Goal: Task Accomplishment & Management: Manage account settings

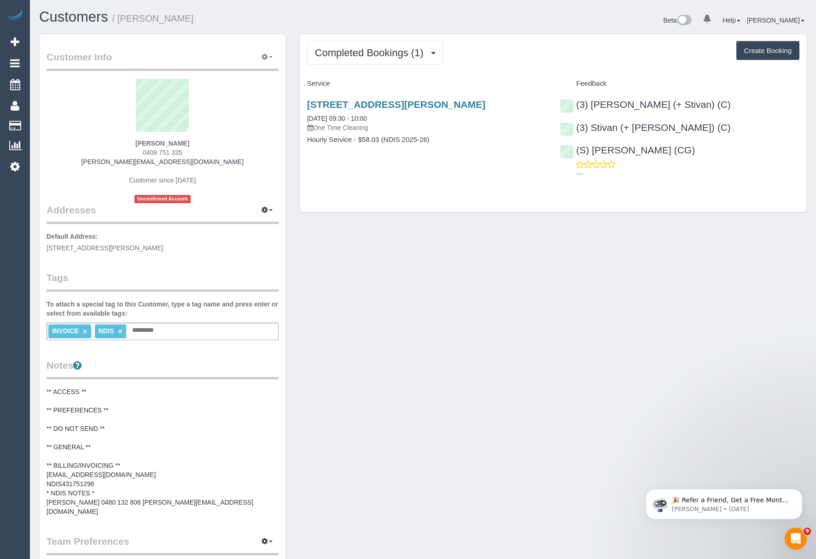
click at [268, 63] on button "button" at bounding box center [267, 57] width 23 height 14
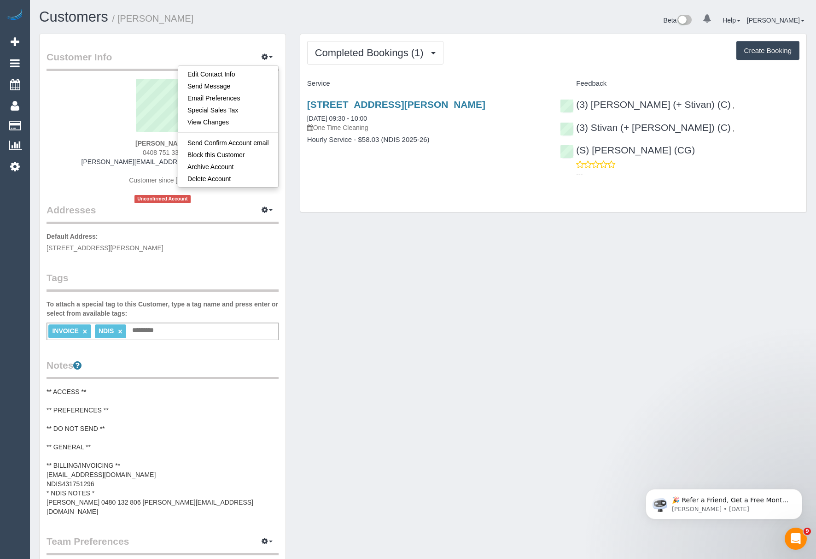
drag, startPoint x: 356, startPoint y: 328, endPoint x: 224, endPoint y: 204, distance: 180.8
click at [356, 327] on div "Customer Info Edit Contact Info Send Message Email Preferences Special Sales Ta…" at bounding box center [422, 402] width 781 height 736
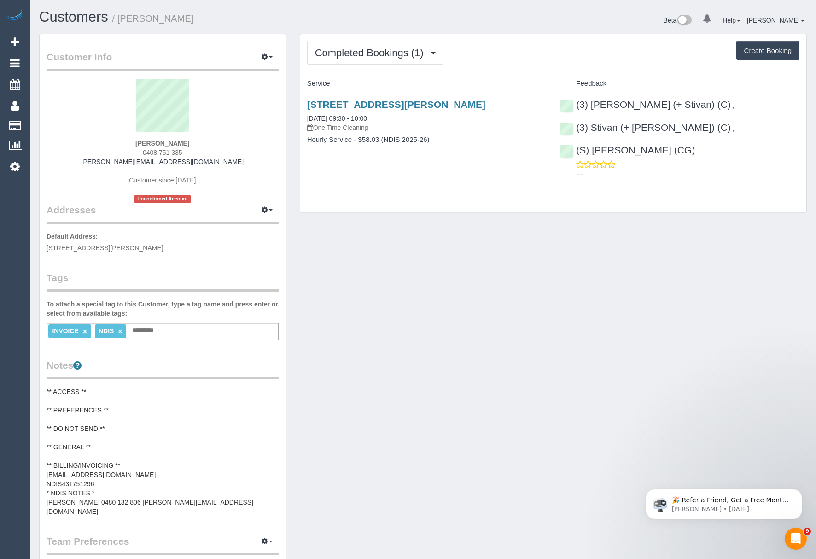
drag, startPoint x: 109, startPoint y: 142, endPoint x: 166, endPoint y: 140, distance: 57.6
click at [166, 140] on div "Vincenzo Caio Verbinding 0408 751 335 vincenzo.verbinding@fake.com Customer sin…" at bounding box center [163, 141] width 232 height 124
copy strong "Vincenzo Caio"
click at [147, 461] on pre "** ACCESS ** ** PREFERENCES ** ** DO NOT SEND ** ** GENERAL ** ** BILLING/INVOI…" at bounding box center [163, 451] width 232 height 129
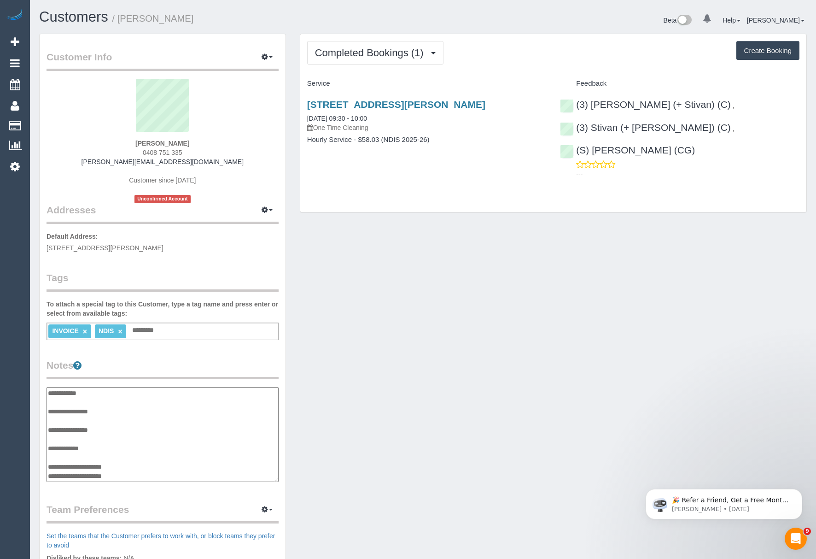
scroll to position [28, 0]
drag, startPoint x: 140, startPoint y: 449, endPoint x: 43, endPoint y: 444, distance: 96.8
click at [43, 444] on div "Customer Info Edit Contact Info Send Message Email Preferences Special Sales Ta…" at bounding box center [163, 381] width 246 height 694
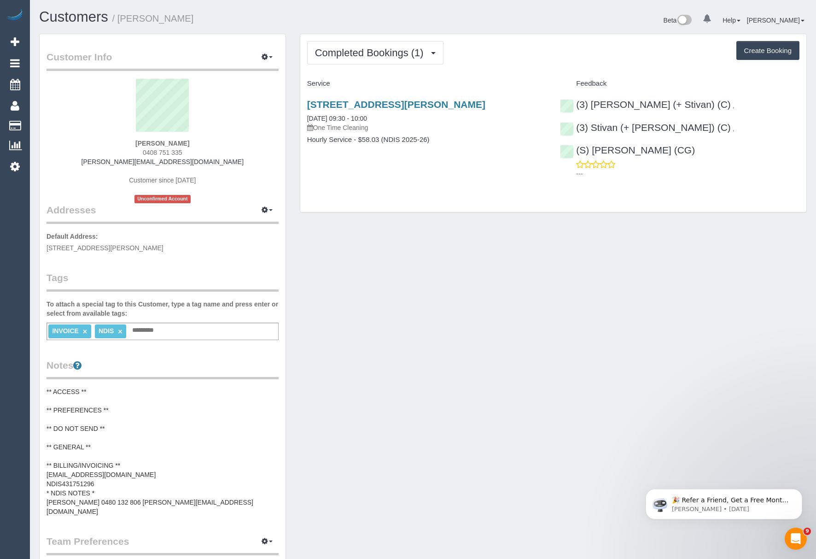
click at [108, 478] on pre "** ACCESS ** ** PREFERENCES ** ** DO NOT SEND ** ** GENERAL ** ** BILLING/INVOI…" at bounding box center [163, 451] width 232 height 129
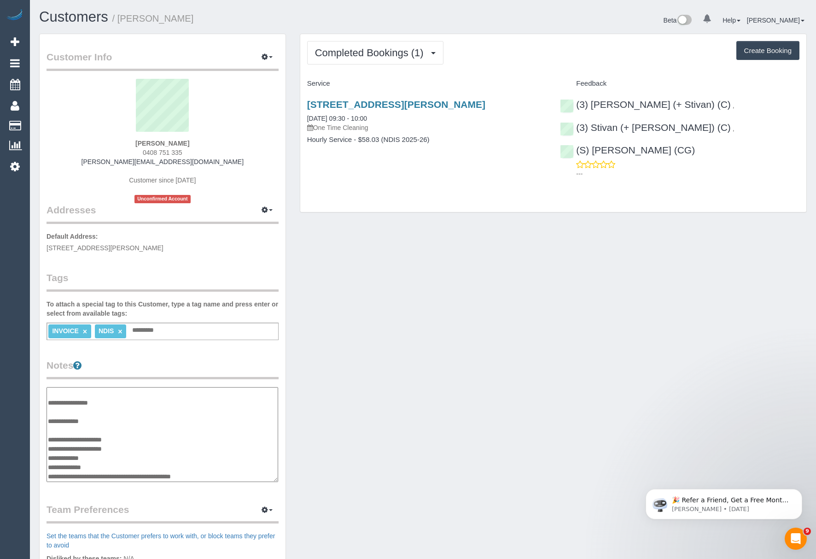
drag, startPoint x: 123, startPoint y: 446, endPoint x: 45, endPoint y: 450, distance: 78.4
click at [45, 450] on div "Customer Info Edit Contact Info Send Message Email Preferences Special Sales Ta…" at bounding box center [163, 381] width 246 height 694
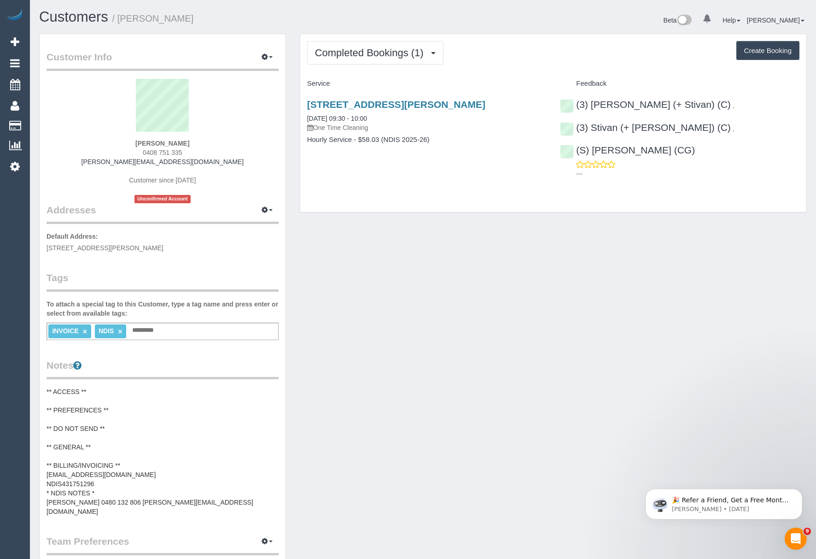
click at [56, 465] on pre "** ACCESS ** ** PREFERENCES ** ** DO NOT SEND ** ** GENERAL ** ** BILLING/INVOI…" at bounding box center [163, 451] width 232 height 129
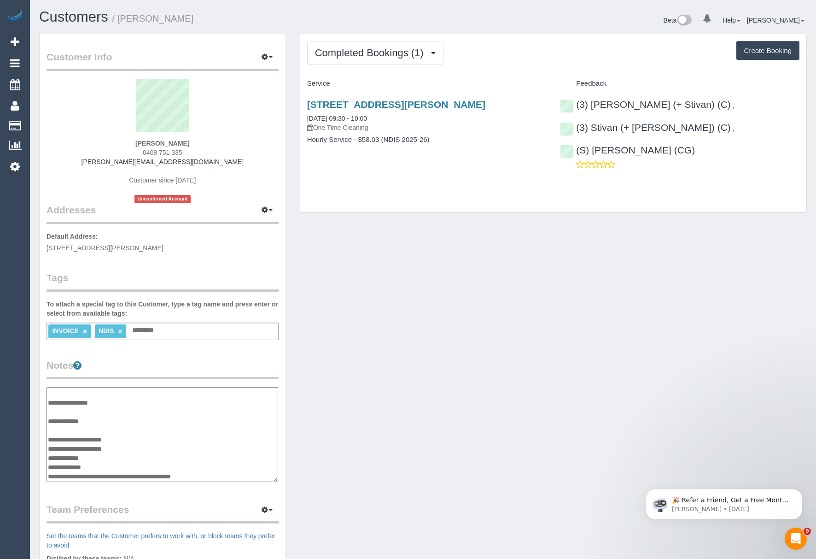
click at [139, 448] on textarea "**********" at bounding box center [163, 434] width 232 height 95
drag, startPoint x: 97, startPoint y: 455, endPoint x: 49, endPoint y: 456, distance: 47.9
click at [49, 456] on textarea "**********" at bounding box center [163, 434] width 232 height 95
click at [371, 108] on link "1/12-18 Martin Street, St Kilda, VIC 3182" at bounding box center [396, 104] width 178 height 11
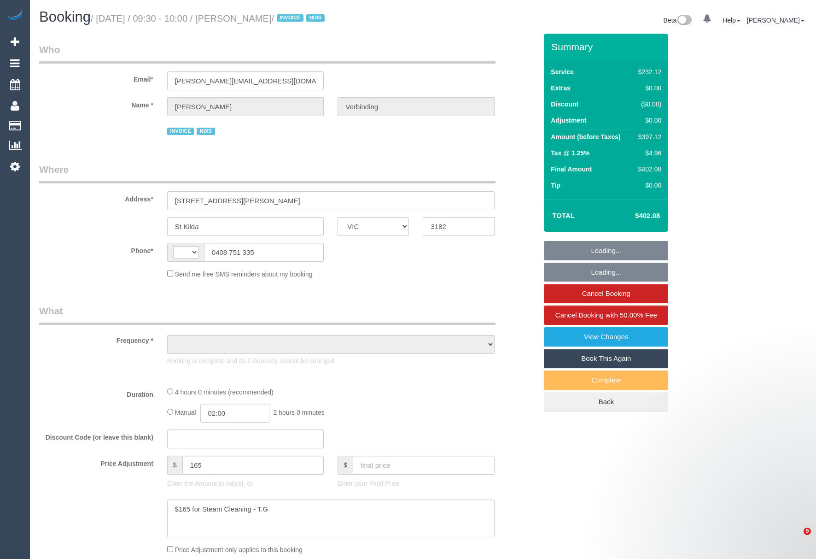
select select "VIC"
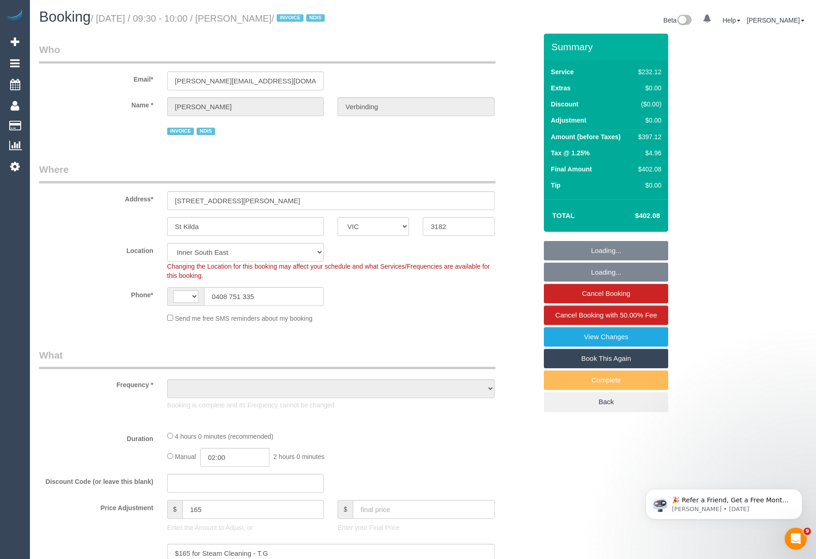
select select "string:AU"
select select "object:625"
select select "240"
select select "number:28"
select select "number:14"
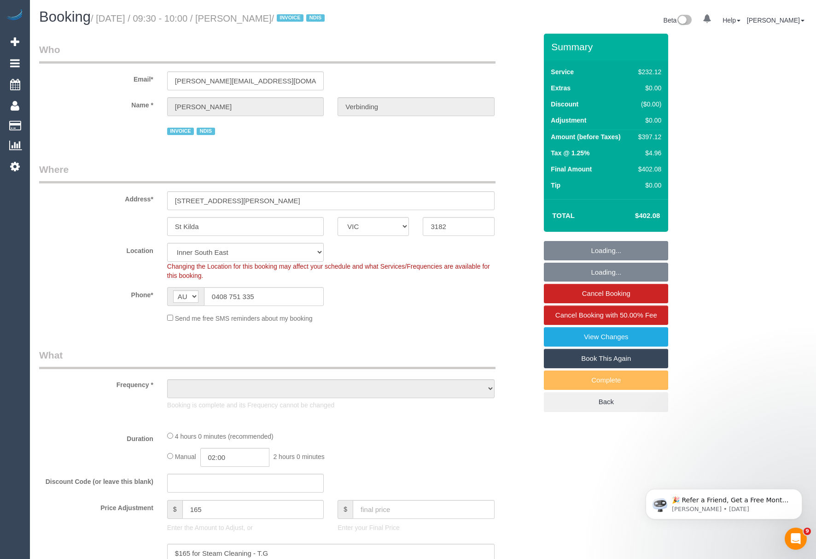
select select "number:19"
select select "number:25"
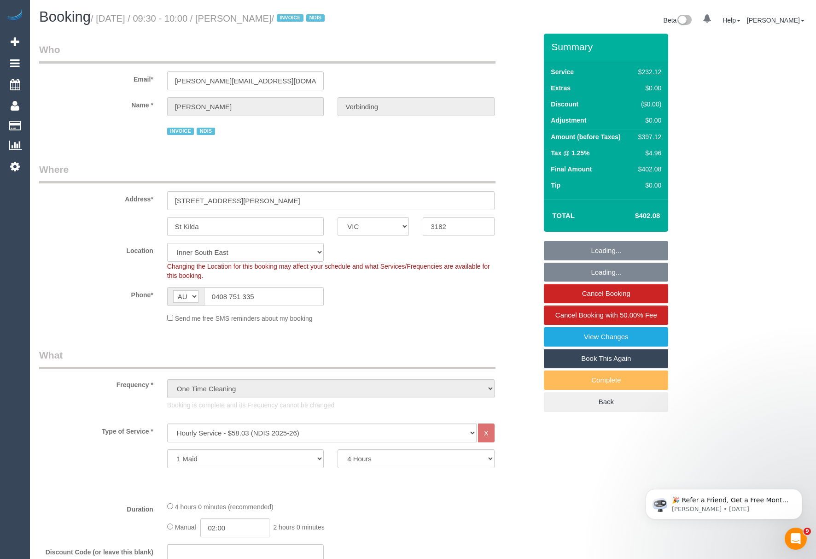
select select "object:835"
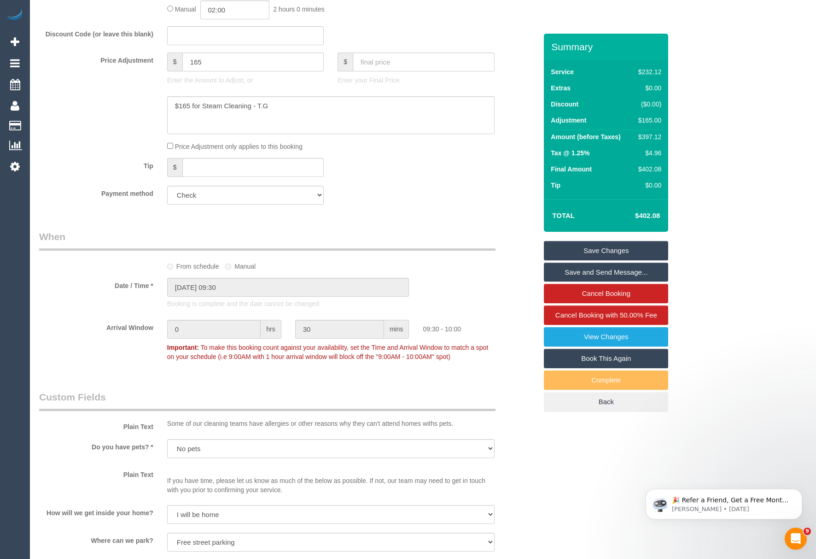
scroll to position [396, 0]
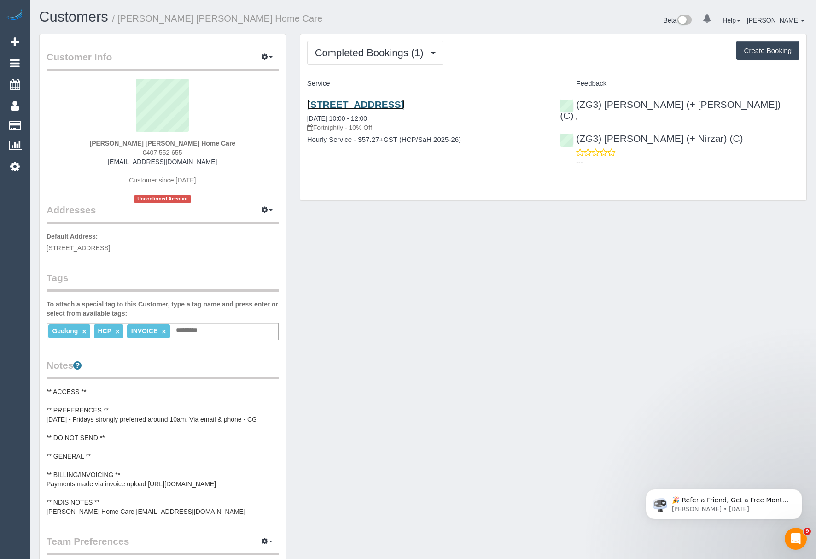
click at [350, 106] on link "213a Aberdeen Street, Newtown, VIC 3220" at bounding box center [355, 104] width 97 height 11
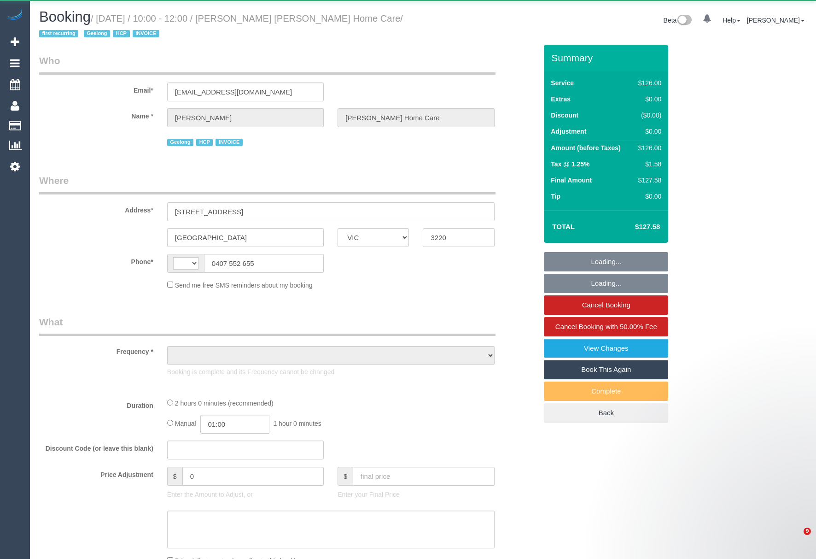
select select "VIC"
select select "object:297"
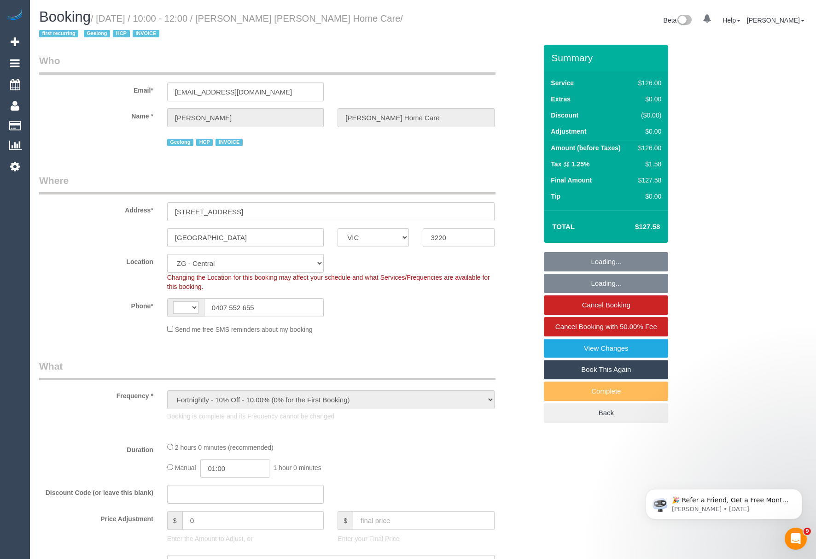
select select "string:AU"
select select "object:579"
select select "120"
select select "spot1"
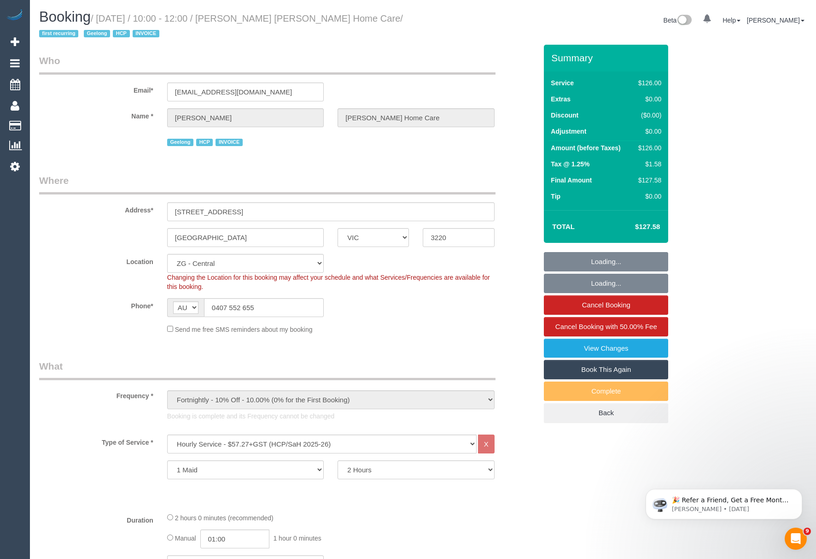
select select "number:28"
select select "number:14"
select select "number:19"
select select "number:24"
select select "number:34"
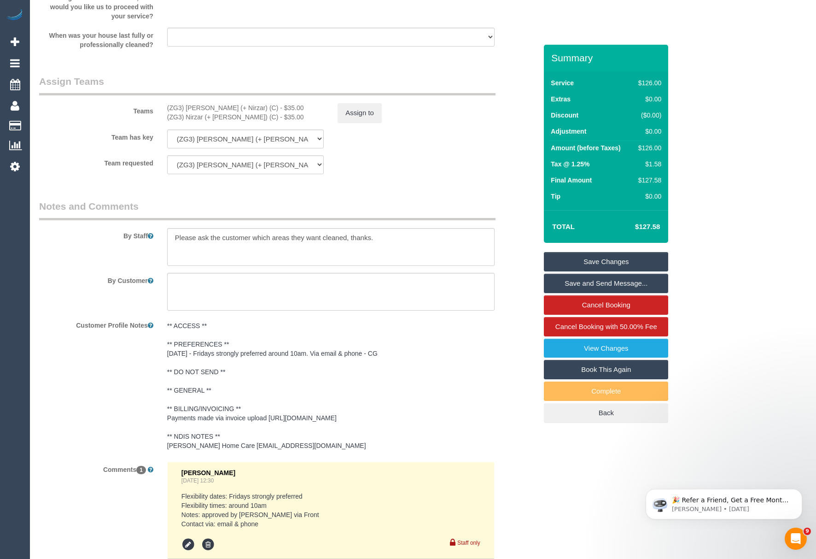
scroll to position [1178, 0]
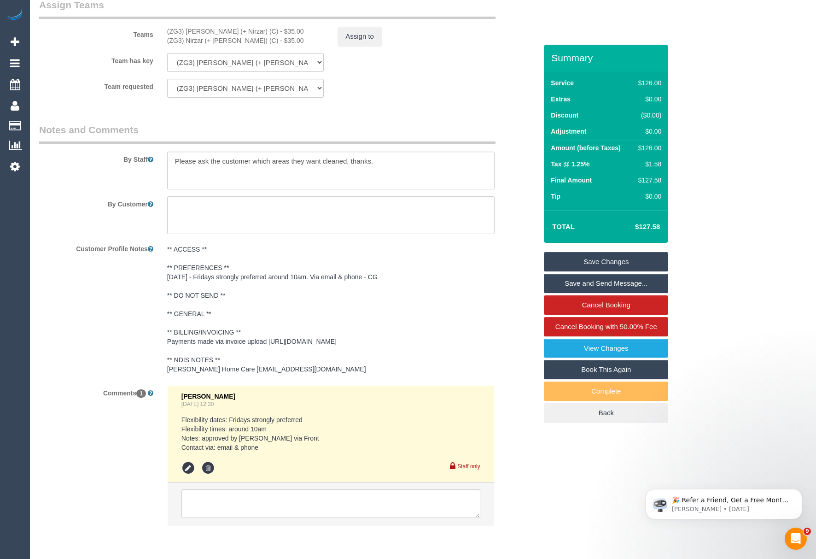
drag, startPoint x: 818, startPoint y: 173, endPoint x: 126, endPoint y: 55, distance: 701.7
click at [363, 363] on pre "** ACCESS ** ** PREFERENCES ** 15/09/25 - Fridays strongly preferred around 10a…" at bounding box center [330, 309] width 327 height 129
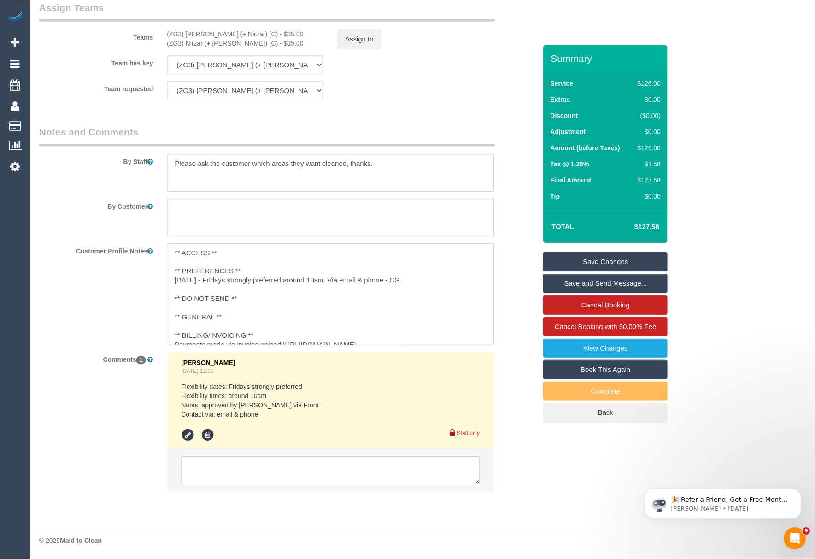
scroll to position [36, 0]
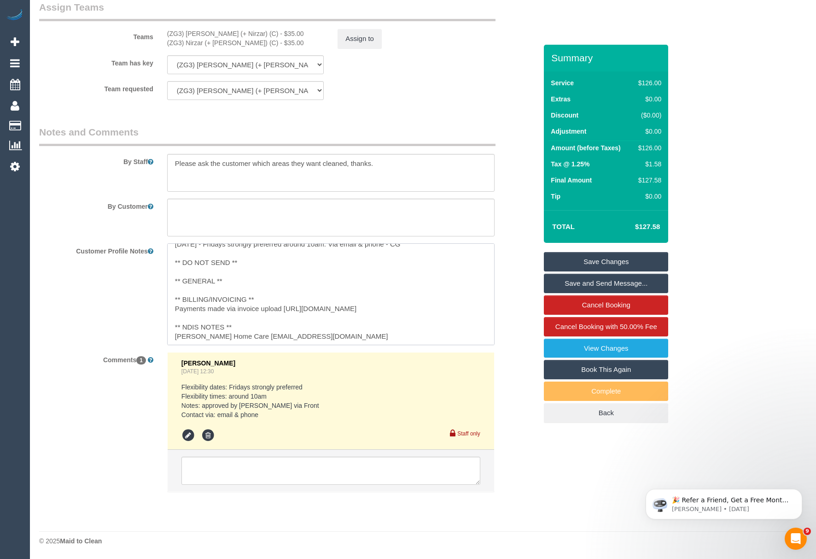
drag, startPoint x: 357, startPoint y: 336, endPoint x: 233, endPoint y: 351, distance: 125.7
click at [233, 351] on sui-booking-comments "By Staff By Customer Customer Profile Notes ** ACCESS ** ** PREFERENCES ** 15/0…" at bounding box center [288, 313] width 498 height 376
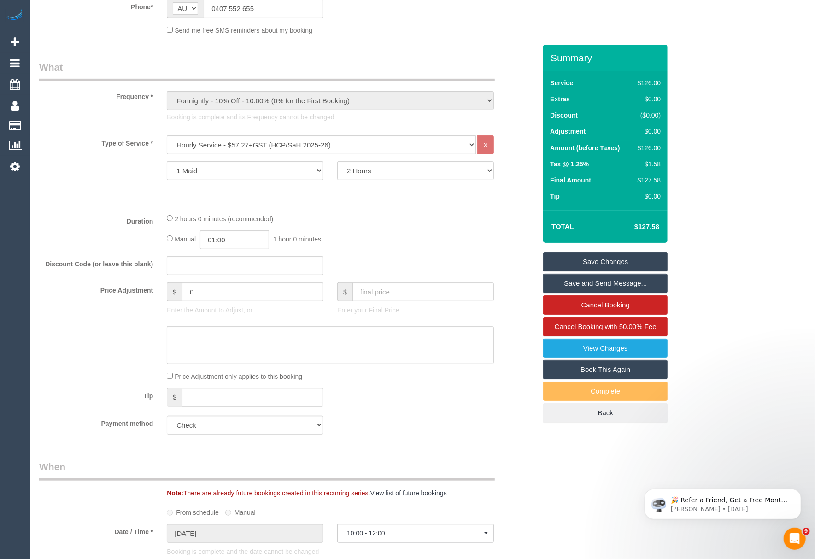
scroll to position [0, 0]
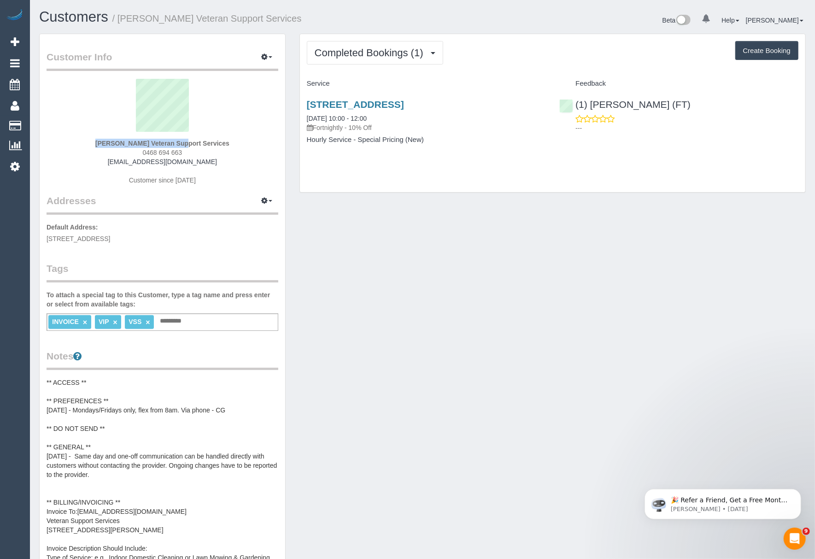
drag, startPoint x: 77, startPoint y: 136, endPoint x: 207, endPoint y: 126, distance: 129.8
click at [148, 141] on div "Madeline Carnes Veteran Support Services 0468 694 663 maddycarnes@hotmail.com C…" at bounding box center [163, 136] width 232 height 115
copy div "Madeline Carnes"
drag, startPoint x: 299, startPoint y: 102, endPoint x: 504, endPoint y: 104, distance: 204.9
click at [504, 104] on div "Completed Bookings (1) Completed Bookings (1) Upcoming Bookings (11) Cancelled …" at bounding box center [552, 113] width 506 height 159
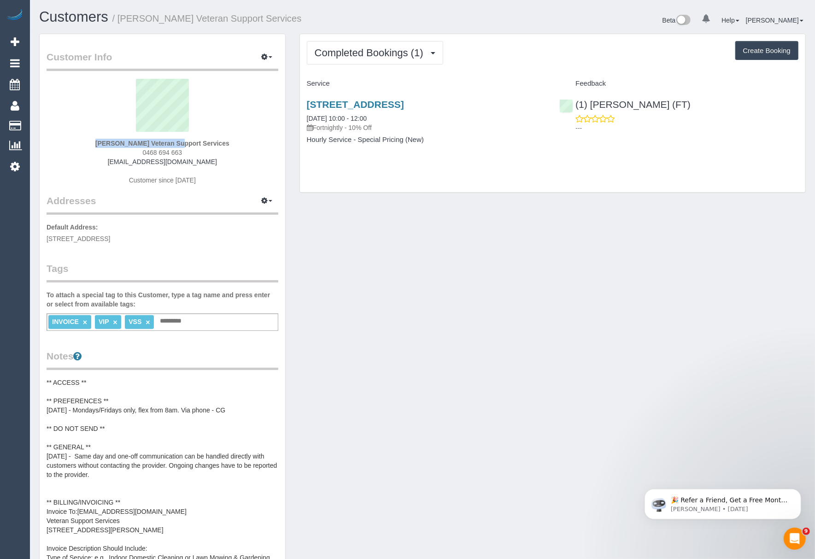
copy link "2/15 Tyne Street, Box Hill North, VIC 3129"
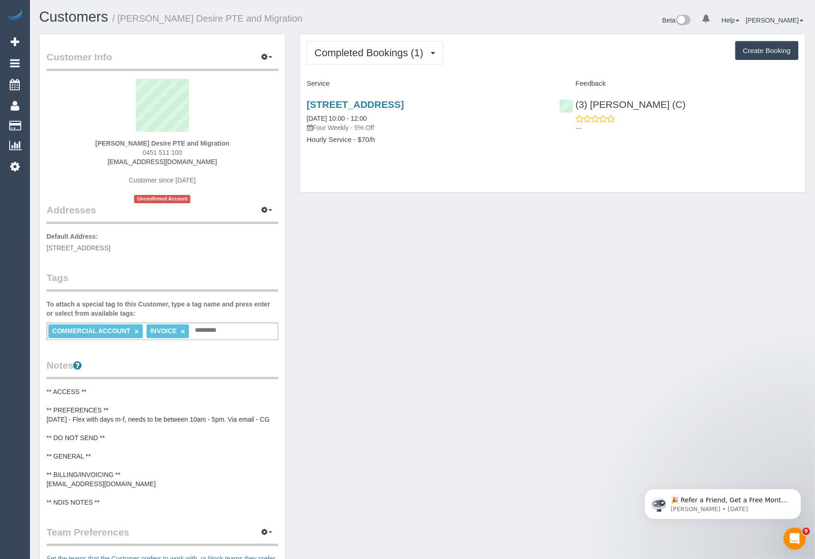
click at [109, 484] on pre "** ACCESS ** ** PREFERENCES ** [DATE] - Flex with days m-f, needs to be between…" at bounding box center [163, 447] width 232 height 120
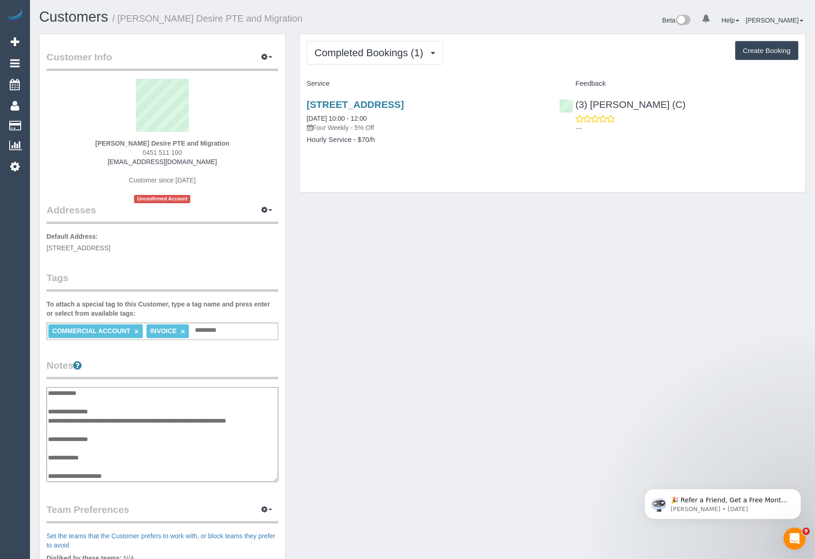
scroll to position [37, 0]
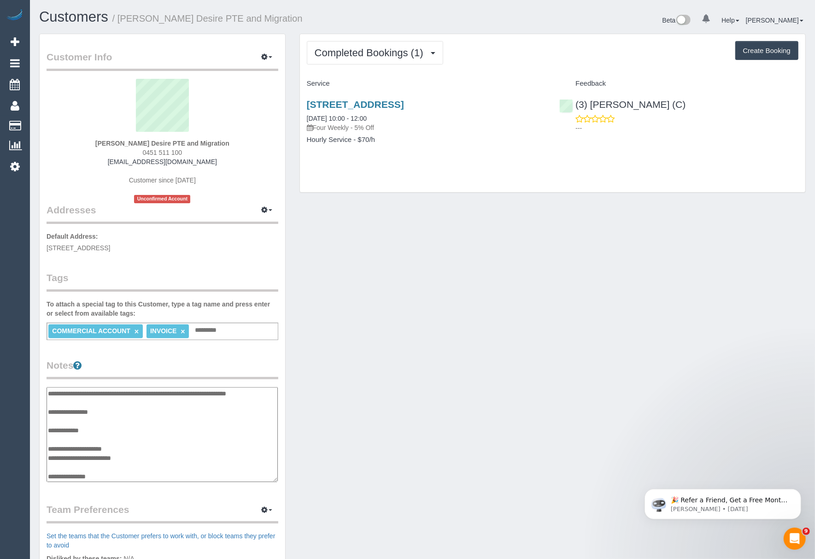
drag, startPoint x: 146, startPoint y: 457, endPoint x: 50, endPoint y: 457, distance: 96.2
click at [50, 457] on textarea "**********" at bounding box center [162, 434] width 231 height 95
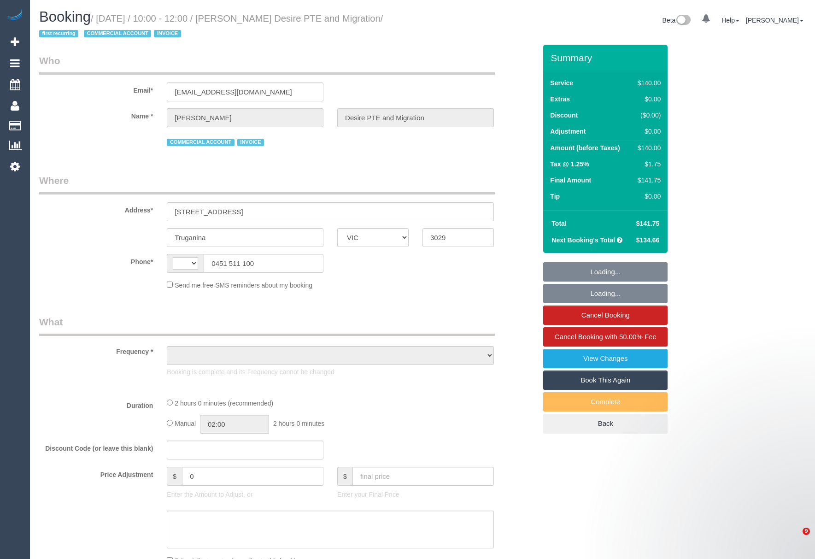
select select "VIC"
select select "string:AU"
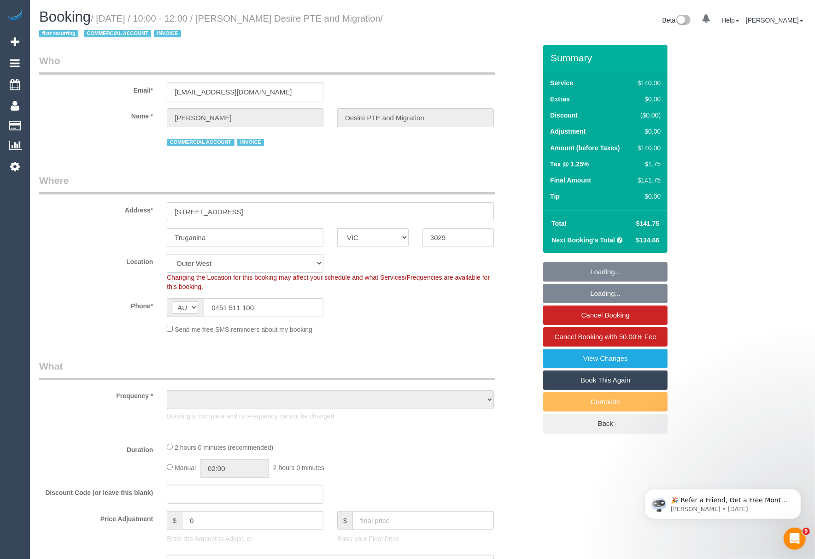
select select "object:708"
select select "number:28"
select select "number:14"
select select "number:19"
select select "number:23"
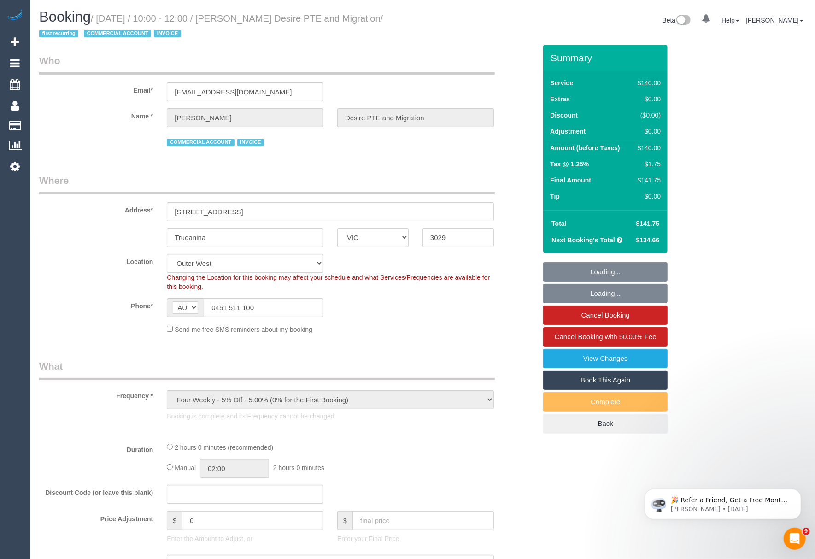
select select "object:1279"
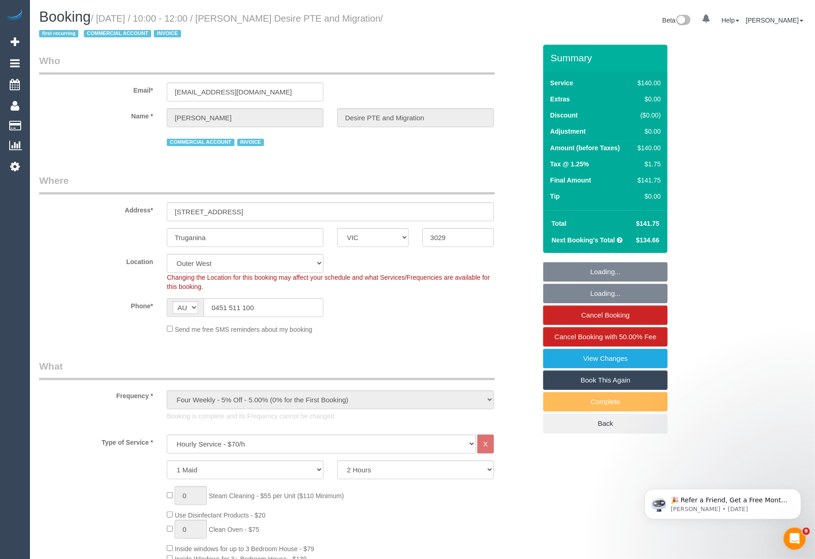
select select "spot1"
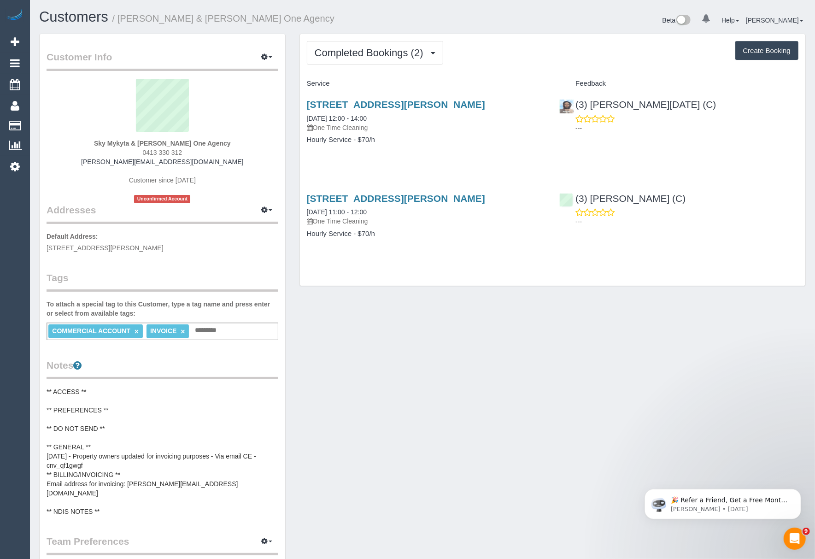
click at [152, 481] on pre "** ACCESS ** ** PREFERENCES ** ** DO NOT SEND ** ** GENERAL ** [DATE] - Propert…" at bounding box center [163, 451] width 232 height 129
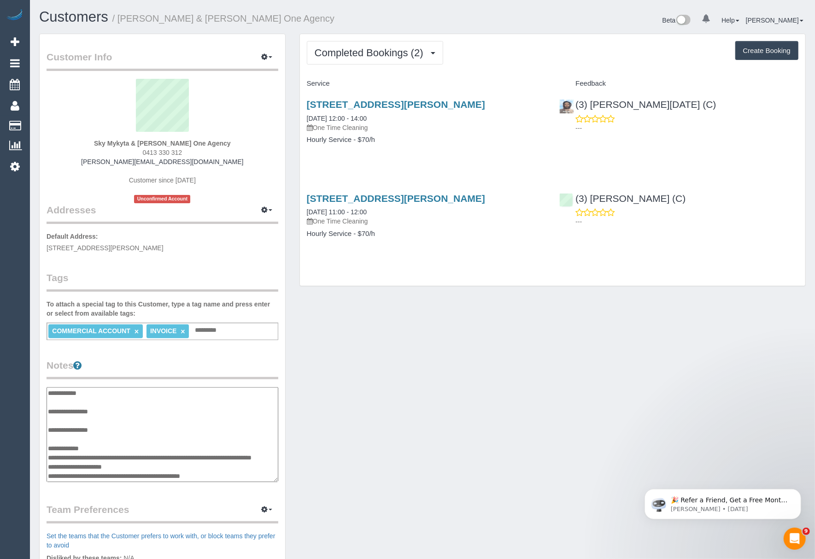
scroll to position [28, 0]
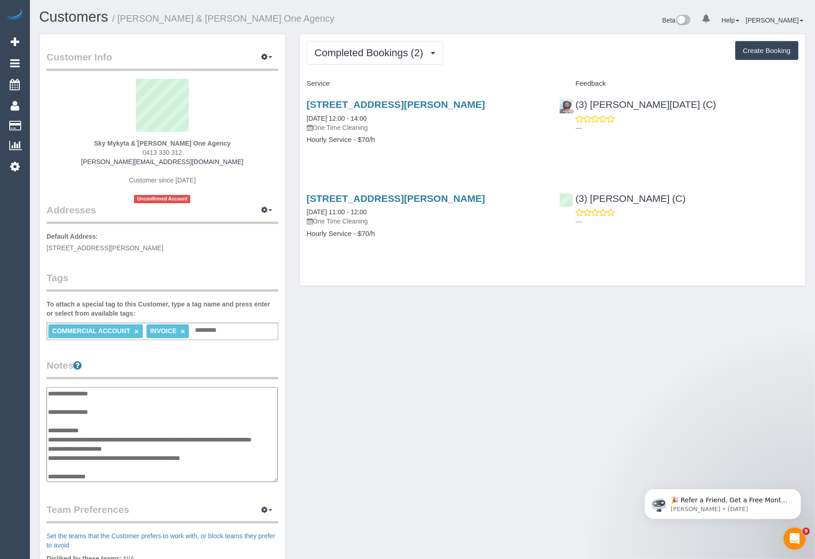
click at [225, 470] on textarea "**********" at bounding box center [162, 434] width 231 height 95
click at [245, 454] on textarea "**********" at bounding box center [162, 434] width 231 height 95
drag, startPoint x: 242, startPoint y: 454, endPoint x: 128, endPoint y: 455, distance: 113.8
click at [128, 455] on textarea "**********" at bounding box center [162, 434] width 231 height 95
drag, startPoint x: 95, startPoint y: 140, endPoint x: 226, endPoint y: 142, distance: 130.8
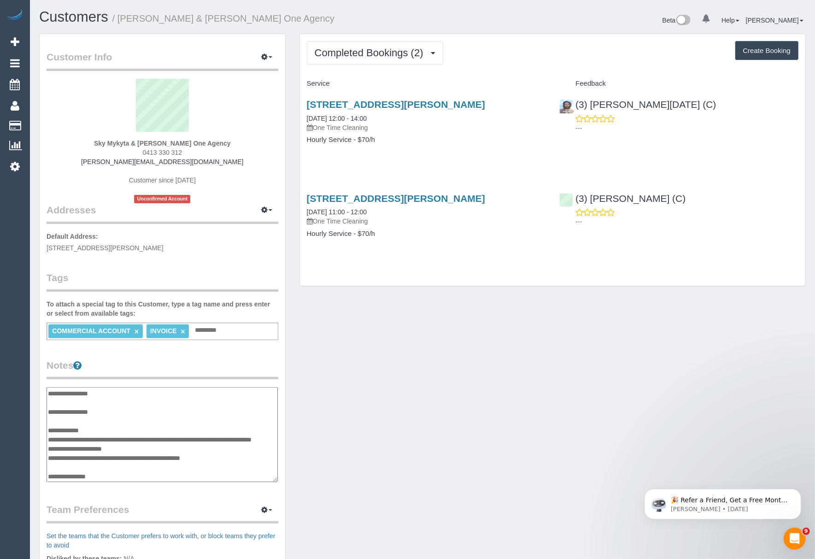
click at [226, 142] on div "Sky Mykyta & [PERSON_NAME] One Agency 0413 330 312 [PERSON_NAME][EMAIL_ADDRESS]…" at bounding box center [163, 141] width 232 height 124
copy strong "Sky Mykyta & [PERSON_NAME] One Agency"
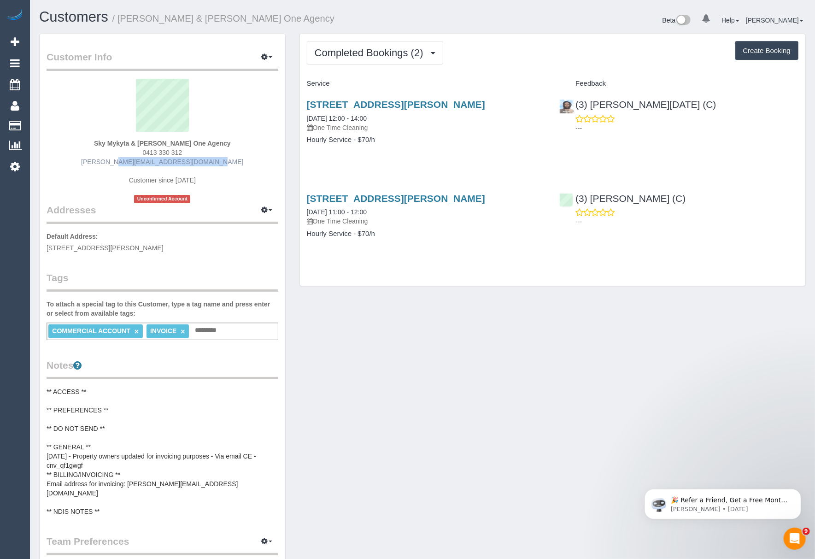
drag, startPoint x: 106, startPoint y: 162, endPoint x: 208, endPoint y: 162, distance: 102.2
click at [208, 162] on div "Sky Mykyta & [PERSON_NAME] One Agency 0413 330 312 [PERSON_NAME][EMAIL_ADDRESS]…" at bounding box center [163, 141] width 232 height 124
copy link "[PERSON_NAME][EMAIL_ADDRESS][DOMAIN_NAME]"
click at [341, 109] on link "[STREET_ADDRESS][PERSON_NAME]" at bounding box center [396, 104] width 178 height 11
click at [103, 452] on pre "** ACCESS ** ** PREFERENCES ** ** DO NOT SEND ** ** GENERAL ** [DATE] - Propert…" at bounding box center [163, 451] width 232 height 129
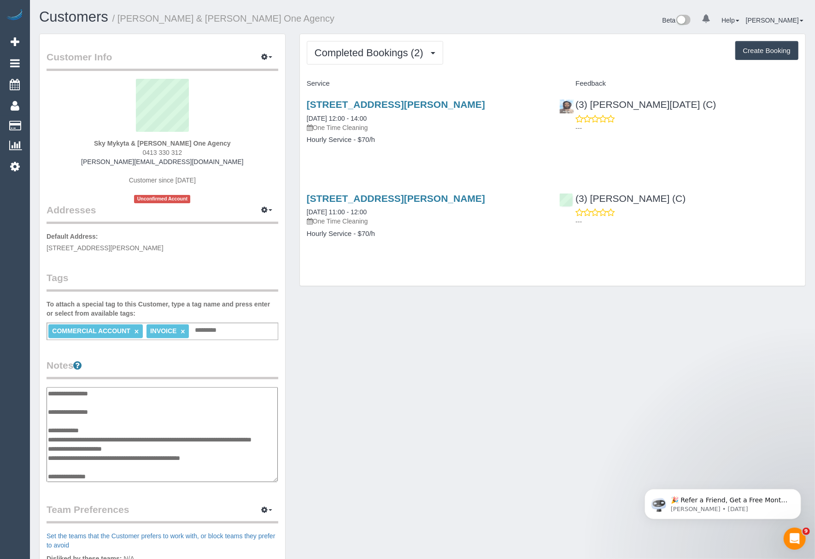
click at [343, 424] on div "Customer Info Edit Contact Info Send Message Email Preferences Special Sales Ta…" at bounding box center [422, 386] width 780 height 704
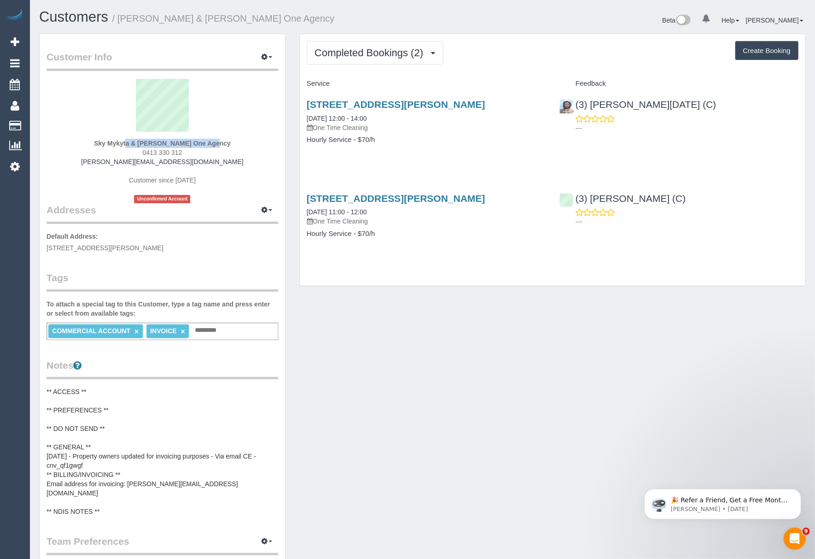
drag, startPoint x: 94, startPoint y: 146, endPoint x: 185, endPoint y: 143, distance: 90.8
click at [185, 143] on div "Sky Mykyta & [PERSON_NAME] One Agency 0413 330 312 [PERSON_NAME][EMAIL_ADDRESS]…" at bounding box center [163, 141] width 232 height 124
copy strong "Sky Mykyta & [PERSON_NAME]"
drag, startPoint x: 502, startPoint y: 106, endPoint x: 303, endPoint y: 105, distance: 199.4
click at [303, 105] on div "[STREET_ADDRESS][PERSON_NAME] [DATE] 12:00 - 14:00 One Time Cleaning Hourly Ser…" at bounding box center [426, 126] width 253 height 71
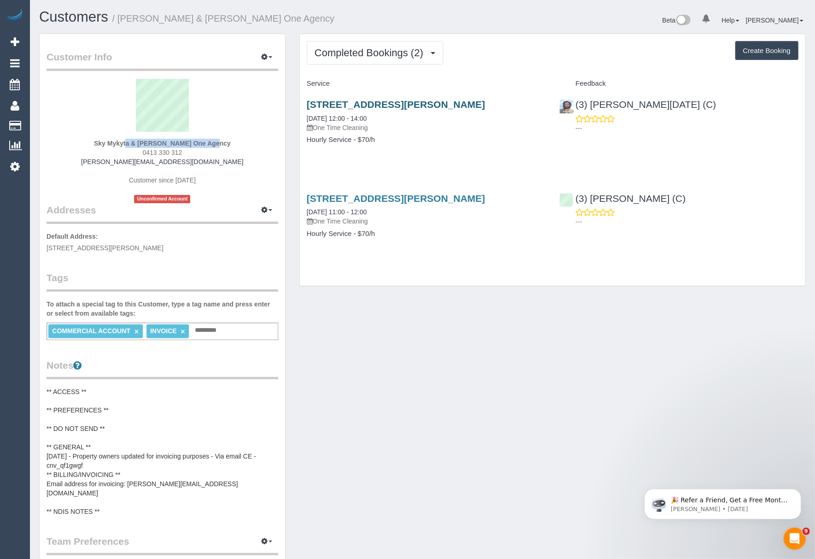
copy link "[STREET_ADDRESS][PERSON_NAME]"
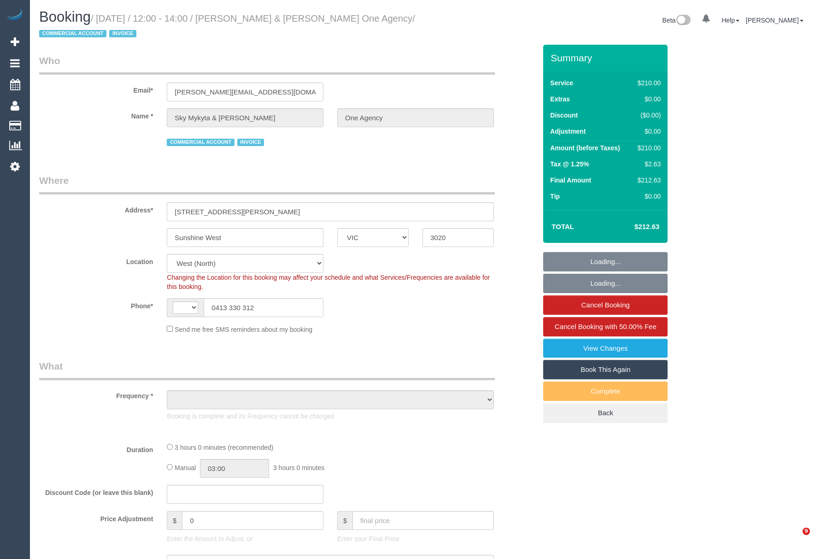
select select "VIC"
select select "string:AU"
select select "object:1473"
select select "180"
select select "number:28"
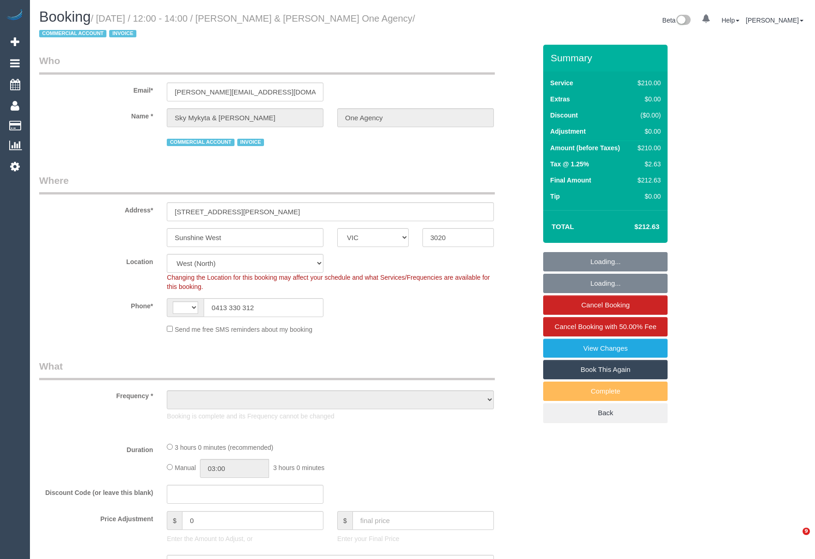
select select "number:14"
select select "number:19"
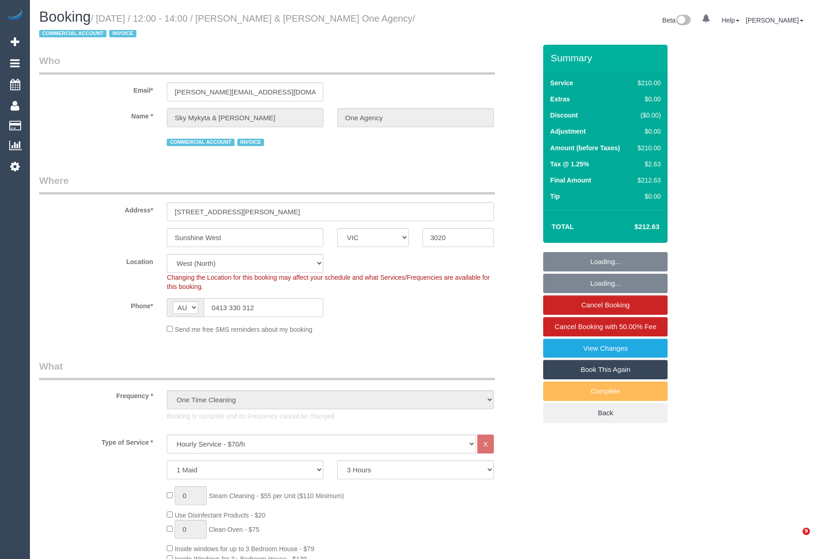
select select "spot1"
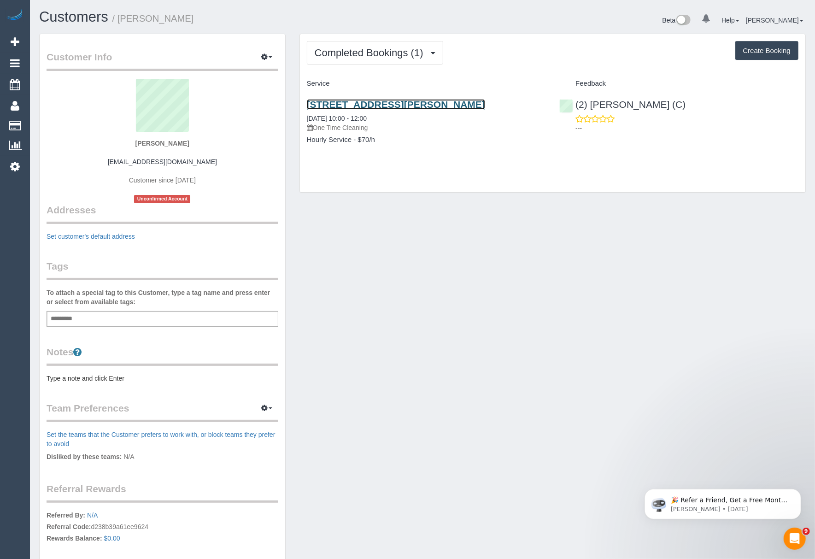
click at [334, 99] on link "[STREET_ADDRESS][PERSON_NAME]" at bounding box center [396, 104] width 178 height 11
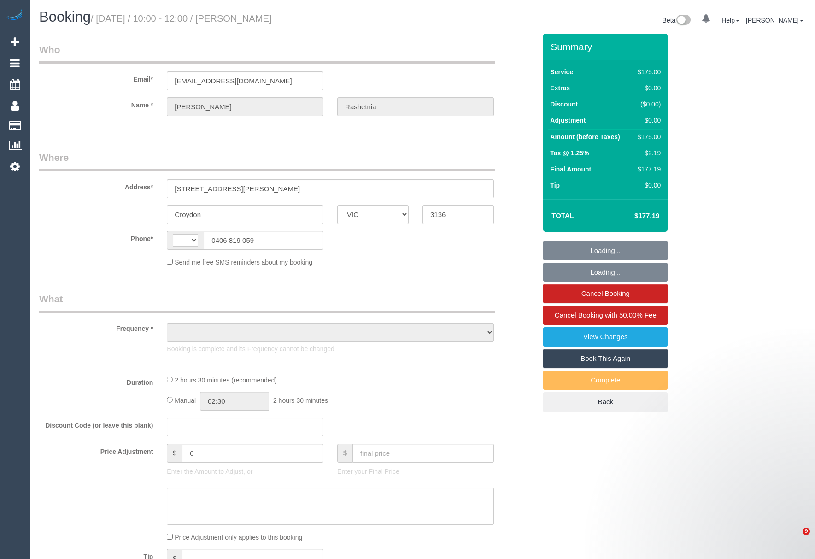
select select "VIC"
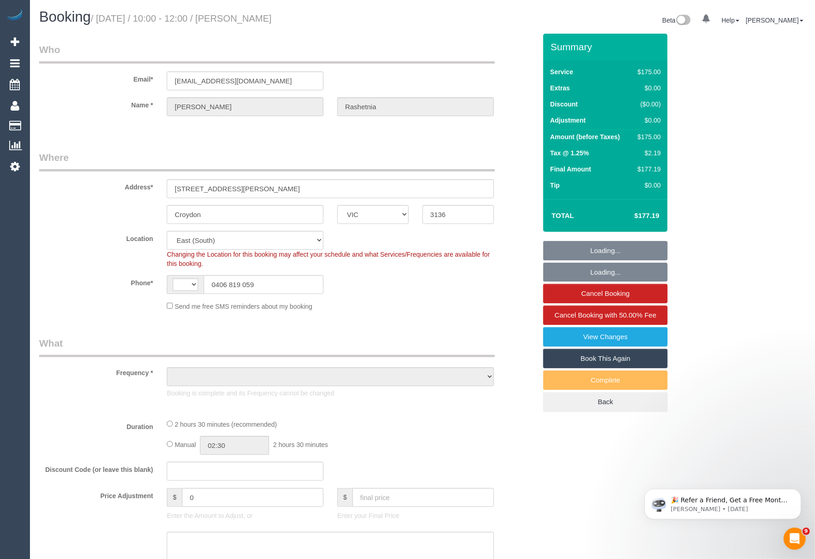
select select "number:27"
select select "number:14"
select select "number:19"
select select "number:36"
select select "string:AU"
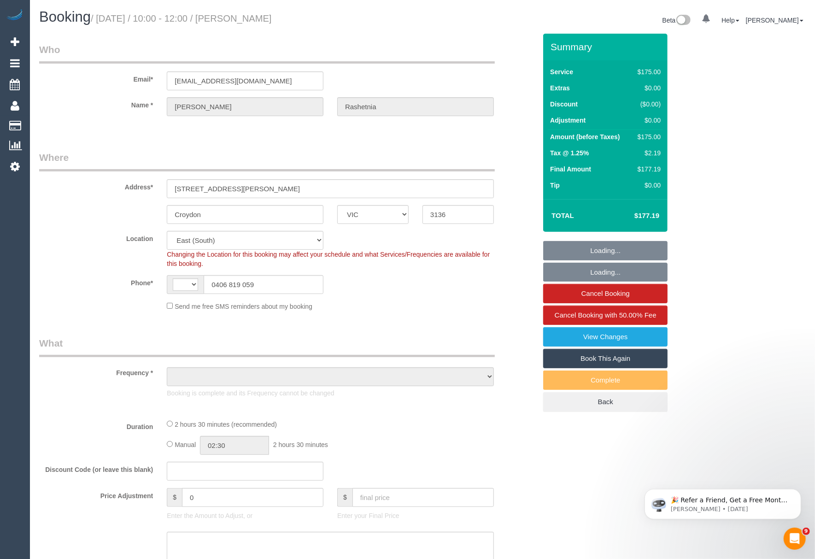
select select "object:443"
select select "150"
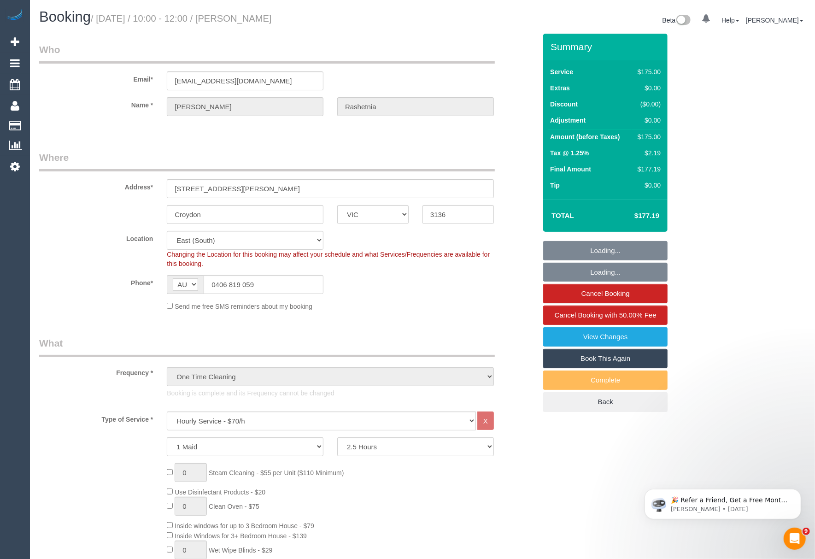
select select "object:1307"
select select "spot1"
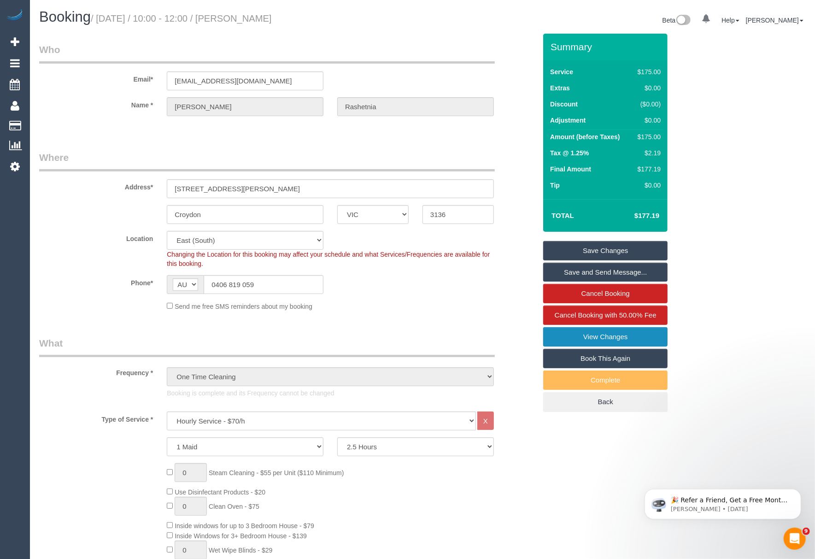
click at [611, 341] on link "View Changes" at bounding box center [605, 336] width 124 height 19
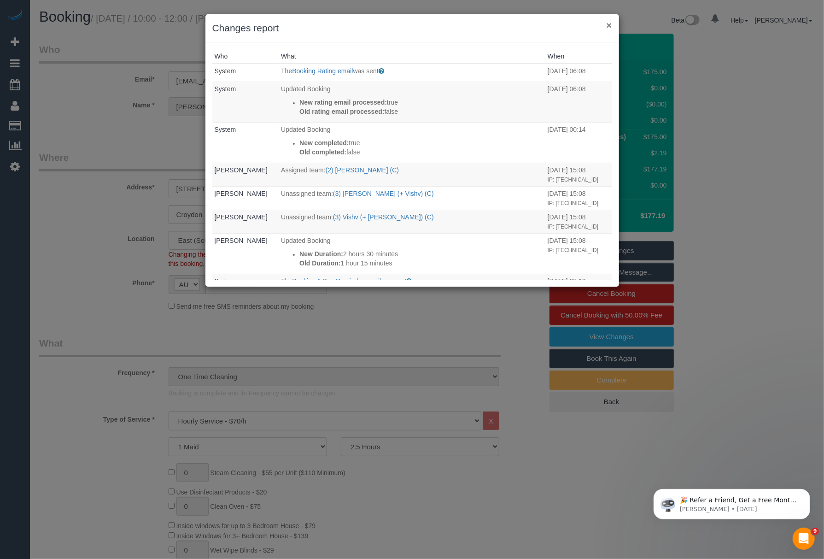
click at [606, 29] on button "×" at bounding box center [609, 25] width 6 height 10
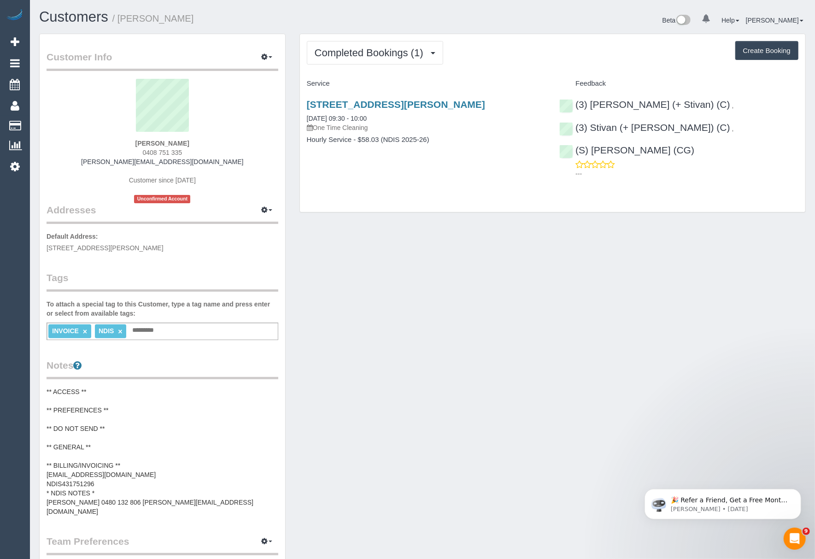
click at [134, 466] on pre "** ACCESS ** ** PREFERENCES ** ** DO NOT SEND ** ** GENERAL ** ** BILLING/INVOI…" at bounding box center [163, 451] width 232 height 129
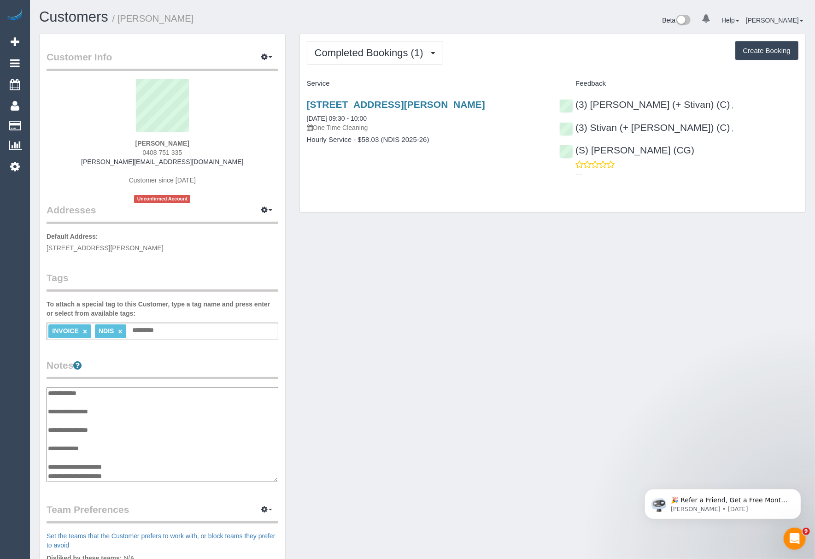
scroll to position [28, 0]
drag, startPoint x: 124, startPoint y: 446, endPoint x: 49, endPoint y: 449, distance: 75.6
click at [49, 449] on textarea "**********" at bounding box center [162, 434] width 231 height 95
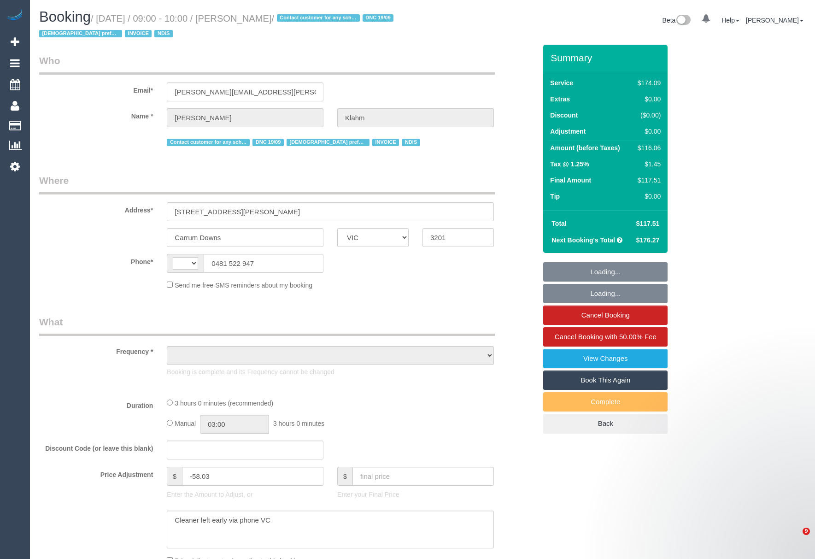
select select "VIC"
select select "string:AU"
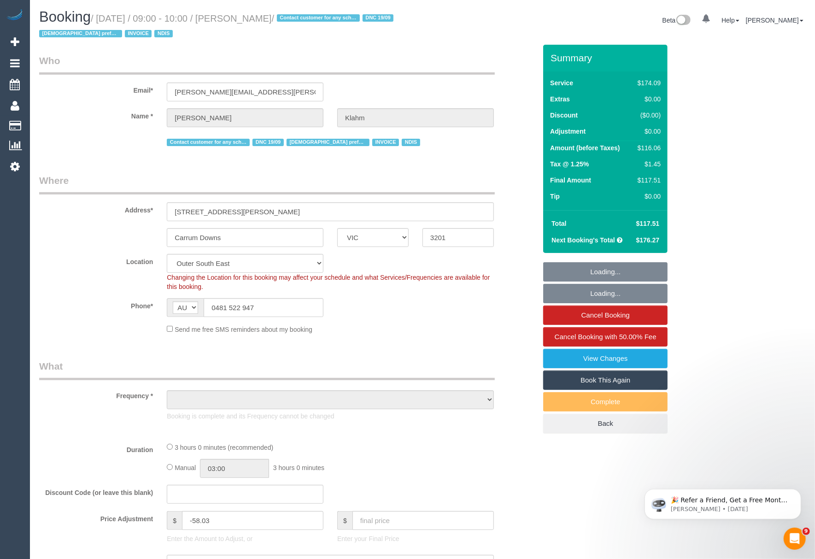
select select "object:611"
select select "180"
select select "number:28"
select select "number:14"
select select "number:19"
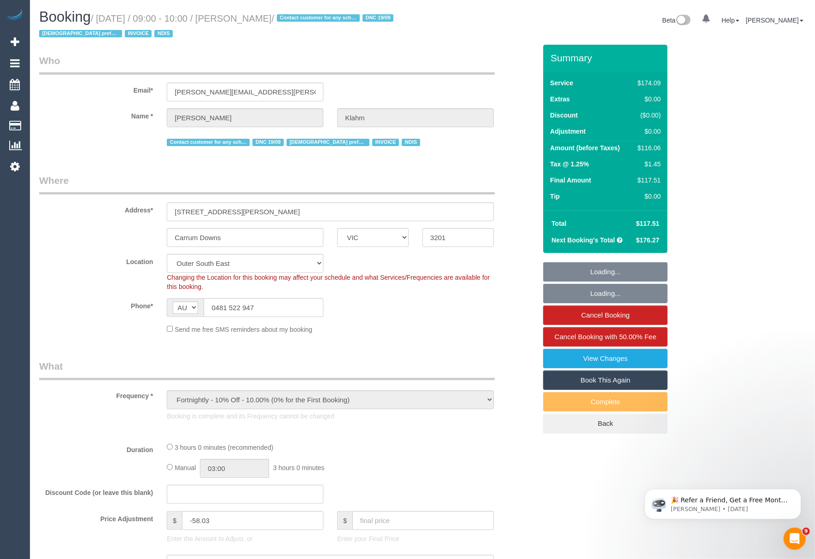
select select "number:36"
select select "number:35"
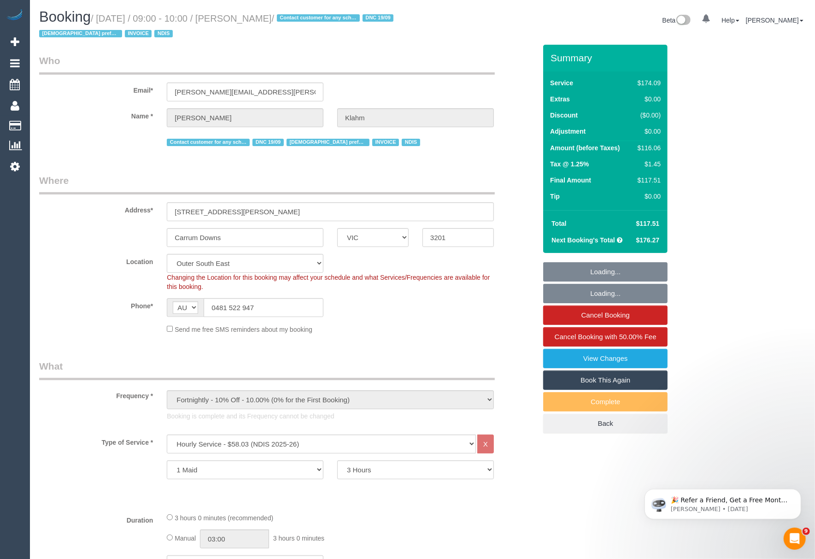
select select "object:1135"
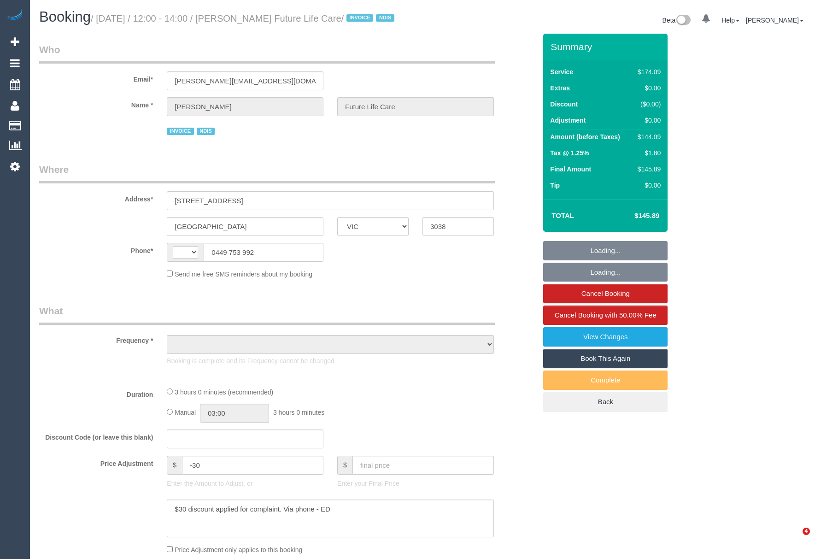
select select "VIC"
select select "object:287"
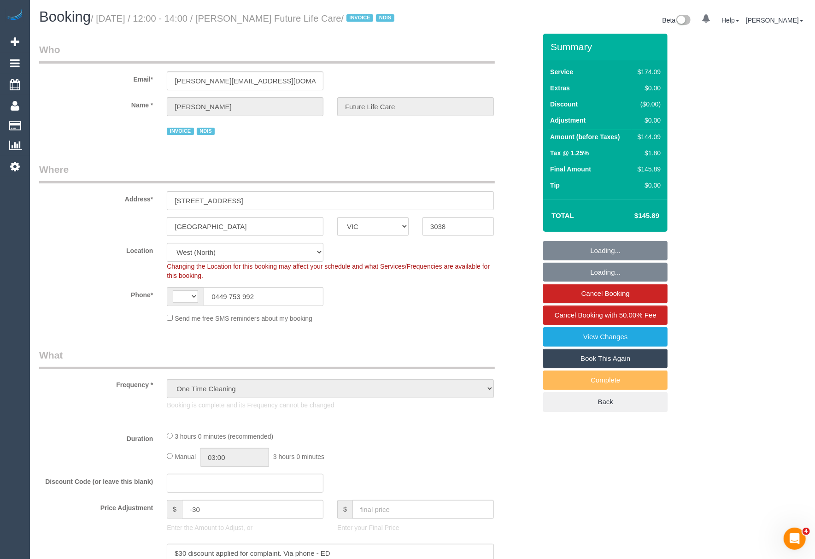
select select "string:AU"
select select "number:27"
select select "number:14"
select select "number:19"
select select "number:36"
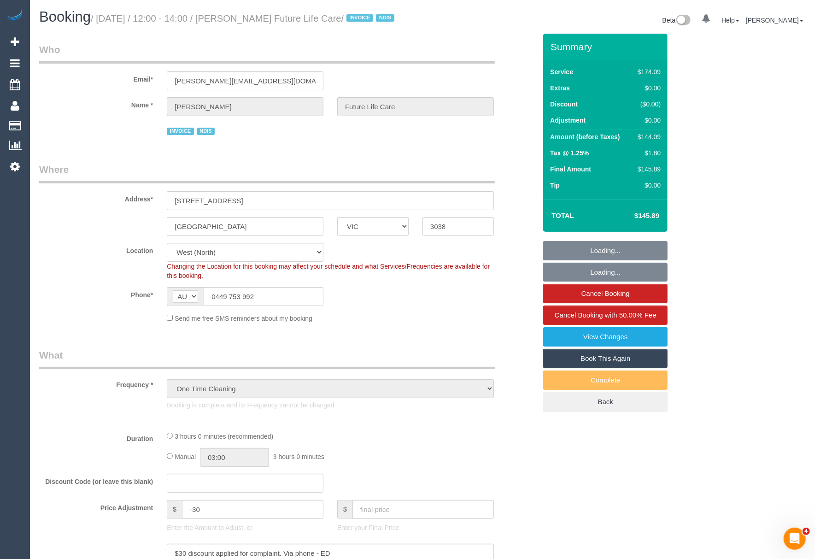
select select "object:726"
select select "180"
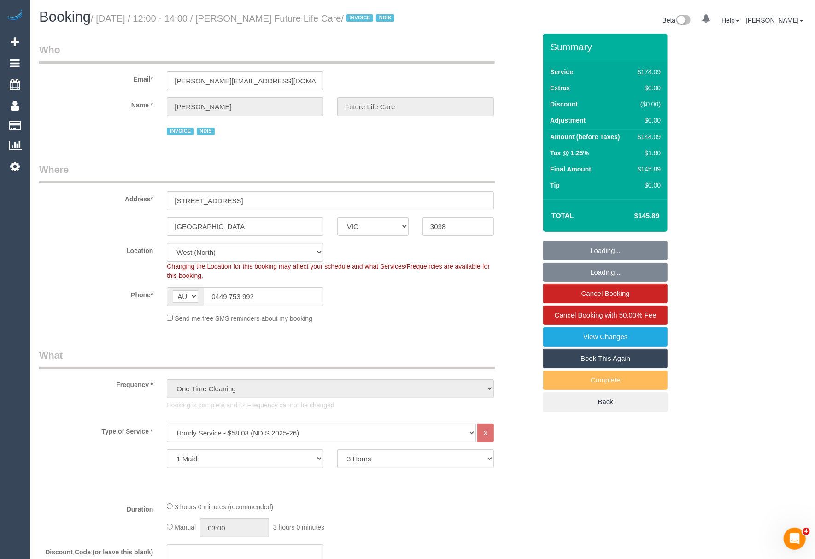
select select "spot1"
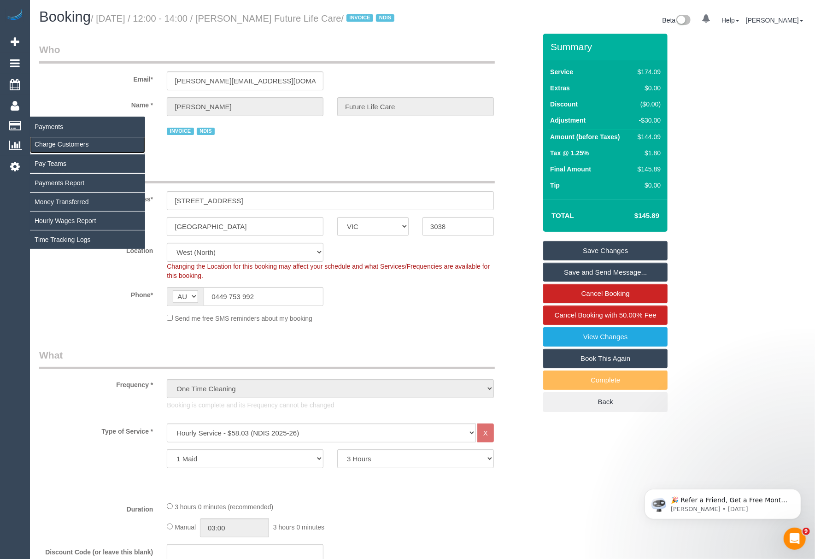
click at [55, 141] on link "Charge Customers" at bounding box center [87, 144] width 115 height 18
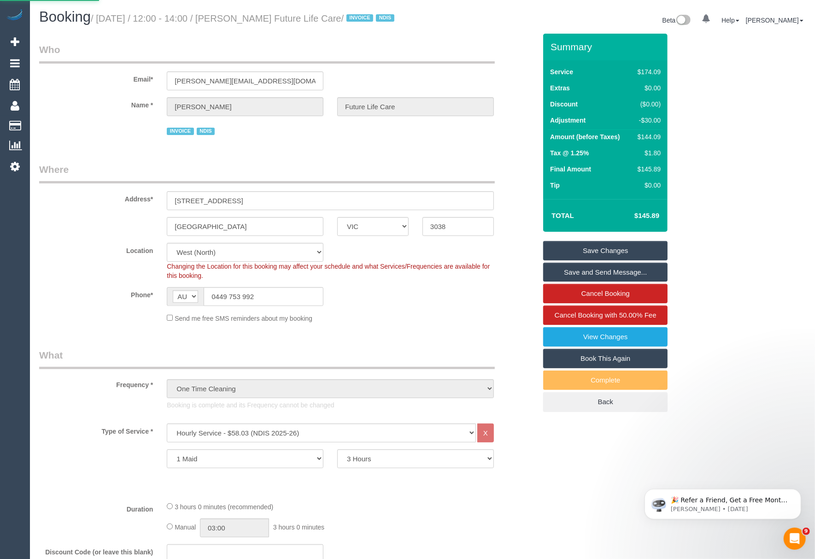
select select
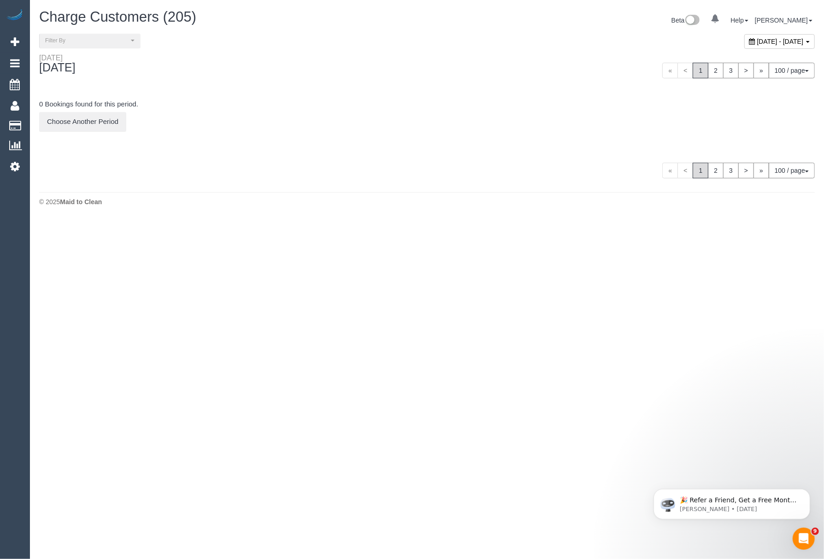
click at [752, 45] on div "September 22, 2025 - September 22, 2025" at bounding box center [779, 41] width 70 height 15
type input "**********"
drag, startPoint x: 534, startPoint y: 79, endPoint x: 542, endPoint y: 83, distance: 8.9
click at [542, 83] on div "« < 1 2 3 > » 100 / page 10 / page 20 / page 30 / page 40 / page 50 / page 100 …" at bounding box center [624, 70] width 395 height 34
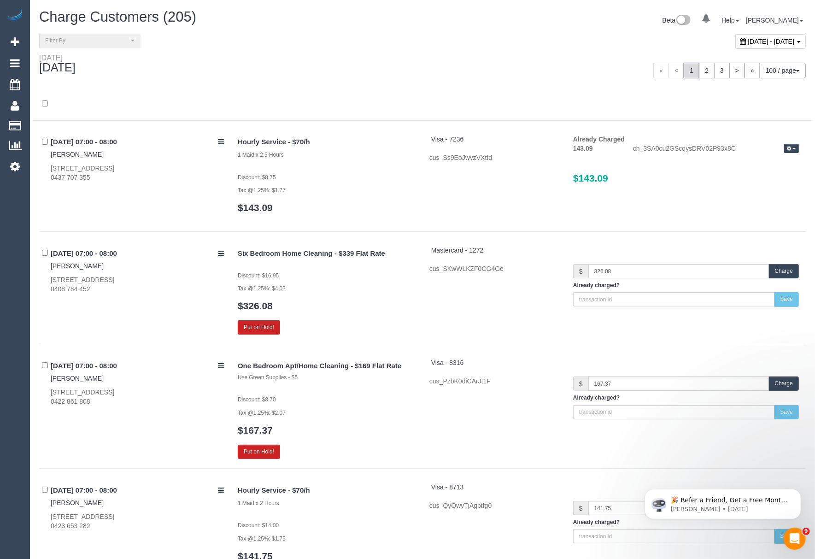
click at [748, 44] on span "September 22, 2025 - September 22, 2025" at bounding box center [771, 41] width 47 height 7
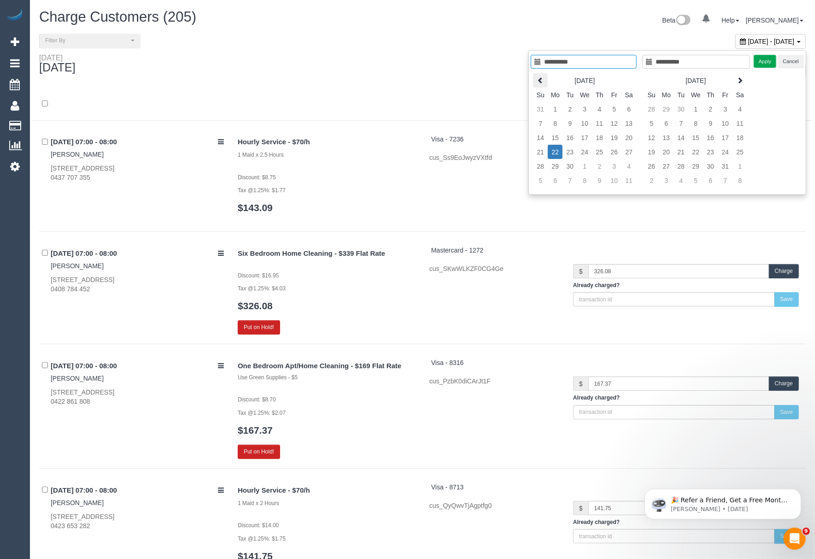
click at [538, 81] on icon at bounding box center [540, 80] width 6 height 6
type input "**********"
click at [586, 122] on td "9" at bounding box center [584, 123] width 15 height 14
type input "**********"
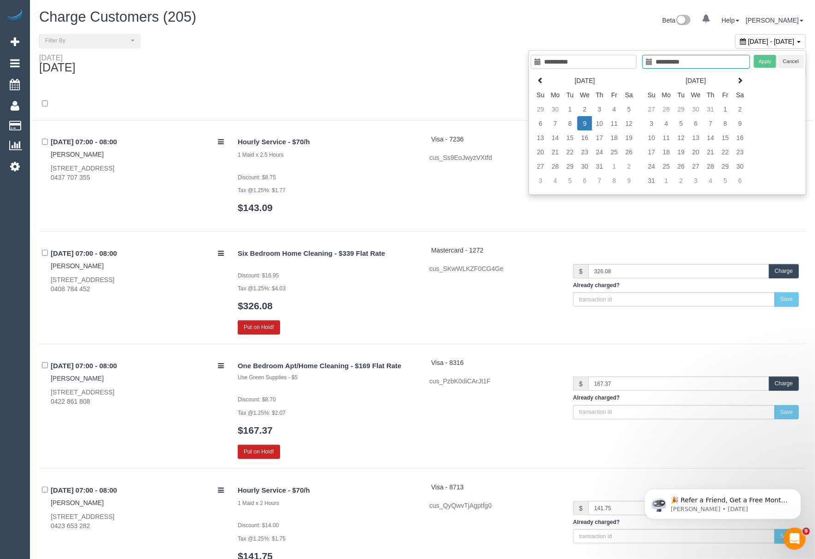
click at [584, 121] on td "9" at bounding box center [584, 123] width 15 height 14
type input "**********"
click at [764, 63] on button "Apply" at bounding box center [764, 61] width 23 height 13
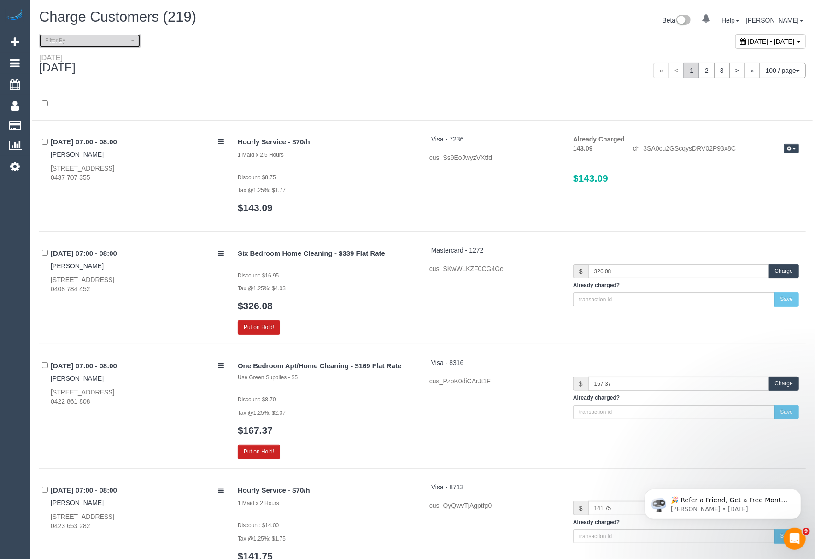
click at [60, 39] on span "Filter By" at bounding box center [86, 41] width 83 height 8
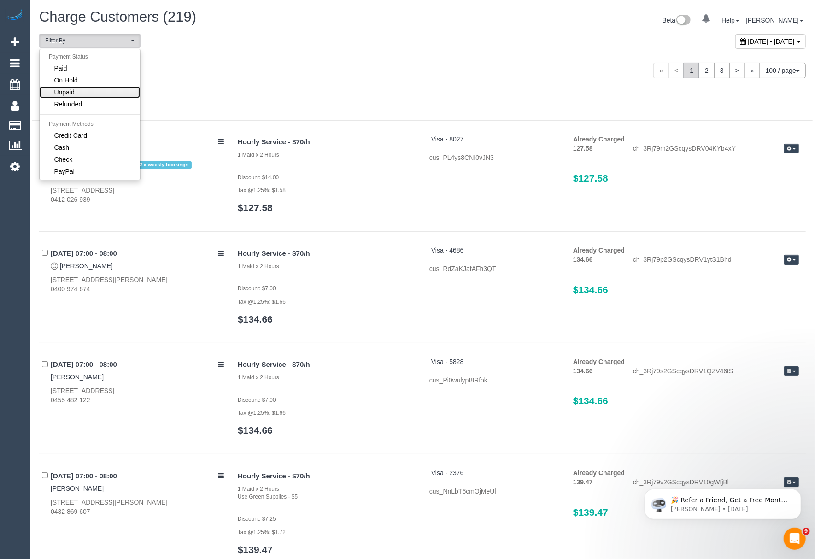
click at [58, 93] on span "Unpaid" at bounding box center [64, 91] width 20 height 9
select select "******"
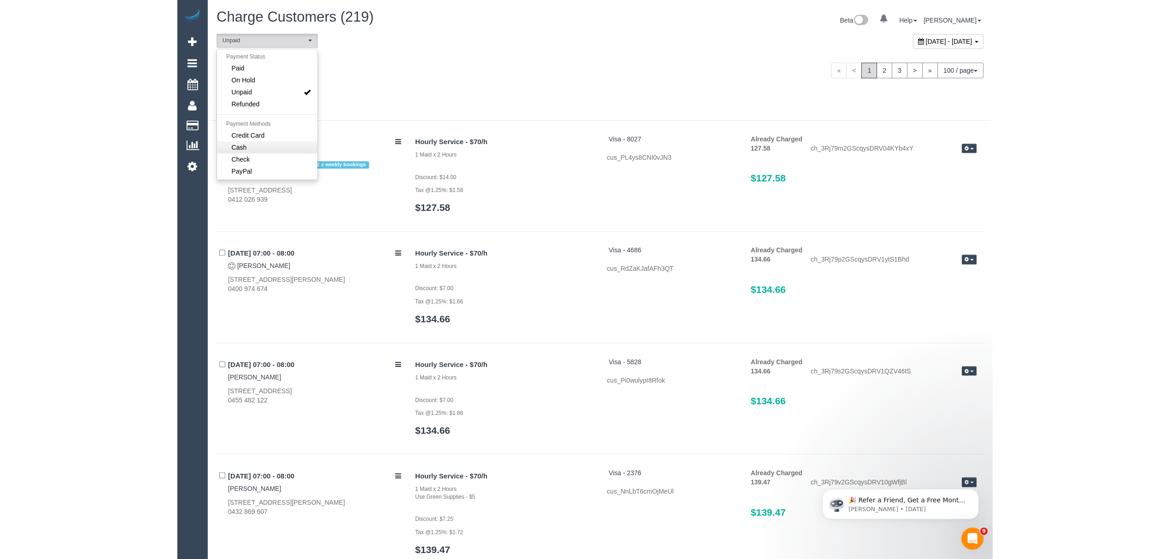
scroll to position [17, 0]
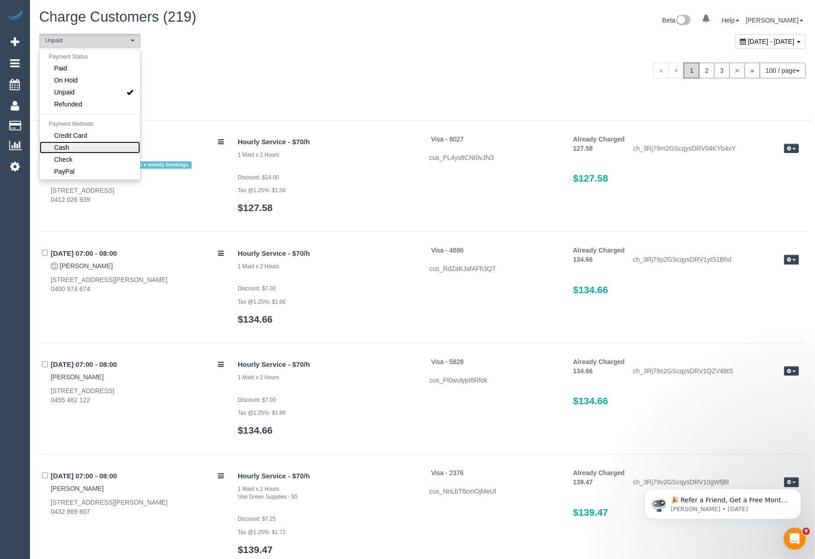
click at [63, 143] on span "Cash" at bounding box center [61, 147] width 15 height 9
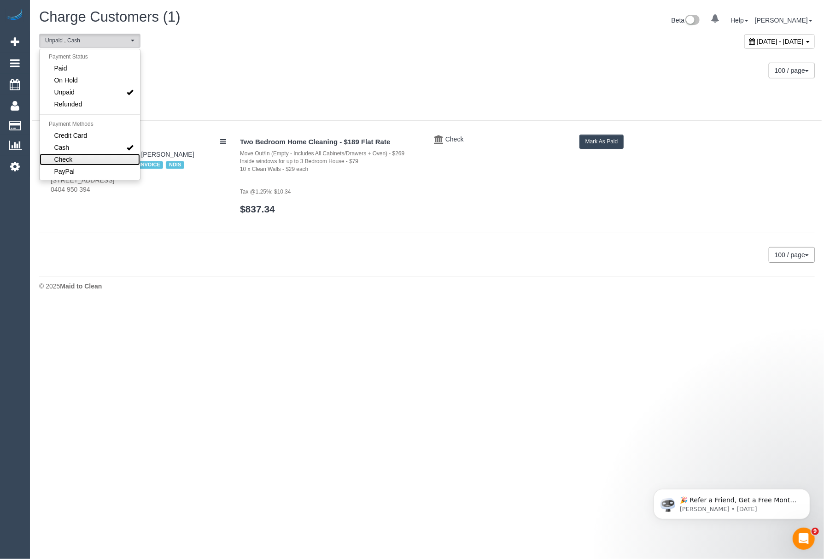
click at [63, 160] on span "Check" at bounding box center [63, 159] width 18 height 9
click at [284, 110] on div at bounding box center [426, 109] width 789 height 24
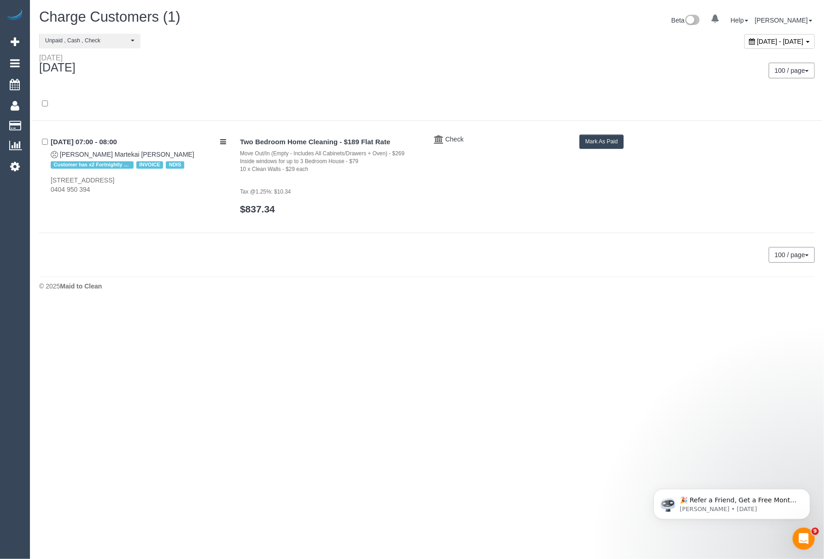
click at [131, 150] on div "09/07/2025 07:00 - 08:00 Amy Martekai Quaye Customer has x2 Fortnightly service…" at bounding box center [136, 164] width 194 height 60
drag, startPoint x: 129, startPoint y: 157, endPoint x: 61, endPoint y: 157, distance: 68.2
click at [61, 157] on div "09/07/2025 07:00 - 08:00 Amy Martekai Quaye Customer has x2 Fortnightly service…" at bounding box center [136, 164] width 194 height 60
copy link "Amy Martekai Quaye"
click at [588, 147] on button "Mark As Paid" at bounding box center [601, 141] width 45 height 14
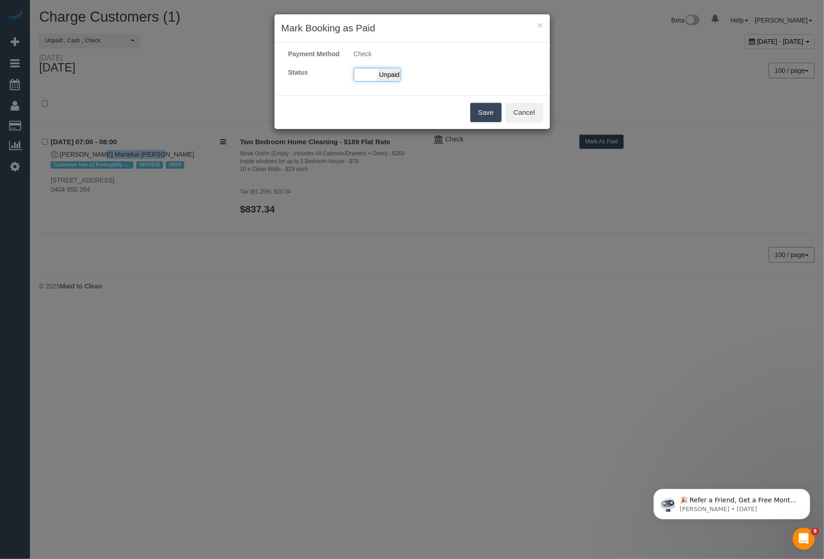
click at [362, 82] on div "Paid Unpaid" at bounding box center [377, 75] width 47 height 14
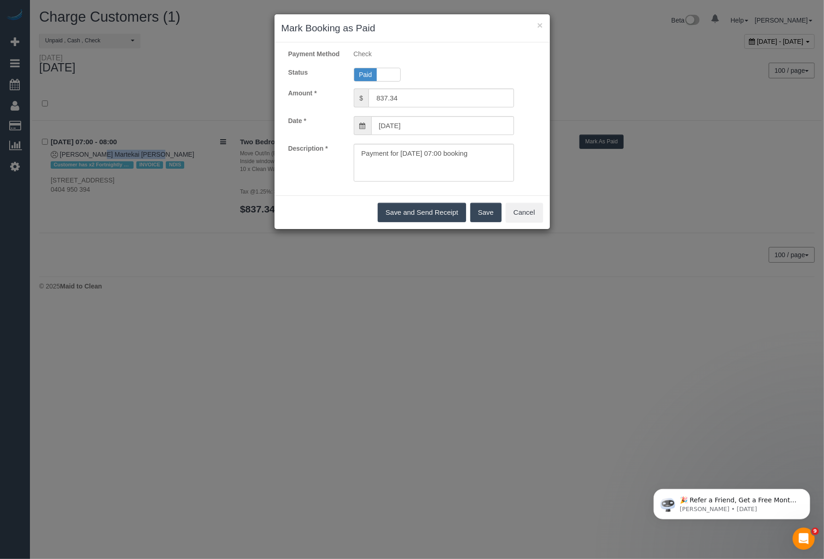
click at [476, 222] on button "Save" at bounding box center [485, 212] width 31 height 19
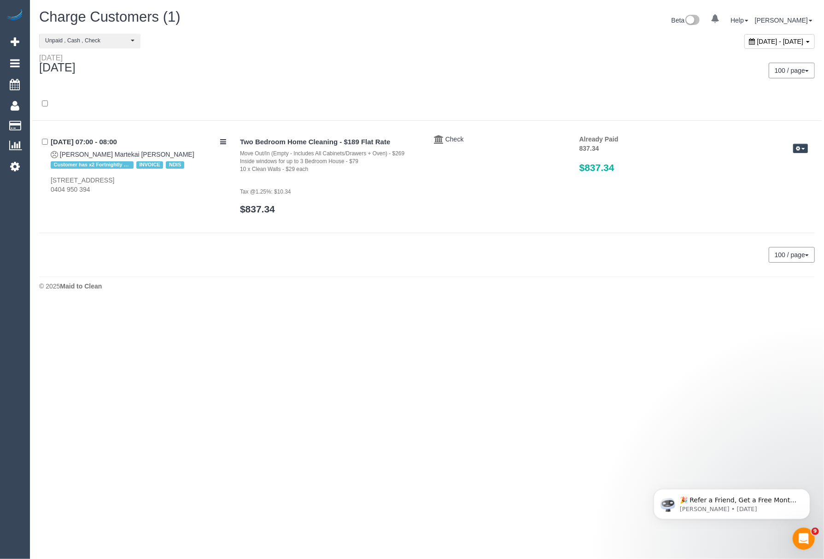
click at [750, 45] on div "July 09, 2025 - July 09, 2025" at bounding box center [779, 41] width 70 height 15
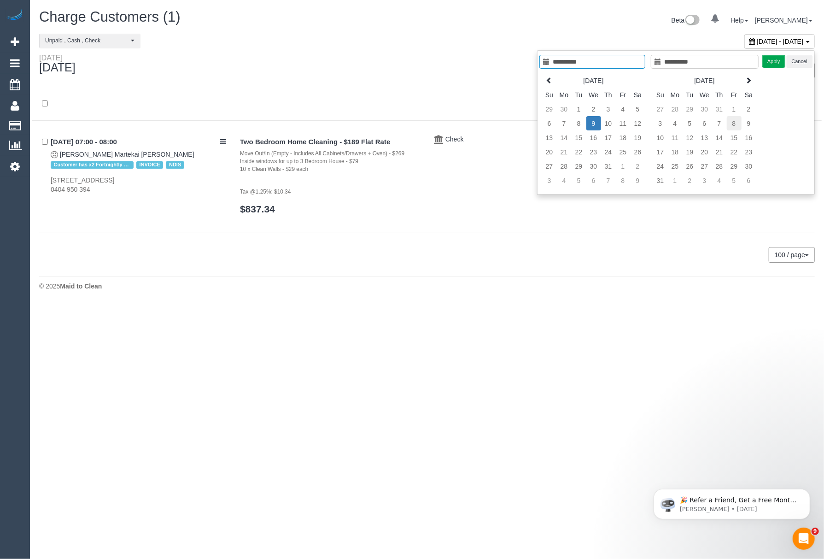
type input "**********"
click at [732, 127] on td "8" at bounding box center [734, 123] width 15 height 14
type input "**********"
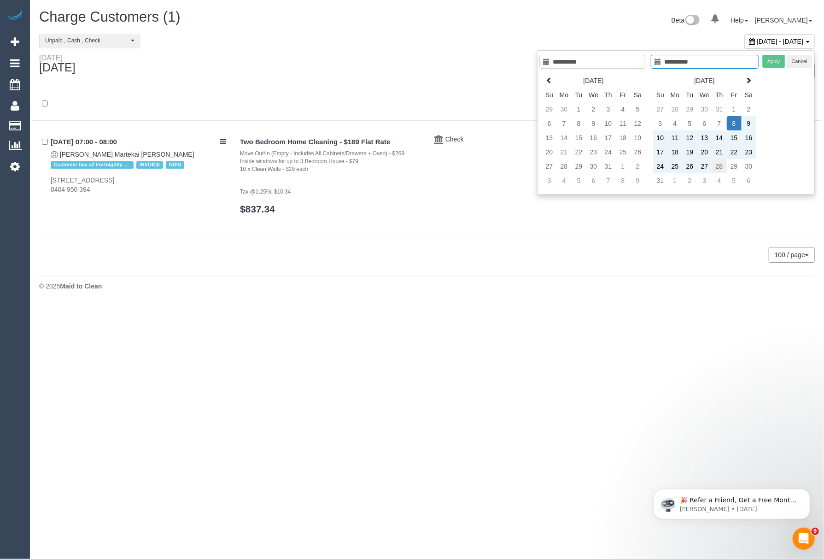
click at [719, 168] on td "28" at bounding box center [719, 166] width 15 height 14
type input "**********"
click at [719, 168] on td "28" at bounding box center [719, 166] width 15 height 14
type input "**********"
click at [720, 169] on td "28" at bounding box center [719, 166] width 15 height 14
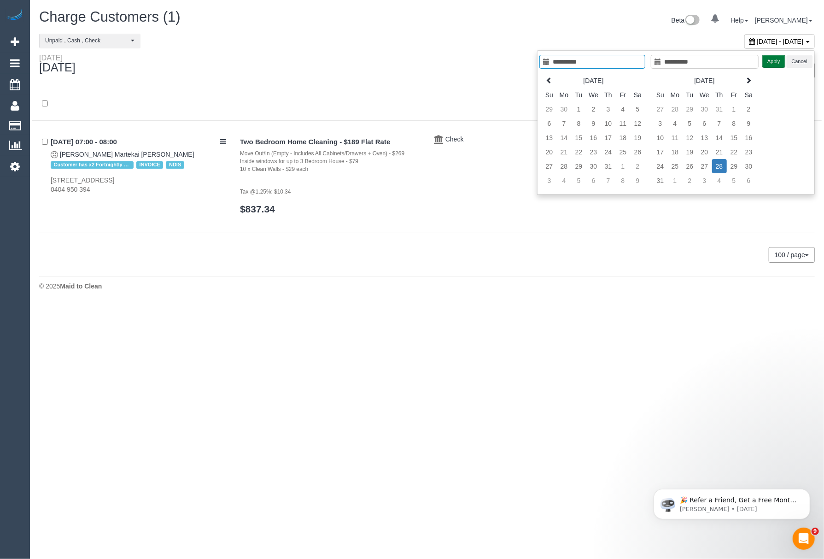
click at [770, 63] on button "Apply" at bounding box center [773, 61] width 23 height 13
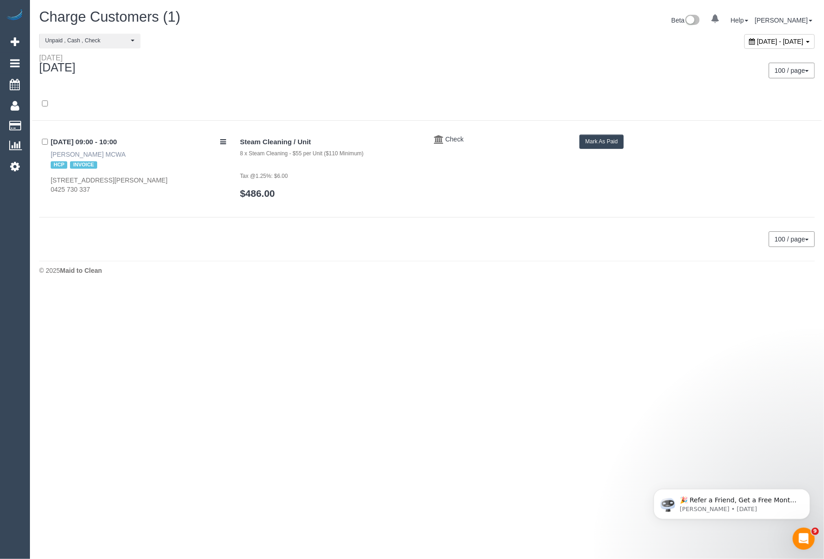
drag, startPoint x: 45, startPoint y: 149, endPoint x: 88, endPoint y: 155, distance: 44.2
click at [88, 155] on div "28/08/2025 09:00 - 10:00 Faye Petsinis MCWA HCP INVOICE 5 Tandarra Crescent, La…" at bounding box center [136, 164] width 194 height 60
click at [93, 153] on link "Faye Petsinis MCWA" at bounding box center [88, 154] width 75 height 7
click at [121, 161] on div "HCP INVOICE" at bounding box center [138, 165] width 175 height 12
click at [609, 148] on button "Mark As Paid" at bounding box center [601, 141] width 45 height 14
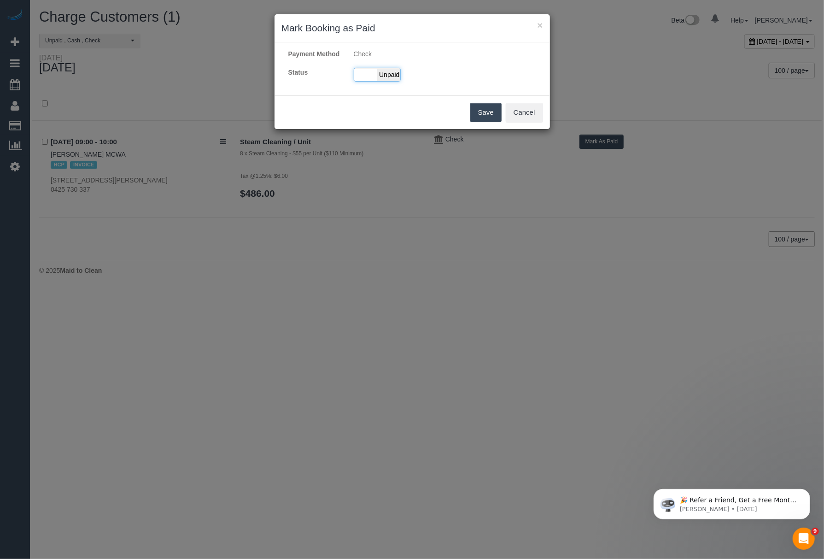
click at [373, 82] on div "Paid Unpaid" at bounding box center [377, 75] width 47 height 14
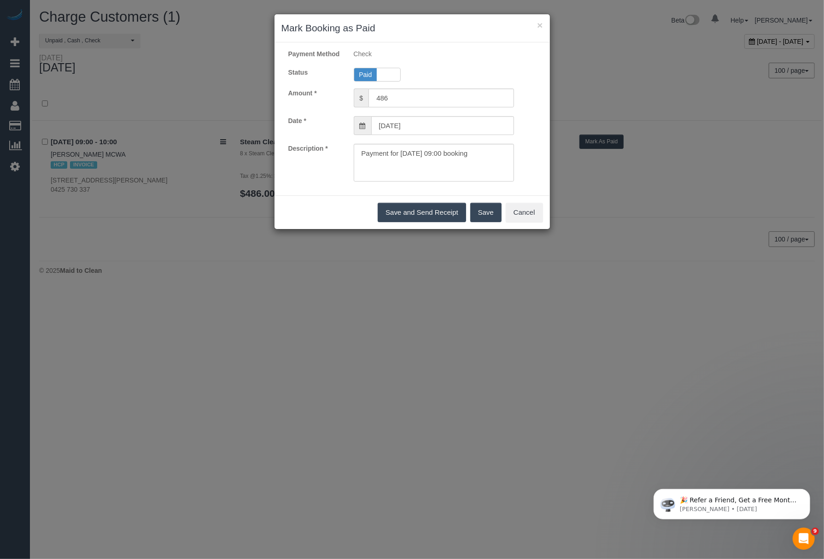
click at [496, 216] on button "Save" at bounding box center [485, 212] width 31 height 19
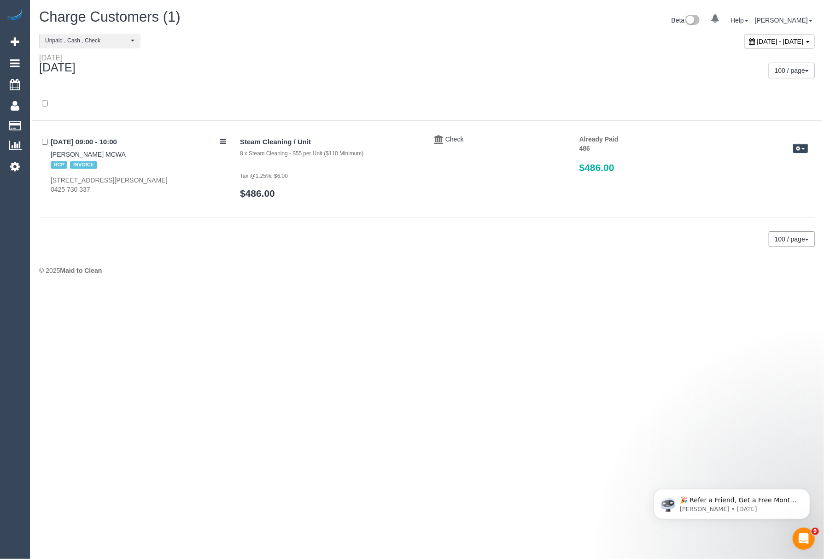
click at [744, 45] on div "August 28, 2025 - August 28, 2025" at bounding box center [779, 41] width 70 height 15
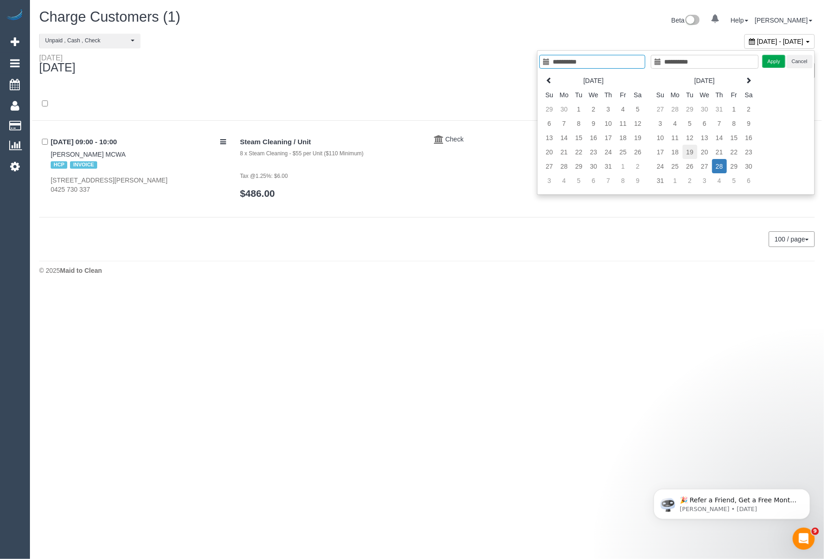
type input "**********"
click at [691, 152] on td "19" at bounding box center [689, 152] width 15 height 14
type input "**********"
click at [691, 152] on td "19" at bounding box center [689, 152] width 15 height 14
click at [765, 63] on button "Apply" at bounding box center [773, 61] width 23 height 13
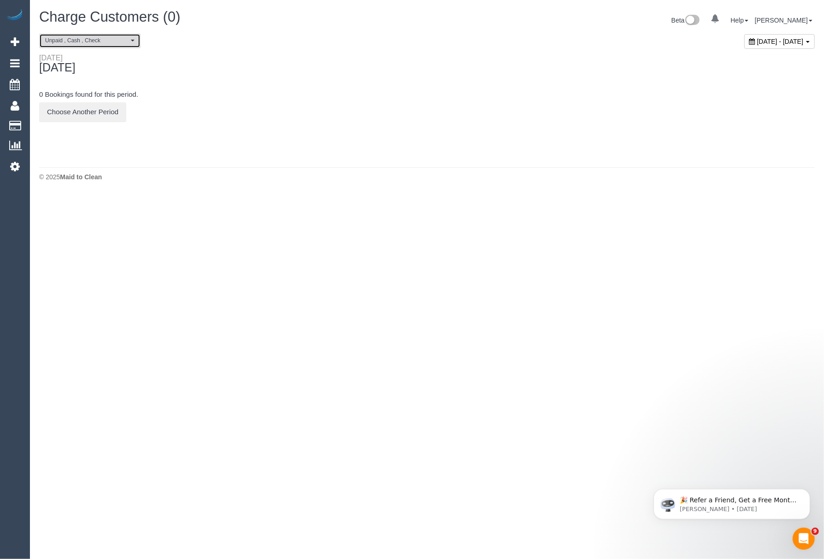
click at [111, 48] on button "Unpaid , Cash , Check" at bounding box center [89, 41] width 101 height 14
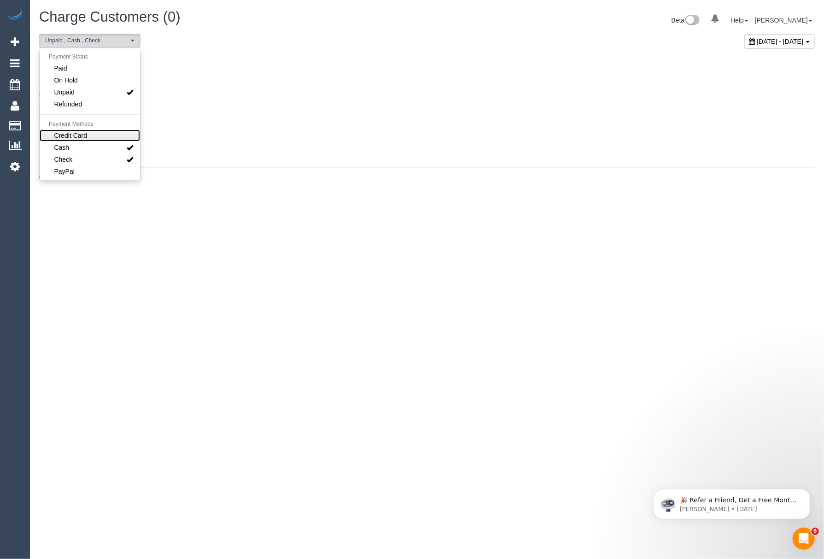
click at [90, 130] on link "Credit Card" at bounding box center [90, 135] width 100 height 12
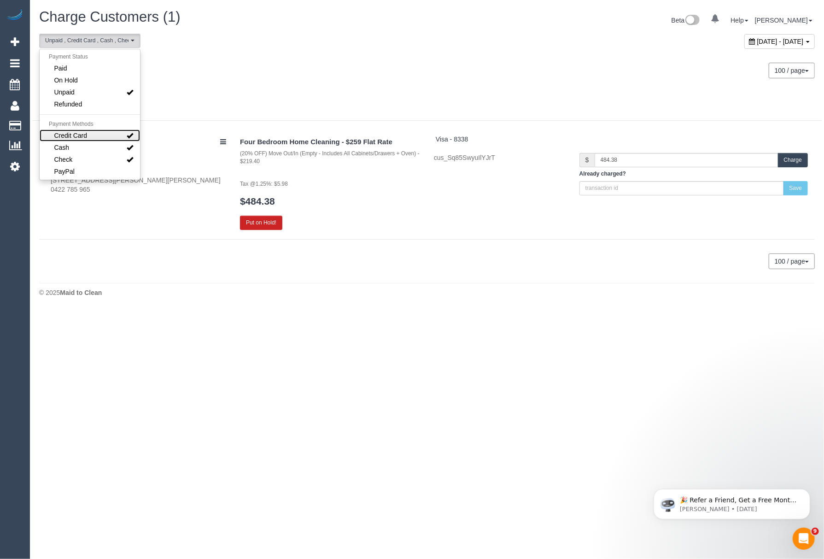
click at [89, 134] on link "Credit Card" at bounding box center [90, 135] width 100 height 12
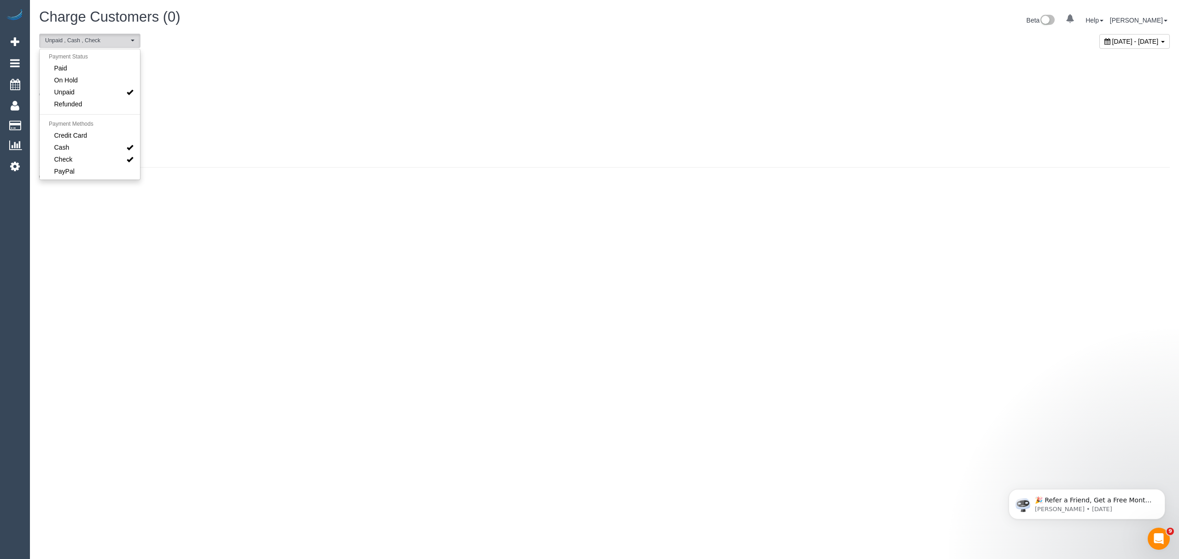
click at [759, 119] on p "Choose Another Period" at bounding box center [604, 111] width 1131 height 19
drag, startPoint x: 1078, startPoint y: 43, endPoint x: 1041, endPoint y: 66, distance: 43.4
click at [814, 43] on span "August 19, 2025 - August 19, 2025" at bounding box center [1135, 41] width 47 height 7
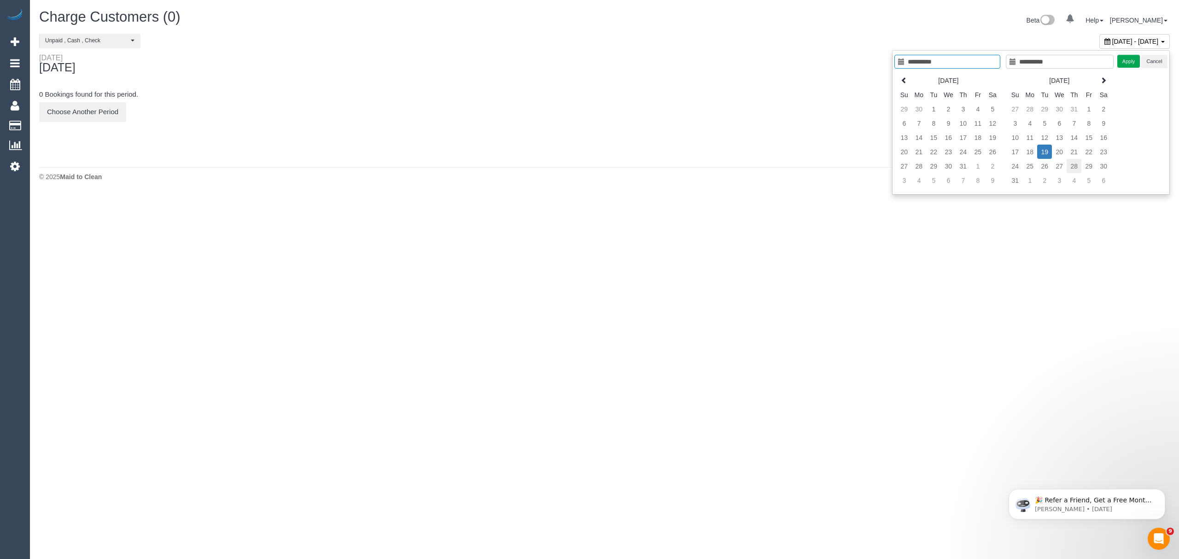
type input "**********"
click at [814, 169] on td "28" at bounding box center [1074, 166] width 15 height 14
type input "**********"
click at [814, 169] on td "28" at bounding box center [1074, 166] width 15 height 14
click at [814, 61] on button "Apply" at bounding box center [1128, 61] width 23 height 13
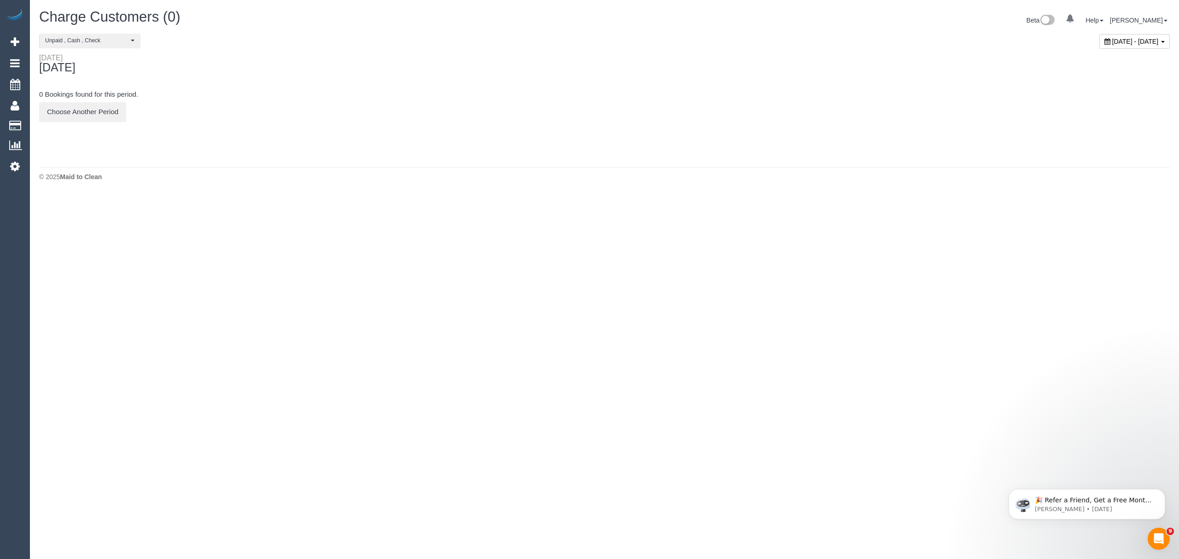
click at [814, 47] on div "August 28, 2025 - August 28, 2025" at bounding box center [1134, 41] width 70 height 15
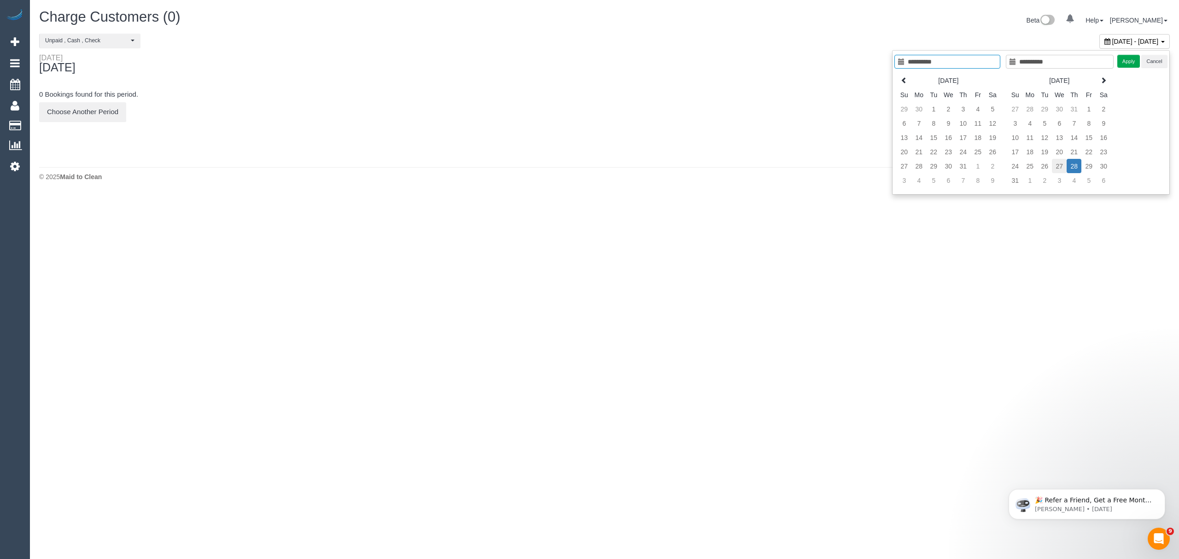
type input "**********"
click at [814, 159] on td "27" at bounding box center [1059, 166] width 15 height 14
type input "**********"
click at [814, 159] on td "27" at bounding box center [1059, 166] width 15 height 14
click at [814, 63] on button "Apply" at bounding box center [1128, 61] width 23 height 13
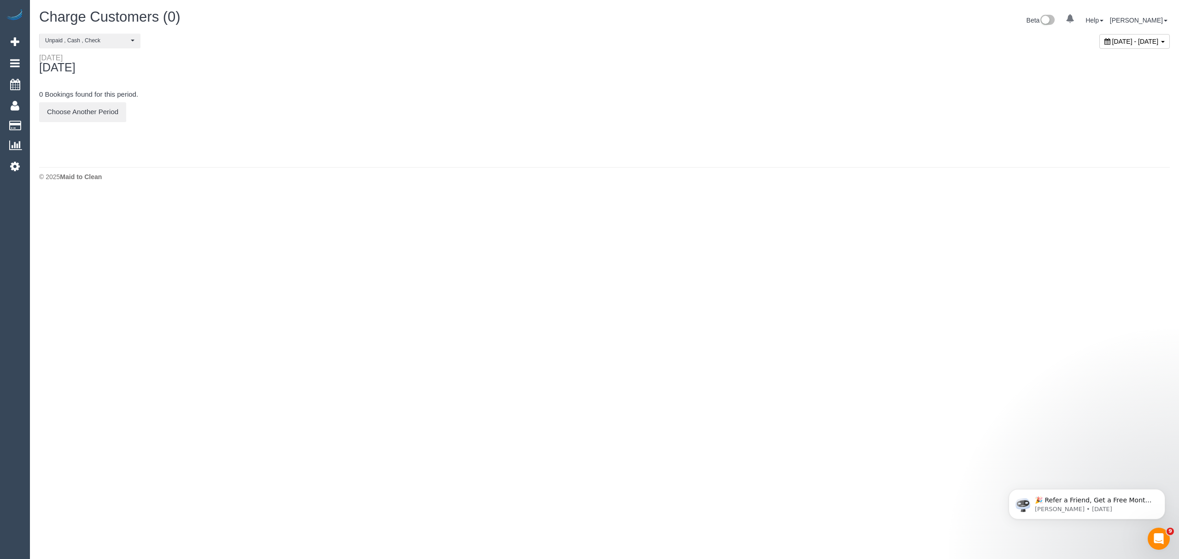
click at [814, 40] on span "August 27, 2025 - August 27, 2025" at bounding box center [1135, 41] width 47 height 7
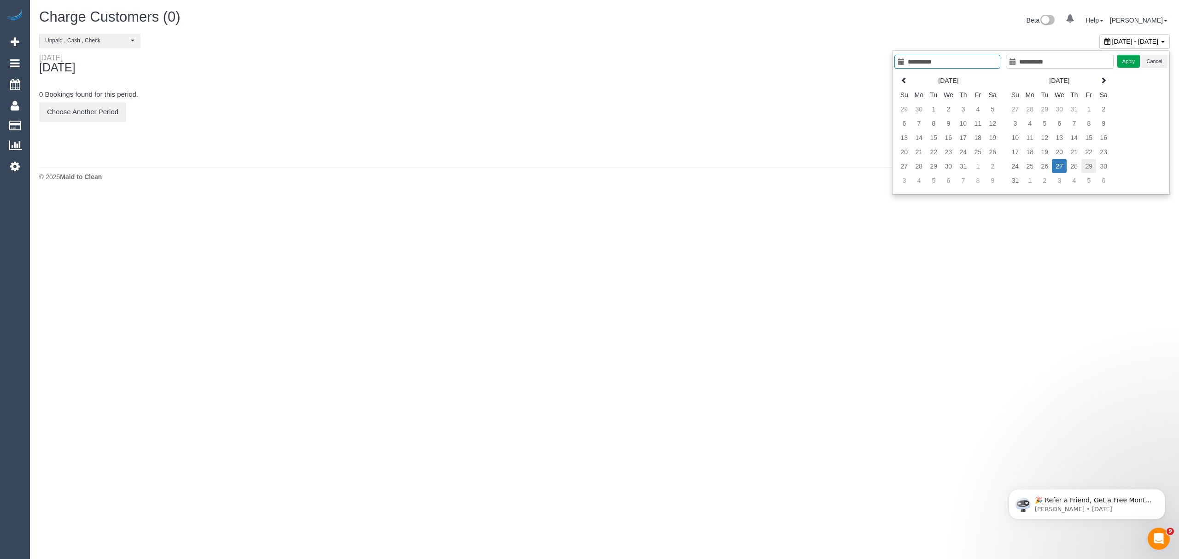
type input "**********"
click at [814, 168] on td "29" at bounding box center [1088, 166] width 15 height 14
type input "**********"
click at [814, 168] on td "29" at bounding box center [1088, 166] width 15 height 14
click at [814, 62] on button "Apply" at bounding box center [1128, 61] width 23 height 13
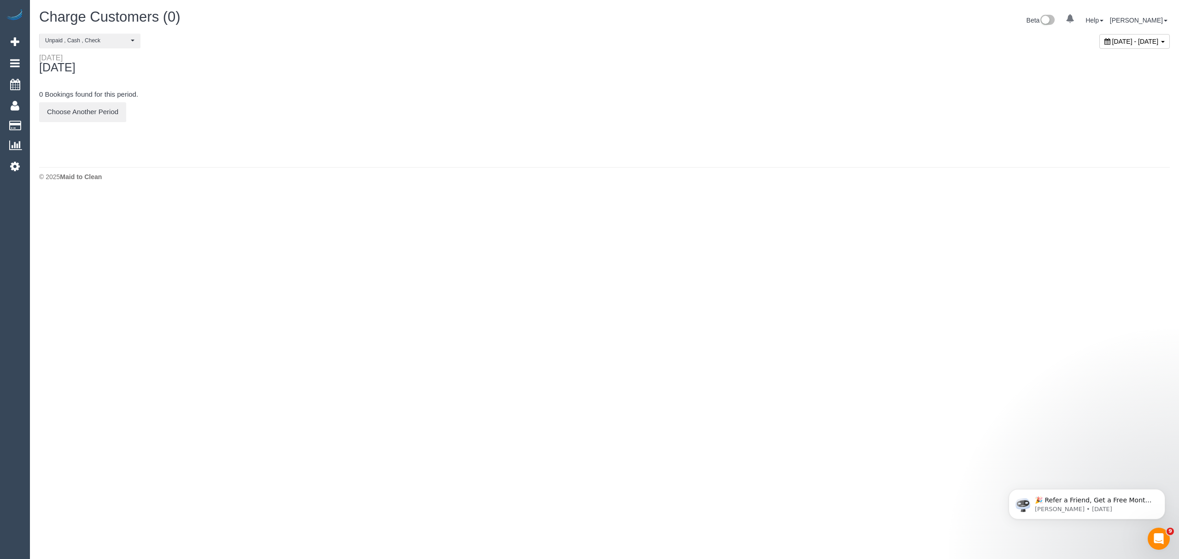
click at [814, 47] on div "August 29, 2025 - August 29, 2025" at bounding box center [1134, 41] width 70 height 15
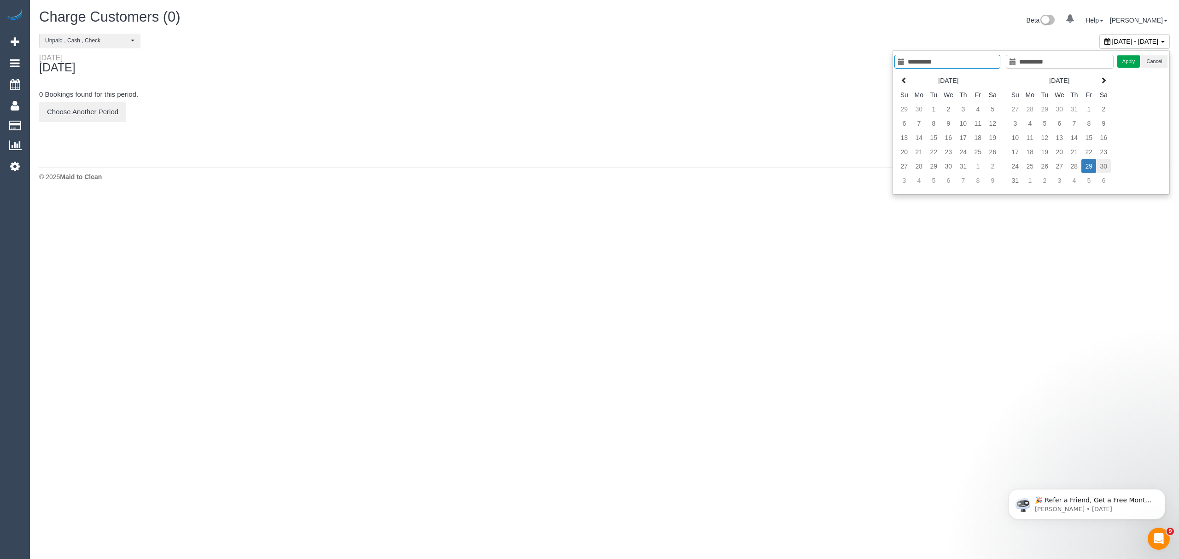
type input "**********"
click at [814, 170] on td "30" at bounding box center [1103, 166] width 15 height 14
type input "**********"
click at [814, 170] on td "30" at bounding box center [1103, 166] width 15 height 14
click at [814, 61] on button "Apply" at bounding box center [1128, 61] width 23 height 13
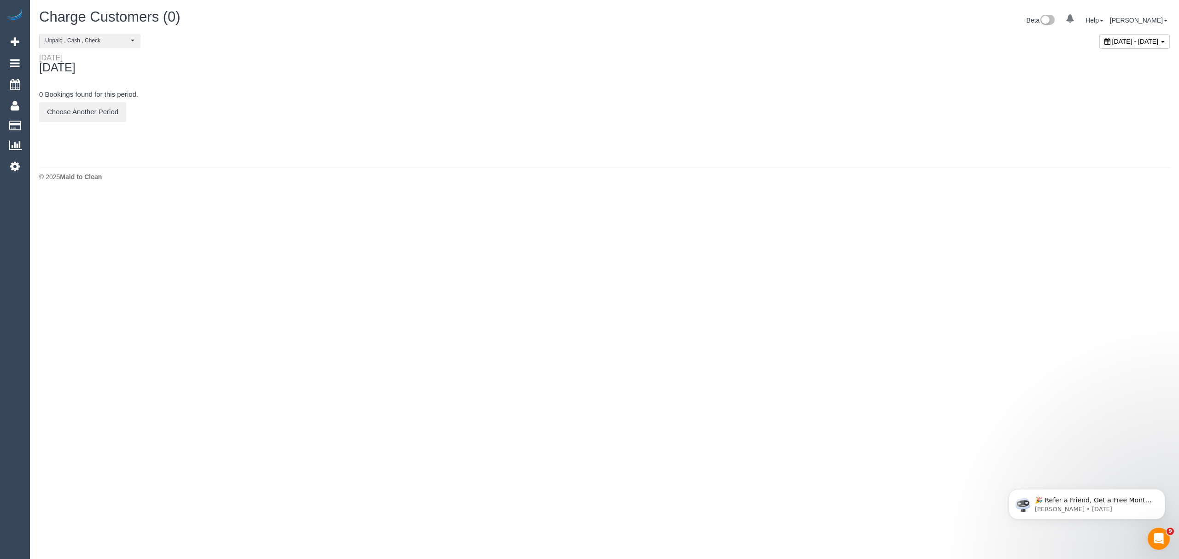
click at [814, 39] on span "August 30, 2025 - August 30, 2025" at bounding box center [1135, 41] width 47 height 7
click at [293, 104] on p "Choose Another Period" at bounding box center [604, 111] width 1131 height 19
click at [814, 41] on span "August 30, 2025 - August 30, 2025" at bounding box center [1135, 41] width 47 height 7
click at [814, 74] on th at bounding box center [904, 80] width 15 height 14
type input "**********"
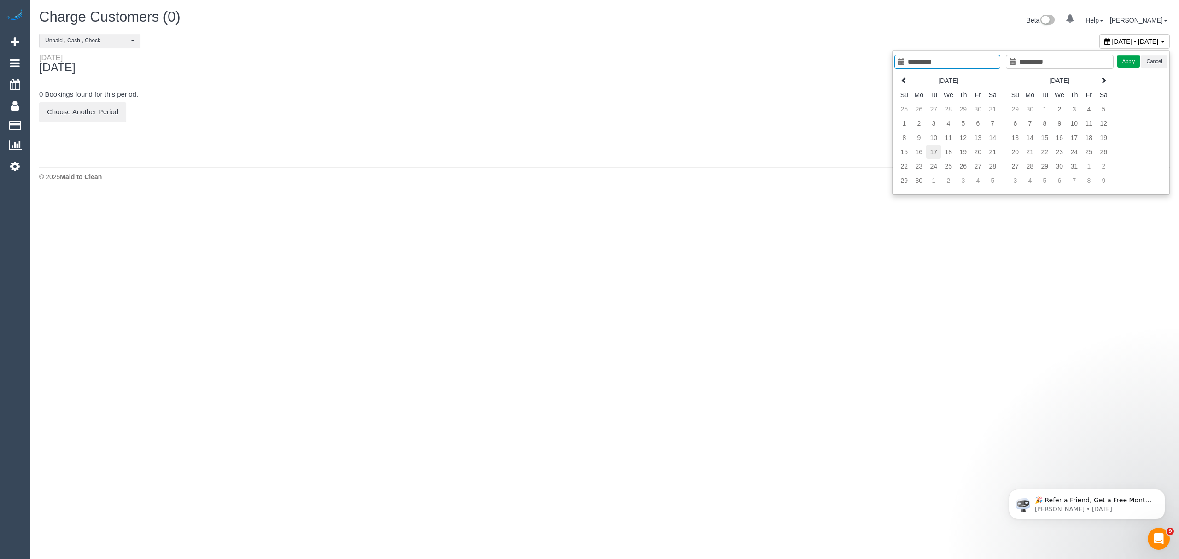
click at [814, 151] on td "17" at bounding box center [933, 152] width 15 height 14
type input "**********"
click at [814, 151] on td "17" at bounding box center [933, 152] width 15 height 14
type input "**********"
click at [814, 63] on button "Apply" at bounding box center [1128, 61] width 23 height 13
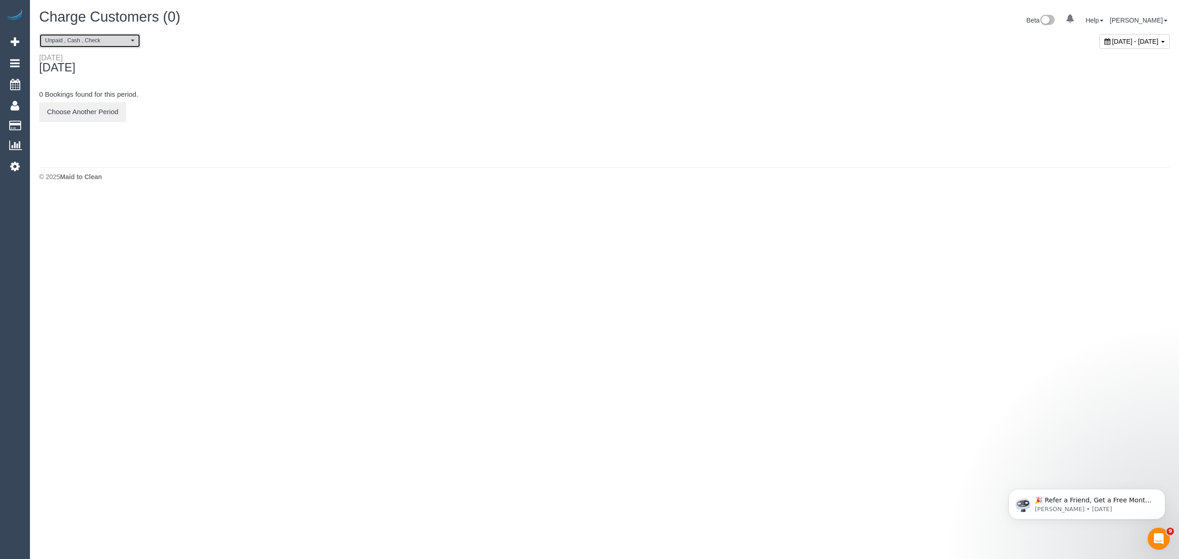
click at [105, 35] on button "Unpaid , Cash , Check" at bounding box center [89, 41] width 101 height 14
click at [79, 134] on span "Credit Card" at bounding box center [70, 135] width 33 height 9
click at [295, 107] on p "Choose Another Period" at bounding box center [604, 111] width 1131 height 19
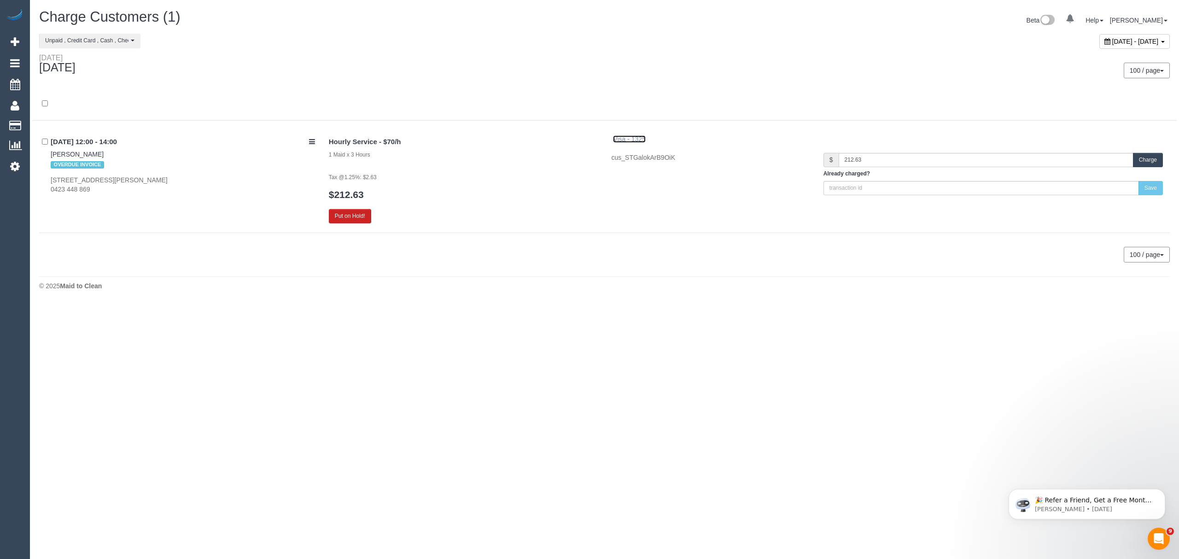
click at [638, 139] on span "Visa - 1325" at bounding box center [629, 138] width 33 height 7
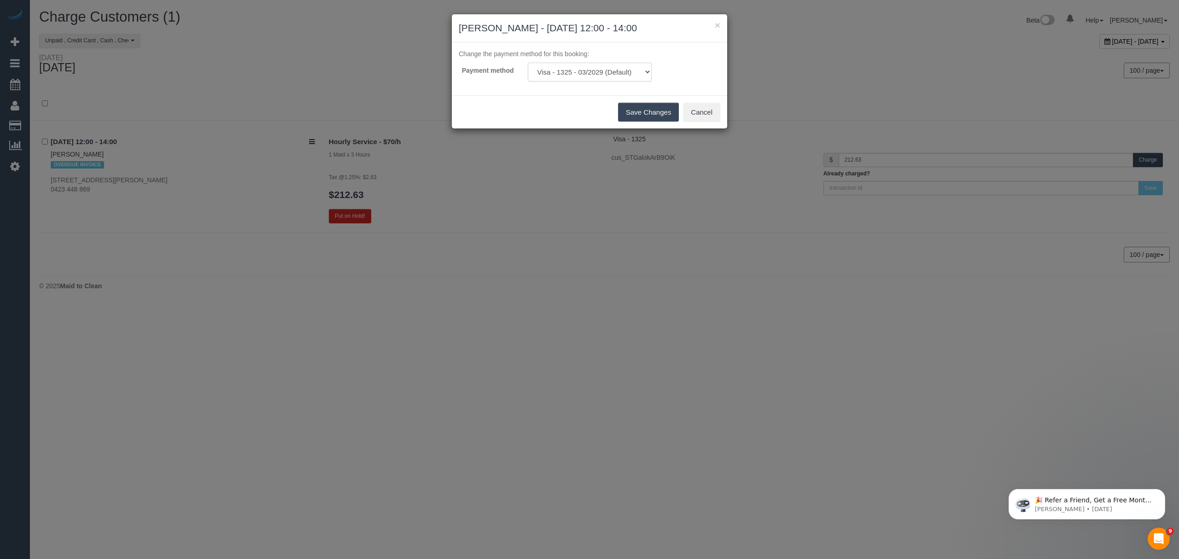
click at [616, 72] on select "Visa - 1325 - 03/2029 (Default) Add Credit Card ─────────────── Cash Check Payp…" at bounding box center [590, 72] width 124 height 19
select select "string:check"
click at [528, 63] on select "Visa - 1325 - 03/2029 (Default) Add Credit Card ─────────────── Cash Check Payp…" at bounding box center [590, 72] width 124 height 19
click at [640, 122] on button "Save Changes" at bounding box center [648, 112] width 61 height 19
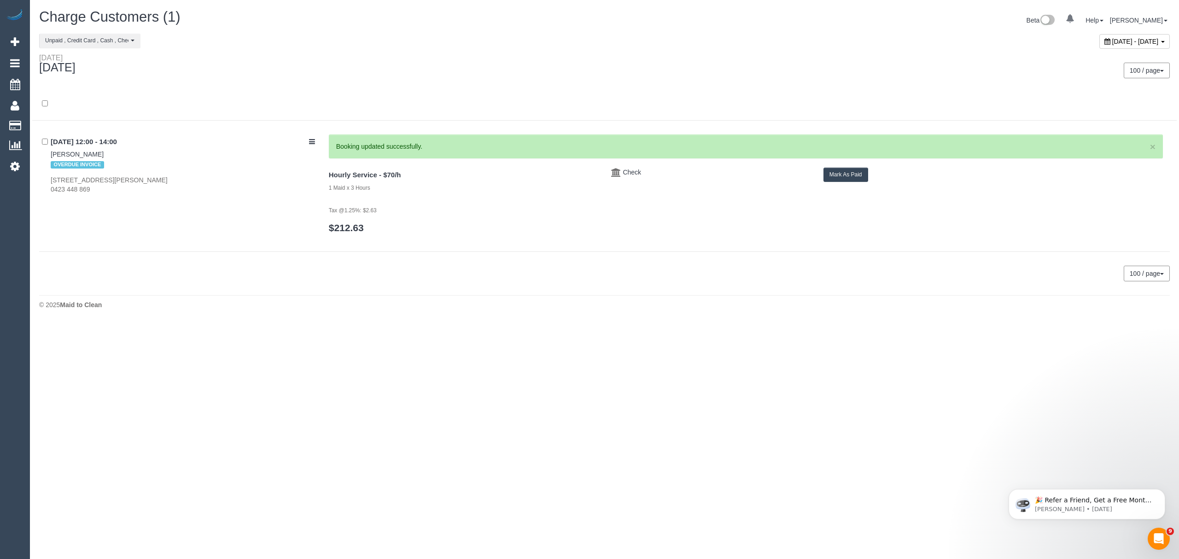
click at [814, 178] on button "Mark As Paid" at bounding box center [845, 175] width 45 height 14
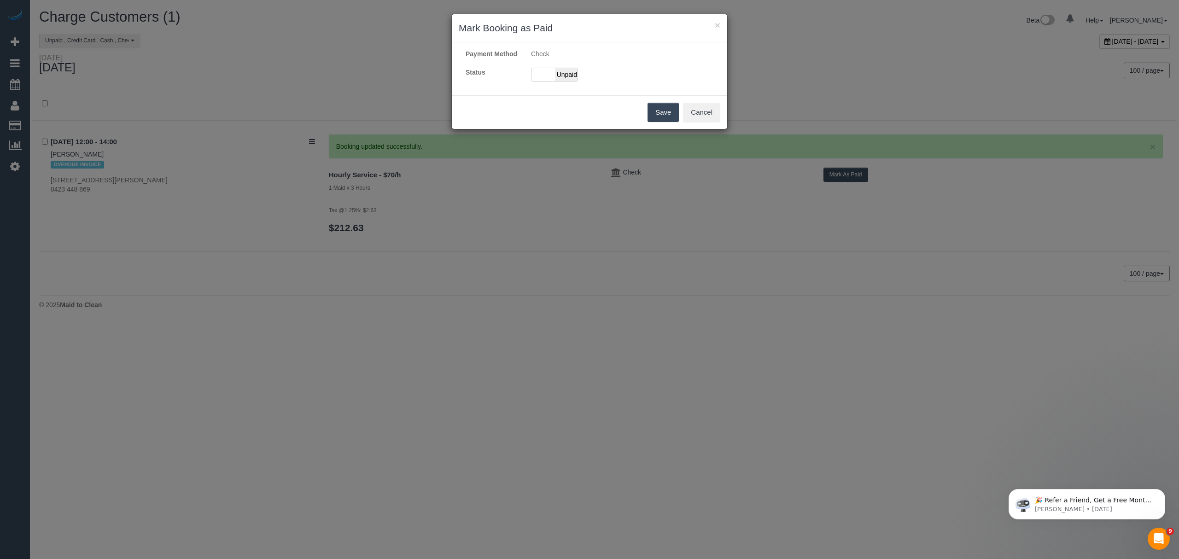
click at [555, 73] on div "Payment Method Check Status Paid Unpaid" at bounding box center [589, 68] width 275 height 39
click at [557, 81] on span "Unpaid" at bounding box center [566, 74] width 23 height 13
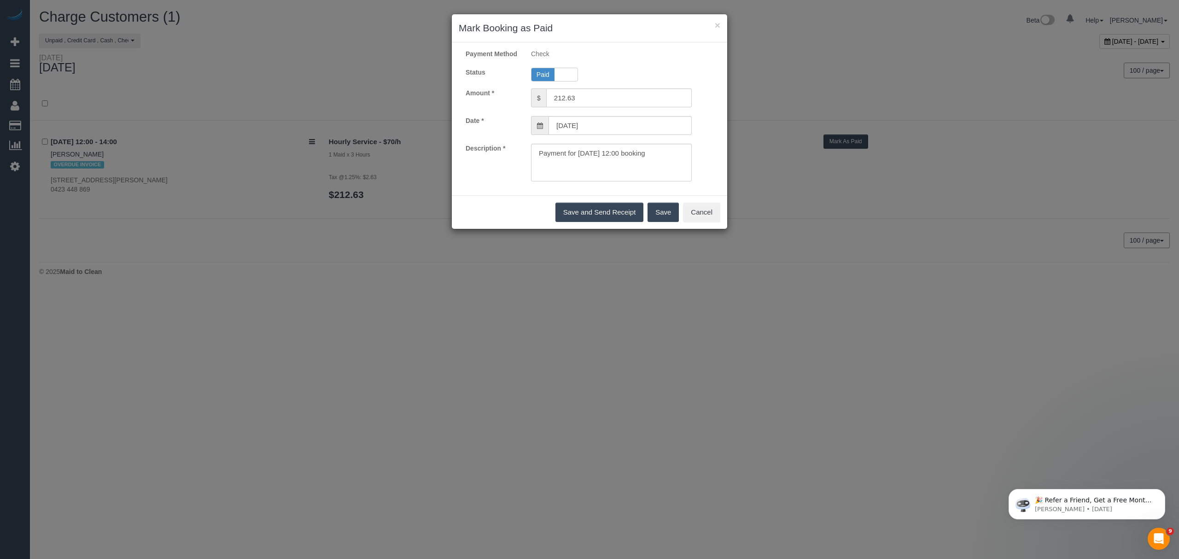
click at [654, 222] on button "Save" at bounding box center [662, 212] width 31 height 19
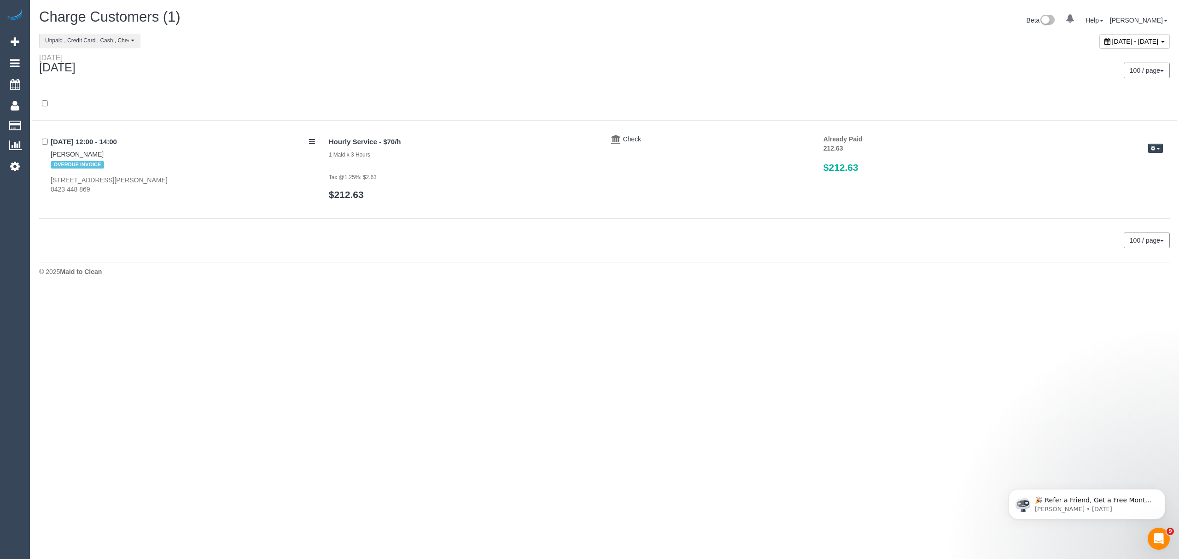
click at [814, 38] on span "June 17, 2025 - June 17, 2025" at bounding box center [1135, 41] width 47 height 7
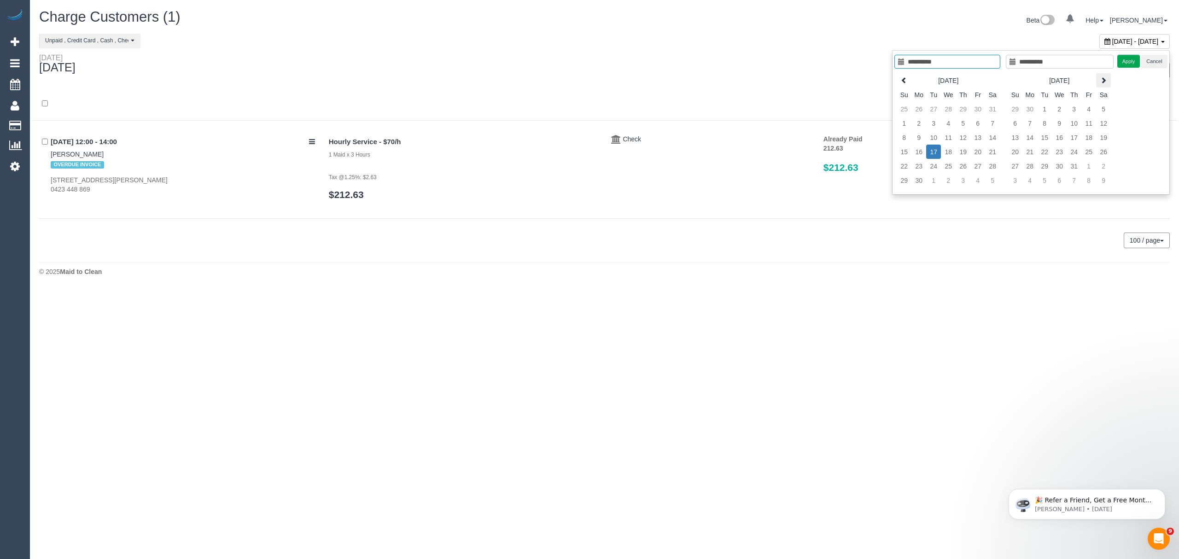
click at [814, 78] on icon at bounding box center [1103, 80] width 6 height 6
type input "**********"
click at [814, 152] on td "19" at bounding box center [1044, 152] width 15 height 14
type input "**********"
click at [814, 152] on td "19" at bounding box center [1044, 152] width 15 height 14
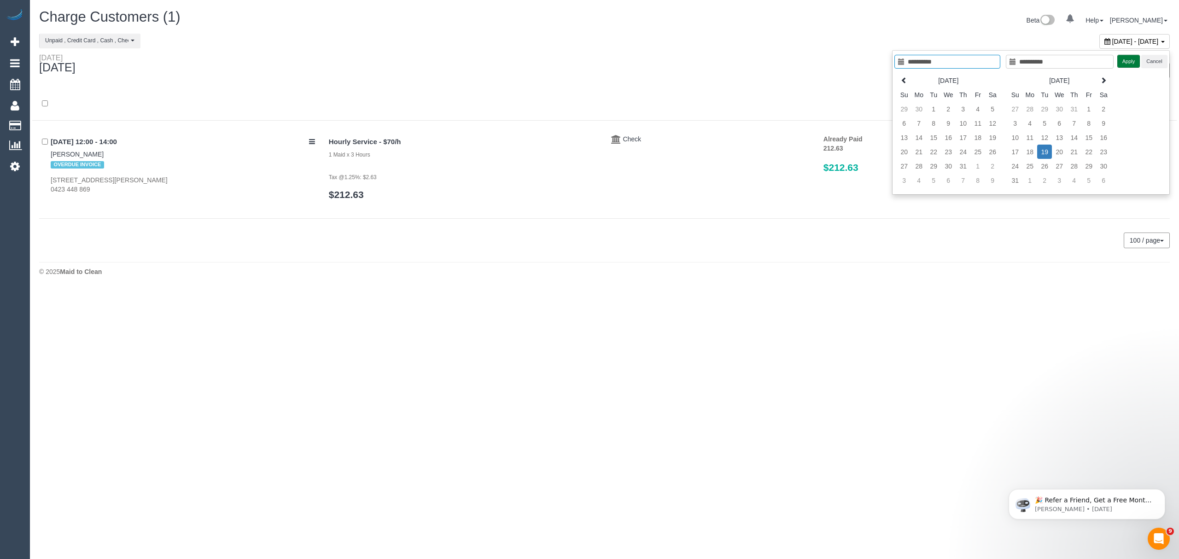
click at [814, 63] on button "Apply" at bounding box center [1128, 61] width 23 height 13
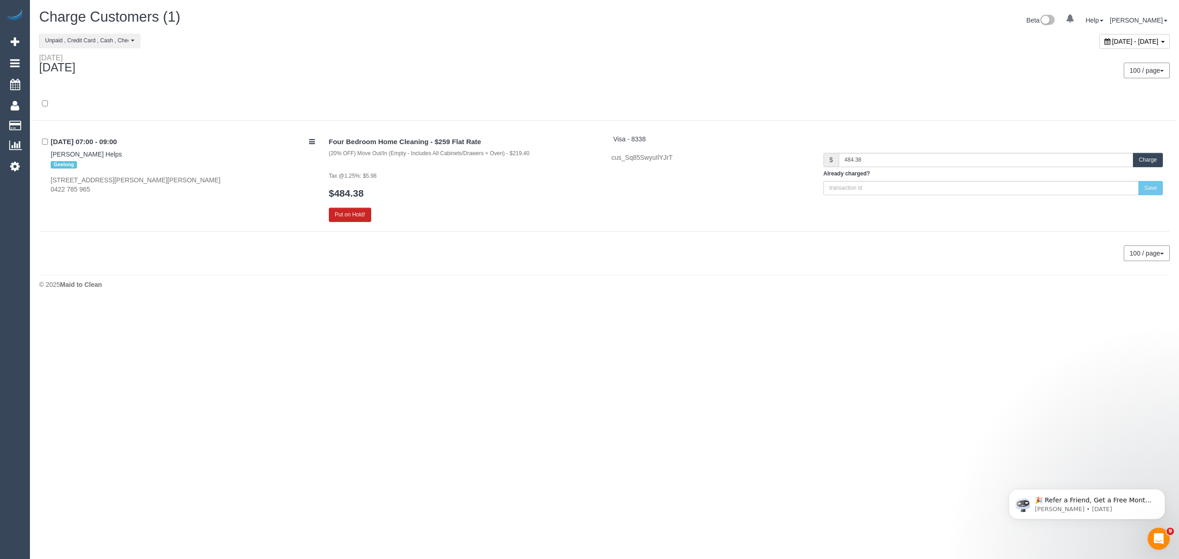
click at [814, 45] on div "August 19, 2025 - August 19, 2025" at bounding box center [1134, 41] width 70 height 15
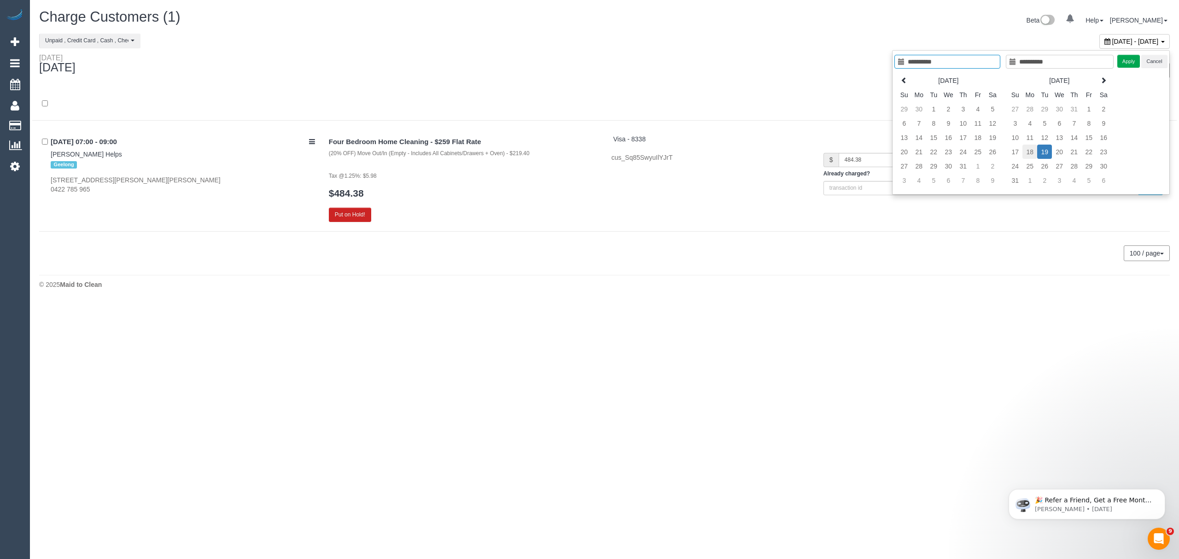
type input "**********"
click at [814, 152] on td "18" at bounding box center [1029, 152] width 15 height 14
type input "**********"
click at [814, 66] on button "Apply" at bounding box center [1128, 61] width 23 height 13
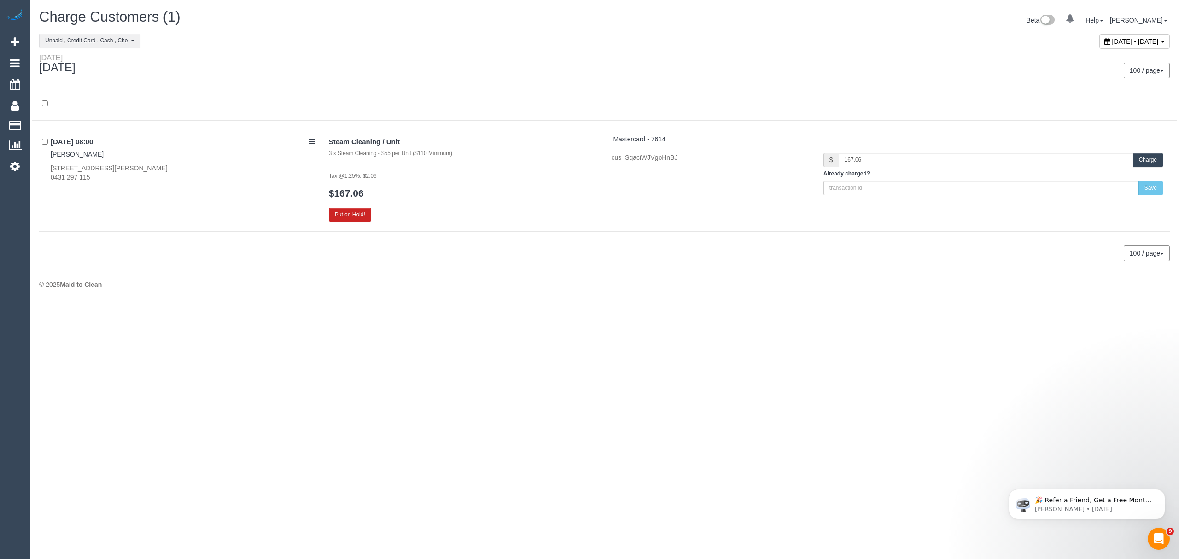
click at [814, 34] on div "August 18, 2025 - August 18, 2025" at bounding box center [1134, 41] width 70 height 15
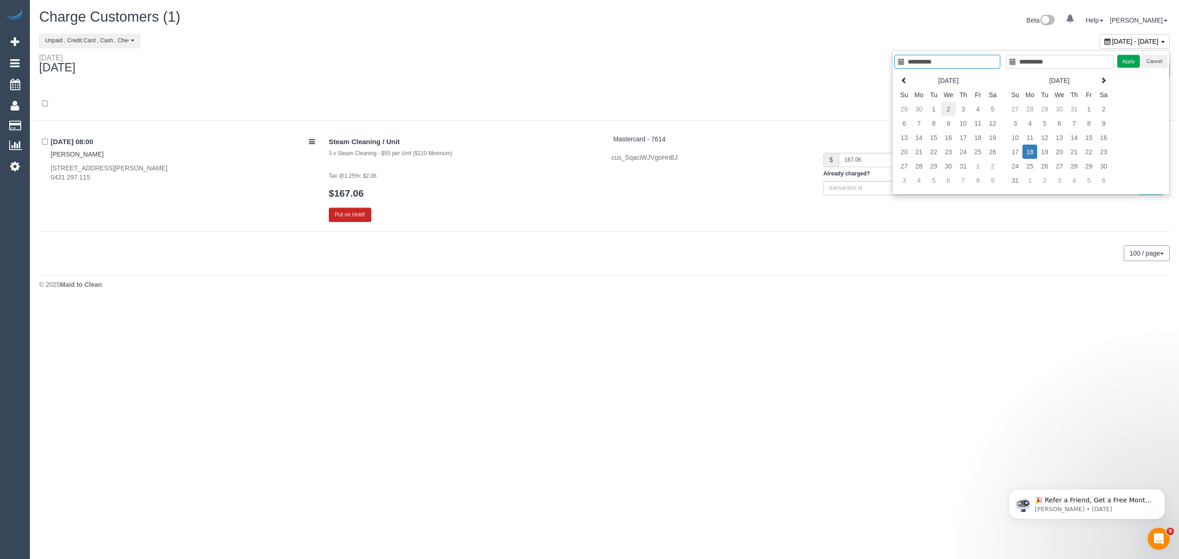
type input "**********"
click at [814, 112] on td "2" at bounding box center [948, 109] width 15 height 14
type input "**********"
click at [814, 112] on td "2" at bounding box center [948, 109] width 15 height 14
click at [814, 63] on button "Apply" at bounding box center [1128, 61] width 23 height 13
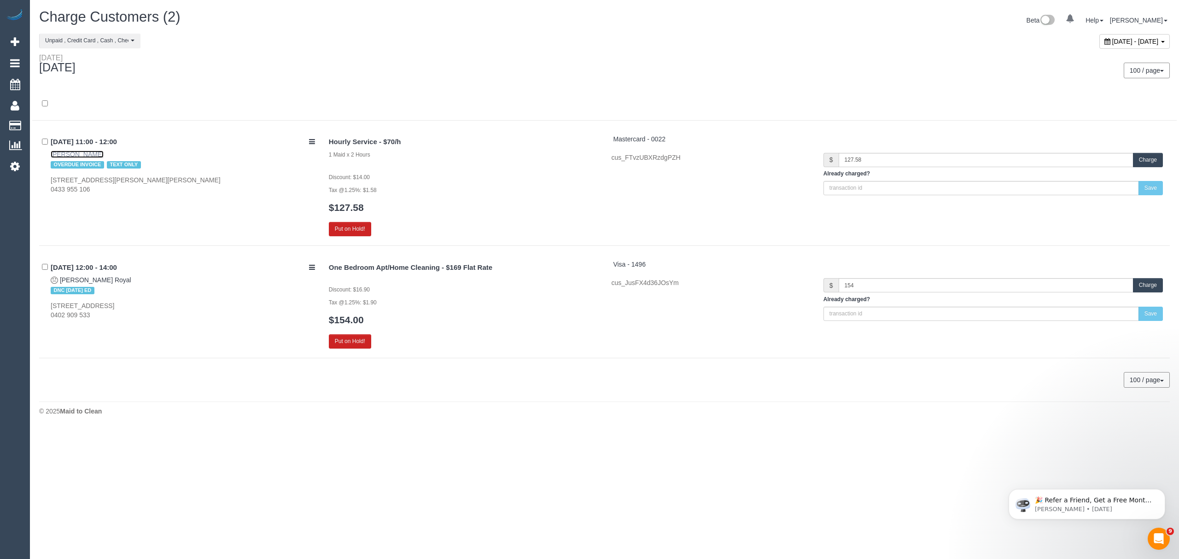
click at [94, 151] on link "Nathan Liascos" at bounding box center [77, 154] width 53 height 7
click at [814, 45] on div "July 02, 2025 - July 02, 2025" at bounding box center [1134, 41] width 70 height 15
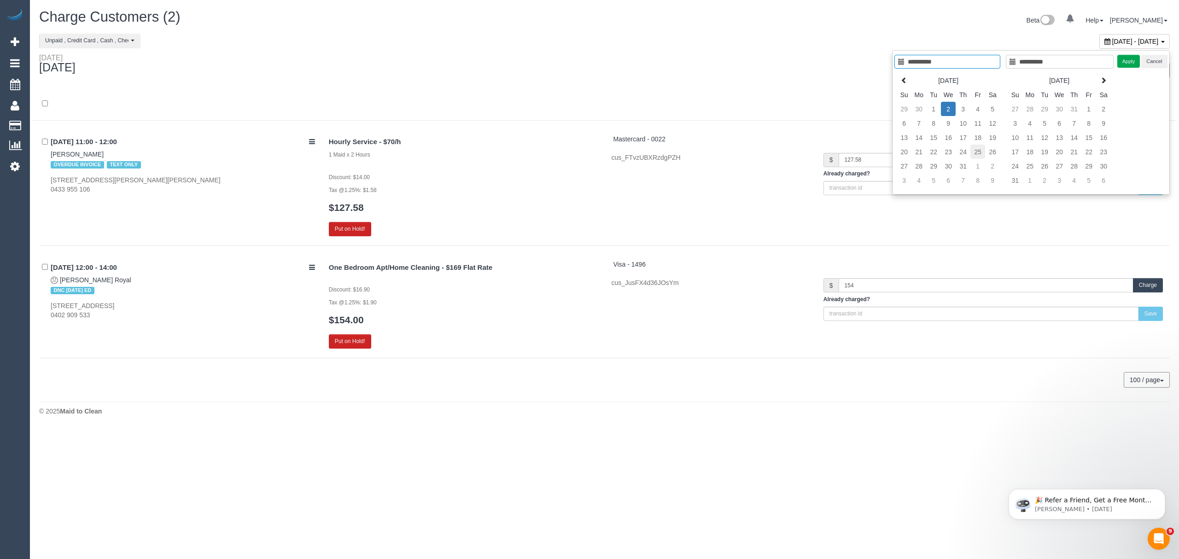
type input "**********"
click at [814, 155] on td "25" at bounding box center [977, 152] width 15 height 14
type input "**********"
click at [814, 155] on td "25" at bounding box center [977, 152] width 15 height 14
click at [814, 59] on button "Apply" at bounding box center [1128, 61] width 23 height 13
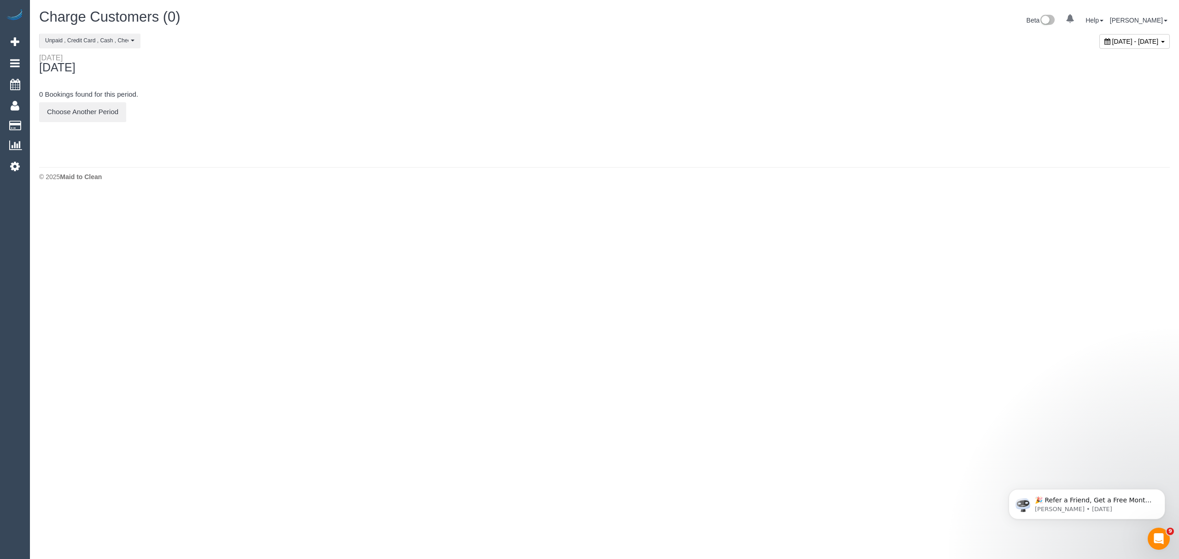
click at [814, 36] on div "July 25, 2025 - July 25, 2025" at bounding box center [1134, 41] width 70 height 15
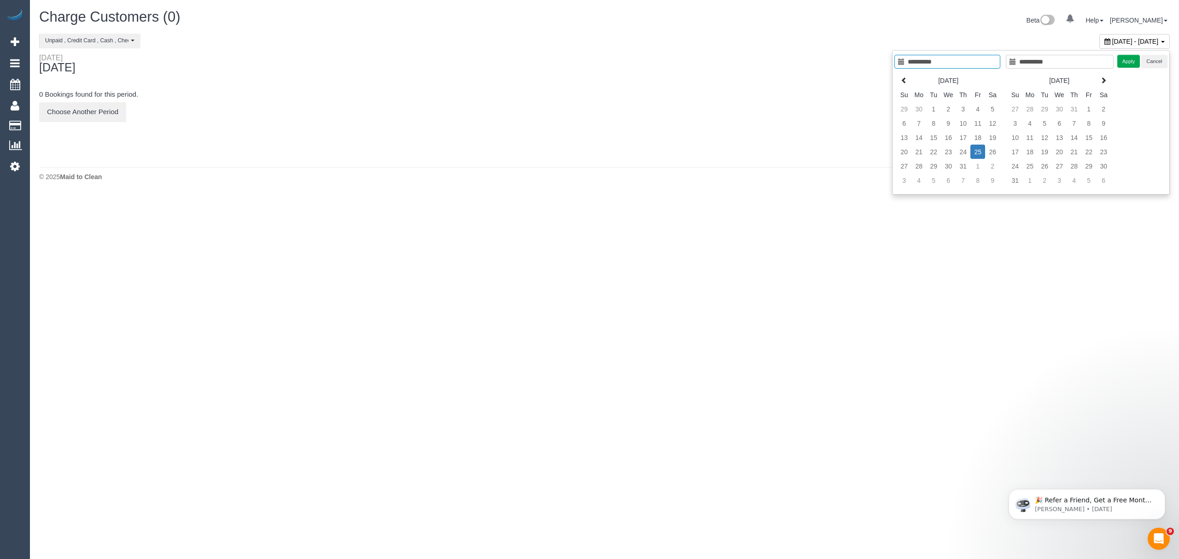
click at [546, 144] on div "0 Bookings found for this period. Choose Another Period" at bounding box center [604, 111] width 1144 height 66
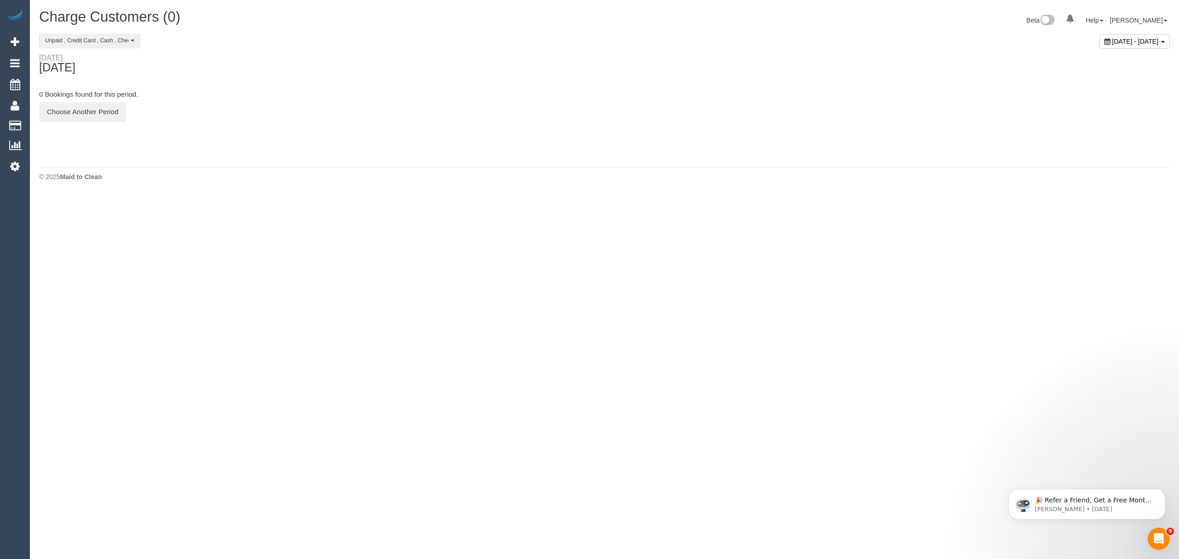
click at [814, 34] on div "July 25, 2025 - July 25, 2025" at bounding box center [891, 44] width 572 height 20
click at [814, 38] on span "July 25, 2025 - July 25, 2025" at bounding box center [1135, 41] width 47 height 7
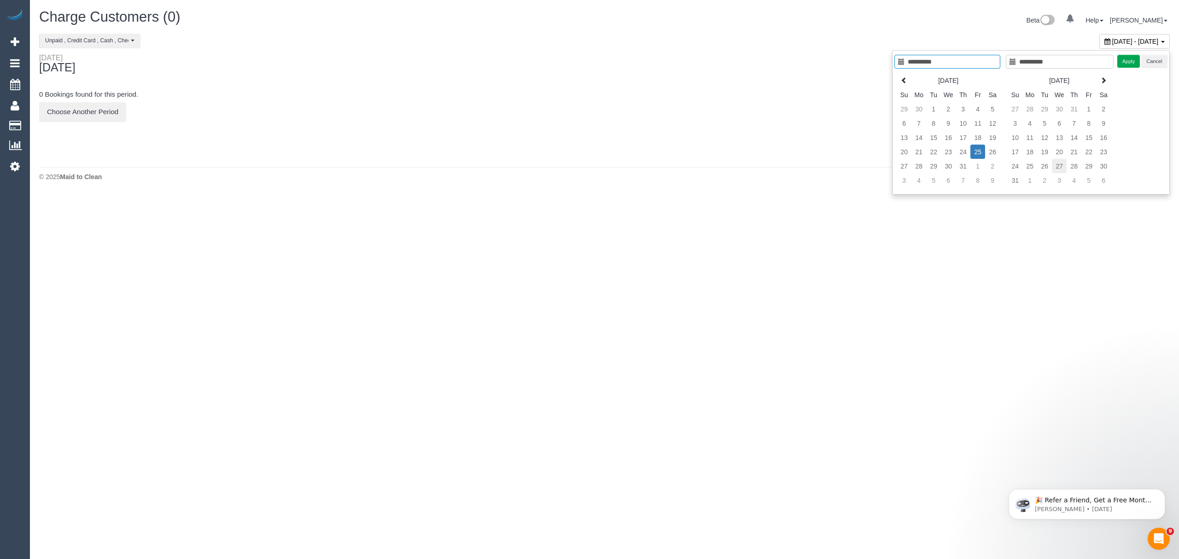
type input "**********"
click at [814, 167] on td "27" at bounding box center [1059, 166] width 15 height 14
type input "**********"
click at [814, 167] on td "27" at bounding box center [1059, 166] width 15 height 14
click at [814, 63] on button "Apply" at bounding box center [1128, 61] width 23 height 13
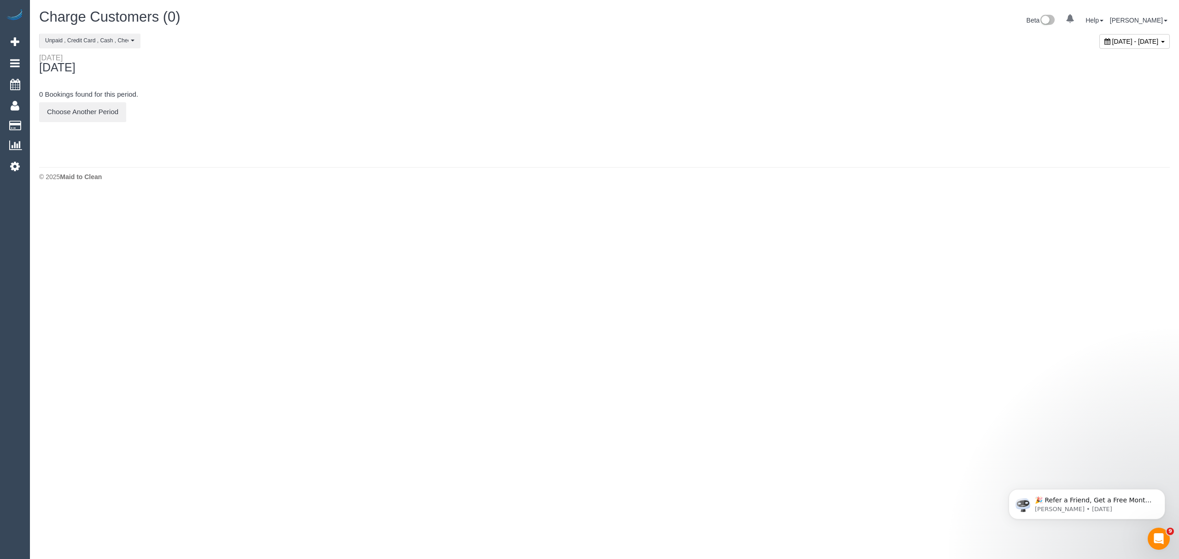
click at [814, 41] on icon at bounding box center [1107, 41] width 6 height 6
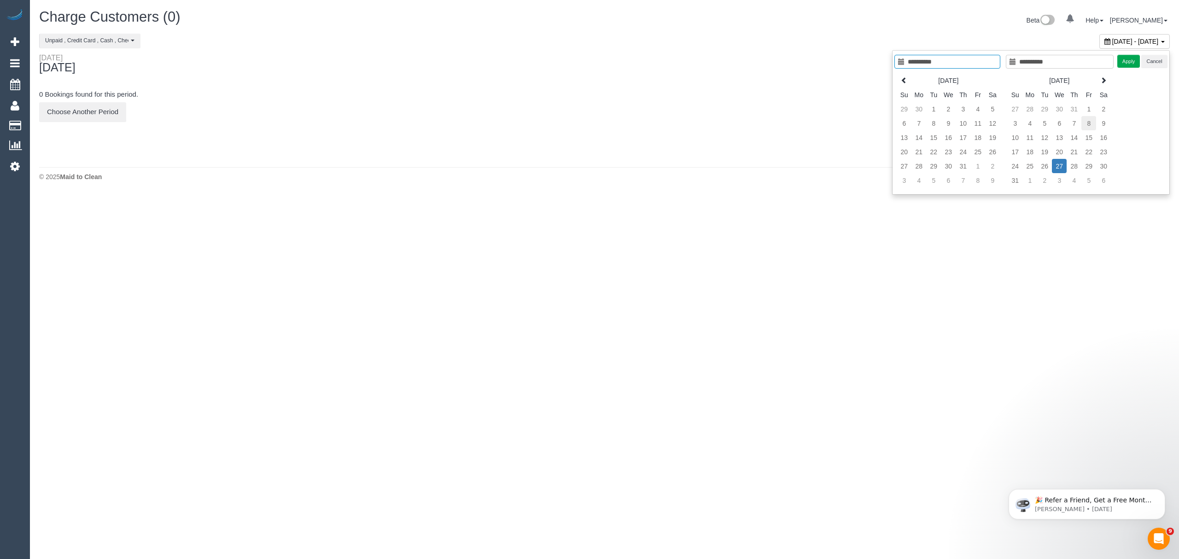
type input "**********"
click at [814, 126] on td "8" at bounding box center [1088, 123] width 15 height 14
type input "**********"
click at [814, 126] on td "8" at bounding box center [1088, 123] width 15 height 14
click at [814, 60] on button "Apply" at bounding box center [1128, 61] width 23 height 13
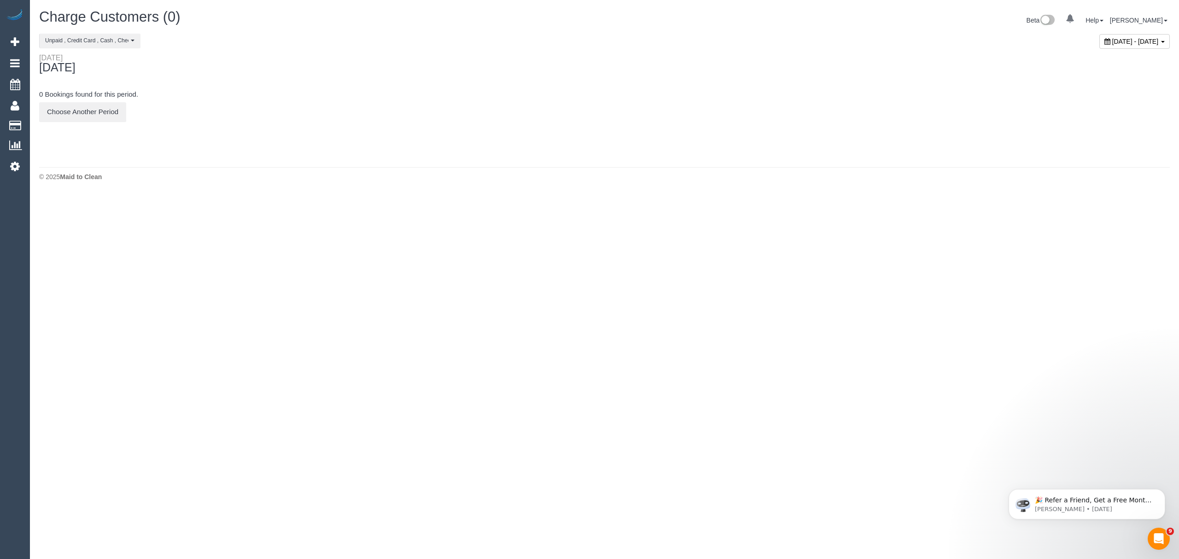
click at [814, 41] on span "August 08, 2025 - August 08, 2025" at bounding box center [1135, 41] width 47 height 7
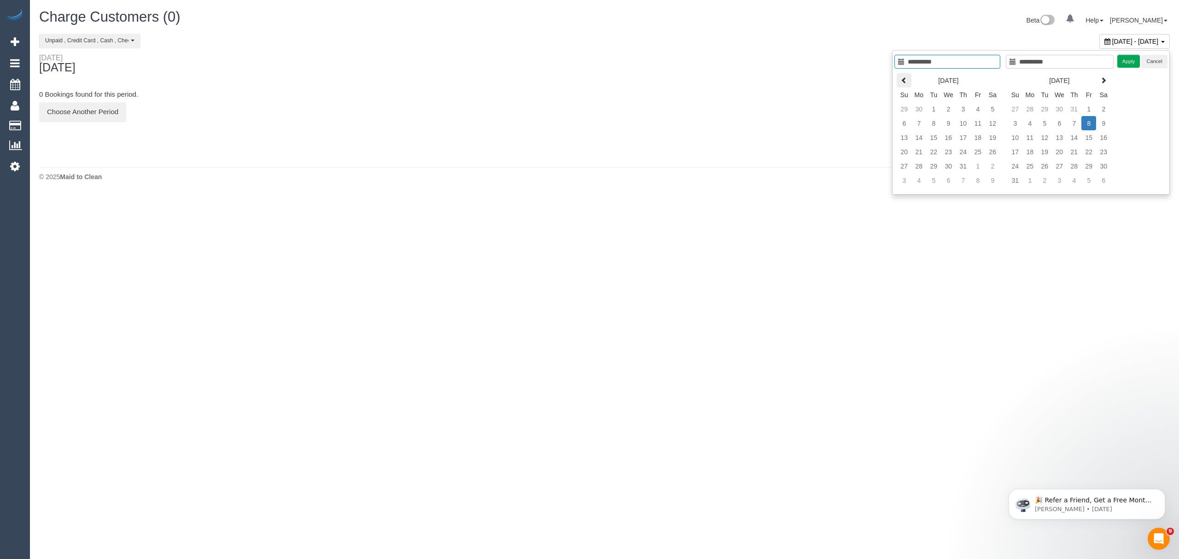
click at [814, 83] on th at bounding box center [904, 80] width 15 height 14
type input "**********"
click at [814, 149] on td "19" at bounding box center [963, 152] width 15 height 14
type input "**********"
click at [814, 149] on td "19" at bounding box center [963, 152] width 15 height 14
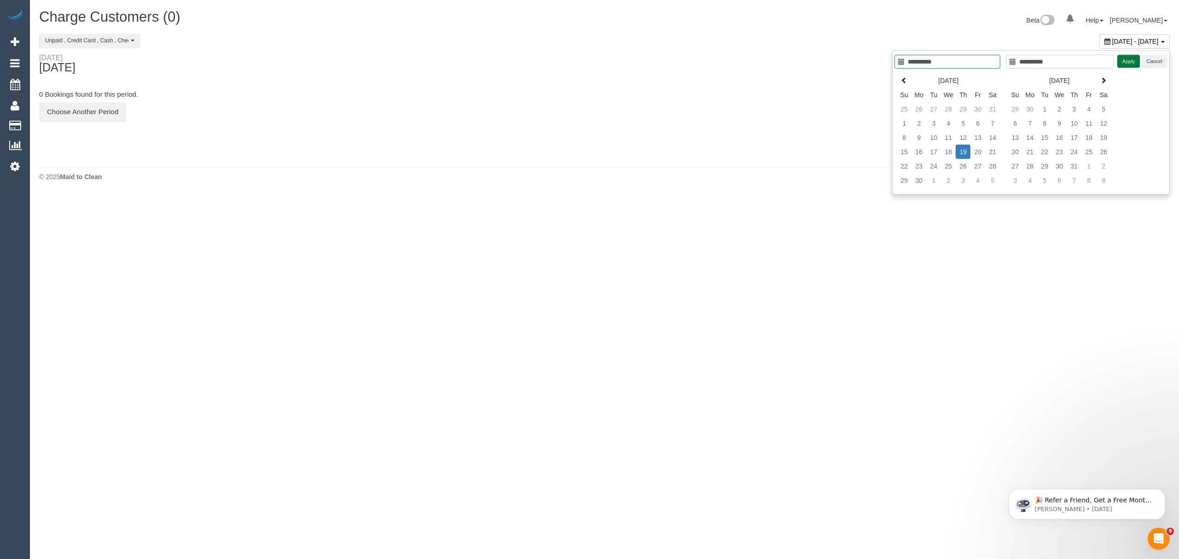
click at [814, 66] on button "Apply" at bounding box center [1128, 61] width 23 height 13
click at [814, 45] on div "June 19, 2025 - June 19, 2025" at bounding box center [1134, 41] width 70 height 15
click at [814, 80] on icon at bounding box center [1103, 80] width 6 height 6
type input "**********"
click at [814, 118] on td "7" at bounding box center [1074, 123] width 15 height 14
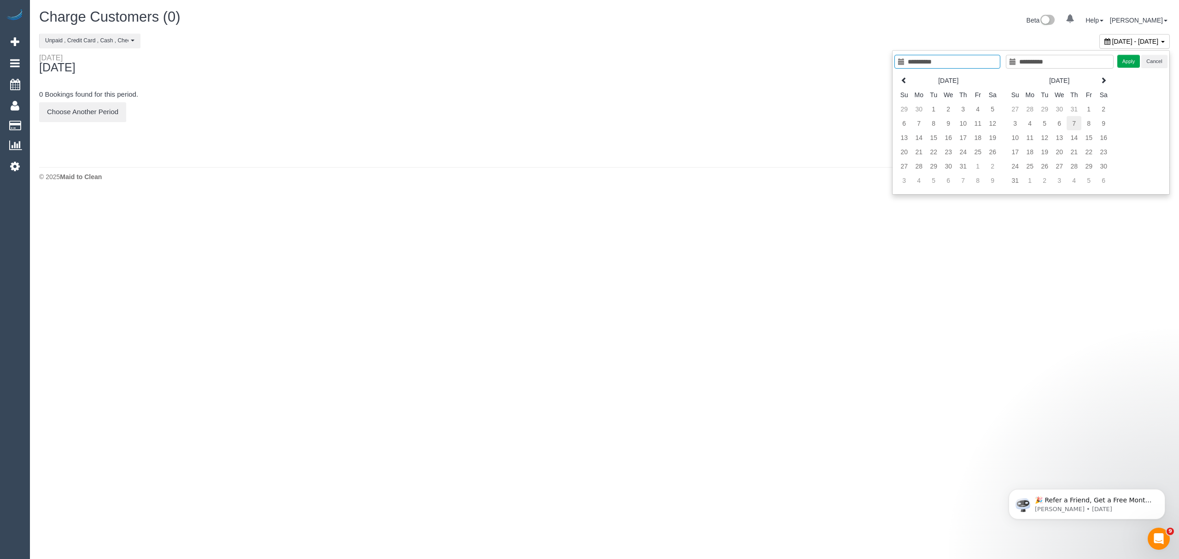
type input "**********"
click at [814, 118] on td "7" at bounding box center [1074, 123] width 15 height 14
click at [814, 59] on button "Apply" at bounding box center [1128, 61] width 23 height 13
click at [814, 43] on span "August 07, 2025 - August 07, 2025" at bounding box center [1135, 41] width 47 height 7
type input "**********"
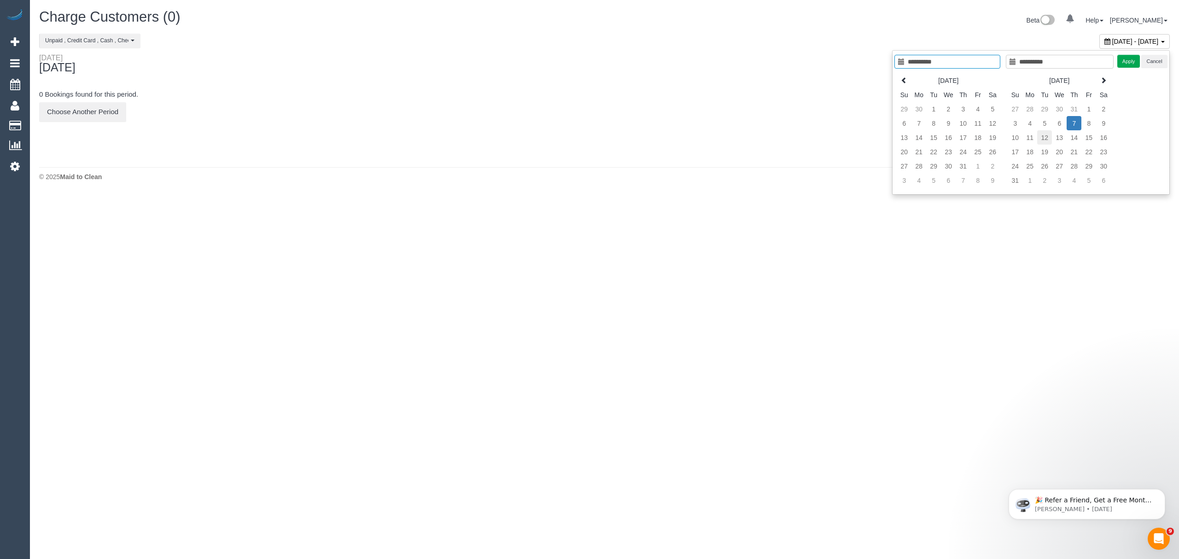
click at [814, 138] on td "12" at bounding box center [1044, 137] width 15 height 14
type input "**********"
click at [814, 138] on td "12" at bounding box center [1044, 137] width 15 height 14
click at [814, 64] on button "Apply" at bounding box center [1128, 61] width 23 height 13
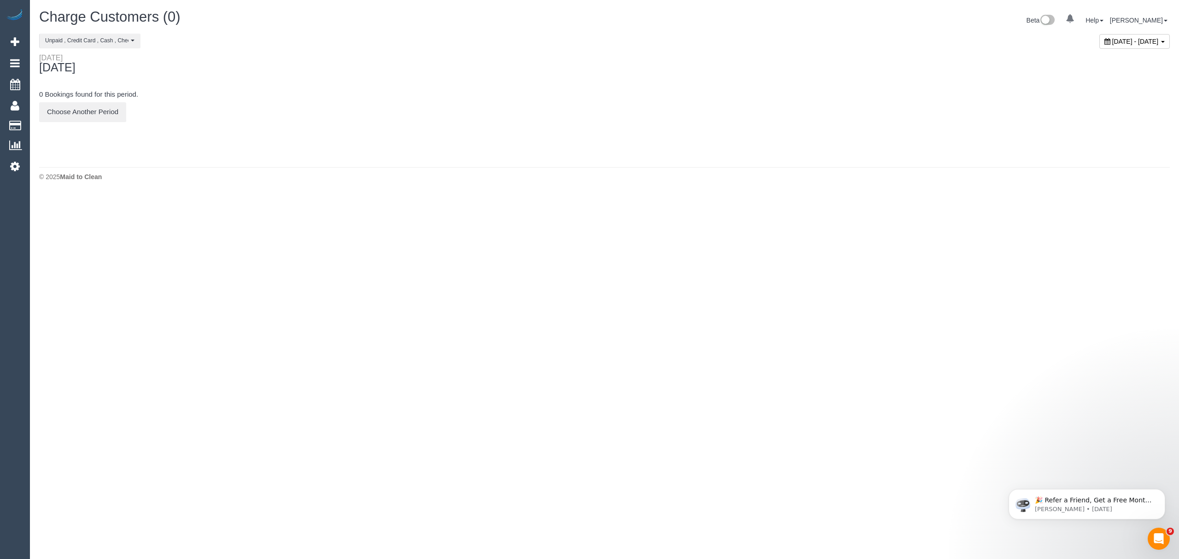
click at [814, 41] on span "August 12, 2025 - August 12, 2025" at bounding box center [1135, 41] width 47 height 7
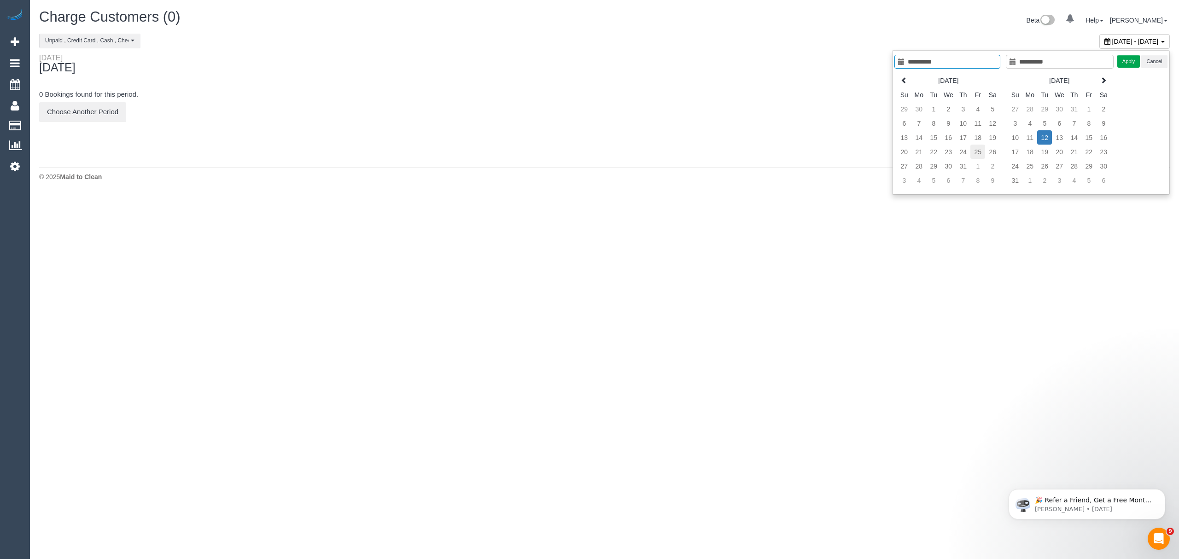
type input "**********"
click at [814, 152] on td "25" at bounding box center [977, 152] width 15 height 14
type input "**********"
click at [814, 152] on td "25" at bounding box center [977, 152] width 15 height 14
type input "**********"
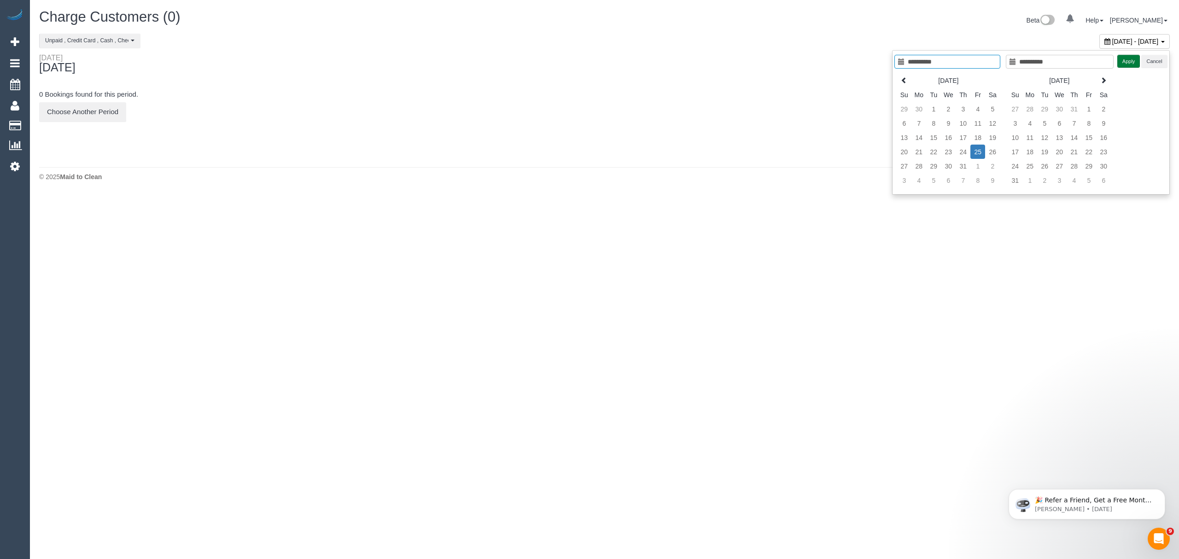
click at [814, 61] on button "Apply" at bounding box center [1128, 61] width 23 height 13
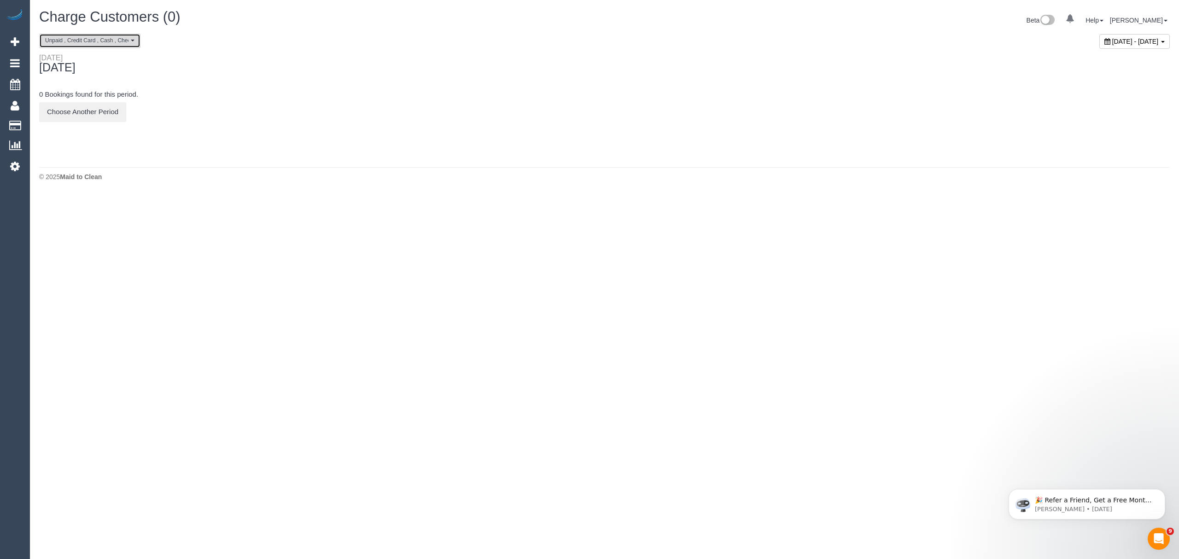
click at [99, 47] on button "Unpaid , Credit Card , Cash , Check" at bounding box center [89, 41] width 101 height 14
click at [86, 71] on link "Paid" at bounding box center [90, 68] width 100 height 12
select select "****"
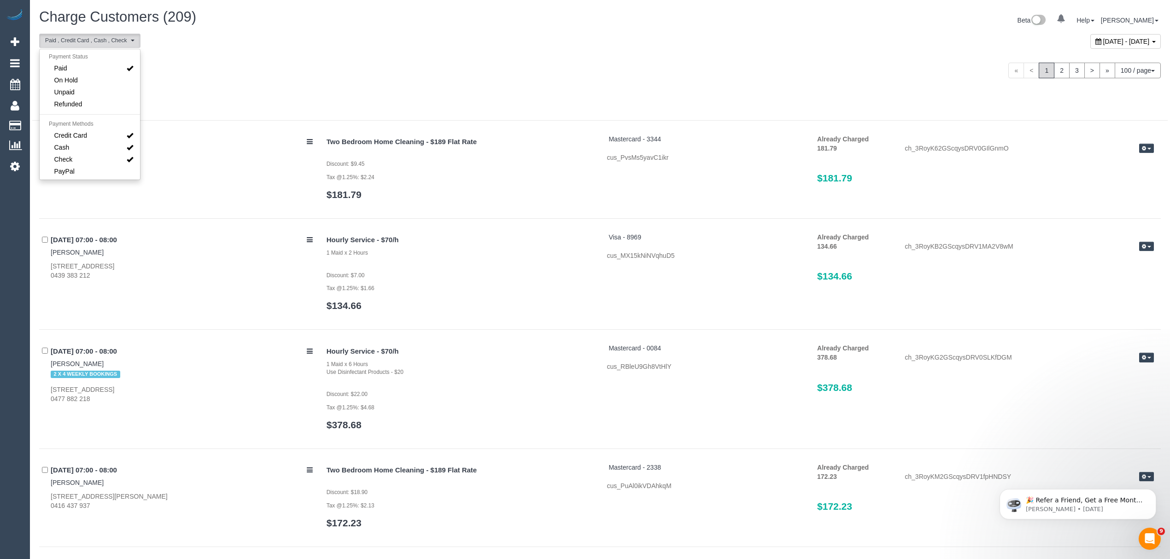
click at [239, 81] on div "Friday July 25, 2025 « < 1 2 3 > » 100 / page 10 / page 20 / page 30 / page 40 …" at bounding box center [599, 70] width 1135 height 34
click at [523, 94] on div at bounding box center [599, 103] width 1135 height 33
click at [98, 34] on button "Paid , Credit Card , Cash , Check" at bounding box center [89, 41] width 101 height 14
click at [91, 128] on li "Payment Methods" at bounding box center [90, 124] width 100 height 11
click at [100, 134] on link "Credit Card" at bounding box center [90, 135] width 100 height 12
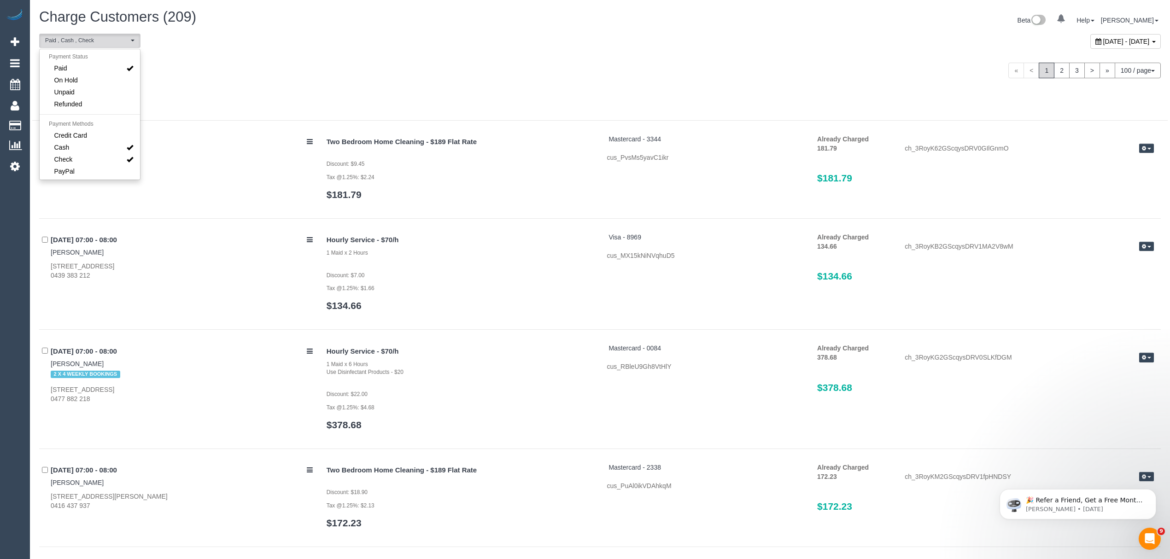
click at [271, 105] on div at bounding box center [599, 109] width 1135 height 24
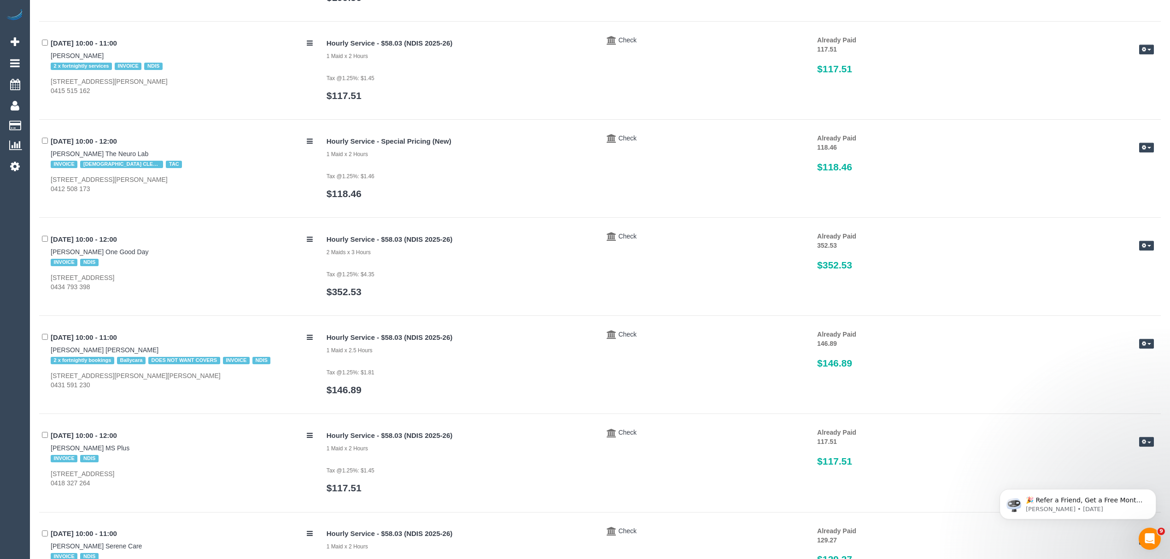
scroll to position [2085, 0]
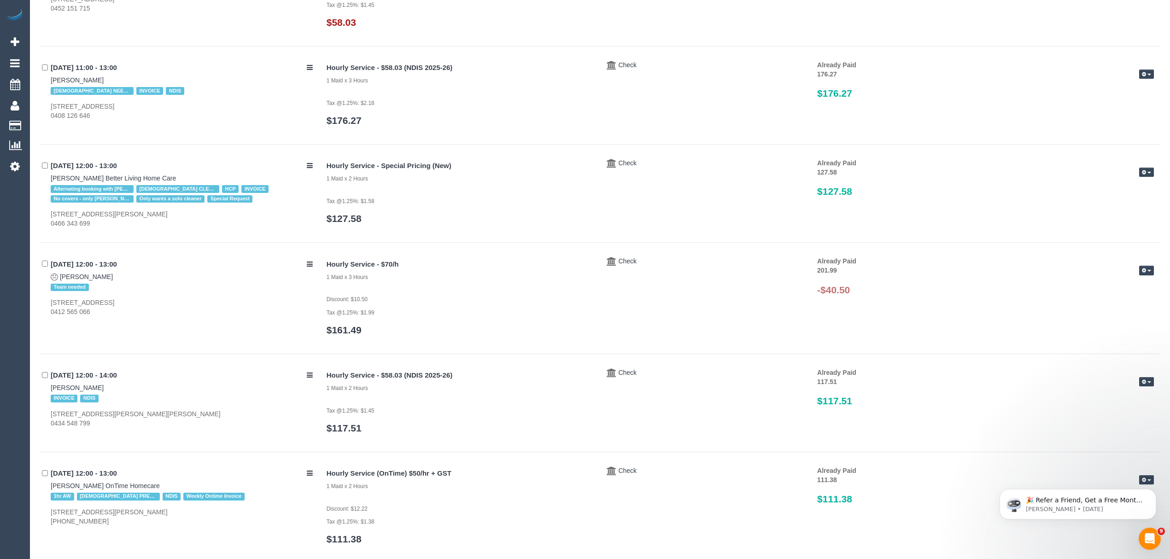
click at [814, 268] on div "Already Paid 201.99 Edit Payment Send Invoice Delete Payment" at bounding box center [985, 267] width 337 height 20
click at [814, 273] on icon "button" at bounding box center [1144, 270] width 4 height 5
click at [814, 288] on link "Edit Payment" at bounding box center [1116, 286] width 73 height 12
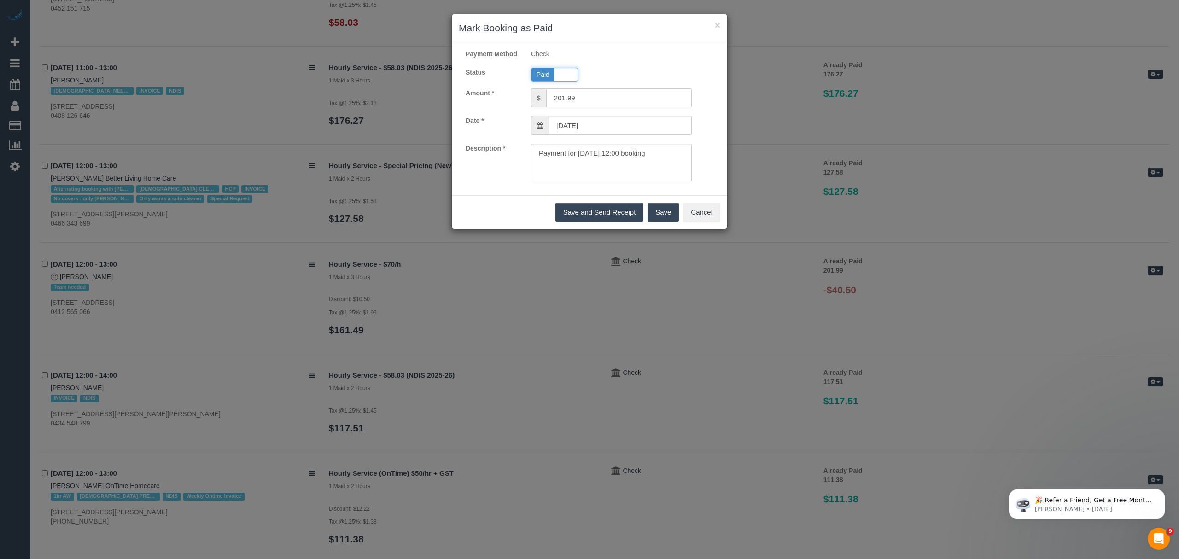
click at [537, 81] on span "Paid" at bounding box center [542, 74] width 23 height 13
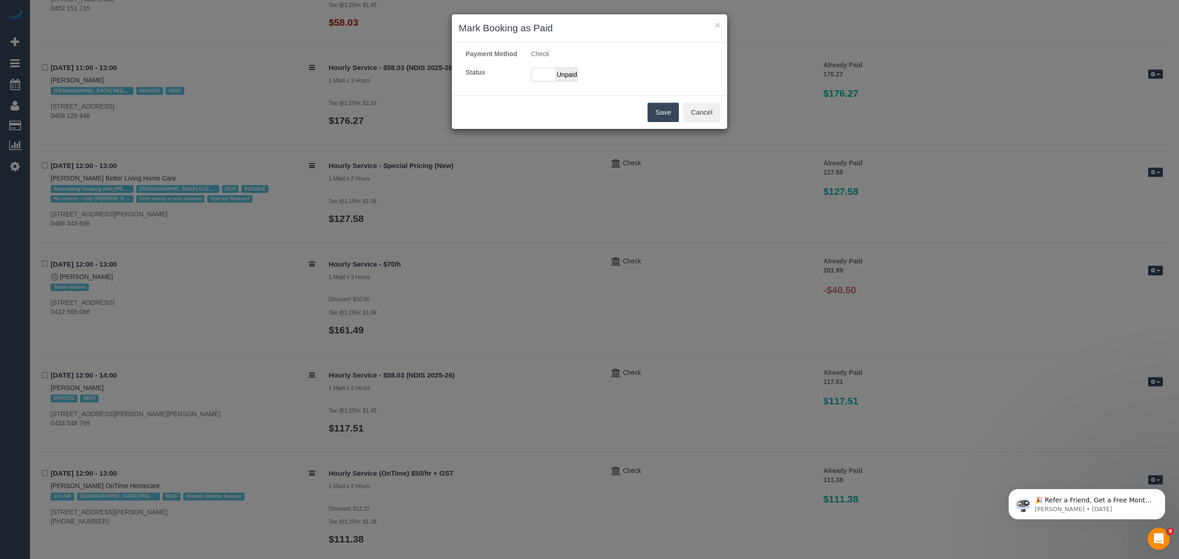
click at [674, 121] on button "Save" at bounding box center [662, 112] width 31 height 19
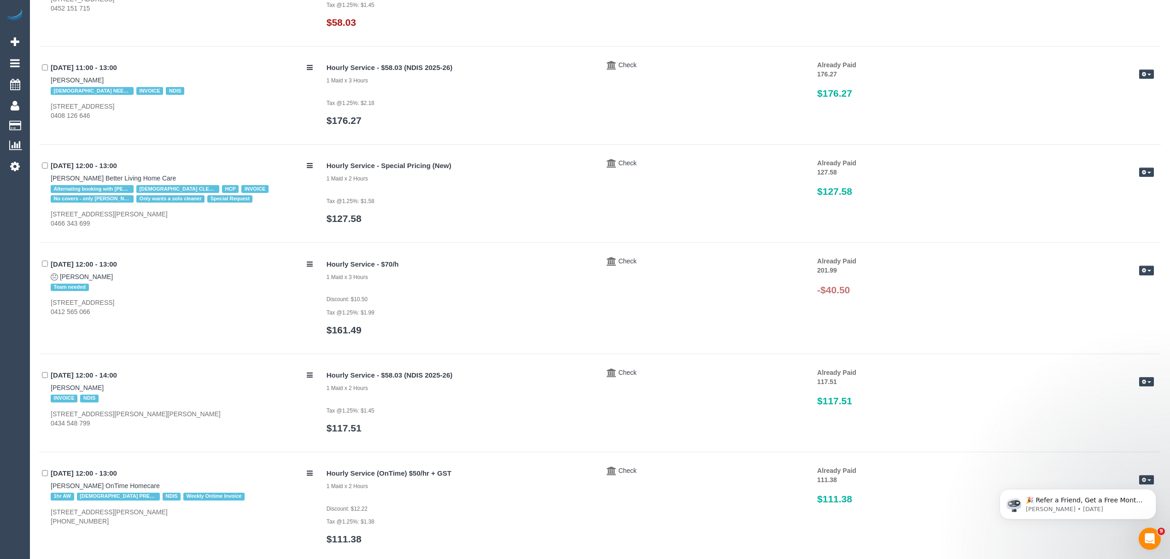
click at [814, 274] on button "button" at bounding box center [1146, 271] width 15 height 10
click at [814, 323] on link "Delete Payment" at bounding box center [1116, 319] width 73 height 12
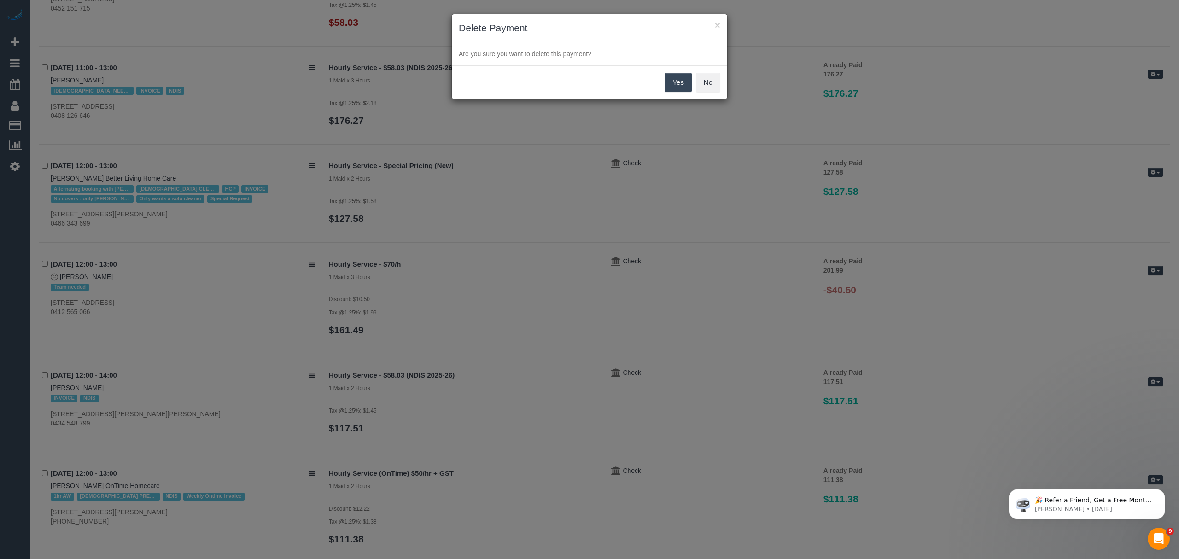
click at [677, 83] on button "Yes" at bounding box center [678, 82] width 27 height 19
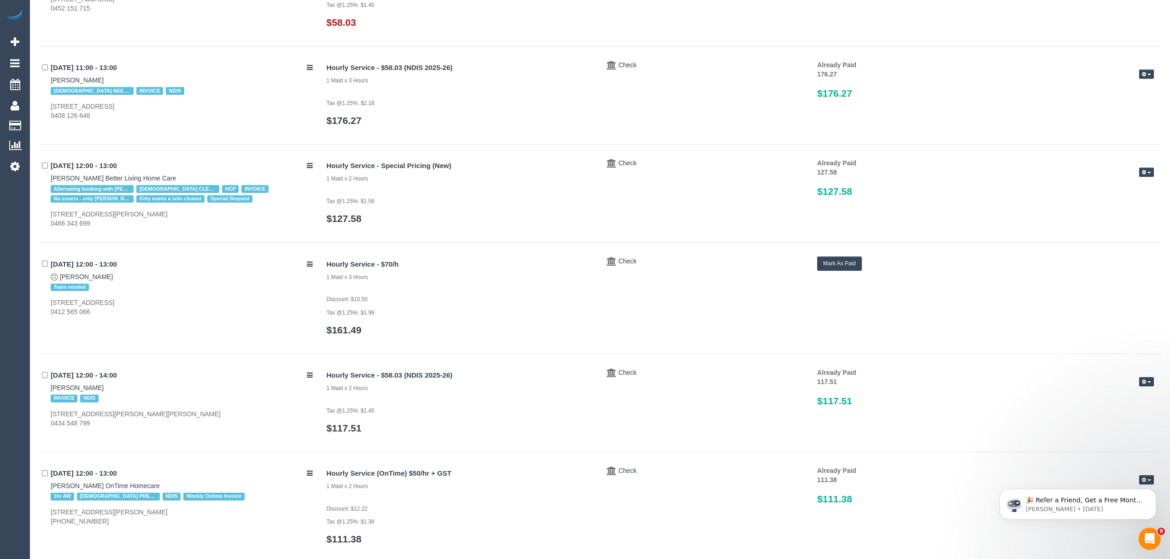
click at [814, 175] on div "Edit Payment Send Invoice Delete Payment" at bounding box center [1131, 173] width 58 height 11
click at [814, 174] on span "button" at bounding box center [1149, 173] width 4 height 2
click at [814, 189] on link "Edit Payment" at bounding box center [1116, 188] width 73 height 12
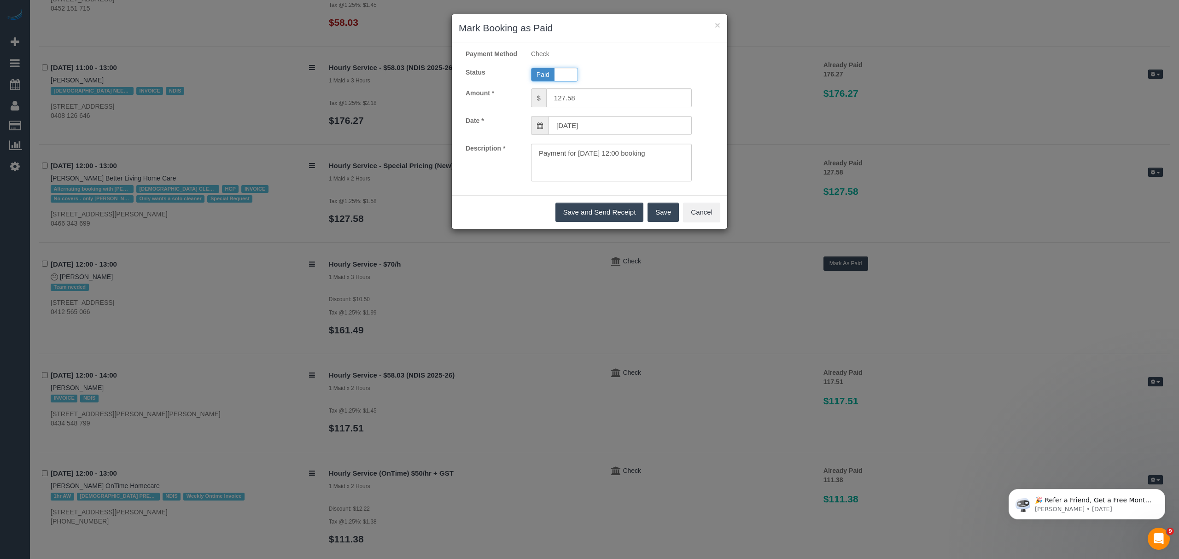
click at [544, 81] on span "Paid" at bounding box center [542, 74] width 23 height 13
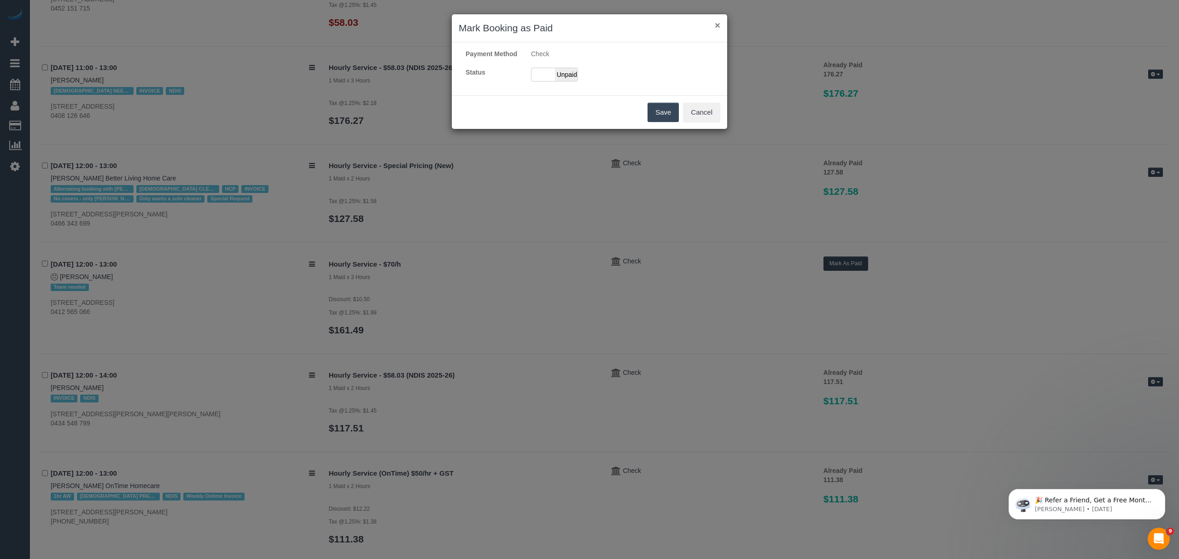
click at [717, 23] on button "×" at bounding box center [718, 25] width 6 height 10
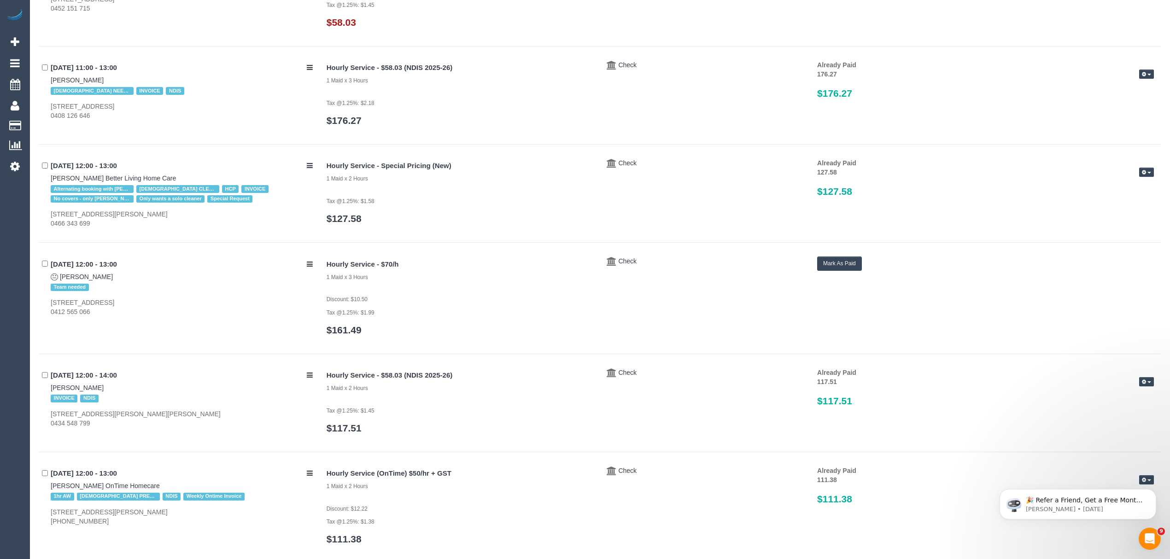
click at [814, 175] on icon "button" at bounding box center [1144, 172] width 4 height 5
click at [814, 168] on div at bounding box center [1000, 168] width 204 height 0
click at [239, 288] on div "Team needed" at bounding box center [182, 287] width 262 height 12
click at [814, 264] on button "Mark As Paid" at bounding box center [839, 264] width 45 height 14
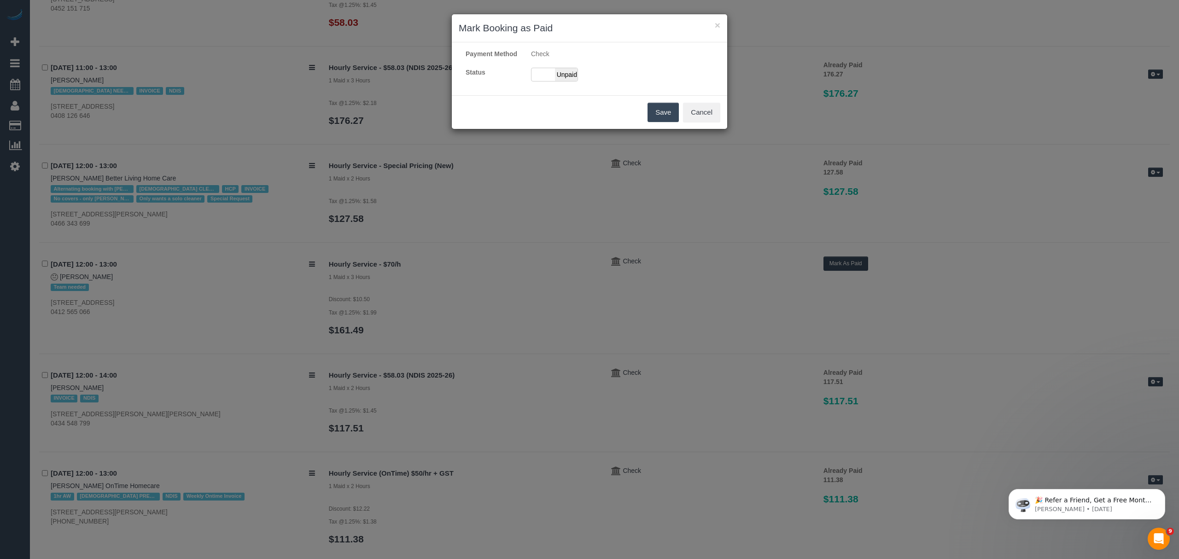
drag, startPoint x: 577, startPoint y: 83, endPoint x: 579, endPoint y: 98, distance: 14.9
click at [576, 81] on span "Unpaid" at bounding box center [566, 74] width 23 height 13
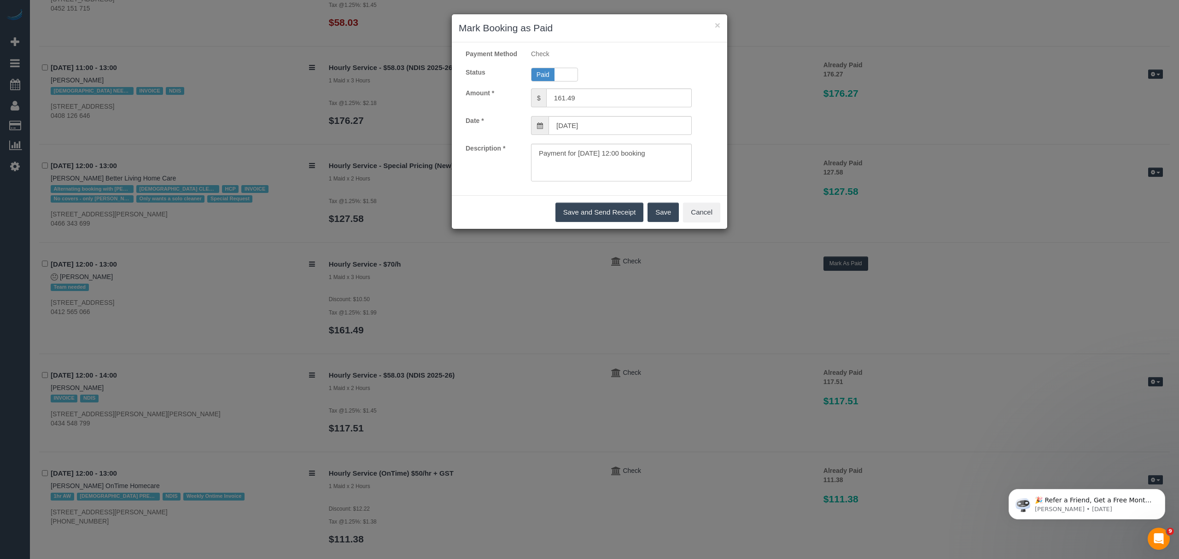
click at [654, 222] on button "Save" at bounding box center [662, 212] width 31 height 19
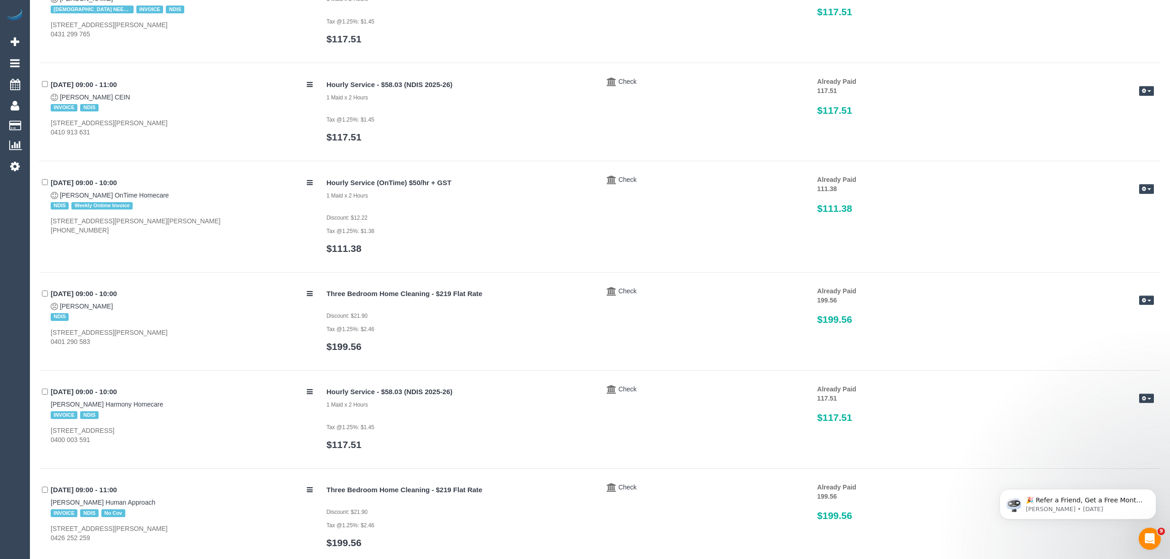
scroll to position [0, 0]
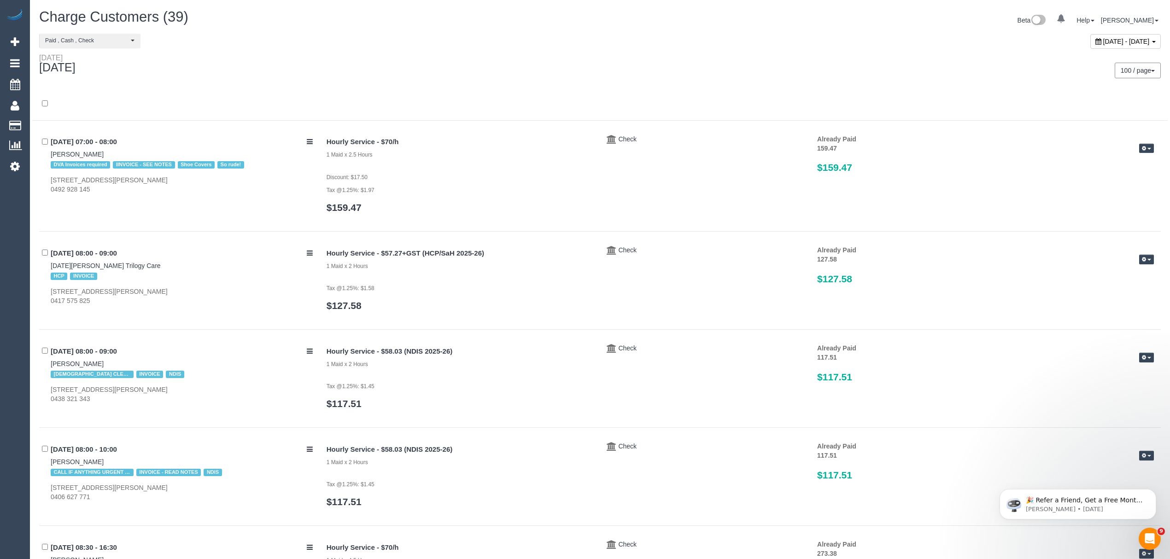
click at [814, 41] on span "July 25, 2025 - July 25, 2025" at bounding box center [1126, 41] width 47 height 7
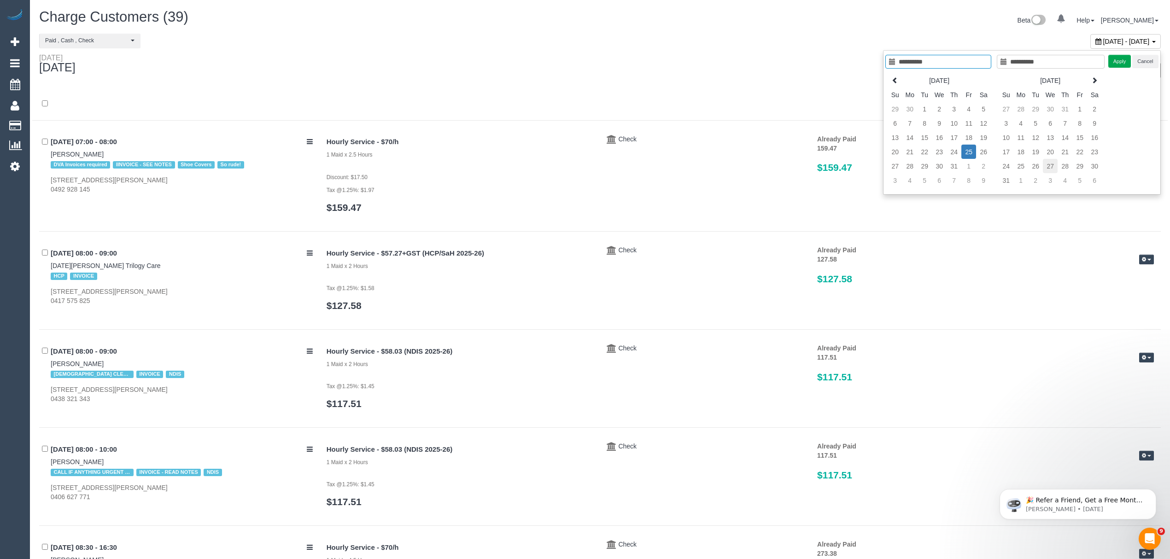
type input "**********"
click at [814, 166] on td "27" at bounding box center [1050, 166] width 15 height 14
type input "**********"
click at [814, 166] on td "27" at bounding box center [1050, 166] width 15 height 14
click at [814, 60] on button "Apply" at bounding box center [1119, 61] width 23 height 13
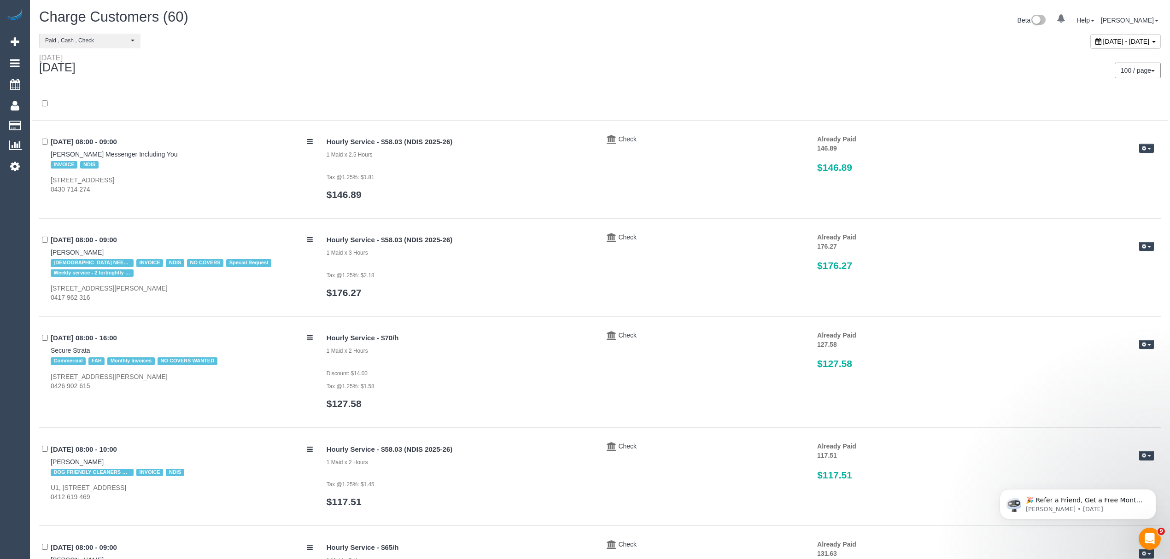
scroll to position [2312, 0]
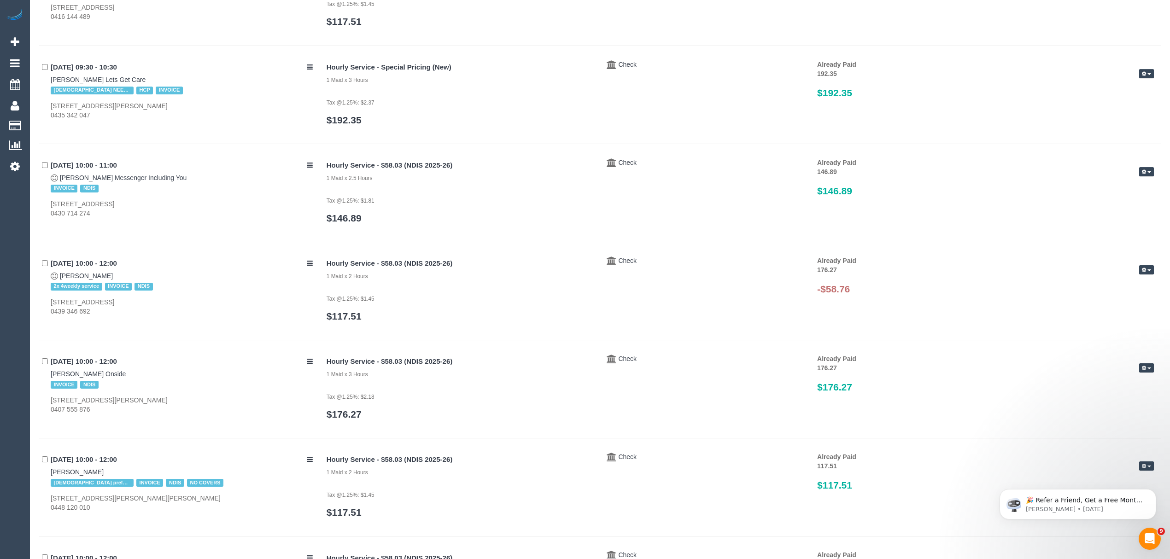
click at [814, 271] on icon "button" at bounding box center [1144, 270] width 4 height 5
click at [814, 323] on link "Delete Payment" at bounding box center [1116, 318] width 73 height 12
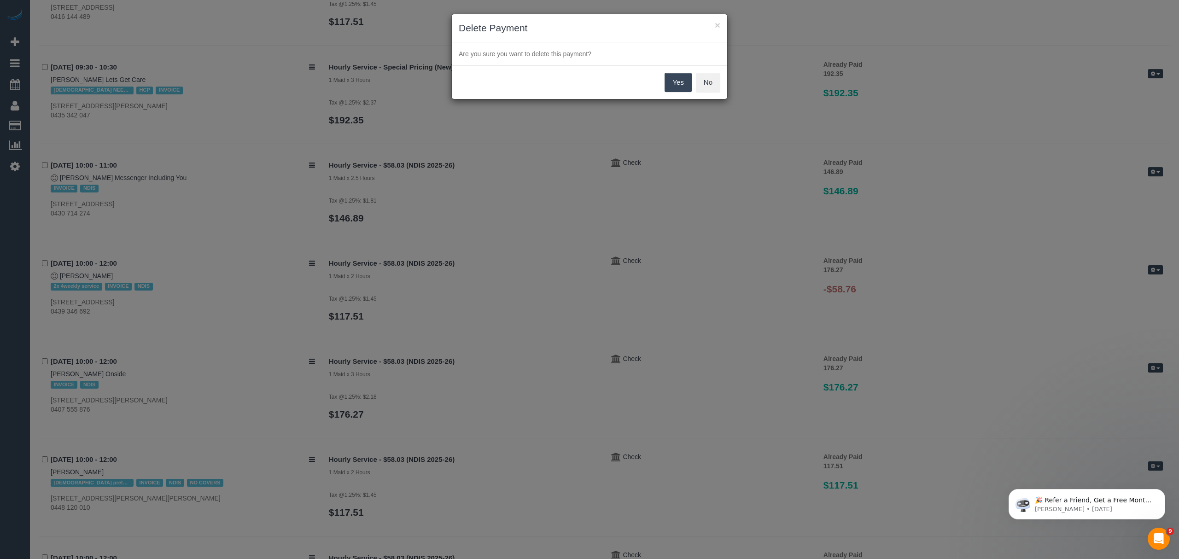
drag, startPoint x: 676, startPoint y: 71, endPoint x: 670, endPoint y: 87, distance: 16.6
click at [675, 76] on div "Yes No" at bounding box center [589, 82] width 275 height 34
click at [667, 84] on button "Yes" at bounding box center [678, 82] width 27 height 19
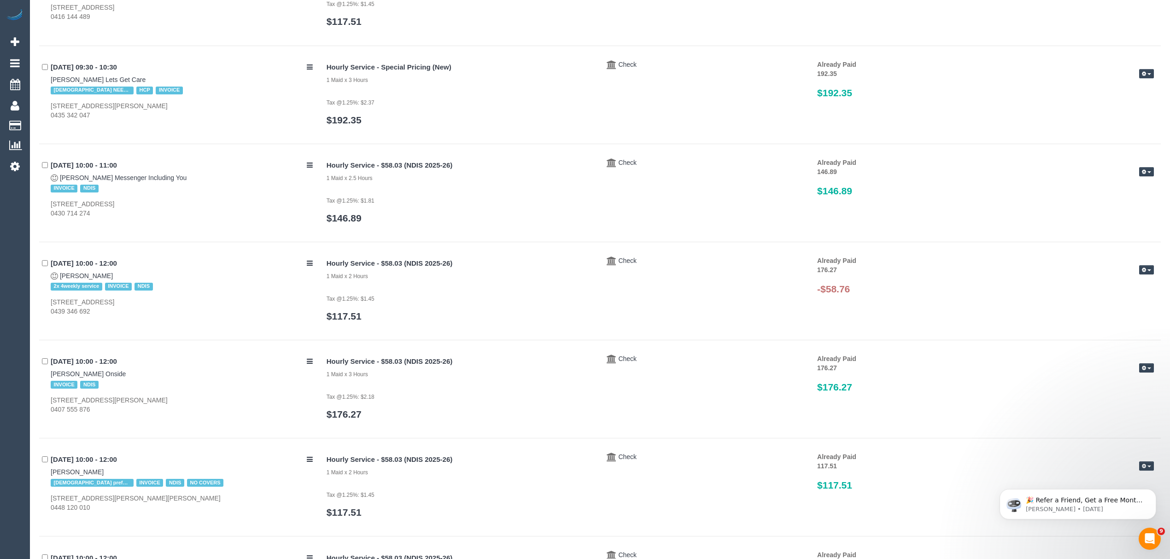
click at [814, 275] on button "button" at bounding box center [1146, 270] width 15 height 10
click at [814, 322] on link "Delete Payment" at bounding box center [1116, 318] width 73 height 12
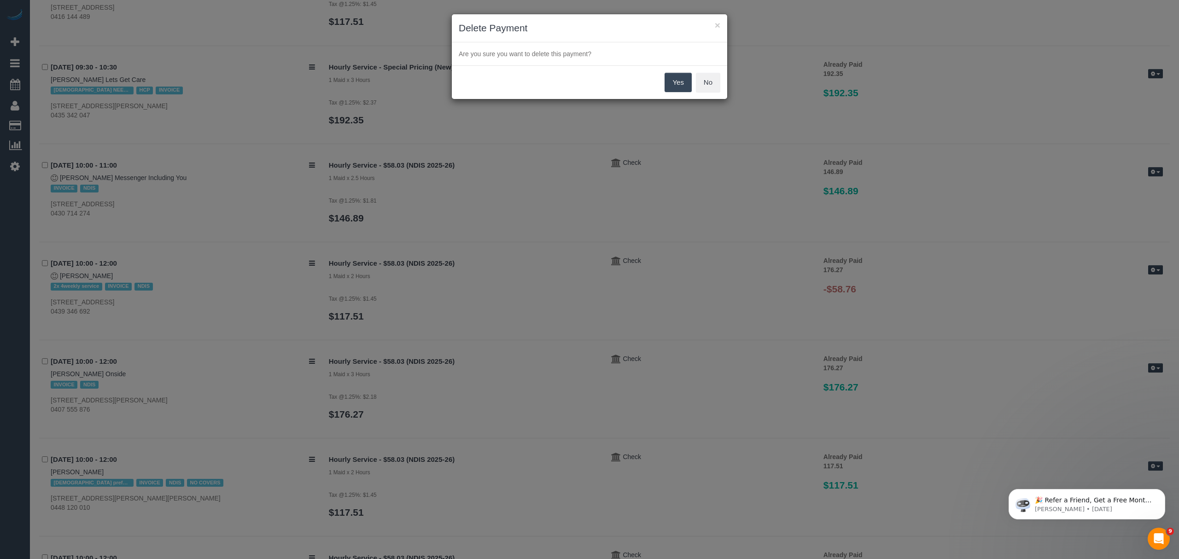
click at [669, 82] on button "Yes" at bounding box center [678, 82] width 27 height 19
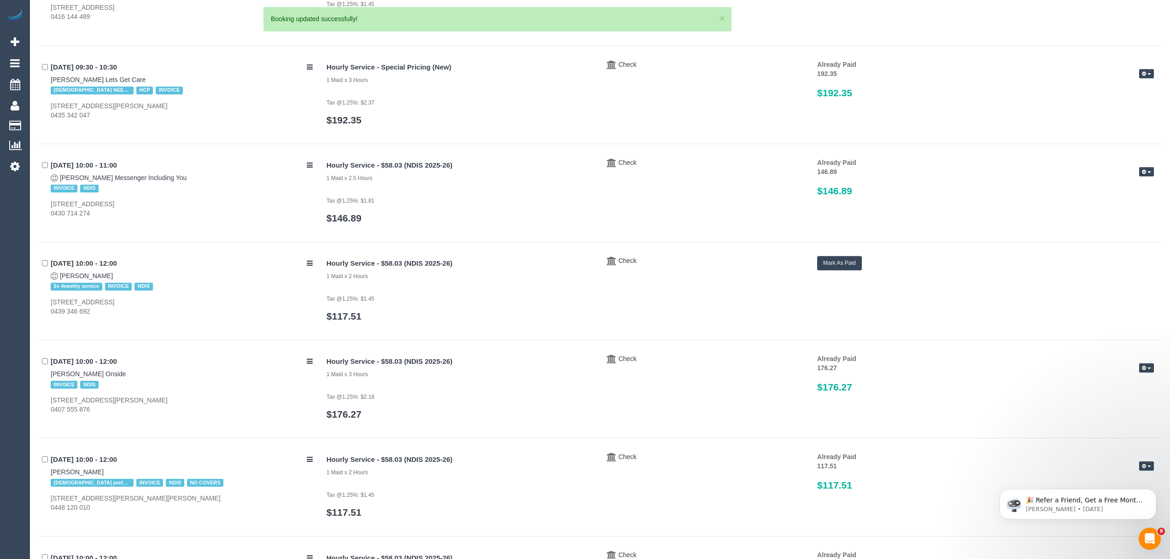
click at [814, 260] on button "Mark As Paid" at bounding box center [839, 263] width 45 height 14
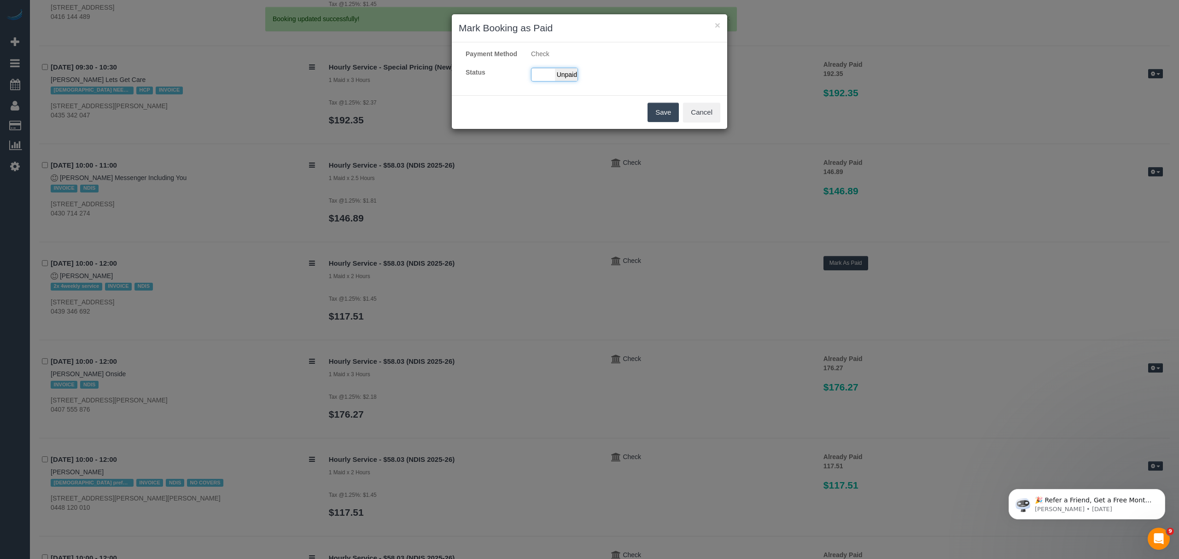
click at [571, 80] on span "Unpaid" at bounding box center [566, 74] width 23 height 13
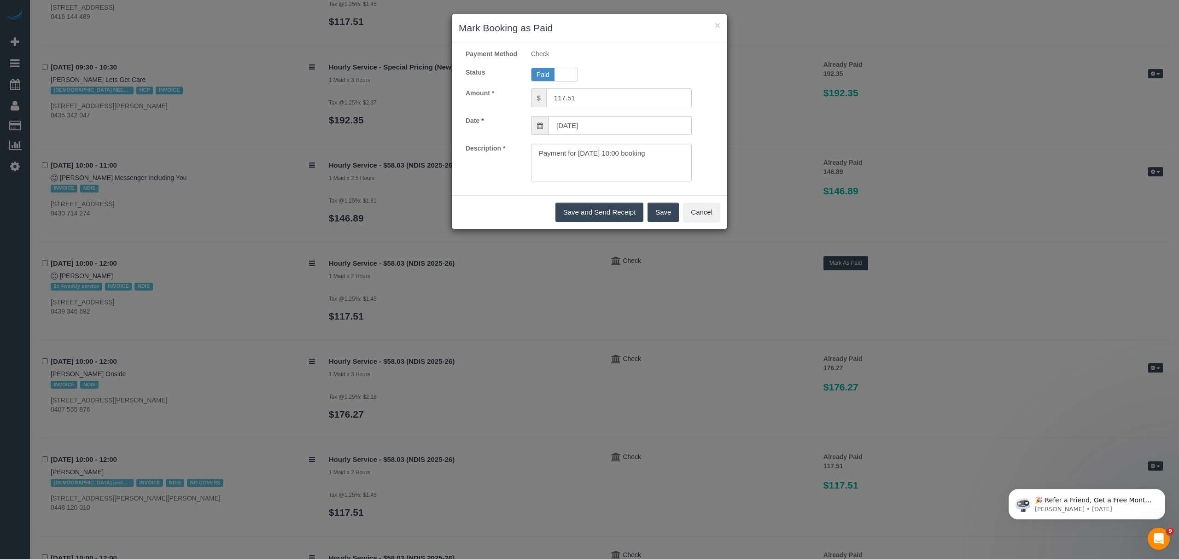
click at [658, 222] on button "Save" at bounding box center [662, 212] width 31 height 19
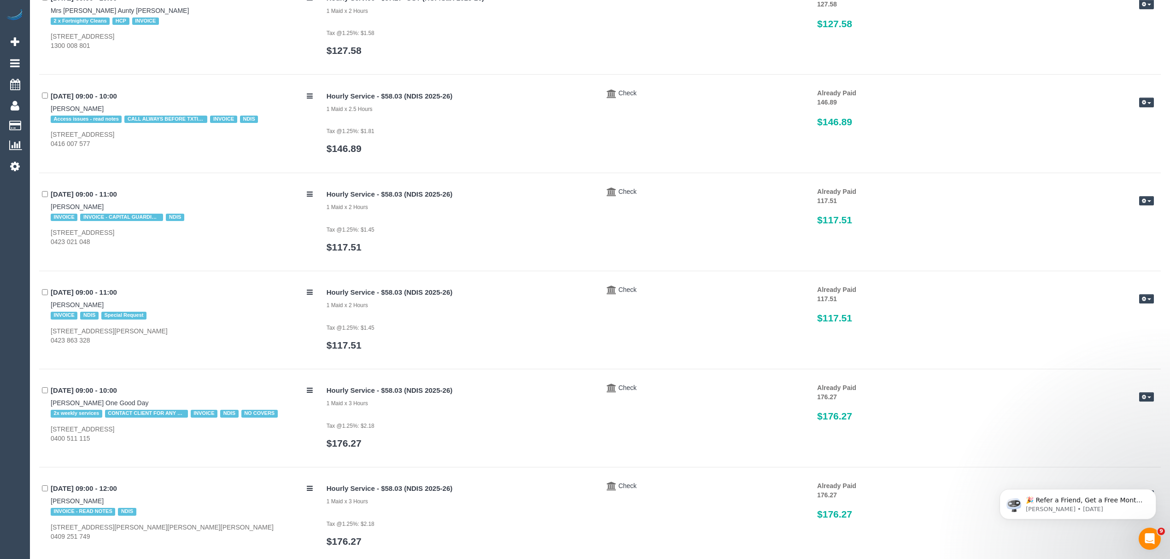
scroll to position [0, 0]
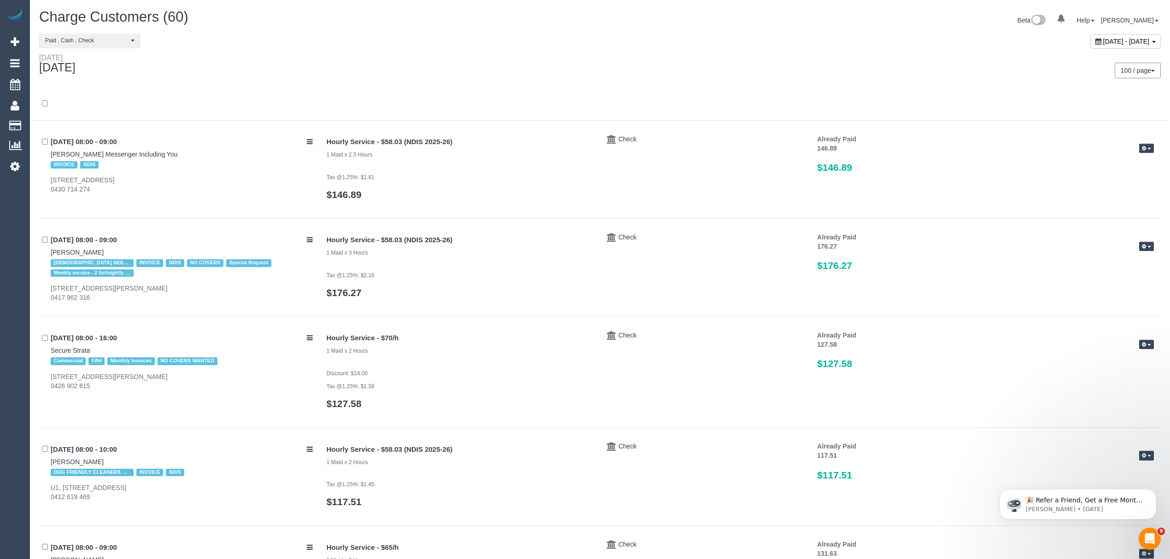
click at [814, 34] on div "August 27, 2025 - August 27, 2025" at bounding box center [1125, 41] width 70 height 15
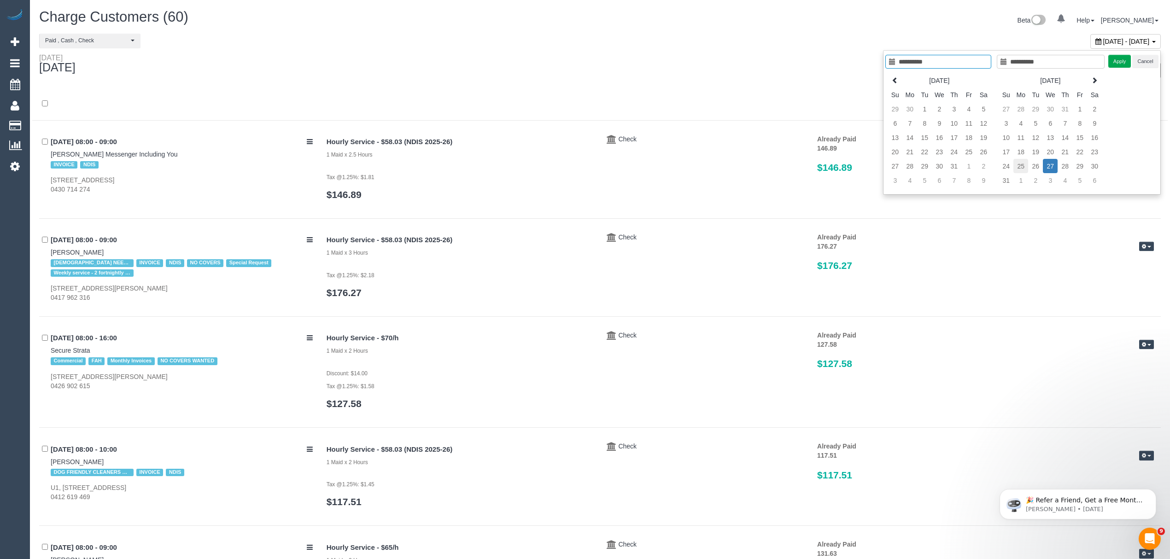
type input "**********"
click at [814, 165] on td "25" at bounding box center [1020, 166] width 15 height 14
type input "**********"
click at [814, 165] on td "25" at bounding box center [1020, 166] width 15 height 14
click at [814, 64] on button "Apply" at bounding box center [1119, 61] width 23 height 13
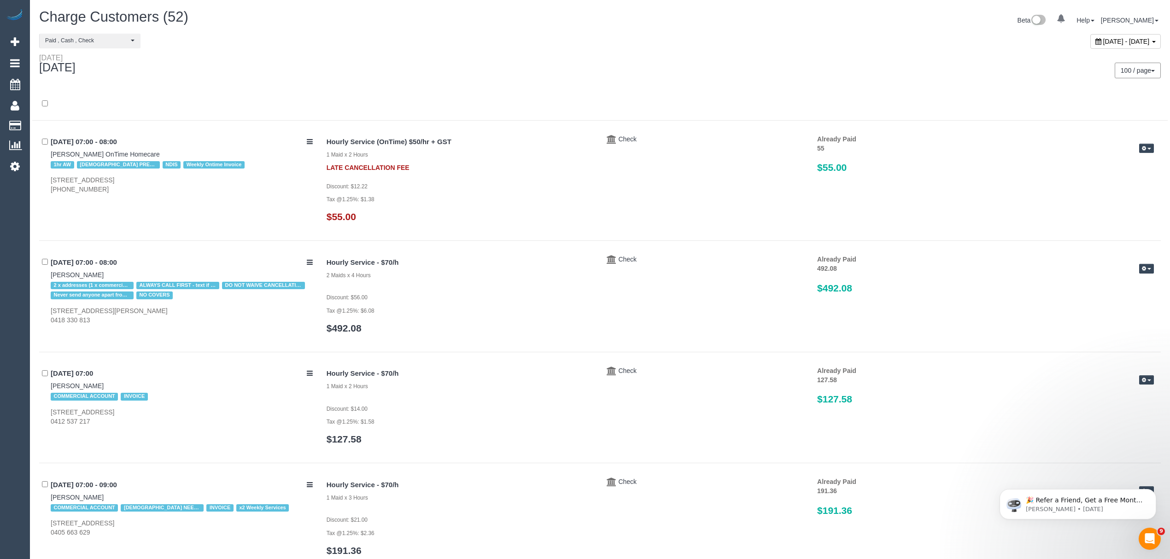
scroll to position [2275, 0]
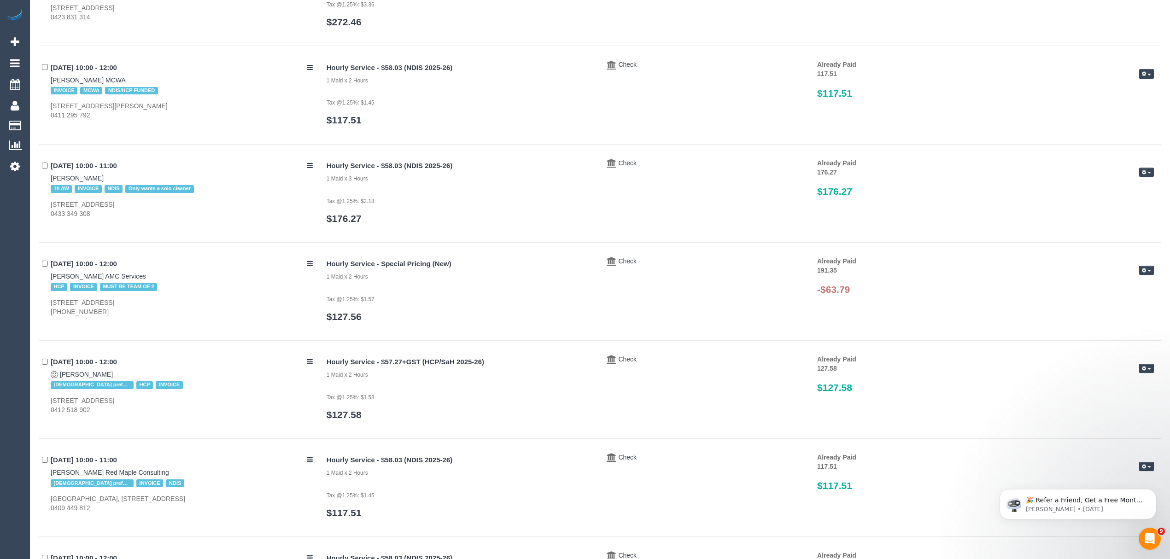
drag, startPoint x: 1139, startPoint y: 275, endPoint x: 1124, endPoint y: 286, distance: 18.5
click at [814, 275] on button "button" at bounding box center [1146, 271] width 15 height 10
click at [814, 321] on link "Delete Payment" at bounding box center [1116, 319] width 73 height 12
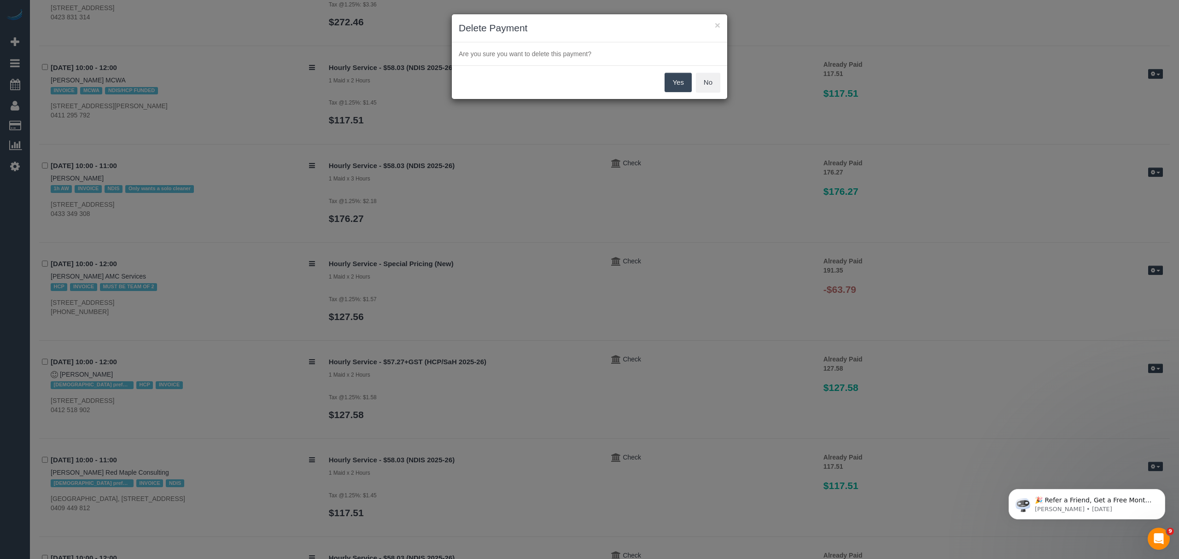
click at [665, 91] on button "Yes" at bounding box center [678, 82] width 27 height 19
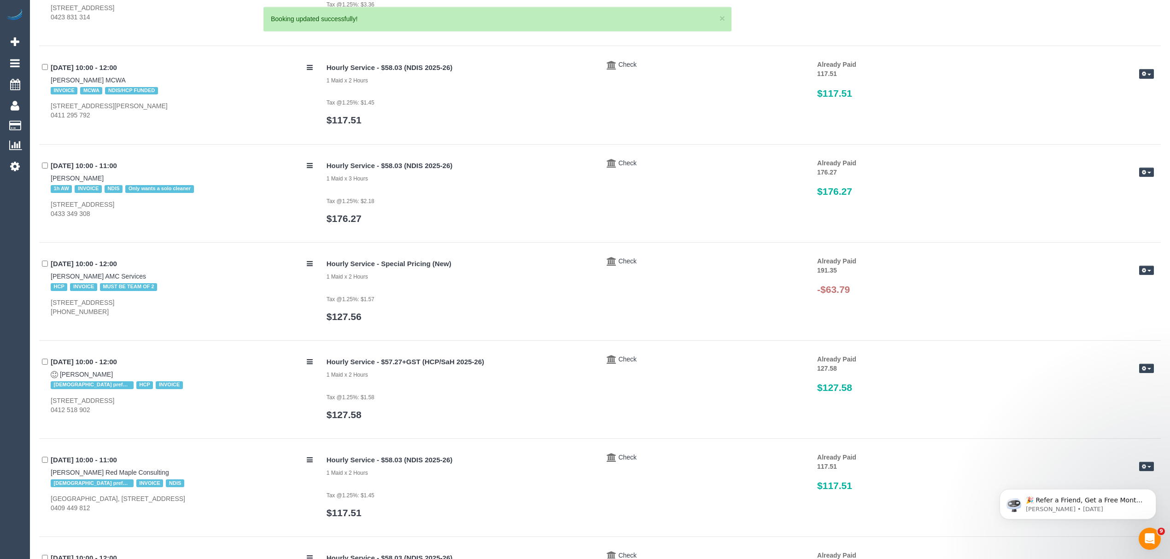
click at [814, 273] on icon "button" at bounding box center [1144, 270] width 4 height 5
click at [814, 319] on link "Delete Payment" at bounding box center [1116, 319] width 73 height 12
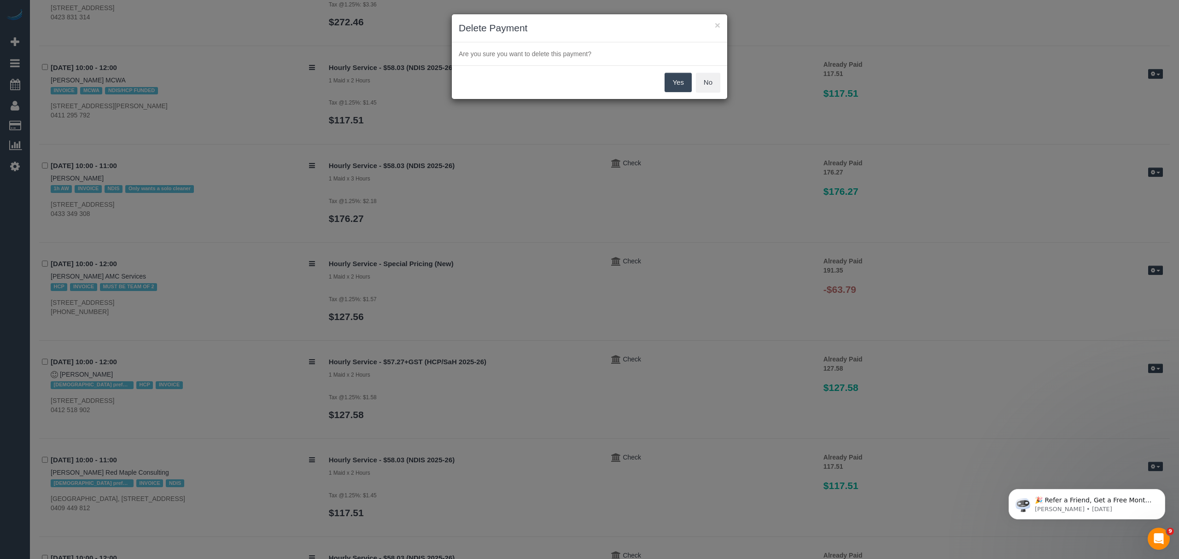
click at [684, 82] on button "Yes" at bounding box center [678, 82] width 27 height 19
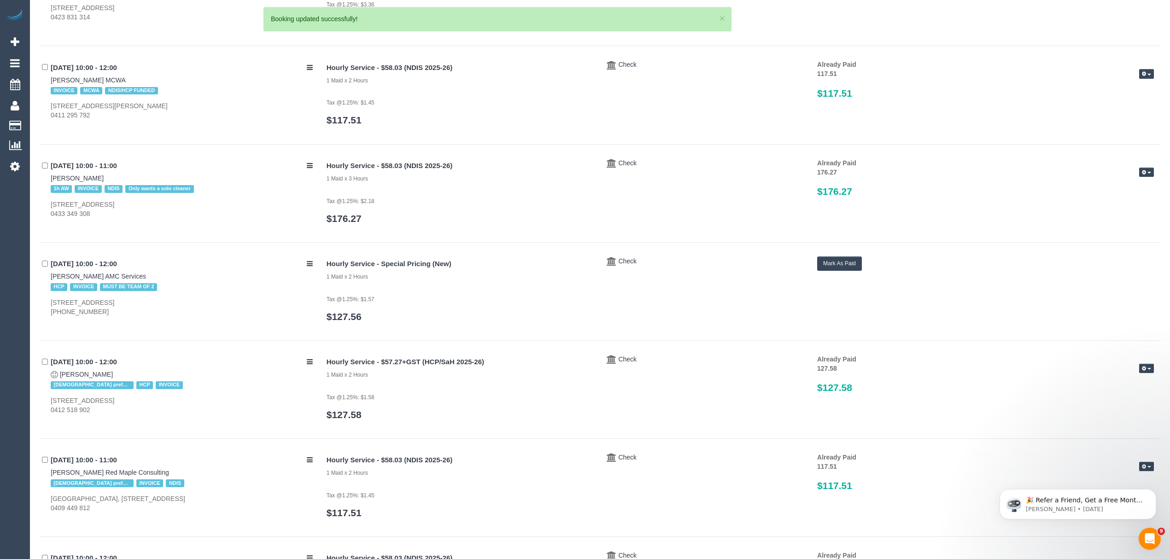
click at [814, 274] on div "Hourly Service - Special Pricing (New) 1 Maid x 2 Hours Tax @1.25%: $1.57 $127.…" at bounding box center [740, 294] width 841 height 75
click at [814, 271] on button "Mark As Paid" at bounding box center [839, 264] width 45 height 14
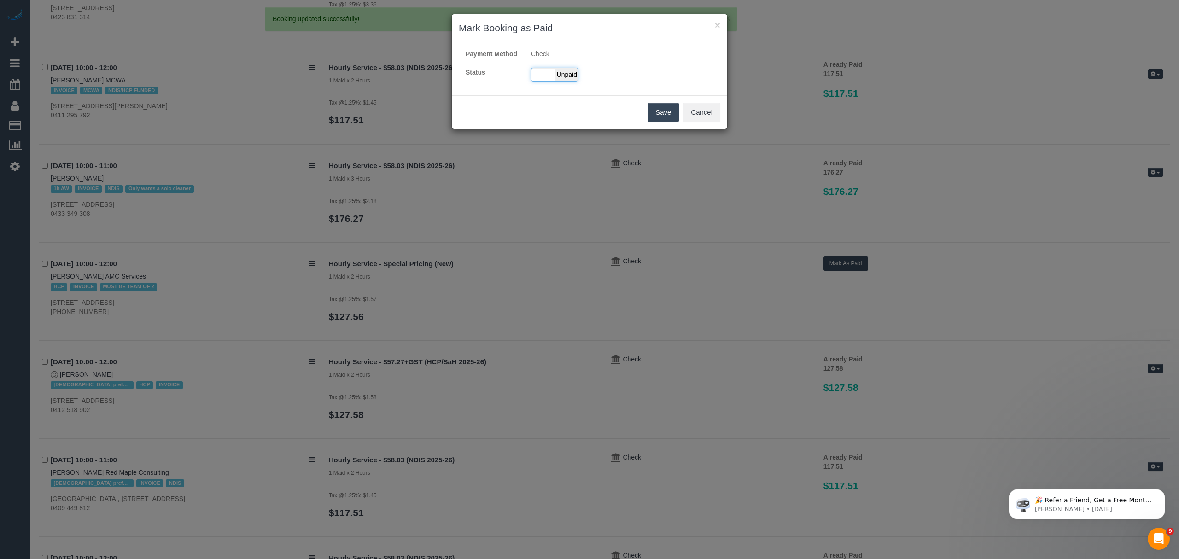
click at [572, 81] on span "Unpaid" at bounding box center [566, 74] width 23 height 13
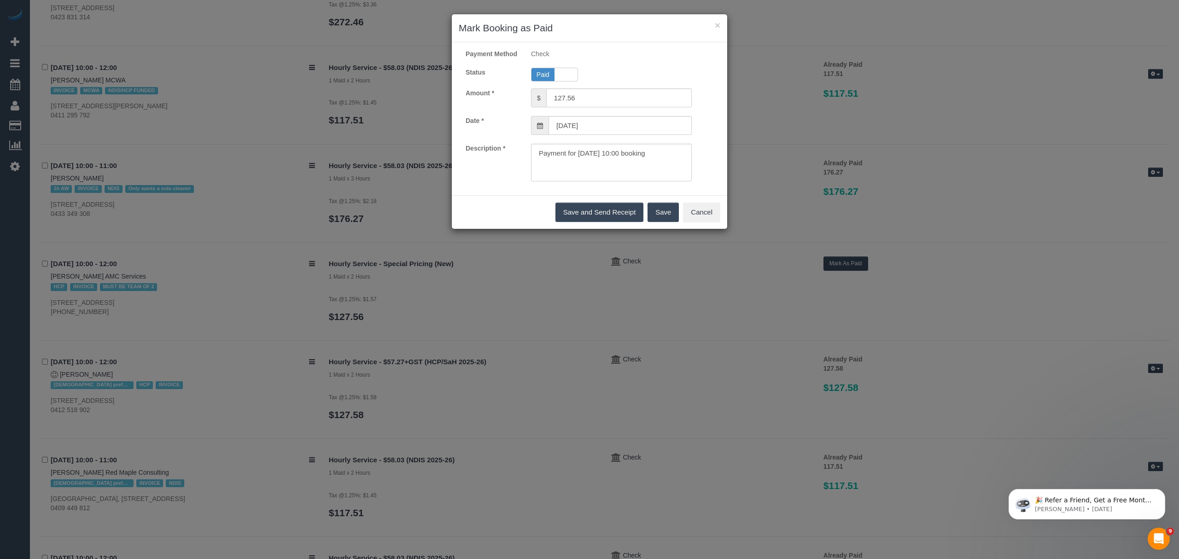
click at [659, 220] on button "Save" at bounding box center [662, 212] width 31 height 19
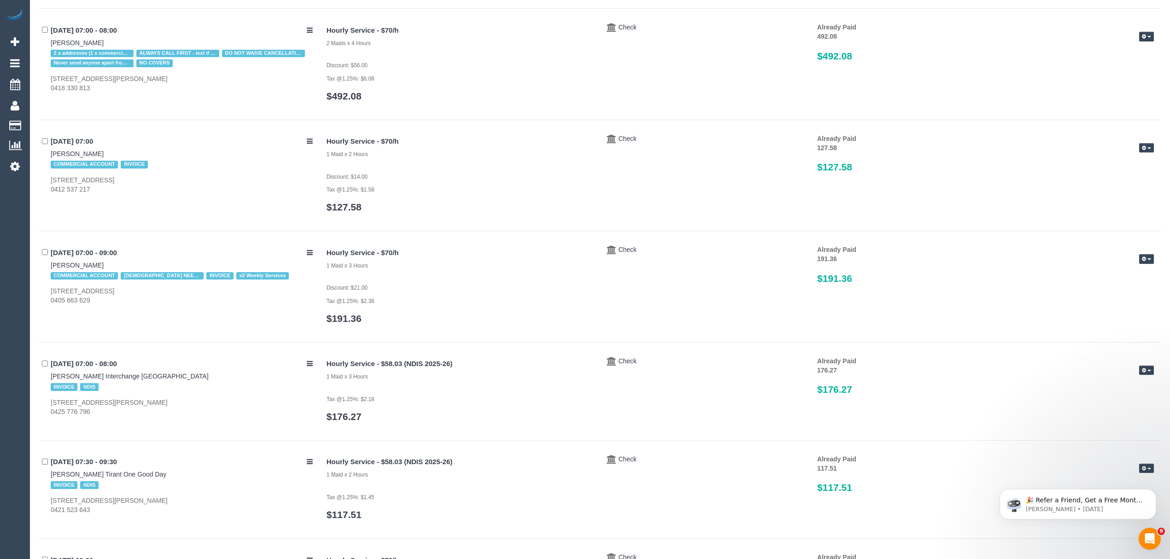
scroll to position [0, 0]
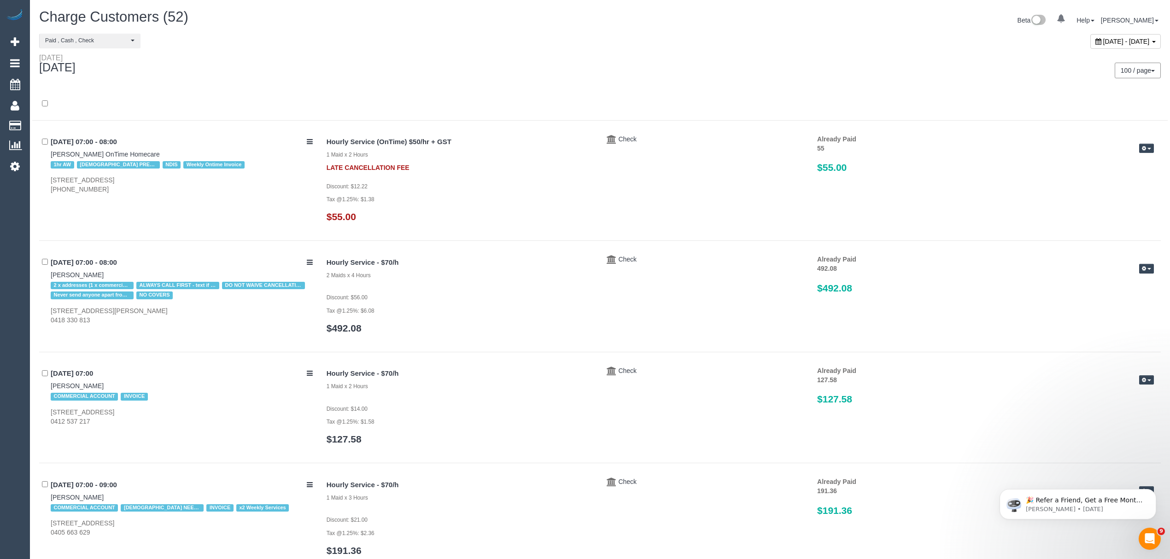
click at [814, 43] on span "August 25, 2025 - August 25, 2025" at bounding box center [1126, 41] width 47 height 7
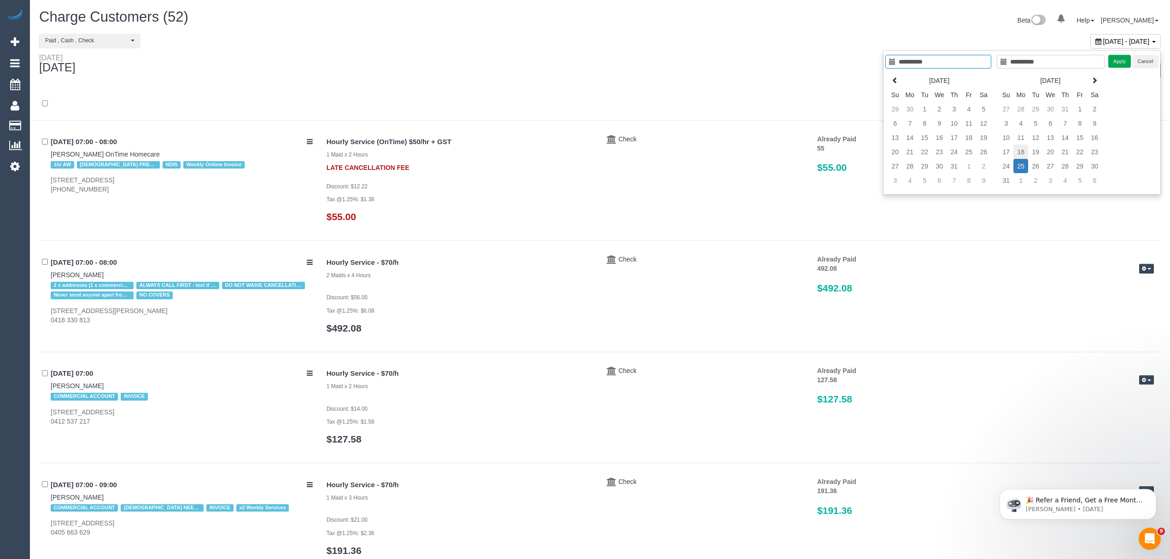
type input "**********"
click at [814, 152] on td "18" at bounding box center [1020, 152] width 15 height 14
type input "**********"
click at [814, 152] on td "18" at bounding box center [1020, 152] width 15 height 14
click at [814, 66] on button "Apply" at bounding box center [1119, 61] width 23 height 13
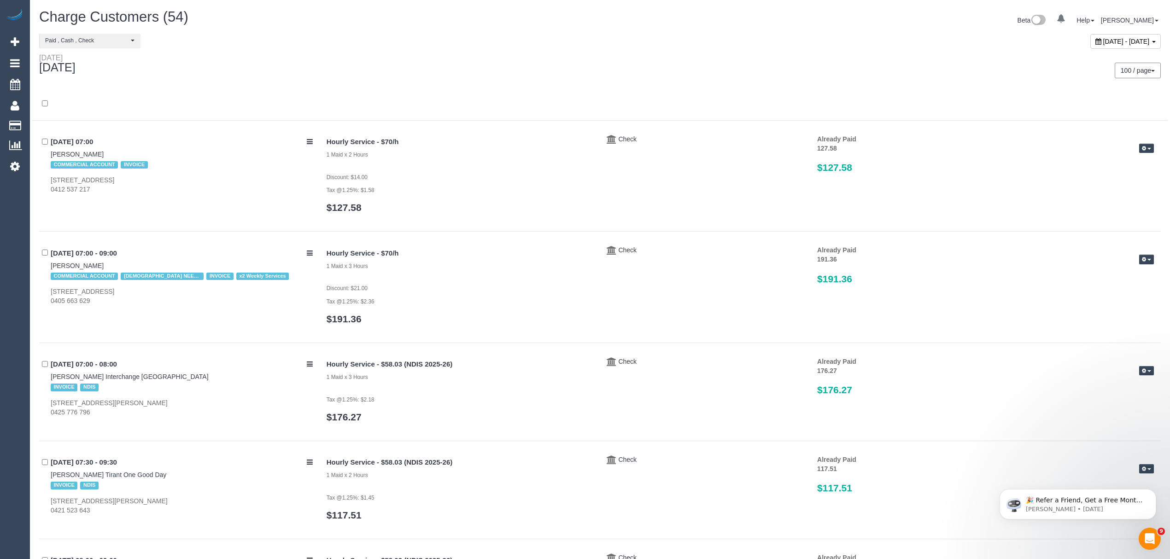
scroll to position [2167, 0]
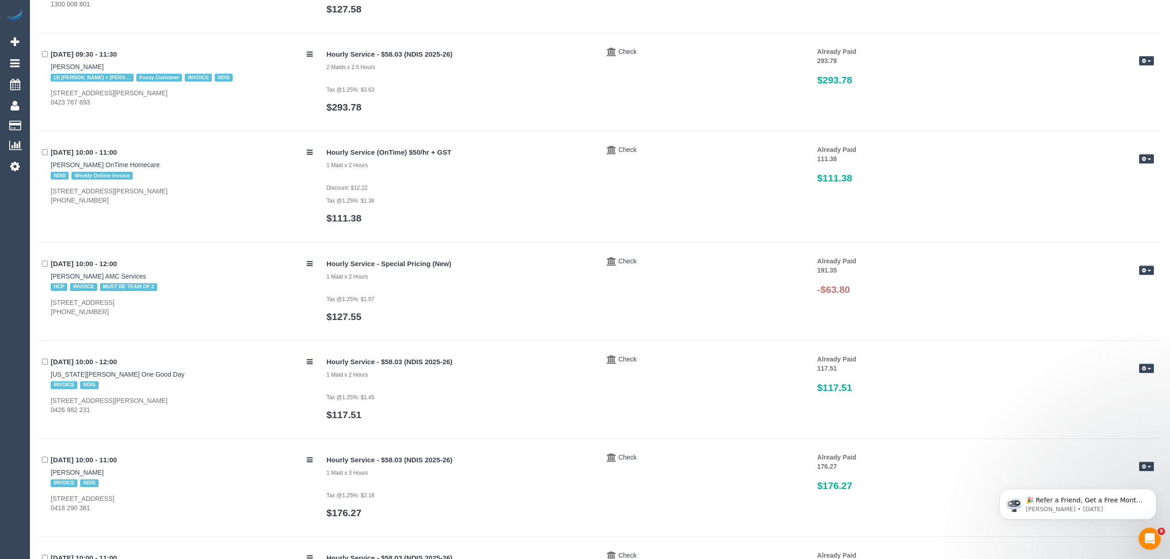
click at [814, 271] on div "Edit Payment Send Invoice Delete Payment" at bounding box center [1131, 271] width 58 height 11
click at [814, 271] on button "button" at bounding box center [1146, 271] width 15 height 10
click at [814, 318] on link "Delete Payment" at bounding box center [1116, 319] width 73 height 12
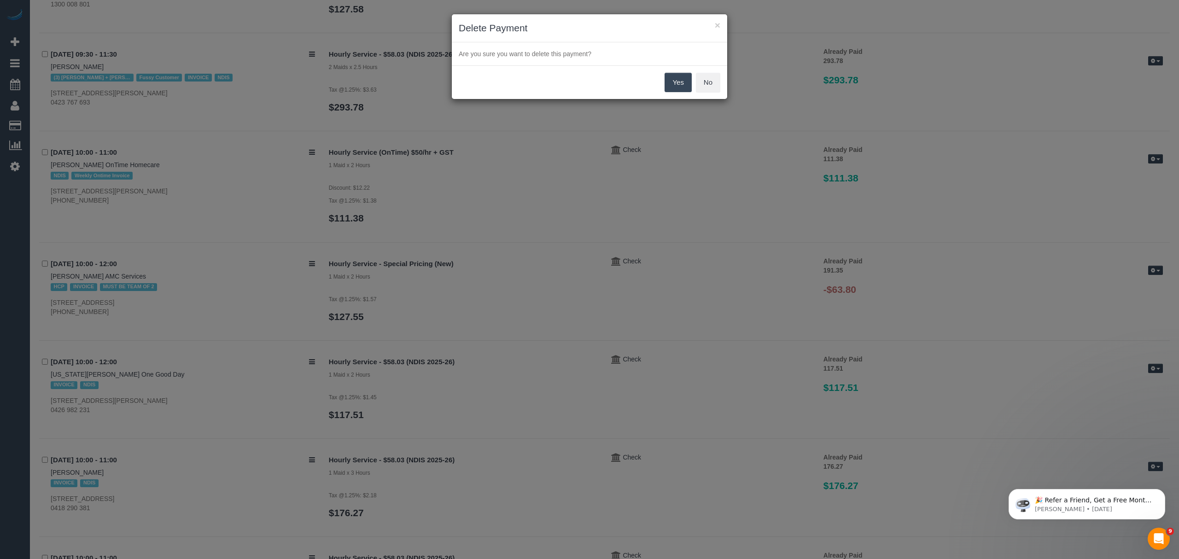
click at [670, 82] on button "Yes" at bounding box center [678, 82] width 27 height 19
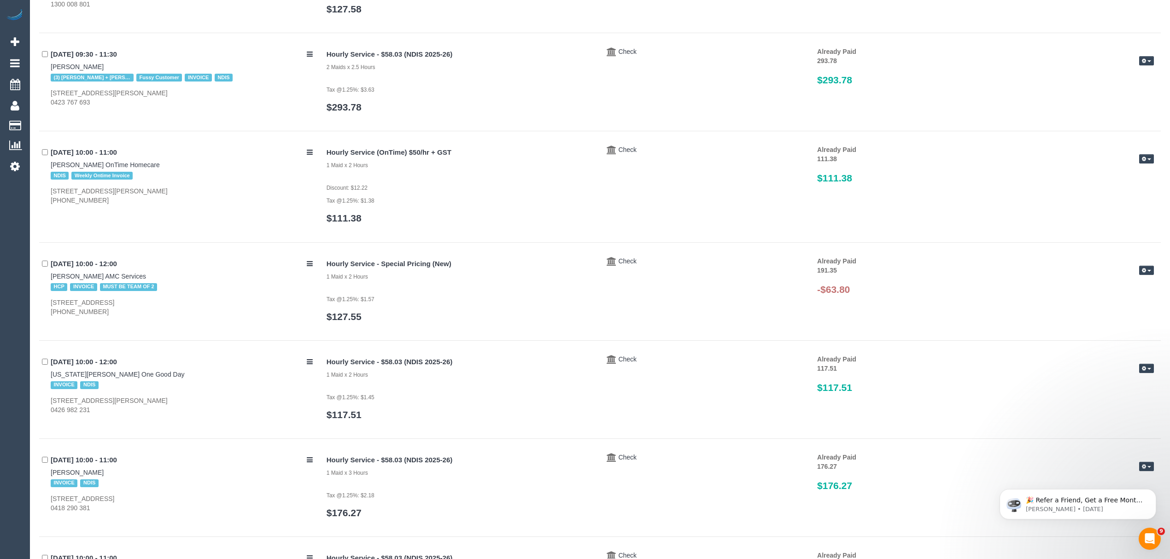
click at [814, 275] on button "button" at bounding box center [1146, 271] width 15 height 10
click at [814, 317] on link "Delete Payment" at bounding box center [1116, 319] width 73 height 12
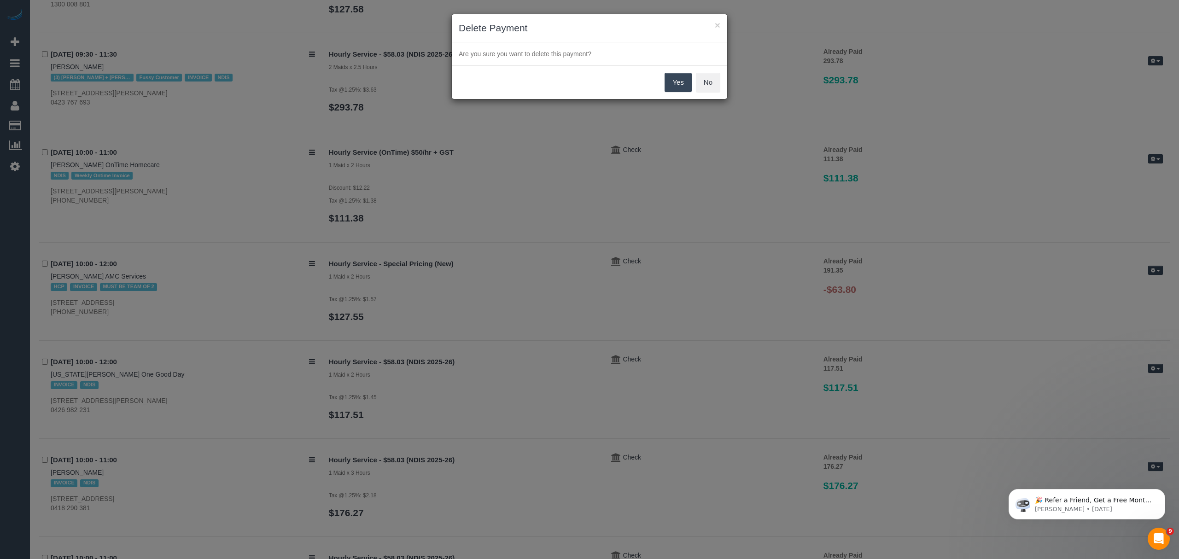
click at [675, 79] on button "Yes" at bounding box center [678, 82] width 27 height 19
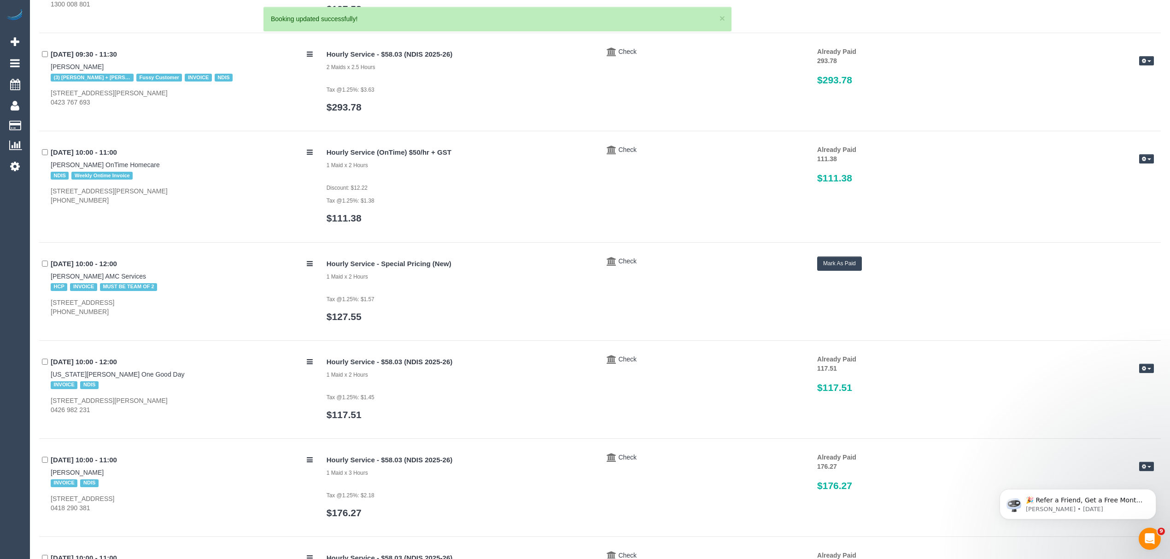
click at [814, 268] on button "Mark As Paid" at bounding box center [839, 264] width 45 height 14
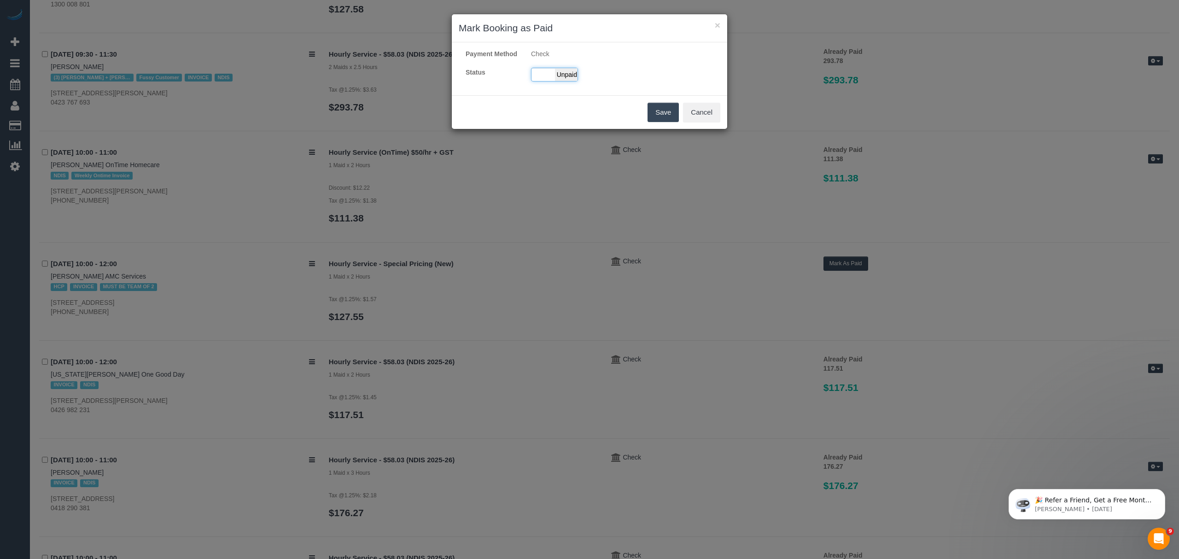
click at [567, 76] on div "Payment Method Check Status Paid Unpaid" at bounding box center [589, 68] width 275 height 39
click at [554, 82] on div "Paid Unpaid" at bounding box center [554, 75] width 47 height 14
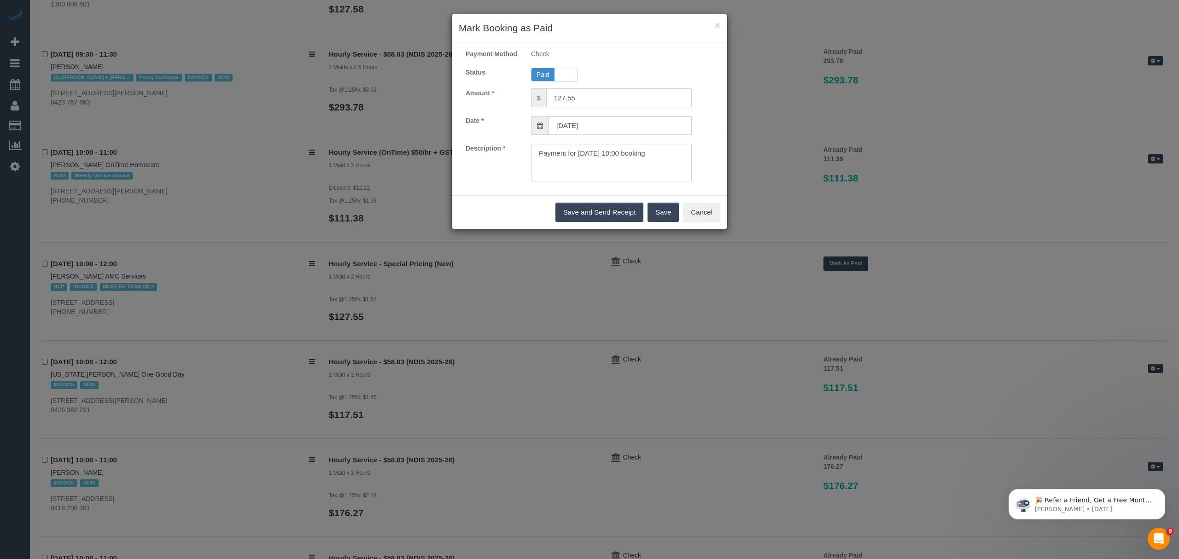
click at [658, 218] on button "Save" at bounding box center [662, 212] width 31 height 19
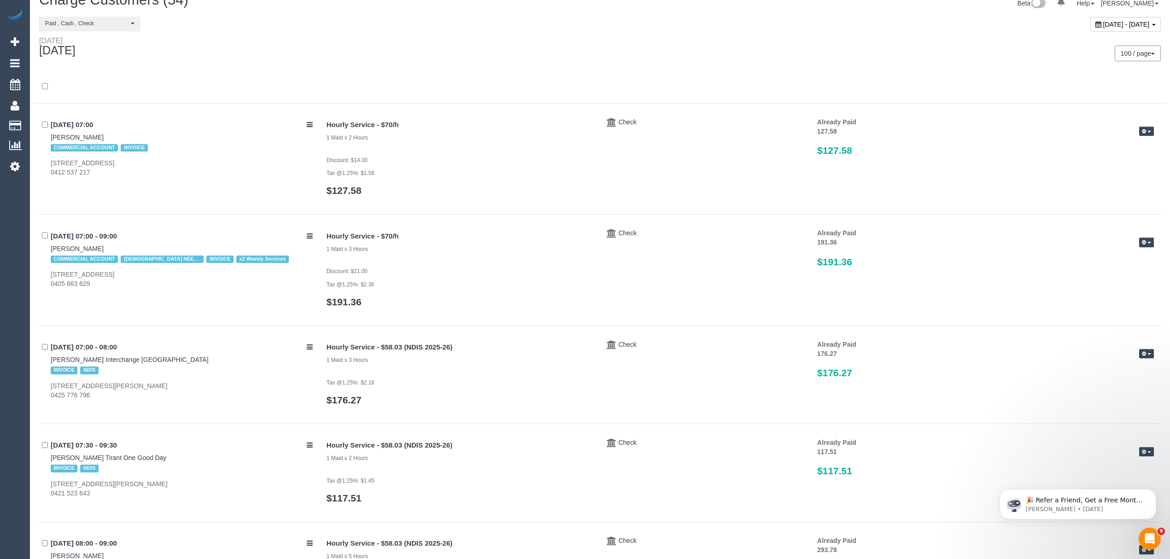
scroll to position [0, 0]
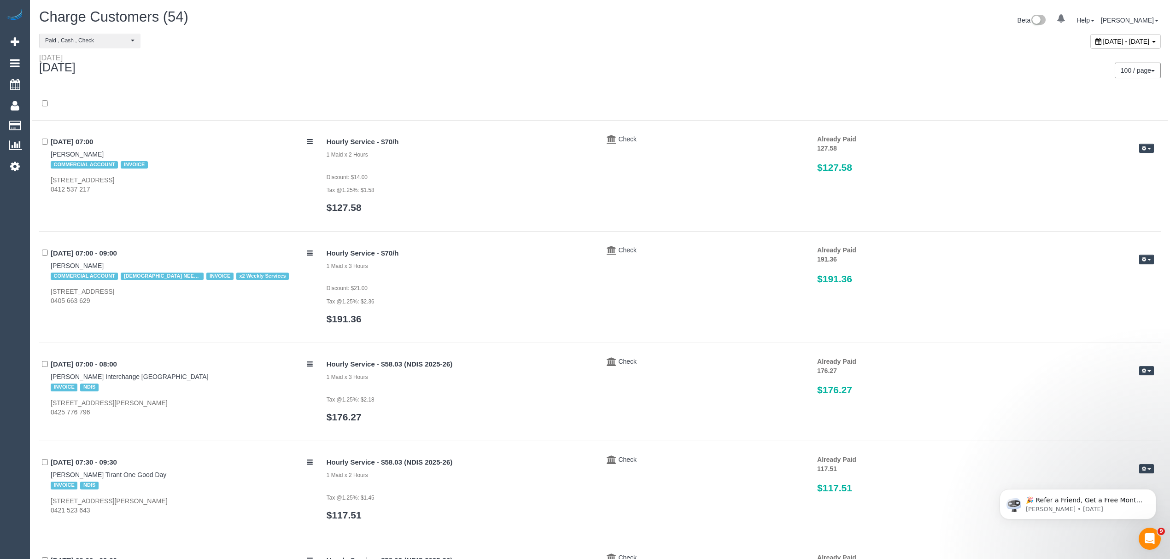
click at [814, 46] on div "August 18, 2025 - August 18, 2025" at bounding box center [1125, 41] width 70 height 15
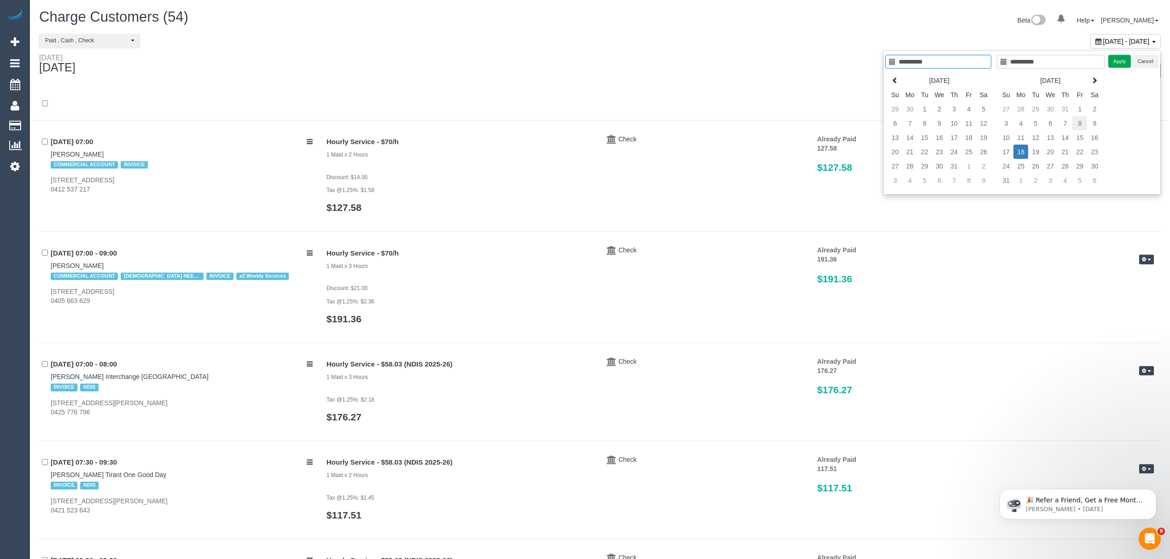
type input "**********"
click at [814, 124] on td "8" at bounding box center [1079, 123] width 15 height 14
type input "**********"
click at [814, 124] on td "8" at bounding box center [1079, 123] width 15 height 14
click at [814, 61] on button "Apply" at bounding box center [1119, 61] width 23 height 13
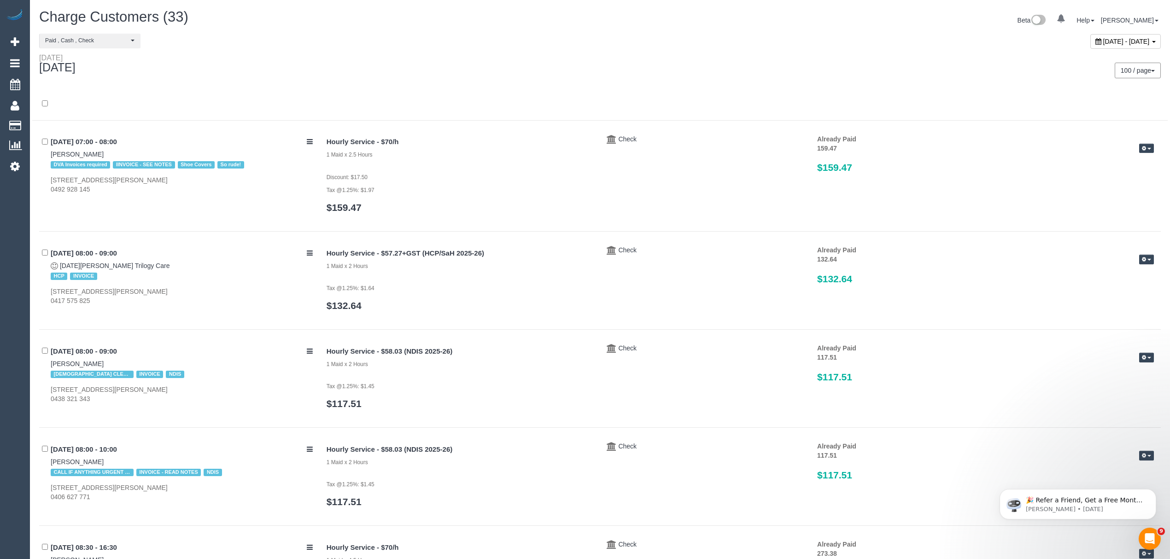
scroll to position [2427, 0]
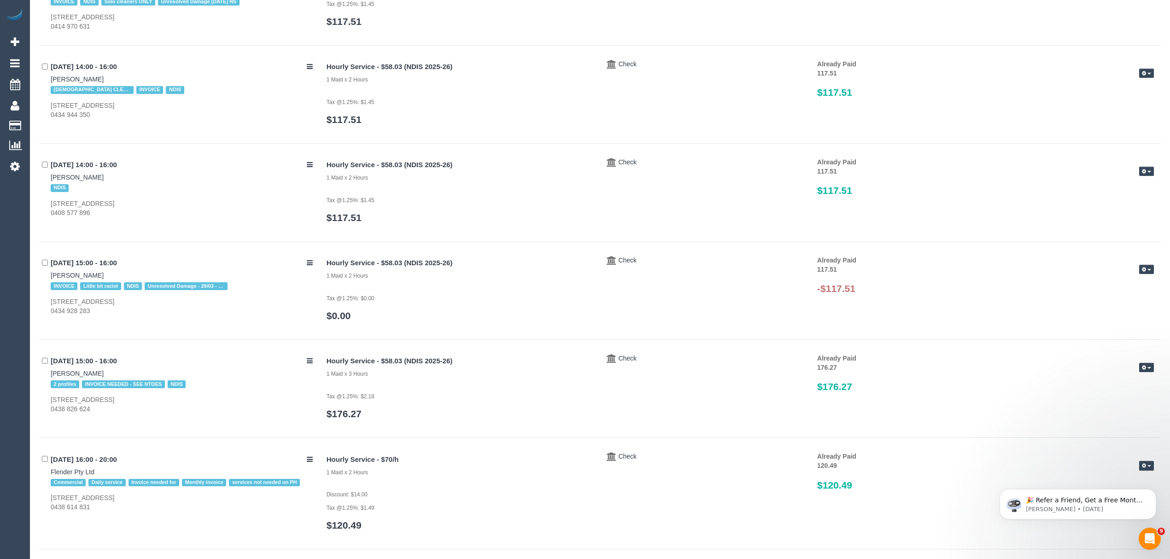
click at [814, 274] on button "button" at bounding box center [1146, 270] width 15 height 10
click at [814, 317] on link "Delete Payment" at bounding box center [1116, 318] width 73 height 12
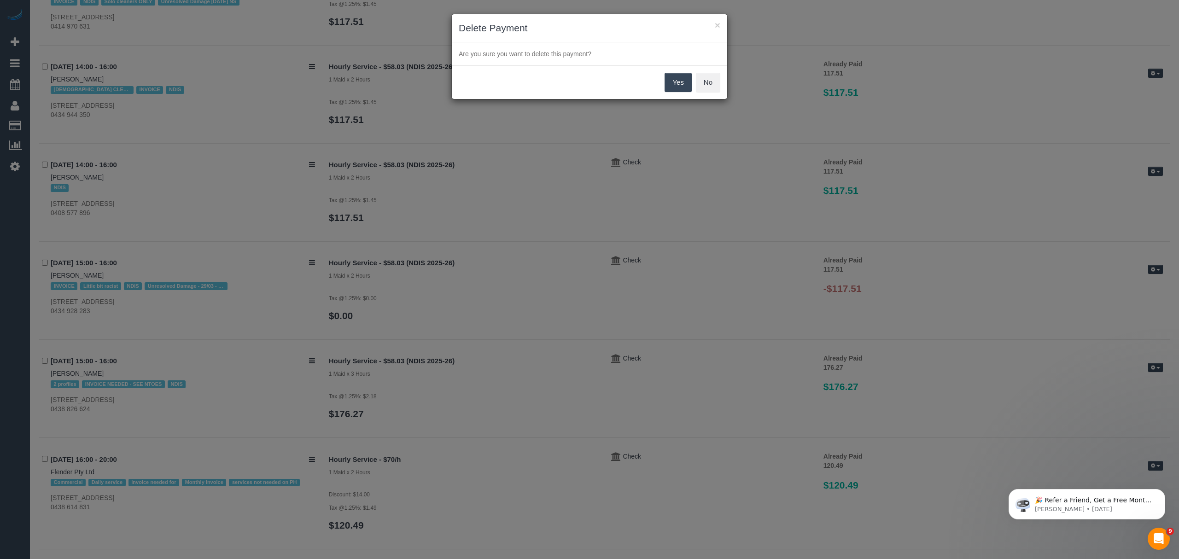
click at [687, 85] on button "Yes" at bounding box center [678, 82] width 27 height 19
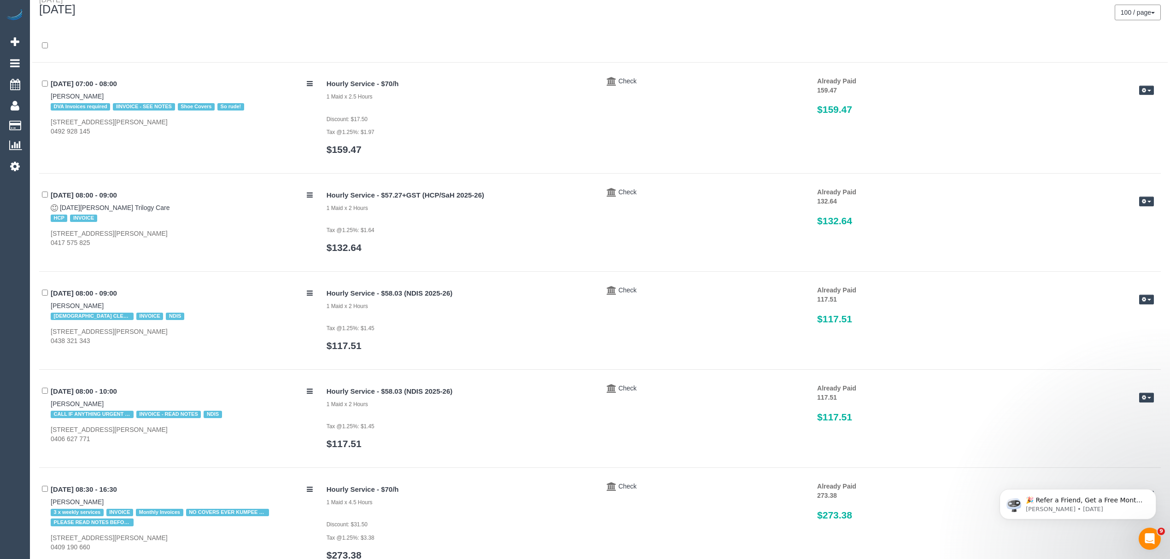
scroll to position [0, 0]
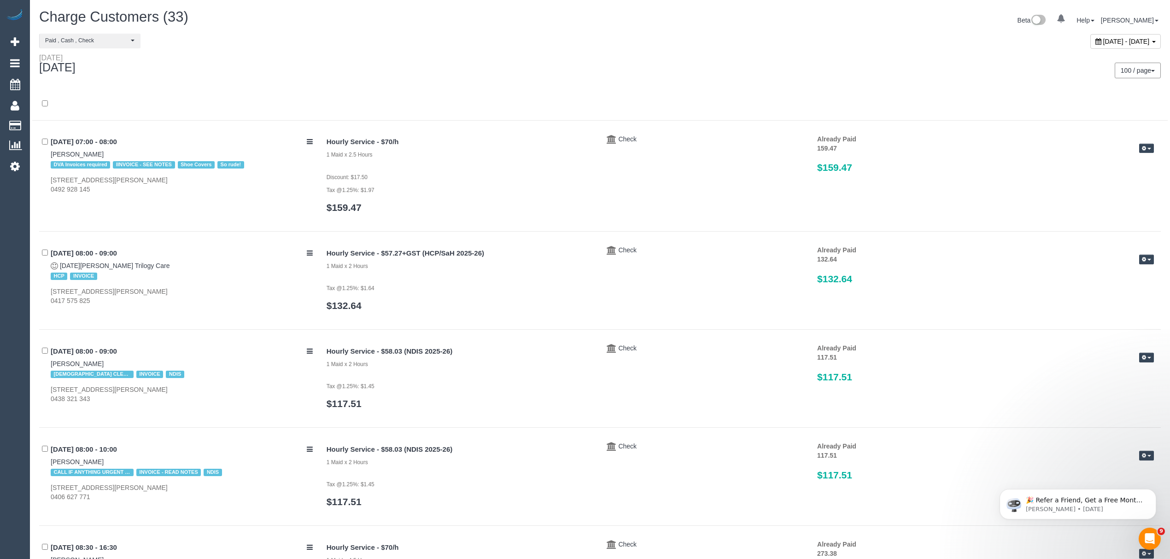
click at [814, 36] on div "August 08, 2025 - August 08, 2025" at bounding box center [1125, 41] width 70 height 15
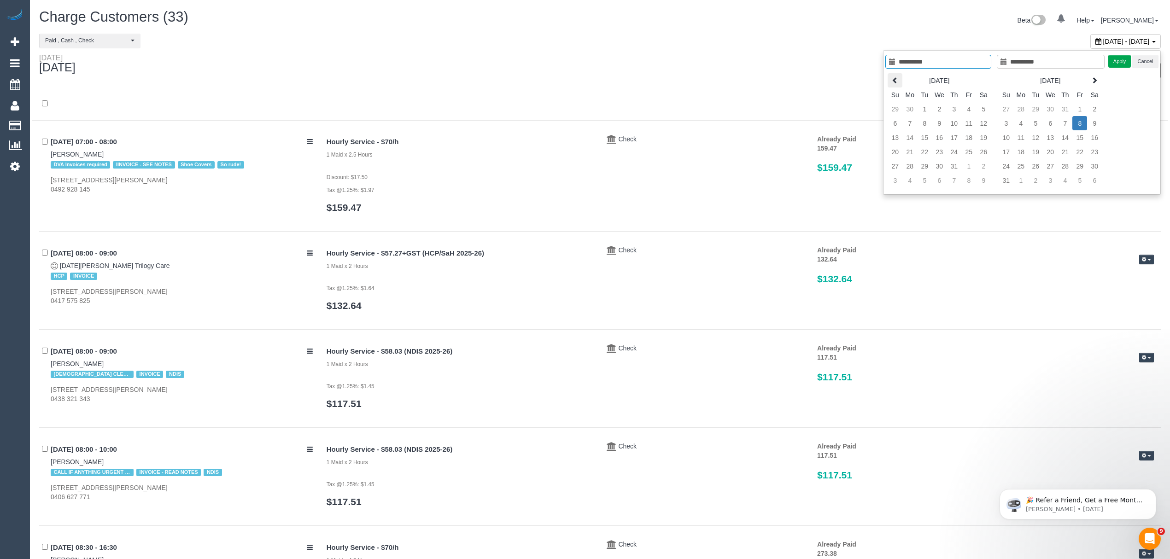
click at [814, 80] on icon at bounding box center [895, 80] width 6 height 6
type input "**********"
click at [814, 152] on td "19" at bounding box center [953, 152] width 15 height 14
type input "**********"
click at [814, 152] on td "19" at bounding box center [953, 152] width 15 height 14
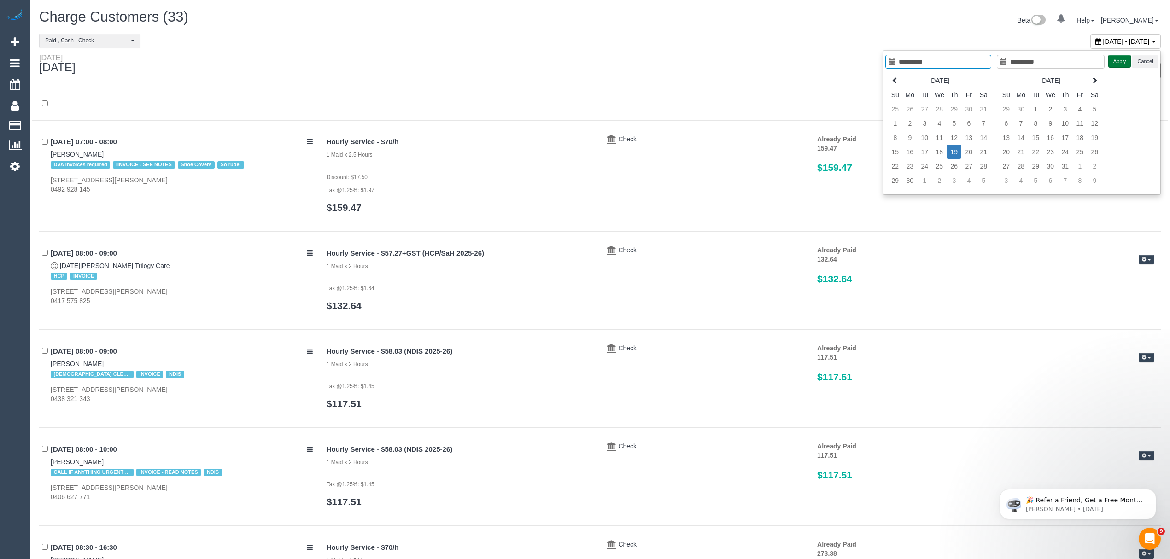
click at [814, 60] on button "Apply" at bounding box center [1119, 61] width 23 height 13
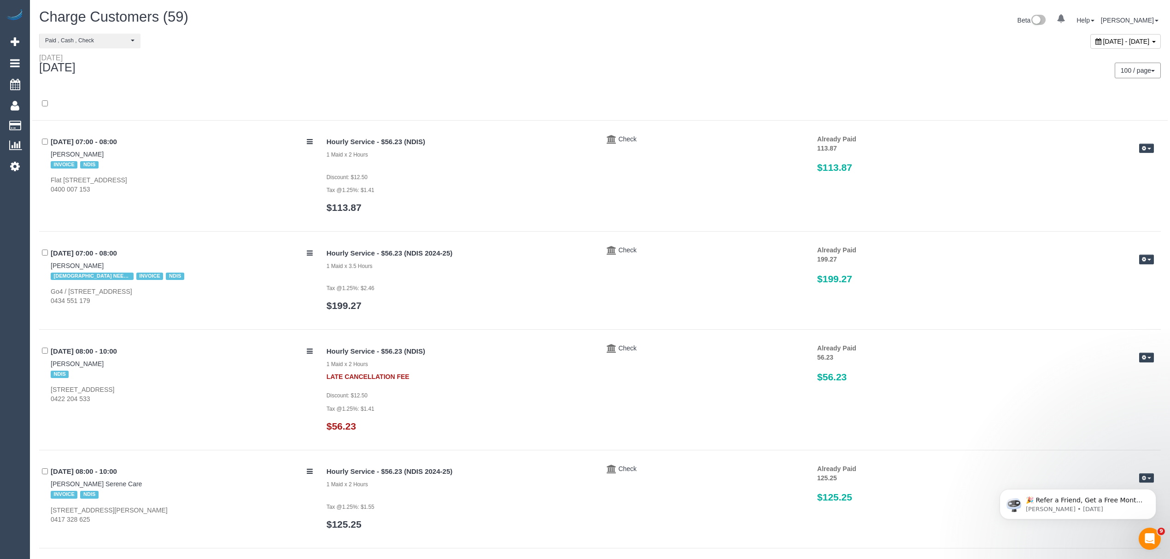
scroll to position [1044, 0]
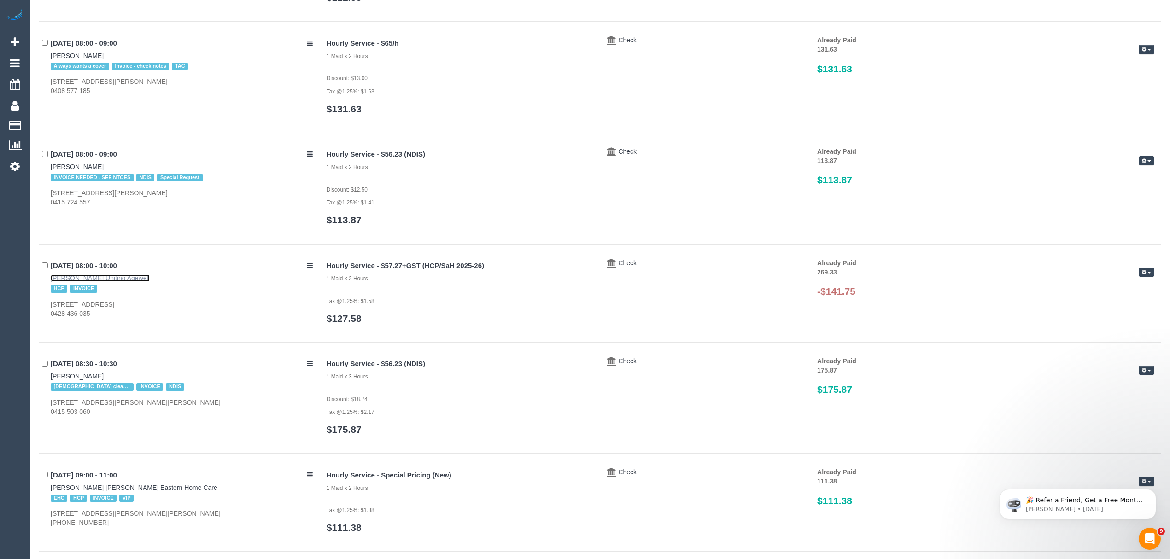
click at [104, 278] on link "Roger Hughes Uniting Agewell" at bounding box center [100, 277] width 99 height 7
click at [814, 274] on div "Edit Payment Send Invoice Delete Payment" at bounding box center [1131, 273] width 58 height 11
click at [814, 274] on button "button" at bounding box center [1146, 273] width 15 height 10
click at [814, 319] on link "Delete Payment" at bounding box center [1116, 321] width 73 height 12
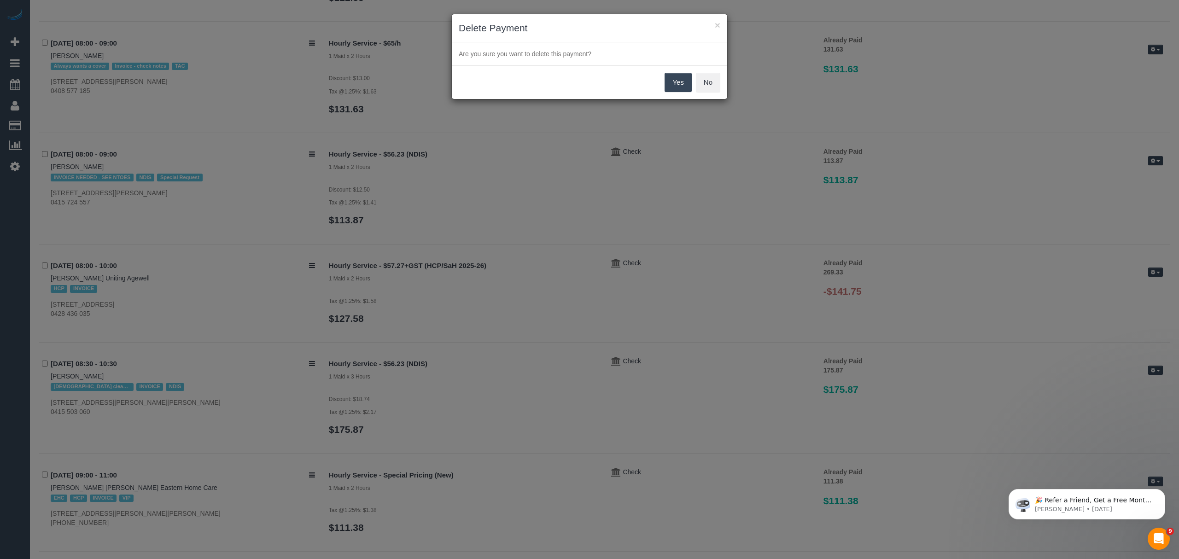
click at [673, 80] on button "Yes" at bounding box center [678, 82] width 27 height 19
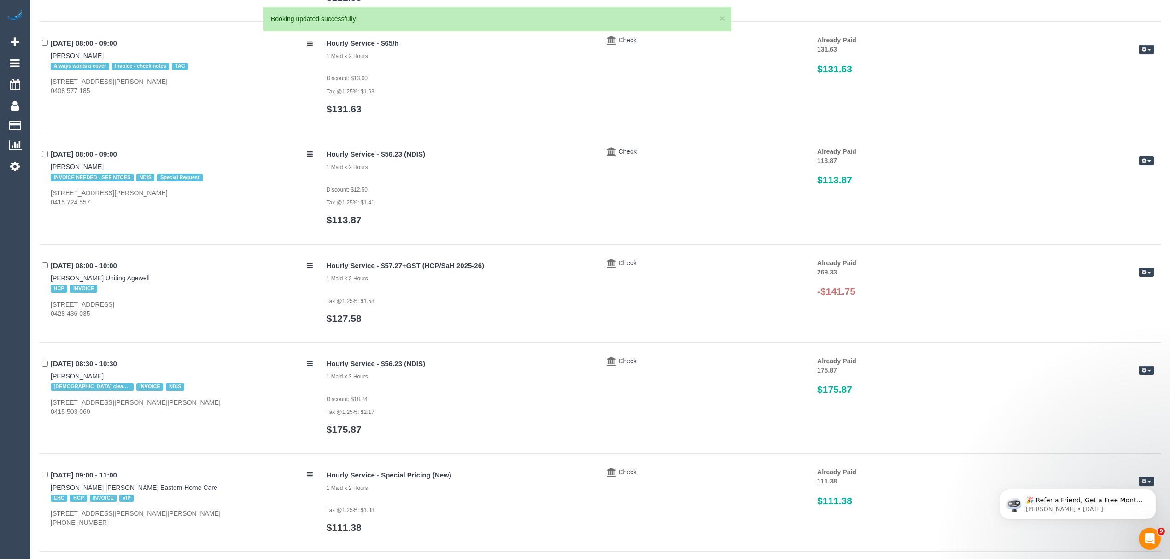
click at [814, 275] on button "button" at bounding box center [1146, 273] width 15 height 10
click at [814, 318] on link "Delete Payment" at bounding box center [1116, 321] width 73 height 12
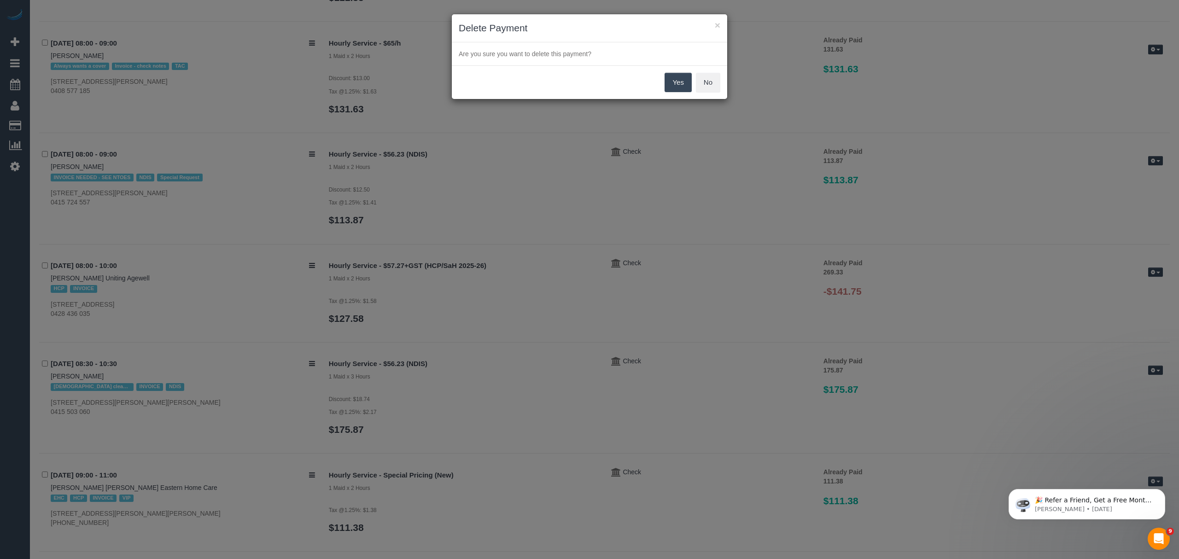
click at [683, 81] on button "Yes" at bounding box center [678, 82] width 27 height 19
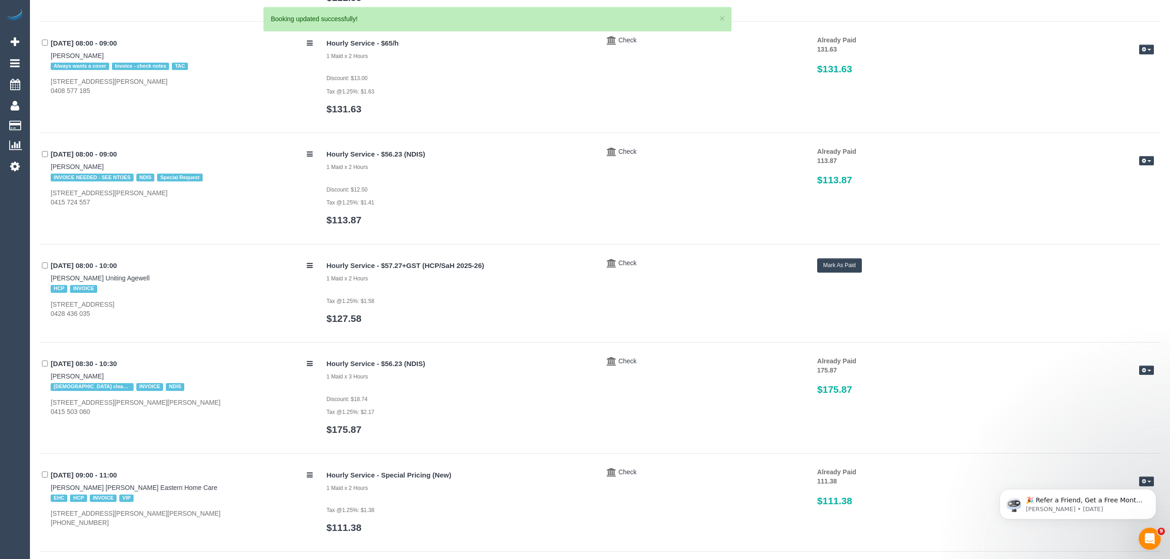
click at [814, 276] on div "Hourly Service - $57.27+GST (HCP/SaH 2025-26) 1 Maid x 2 Hours Tax @1.25%: $1.5…" at bounding box center [740, 295] width 841 height 75
click at [814, 266] on button "Mark As Paid" at bounding box center [839, 265] width 45 height 14
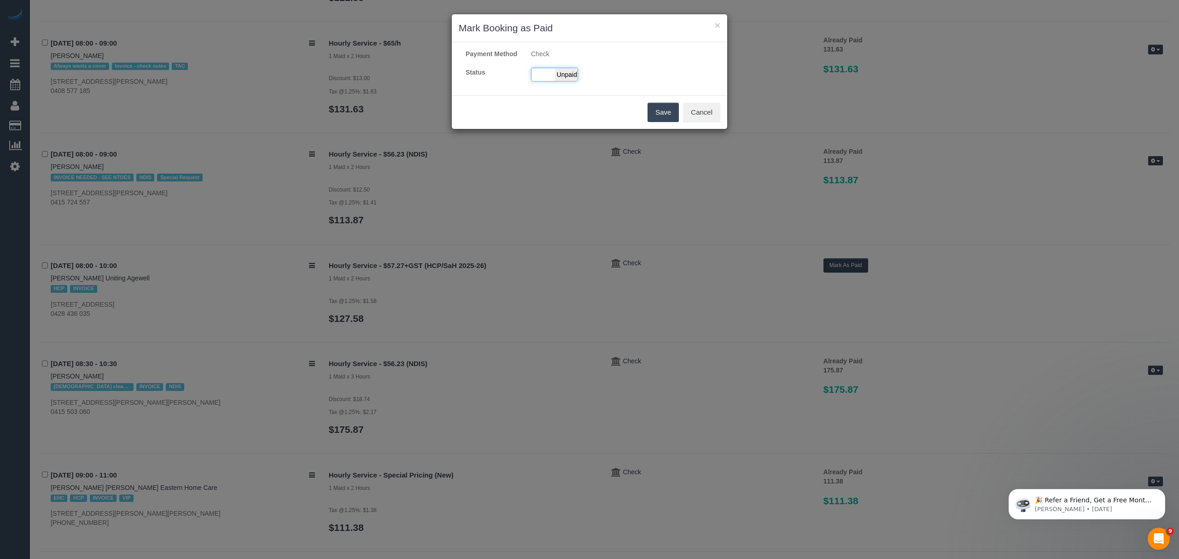
click at [556, 81] on span "Unpaid" at bounding box center [566, 74] width 23 height 13
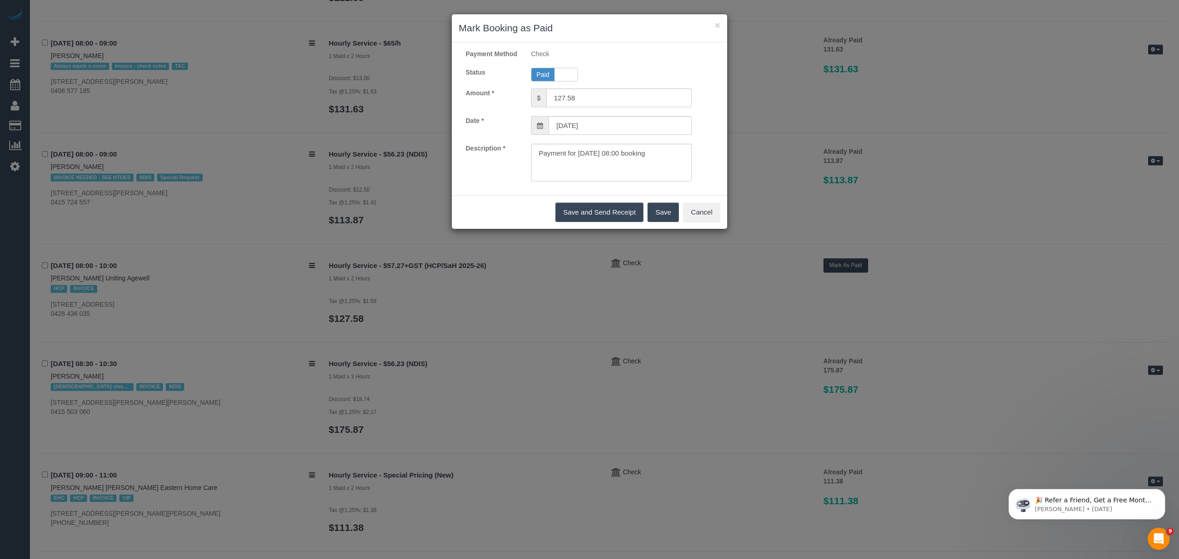
click at [668, 220] on button "Save" at bounding box center [662, 212] width 31 height 19
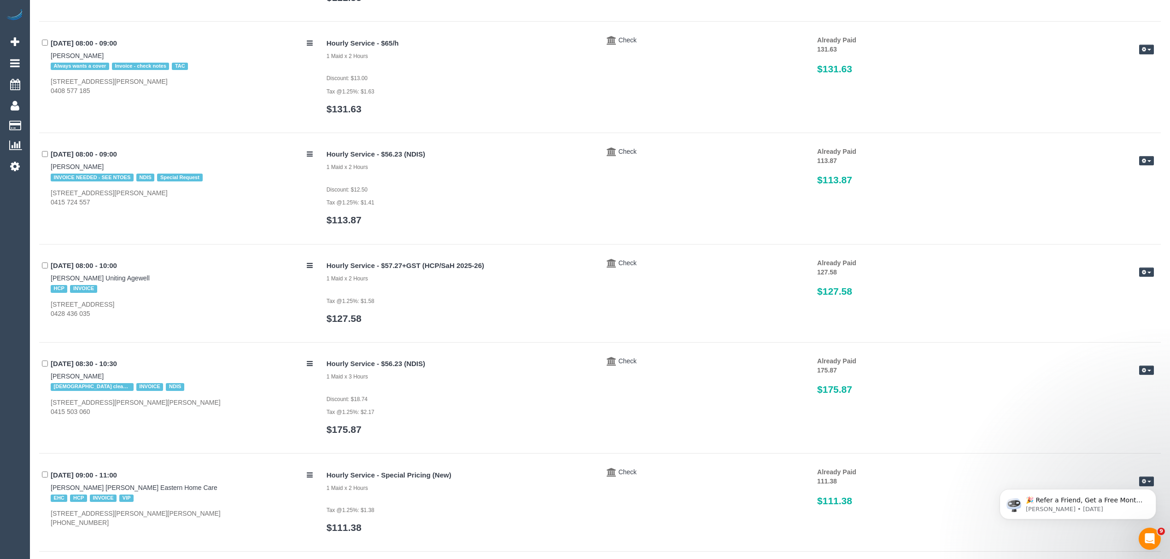
scroll to position [0, 0]
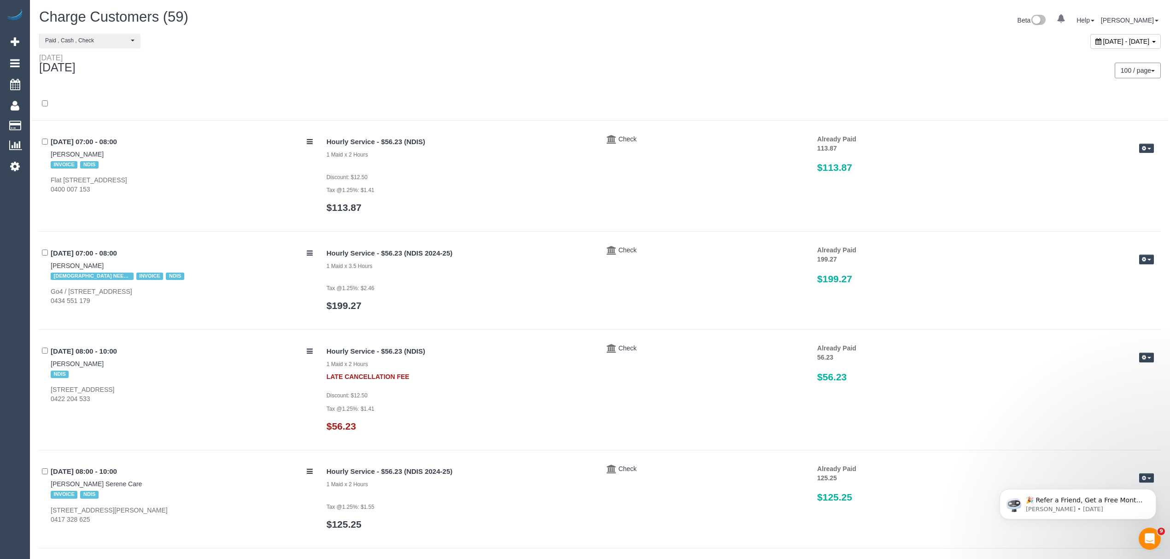
click at [814, 35] on div "June 19, 2025 - June 19, 2025" at bounding box center [1125, 41] width 70 height 15
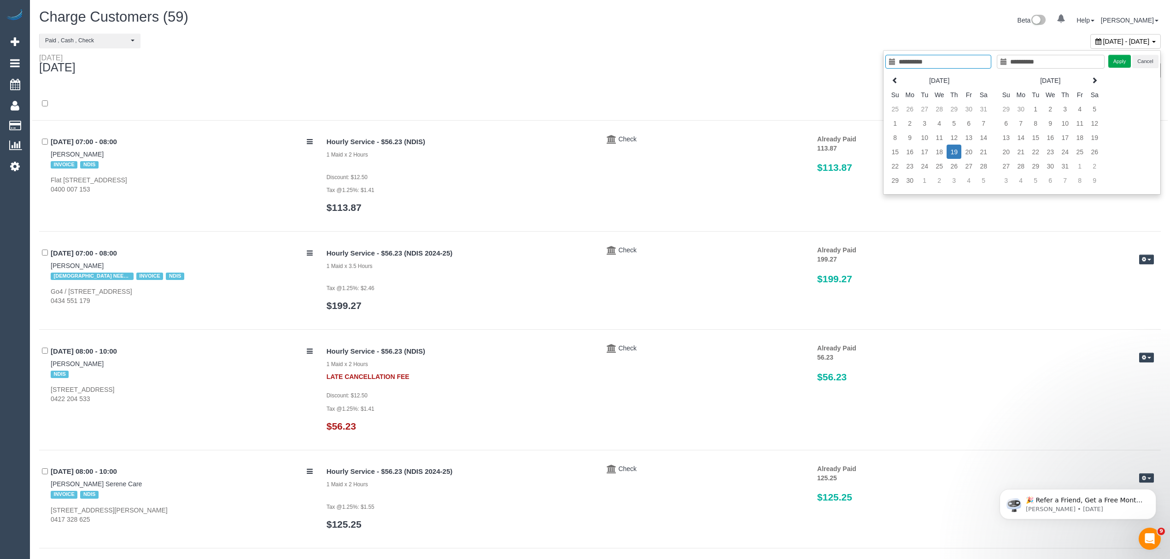
click at [814, 76] on div "Jul 2025 Su Mo Tu We Th Fr Sa 29 30 1 2 3 4 5 6 7 8 9 10 11 12 13 14 15 16 17 1…" at bounding box center [1051, 130] width 108 height 119
click at [814, 80] on th at bounding box center [1094, 80] width 15 height 14
type input "**********"
click at [814, 120] on td "7" at bounding box center [1064, 123] width 15 height 14
type input "**********"
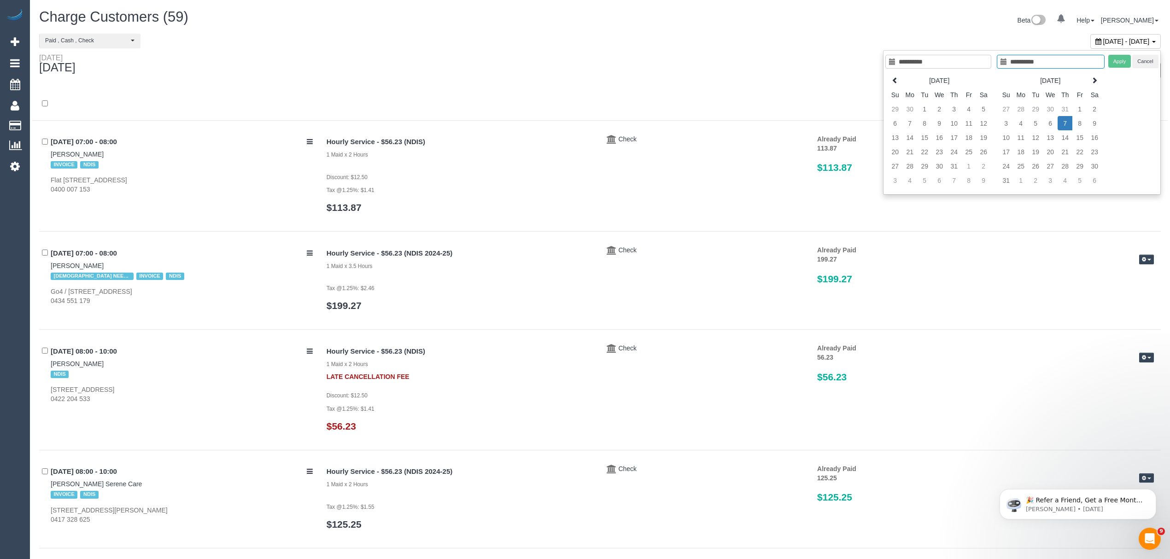
click at [814, 120] on td "7" at bounding box center [1064, 123] width 15 height 14
click at [814, 63] on button "Apply" at bounding box center [1119, 61] width 23 height 13
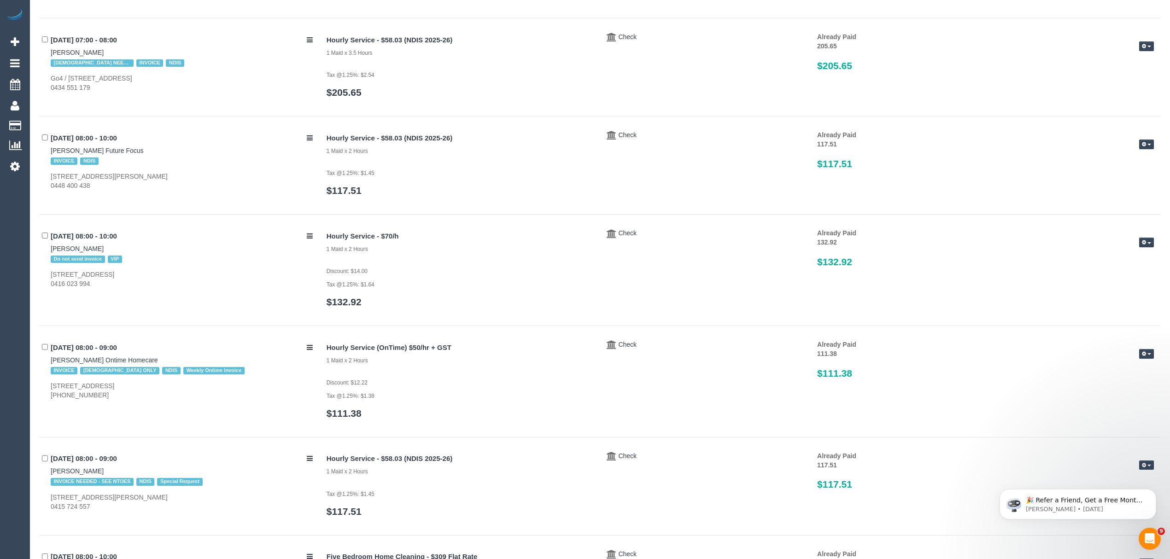
scroll to position [4211, 0]
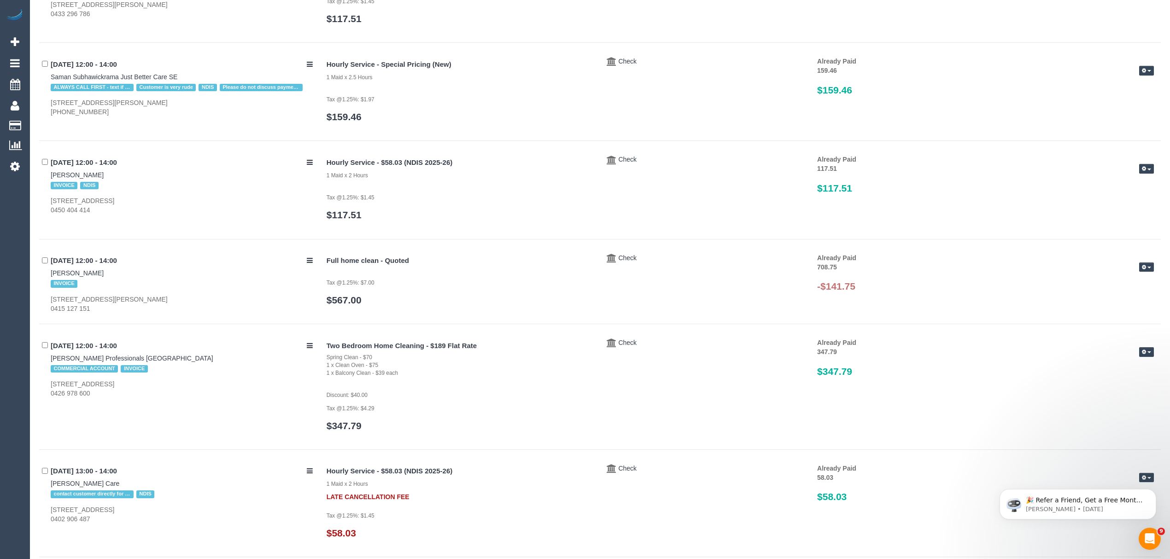
click at [111, 282] on div "07/08/2025 12:00 - 14:00 Sravanthi Kalepu INVOICE 17 Somerset Court, Blackburn …" at bounding box center [179, 283] width 280 height 60
drag, startPoint x: 111, startPoint y: 282, endPoint x: 28, endPoint y: 276, distance: 82.6
click at [41, 280] on div "07/08/2025 12:00 - 14:00 Sravanthi Kalepu INVOICE 17 Somerset Court, Blackburn …" at bounding box center [179, 283] width 280 height 60
drag, startPoint x: 41, startPoint y: 280, endPoint x: 108, endPoint y: 282, distance: 66.8
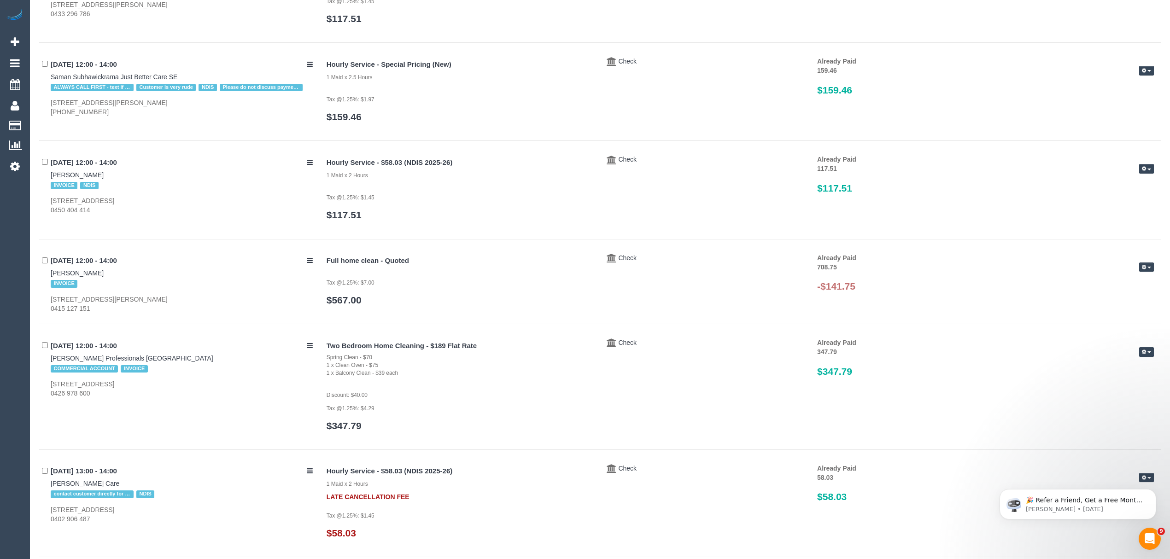
click at [108, 282] on div "07/08/2025 12:00 - 14:00 Sravanthi Kalepu INVOICE 17 Somerset Court, Blackburn …" at bounding box center [179, 283] width 280 height 60
copy link "Sravanthi Kalepu"
click at [814, 272] on button "button" at bounding box center [1146, 267] width 15 height 10
click at [814, 319] on link "Delete Payment" at bounding box center [1116, 315] width 73 height 12
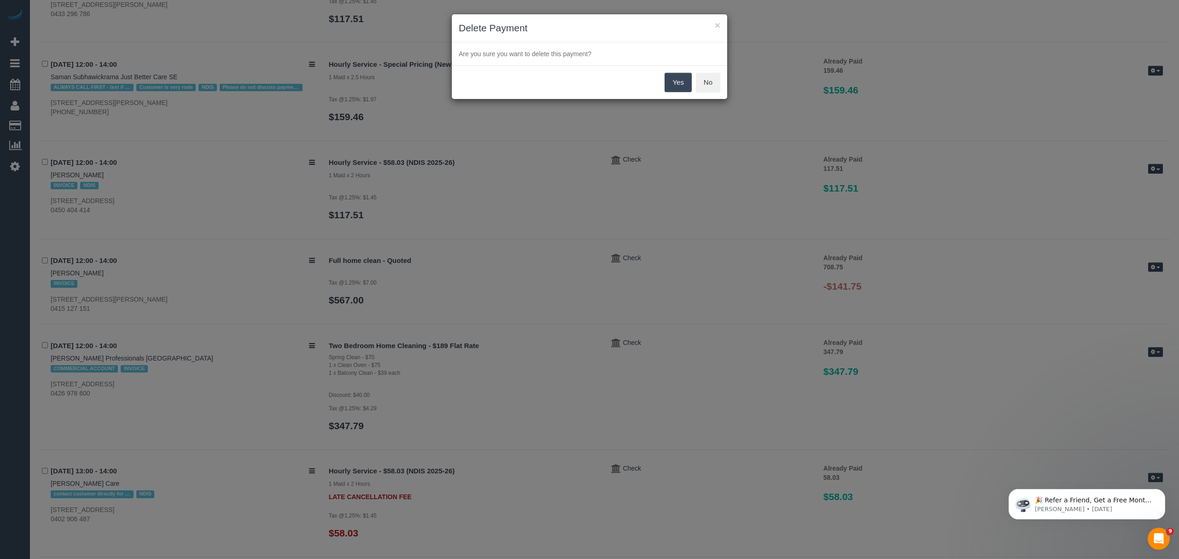
click at [669, 77] on button "Yes" at bounding box center [678, 82] width 27 height 19
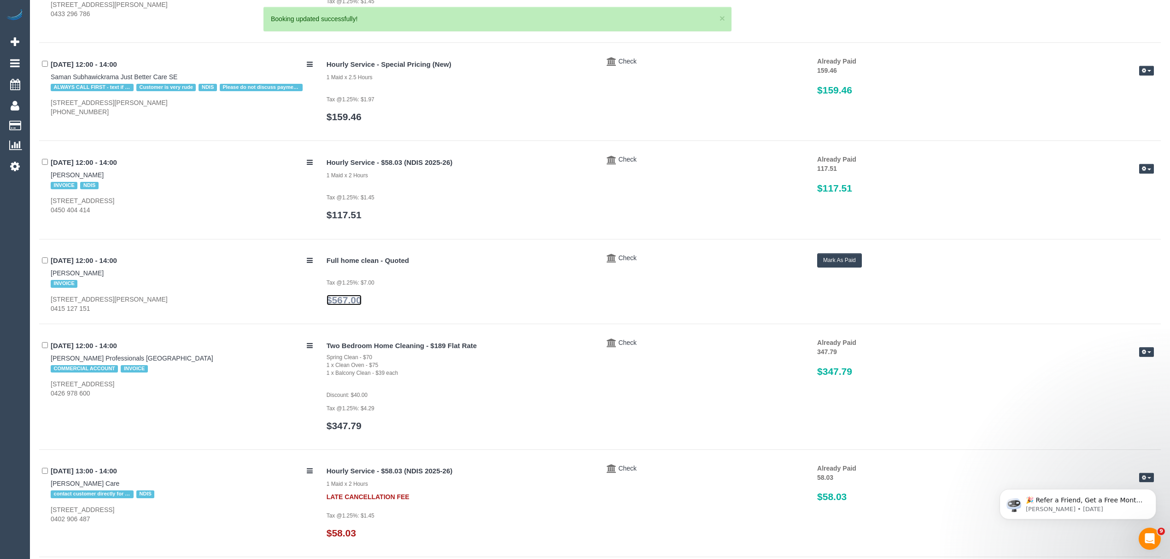
click at [349, 305] on link "$567.00" at bounding box center [343, 300] width 35 height 11
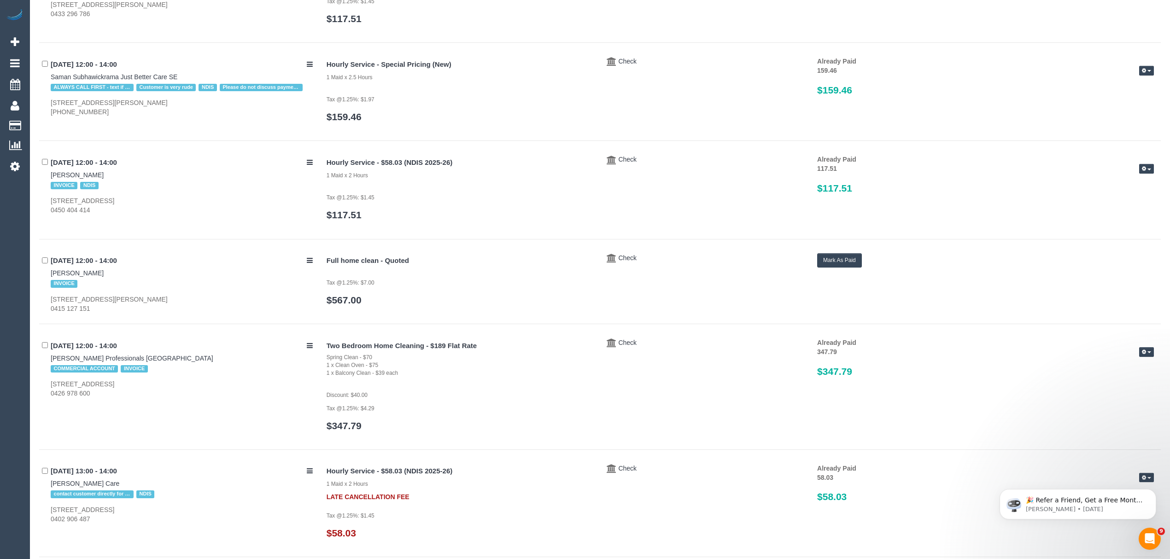
click at [814, 268] on button "Mark As Paid" at bounding box center [839, 260] width 45 height 14
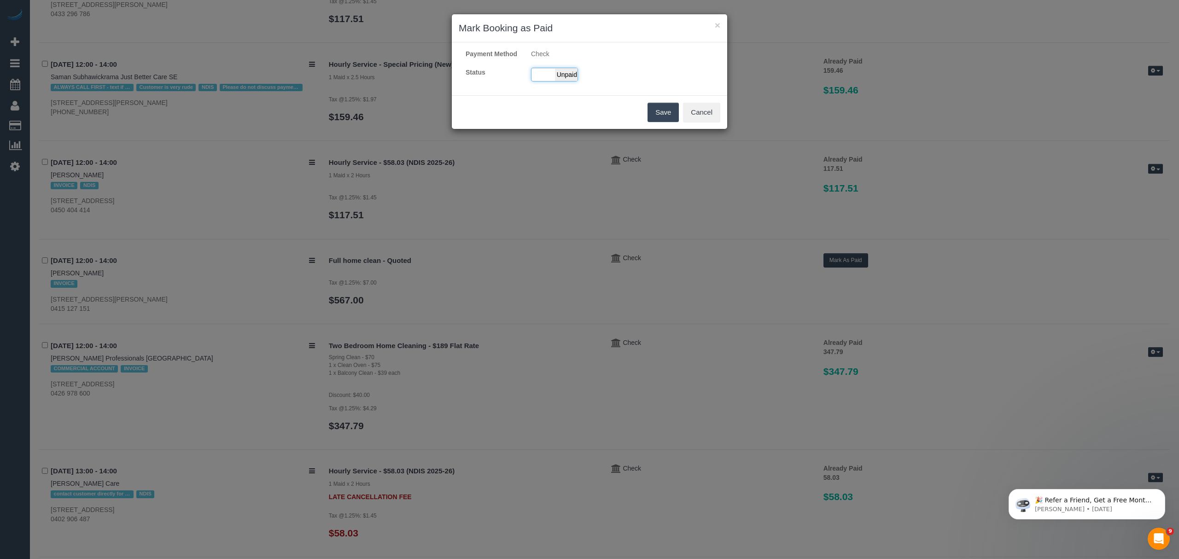
click at [564, 81] on span "Unpaid" at bounding box center [566, 74] width 23 height 13
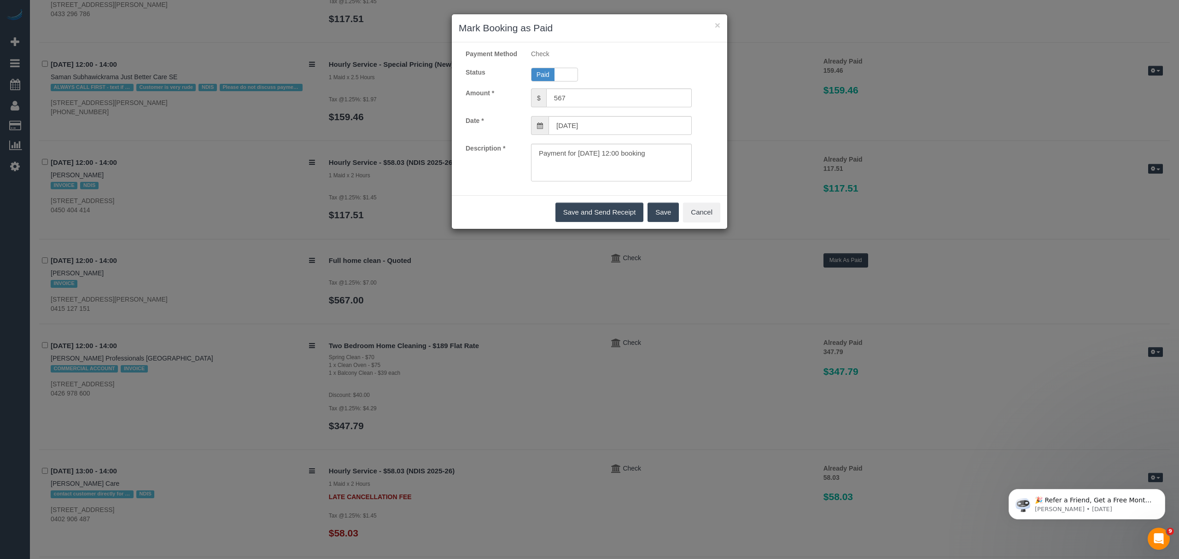
click at [658, 216] on button "Save" at bounding box center [662, 212] width 31 height 19
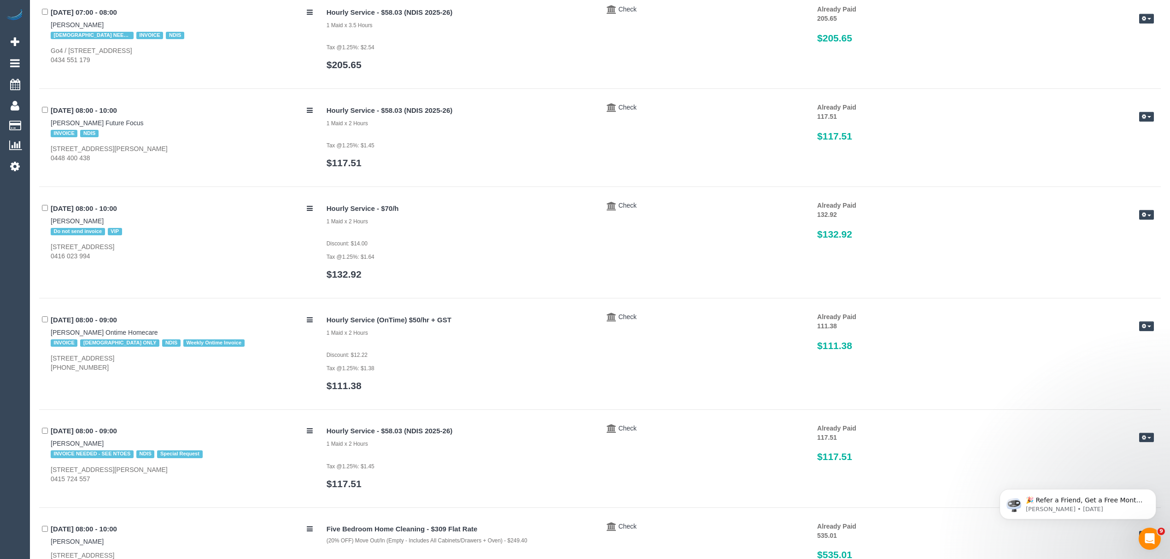
scroll to position [0, 0]
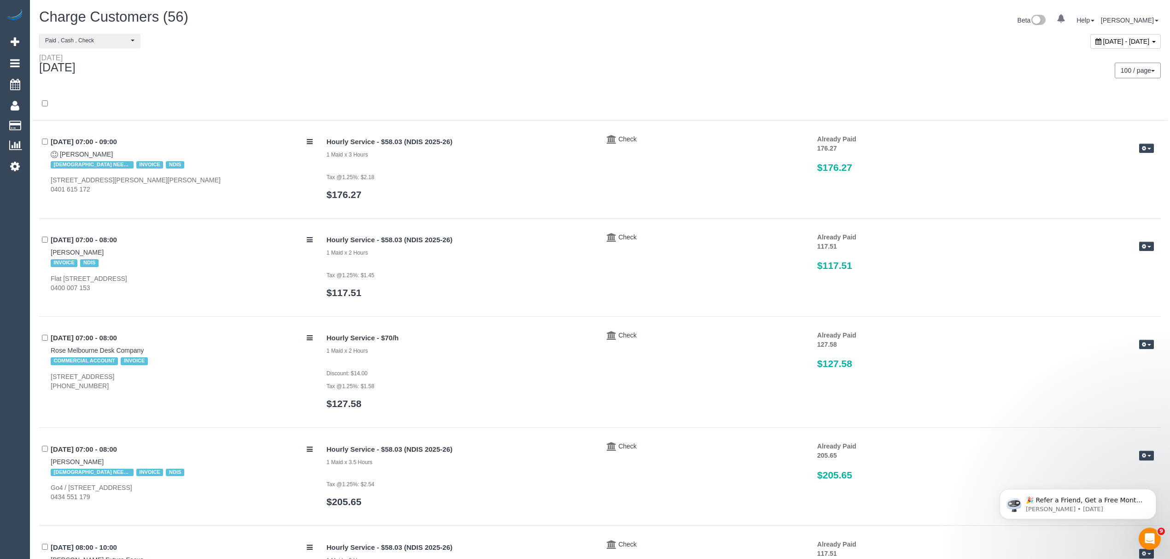
click at [814, 45] on icon at bounding box center [1098, 41] width 6 height 6
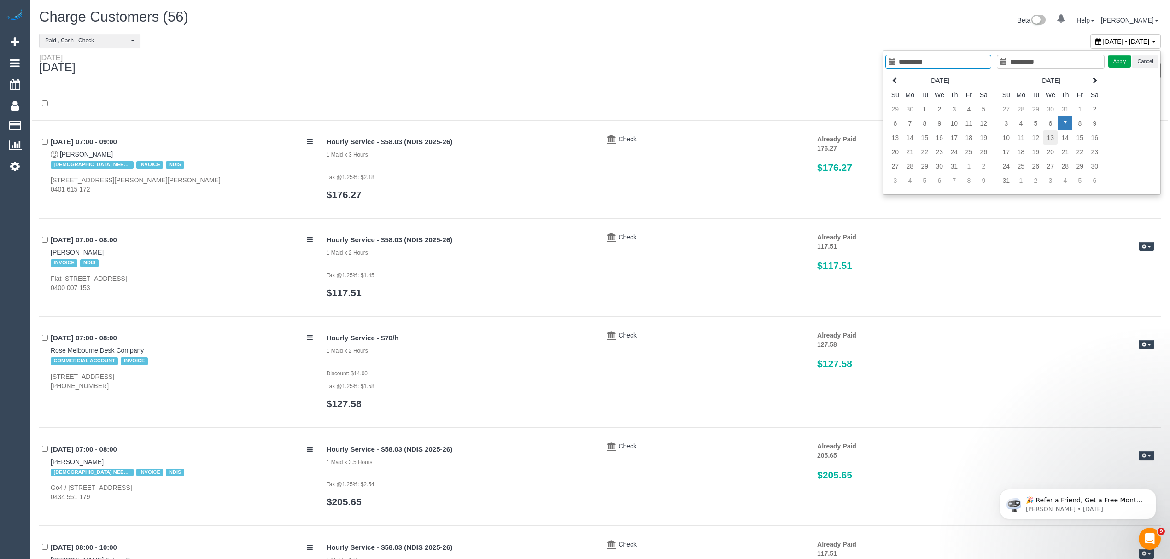
type input "**********"
click at [814, 140] on td "12" at bounding box center [1035, 137] width 15 height 14
type input "**********"
click at [814, 140] on td "12" at bounding box center [1035, 137] width 15 height 14
type input "**********"
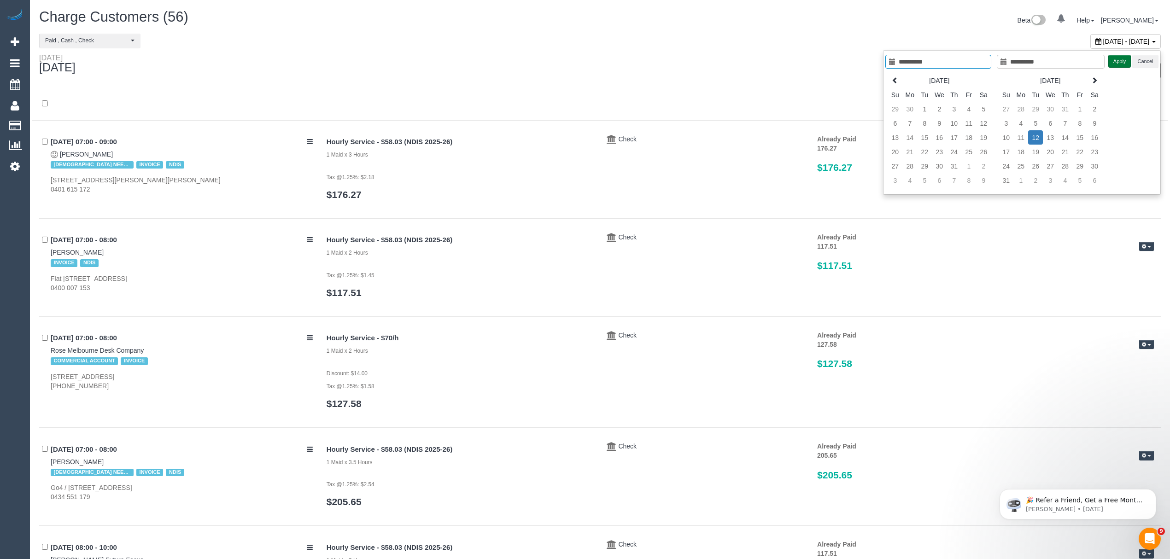
click at [814, 62] on button "Apply" at bounding box center [1119, 61] width 23 height 13
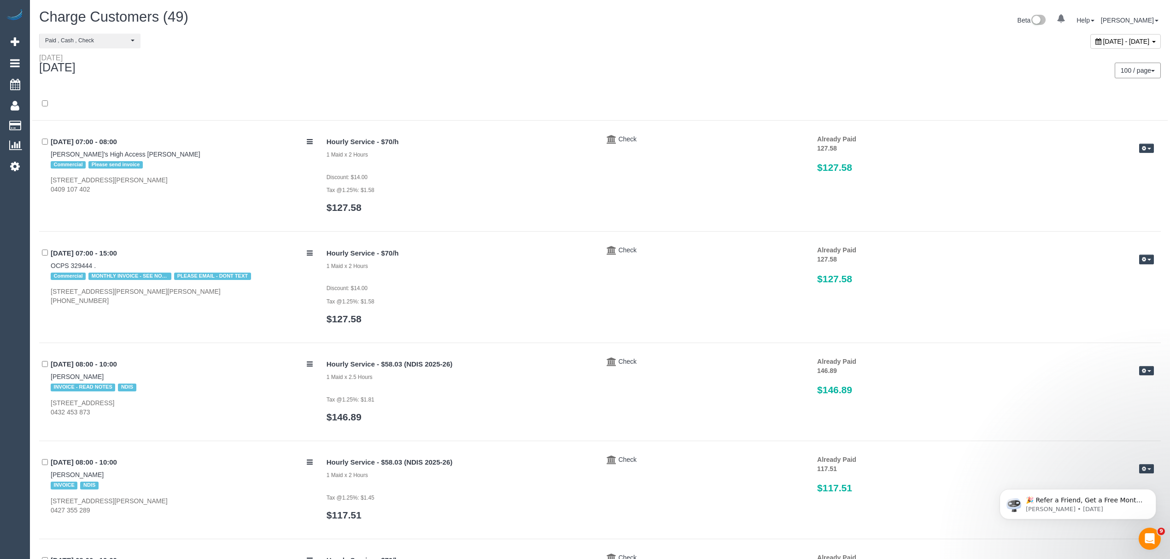
scroll to position [601, 0]
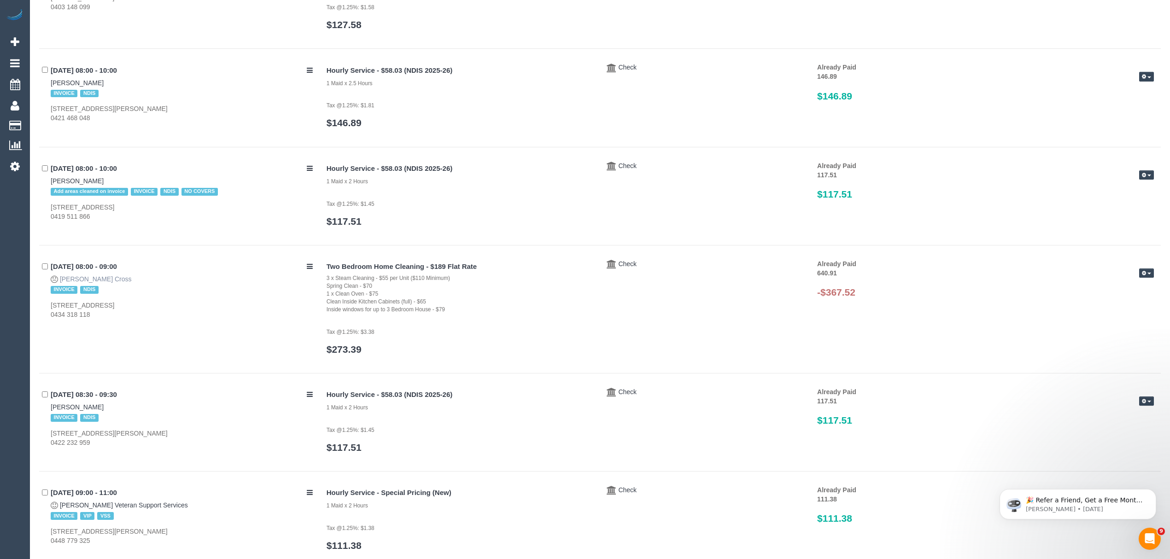
drag, startPoint x: 104, startPoint y: 275, endPoint x: 60, endPoint y: 277, distance: 44.2
click at [60, 277] on div "12/08/2025 08:00 - 09:00 Kane Cross INVOICE NDIS 5/787 Burwood Road, Hawthorn E…" at bounding box center [179, 289] width 280 height 60
copy link "Kane Cross"
click at [814, 276] on button "button" at bounding box center [1146, 273] width 15 height 10
click at [814, 318] on link "Delete Payment" at bounding box center [1116, 321] width 73 height 12
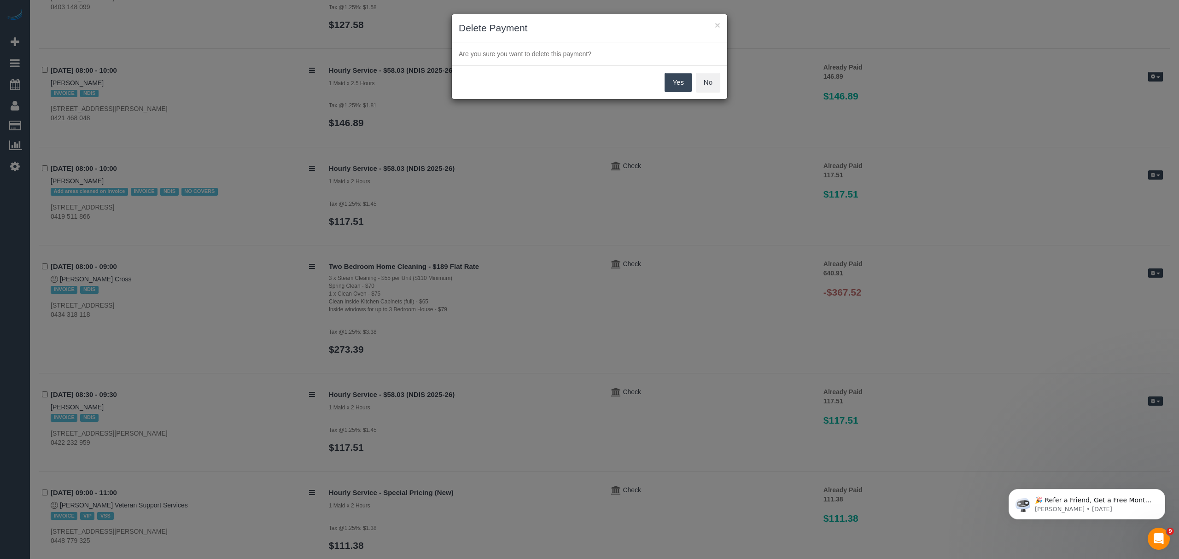
click at [671, 81] on button "Yes" at bounding box center [678, 82] width 27 height 19
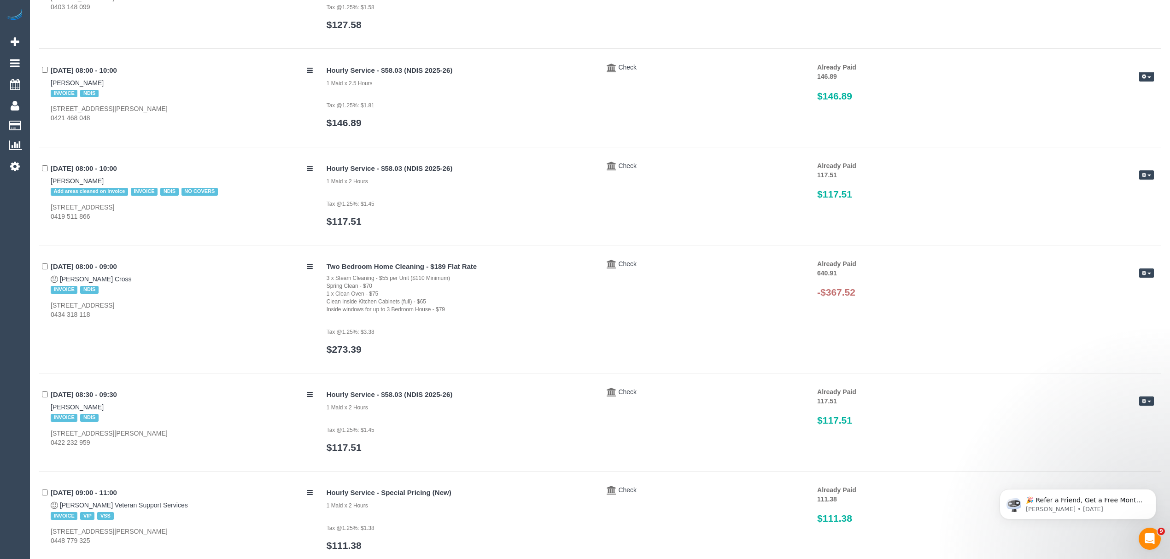
click at [814, 275] on button "button" at bounding box center [1146, 273] width 15 height 10
click at [814, 320] on link "Delete Payment" at bounding box center [1116, 321] width 73 height 12
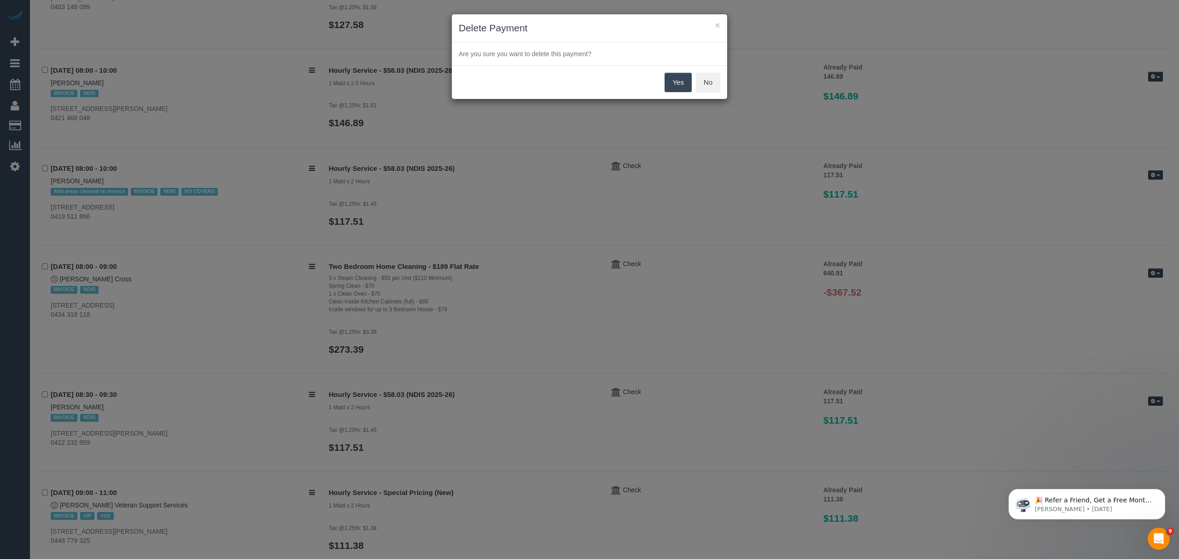
click at [683, 87] on button "Yes" at bounding box center [678, 82] width 27 height 19
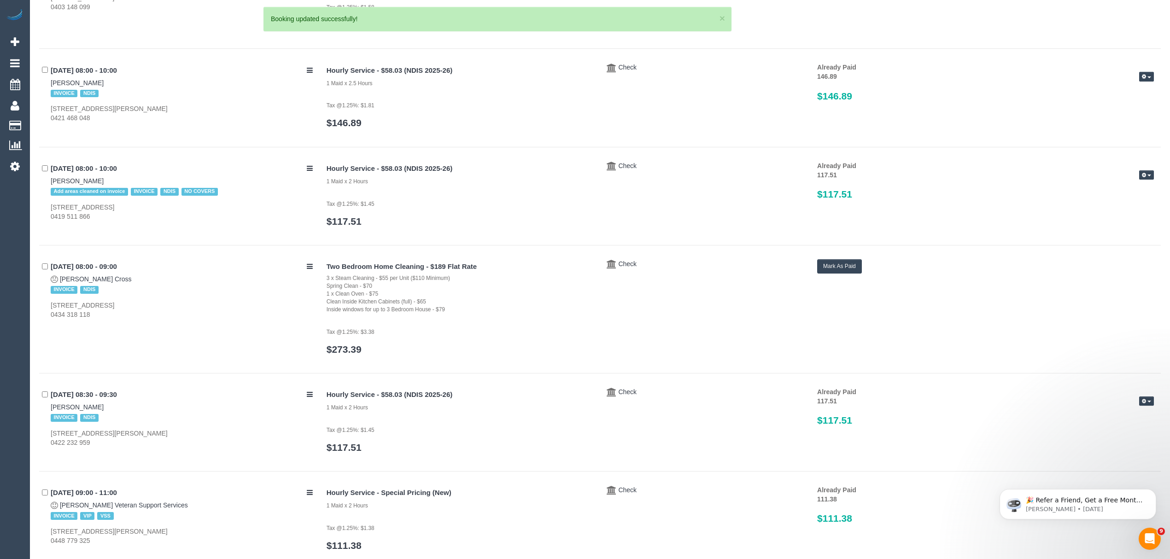
click at [814, 266] on button "Mark As Paid" at bounding box center [839, 266] width 45 height 14
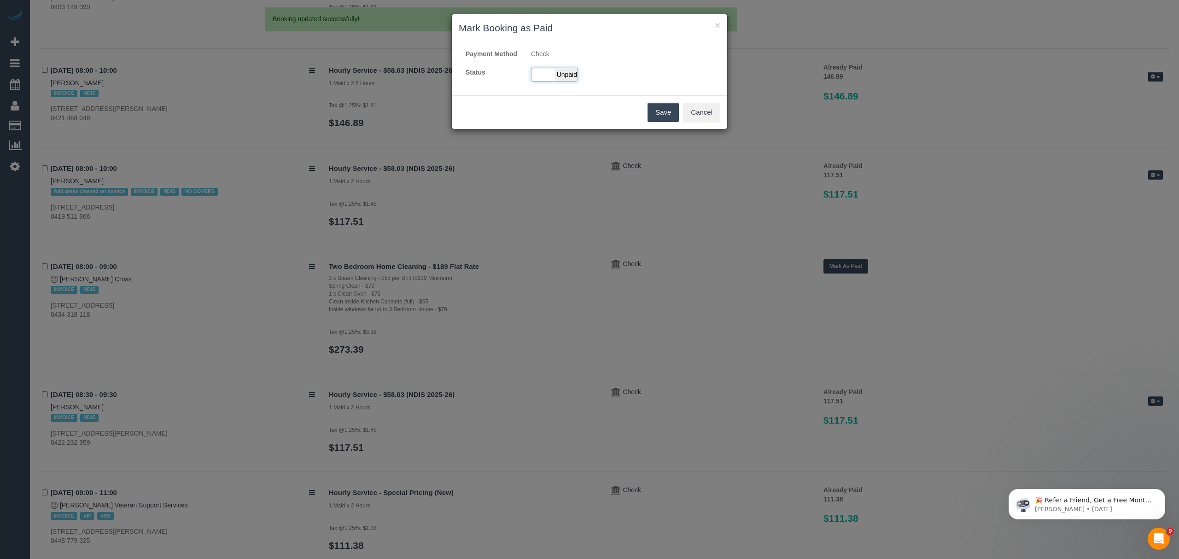
click at [570, 81] on span "Unpaid" at bounding box center [566, 74] width 23 height 13
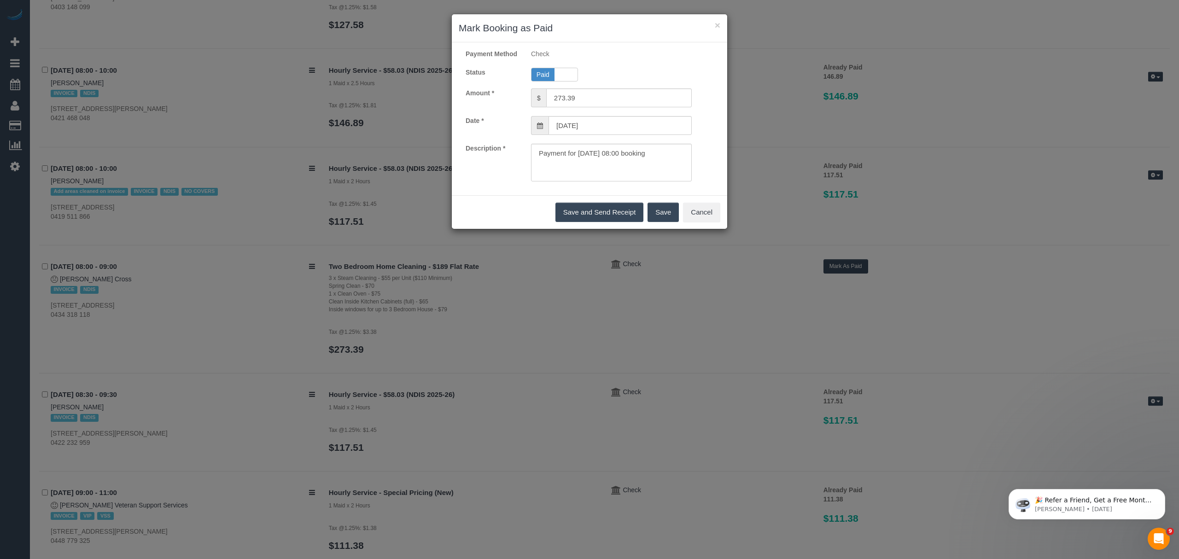
click at [654, 214] on button "Save" at bounding box center [662, 212] width 31 height 19
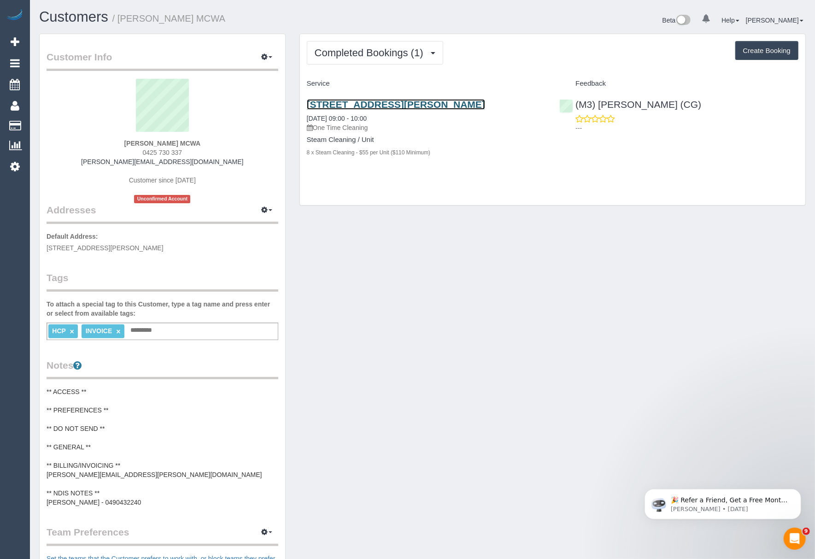
click at [406, 101] on link "[STREET_ADDRESS][PERSON_NAME]" at bounding box center [396, 104] width 178 height 11
drag, startPoint x: 117, startPoint y: 137, endPoint x: 170, endPoint y: 140, distance: 53.1
click at [170, 140] on div "Faye Petsinis MCWA 0425 730 337 faye.mcwa@fake.com Customer since 2025 Unconfir…" at bounding box center [163, 141] width 232 height 124
copy div "Faye Petsinis"
drag, startPoint x: 307, startPoint y: 98, endPoint x: 473, endPoint y: 102, distance: 166.8
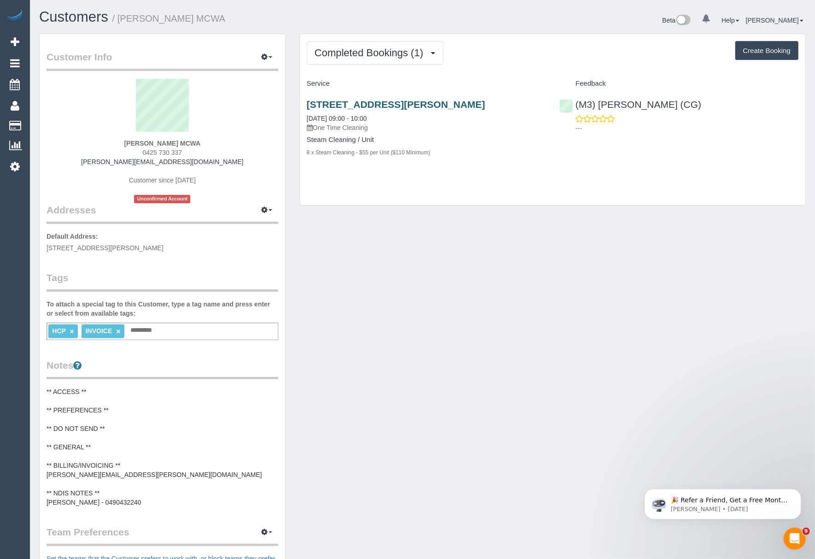
click at [473, 102] on div "5 Tandarra Crescent, Lalor, VIC 3075 28/08/2025 09:00 - 10:00 One Time Cleaning…" at bounding box center [426, 133] width 253 height 84
copy link "5 Tandarra Crescent, Lalor, VIC 3075"
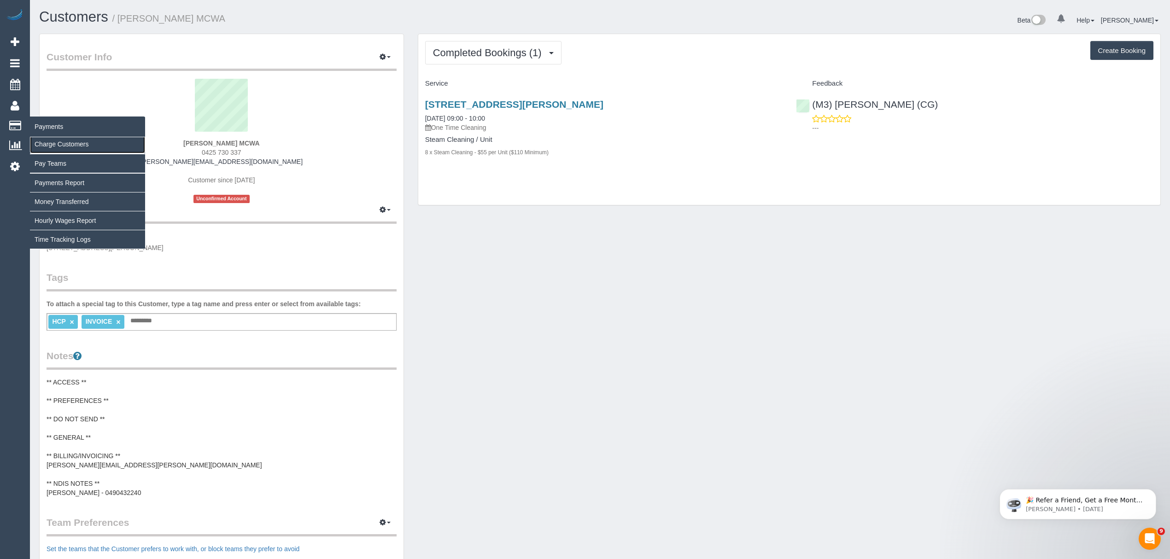
click at [44, 142] on link "Charge Customers" at bounding box center [87, 144] width 115 height 18
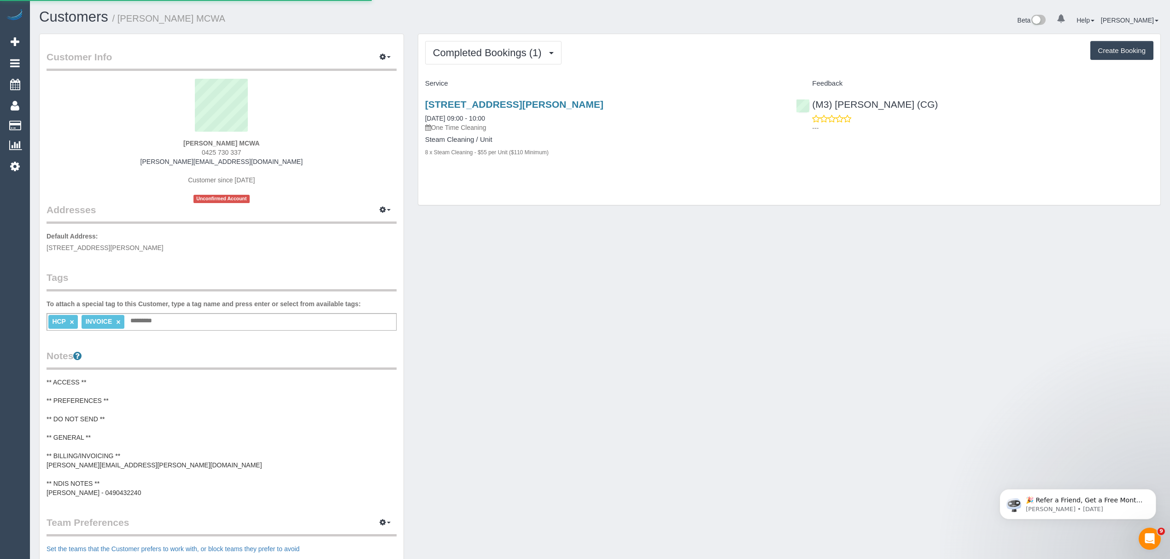
select select
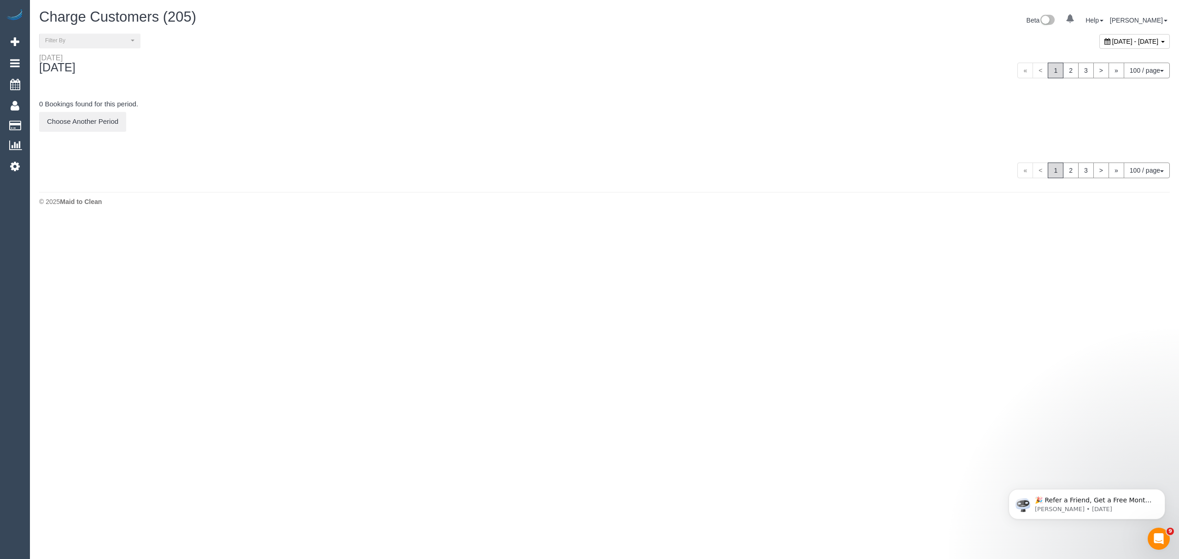
click at [814, 46] on div "[DATE] - [DATE]" at bounding box center [1134, 41] width 70 height 15
type input "**********"
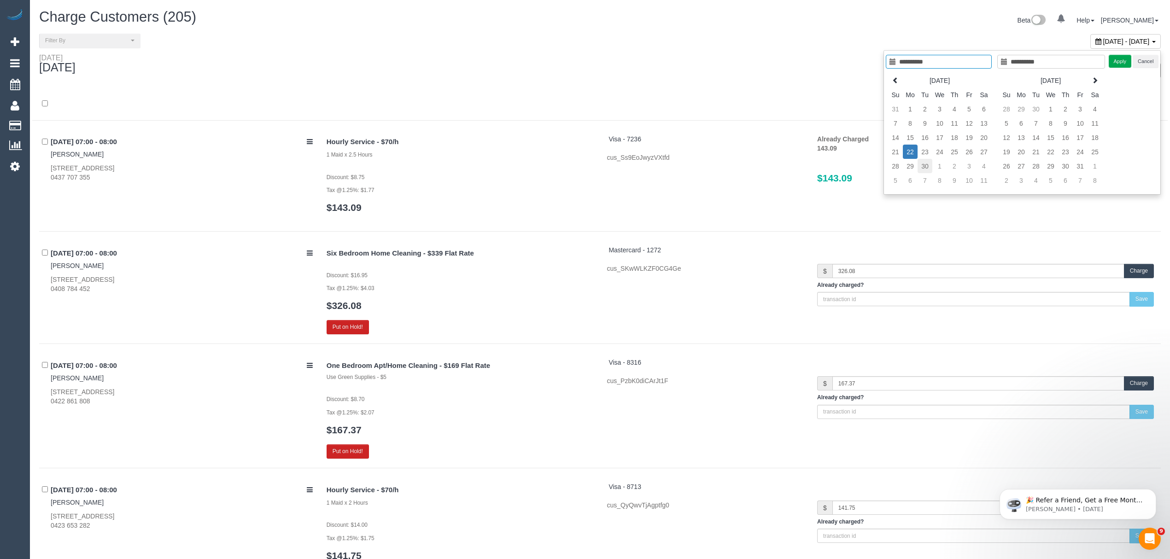
type input "**********"
click at [814, 164] on td "30" at bounding box center [924, 166] width 15 height 14
type input "**********"
click at [814, 164] on td "30" at bounding box center [924, 166] width 15 height 14
click at [814, 63] on button "Apply" at bounding box center [1119, 61] width 23 height 13
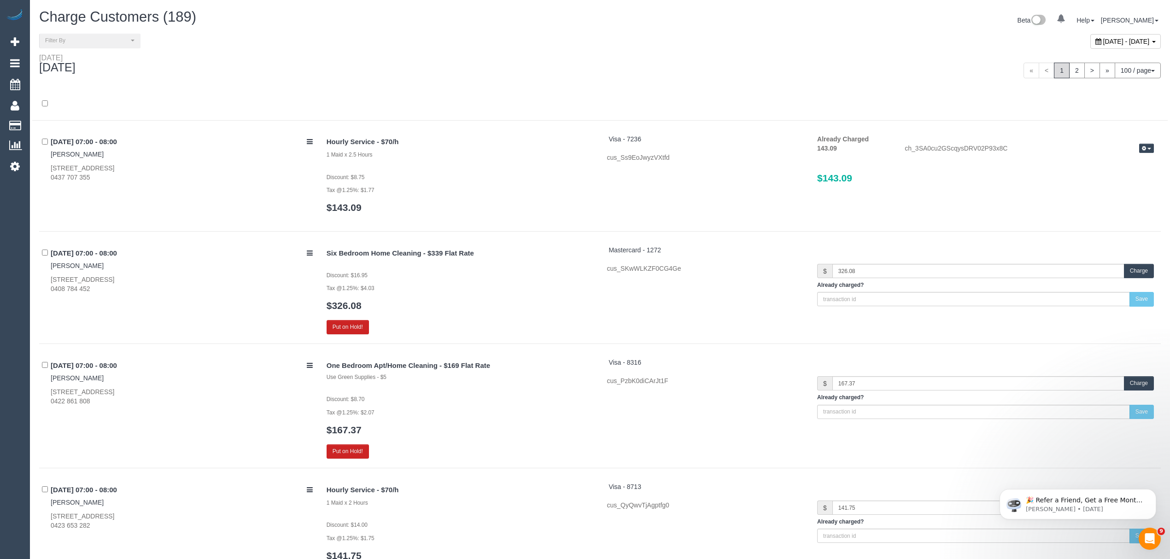
click at [814, 37] on div "September 30, 2025 - September 30, 2025" at bounding box center [1125, 41] width 70 height 15
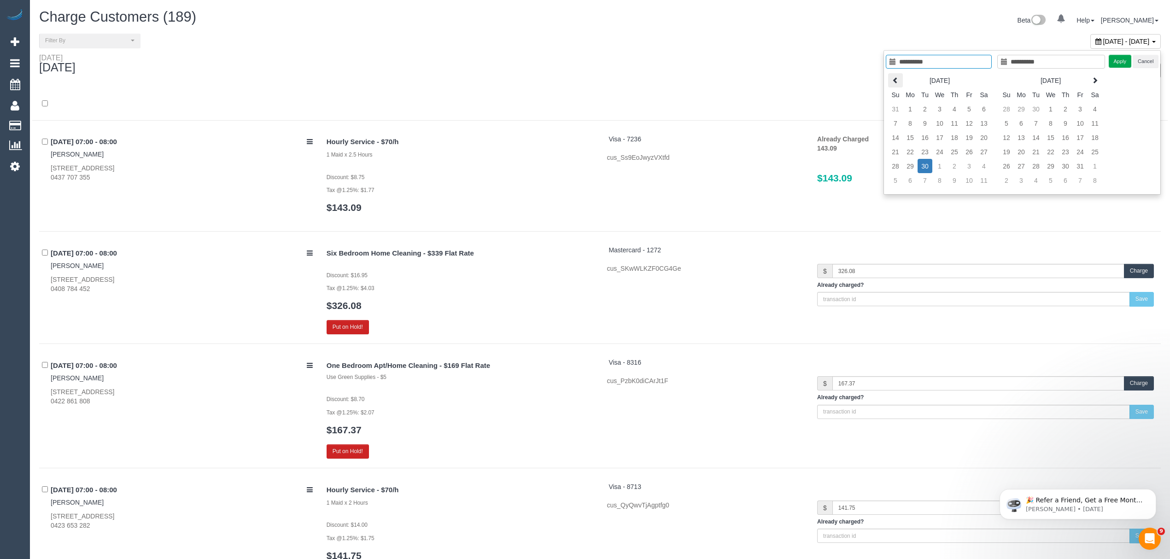
click at [814, 81] on icon at bounding box center [895, 80] width 6 height 6
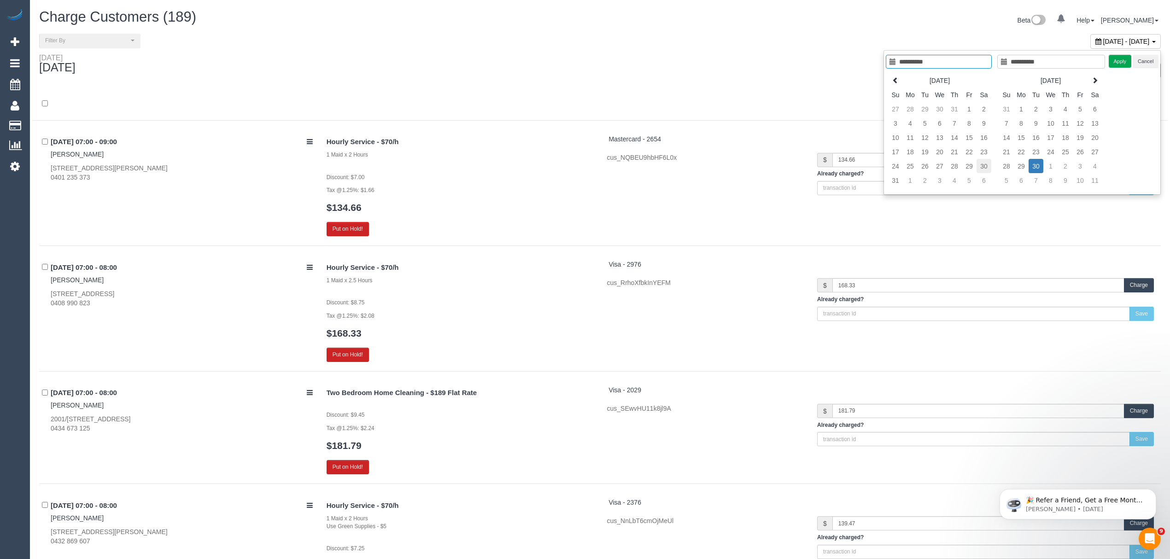
type input "**********"
click at [814, 169] on td "30" at bounding box center [983, 166] width 15 height 14
type input "**********"
click at [814, 169] on td "30" at bounding box center [983, 166] width 15 height 14
type input "**********"
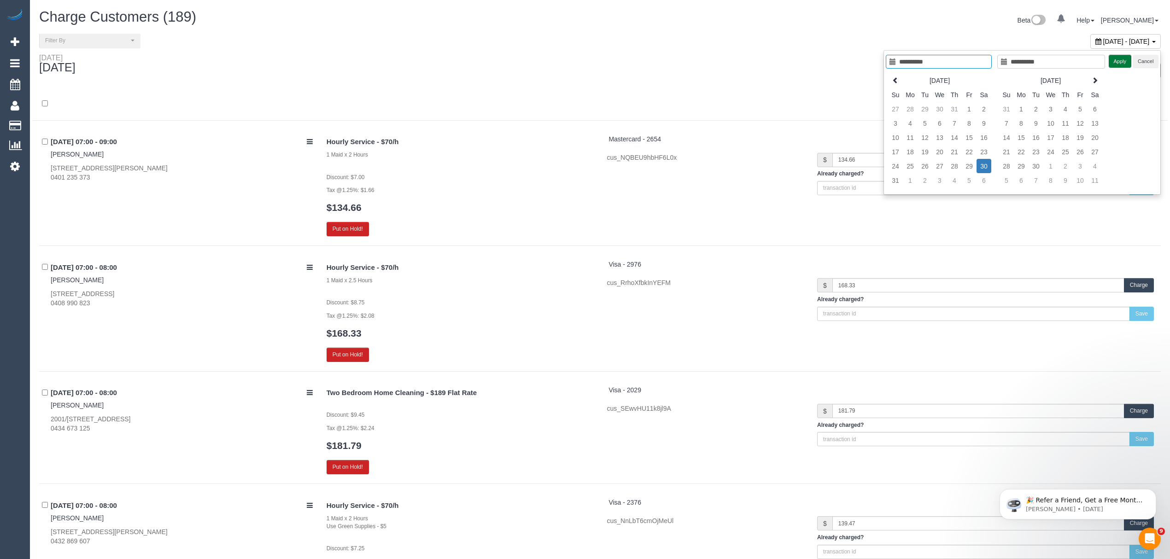
click at [814, 65] on button "Apply" at bounding box center [1119, 61] width 23 height 13
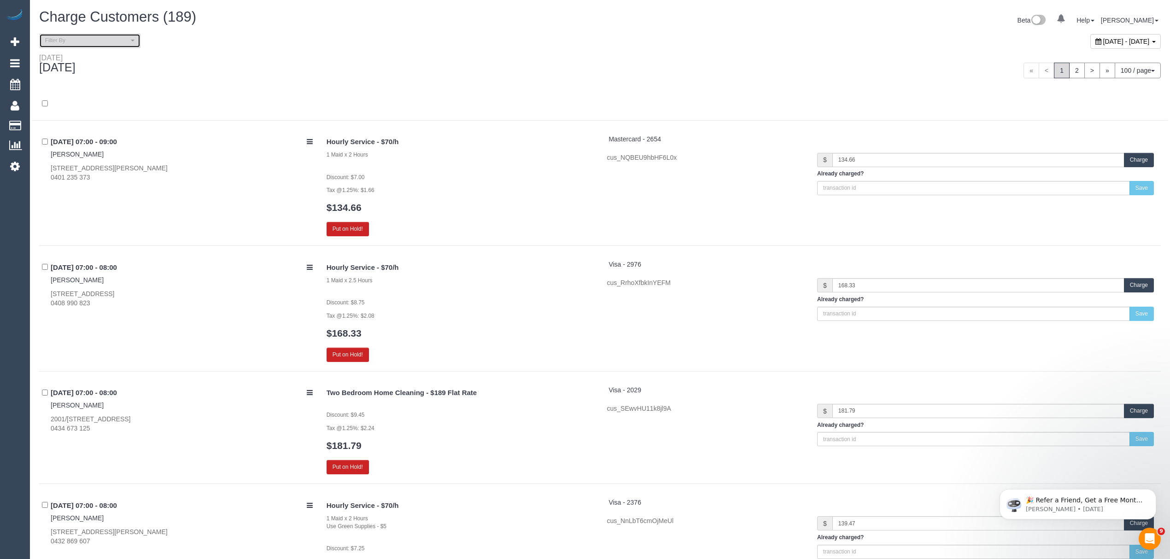
click at [105, 39] on span "Filter By" at bounding box center [86, 41] width 83 height 8
click at [78, 92] on link "Unpaid" at bounding box center [90, 92] width 100 height 12
select select "******"
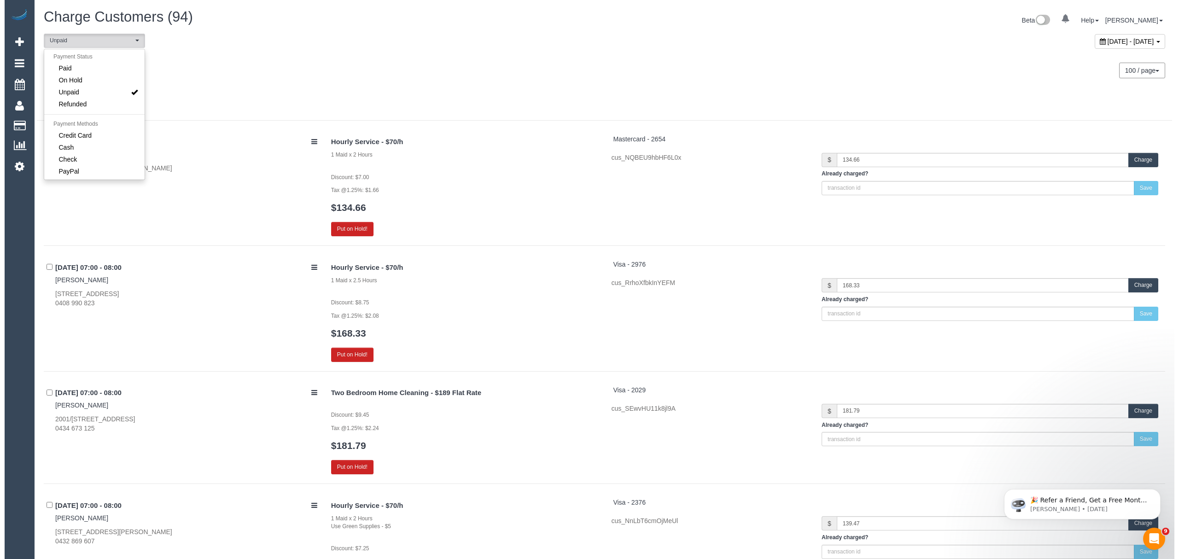
scroll to position [17, 0]
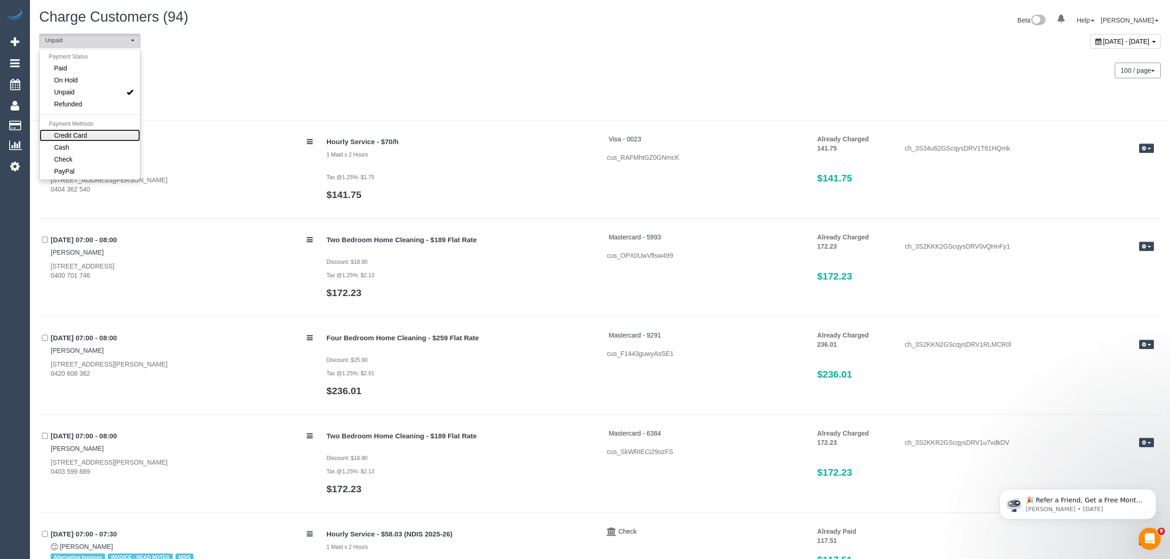
click at [76, 137] on span "Credit Card" at bounding box center [70, 135] width 33 height 9
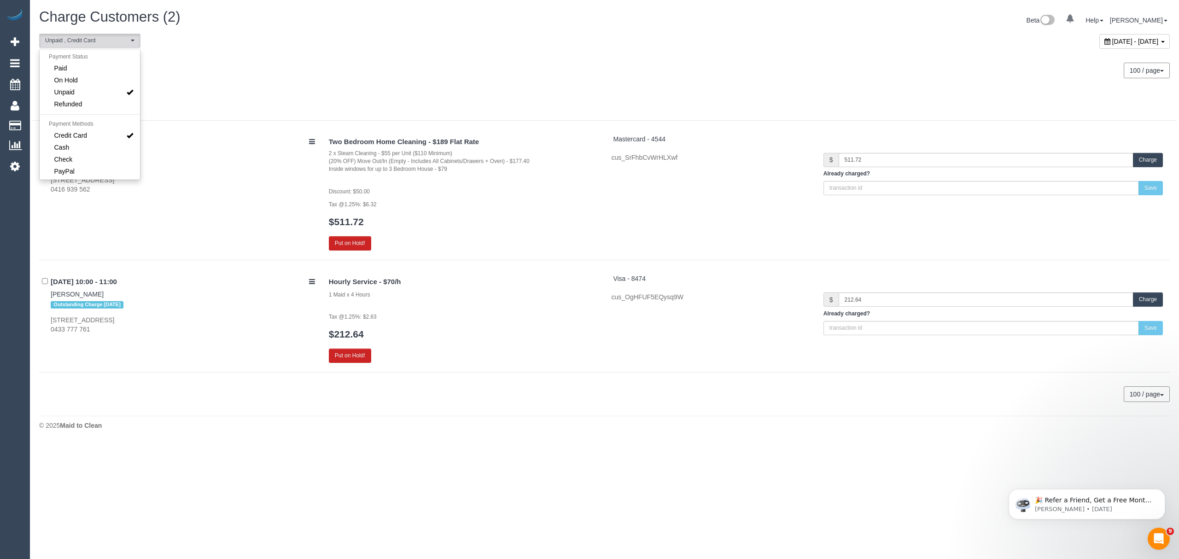
click at [242, 88] on div at bounding box center [604, 103] width 1144 height 33
click at [80, 297] on link "Ryan Mizael" at bounding box center [77, 294] width 53 height 7
click at [641, 283] on div "Visa - 8474 cus_OgHFUF5EQysq9W" at bounding box center [710, 288] width 212 height 28
click at [640, 282] on span "Visa - 8474" at bounding box center [629, 278] width 33 height 7
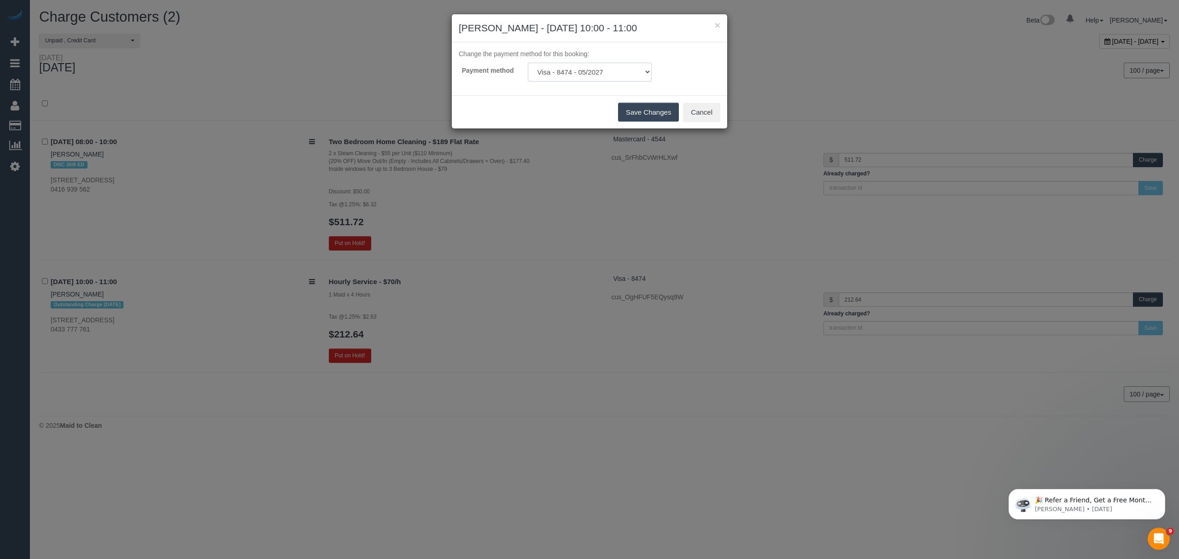
click at [545, 73] on select "Visa - 2710 - 06/2027 (Default) Visa - 2710 - 06/2027 Visa - 2710 - 06/2027 Vis…" at bounding box center [590, 72] width 124 height 19
select select "string:stripe-pm_1RLXxy2GScqysDRVm7DZT2xt"
click at [528, 63] on select "Visa - 2710 - 06/2027 (Default) Visa - 2710 - 06/2027 Visa - 2710 - 06/2027 Vis…" at bounding box center [590, 72] width 124 height 19
click at [634, 111] on button "Save Changes" at bounding box center [648, 112] width 61 height 19
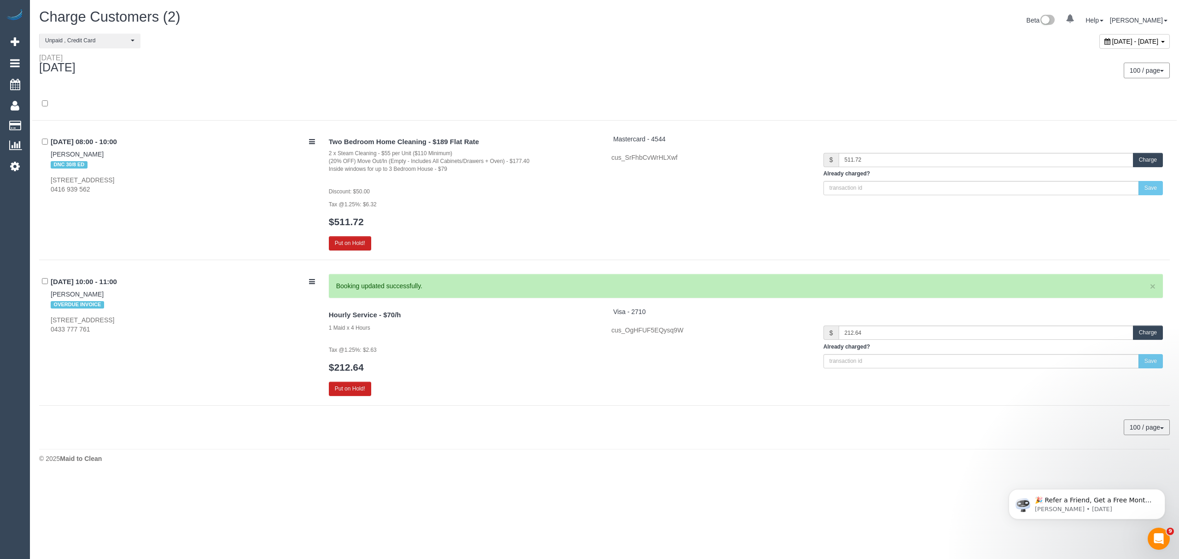
click at [814, 330] on button "Charge" at bounding box center [1148, 333] width 30 height 14
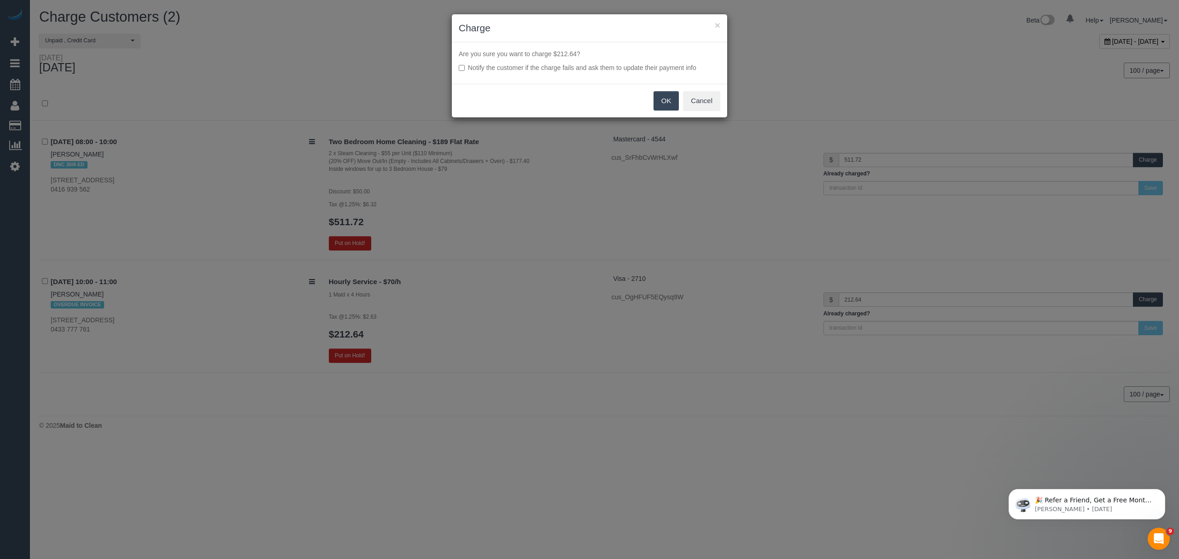
click at [665, 100] on button "OK" at bounding box center [666, 100] width 26 height 19
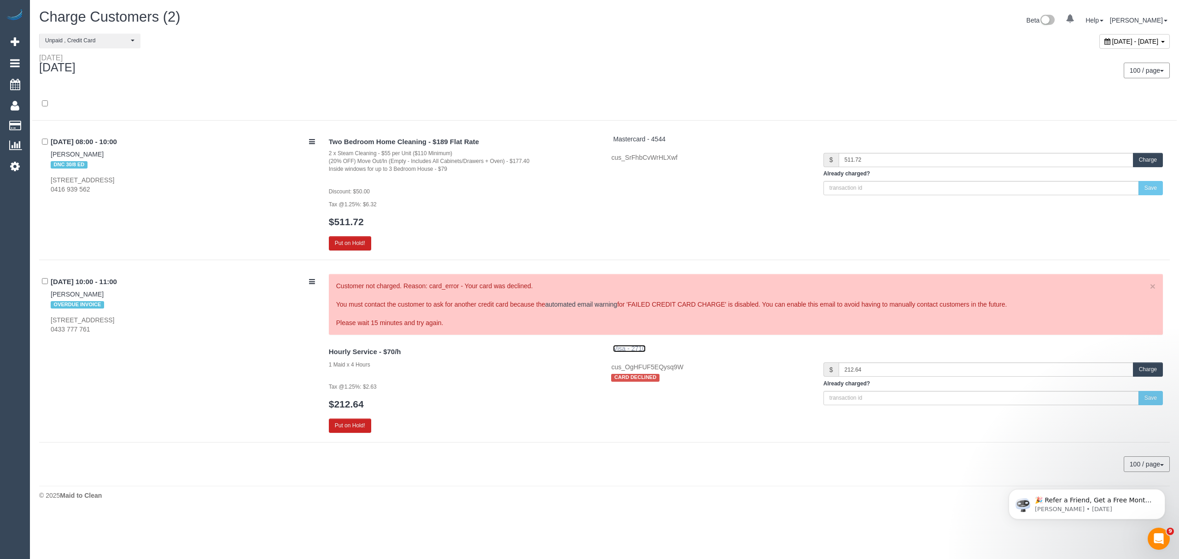
click at [634, 351] on span "Visa - 2710" at bounding box center [629, 348] width 33 height 7
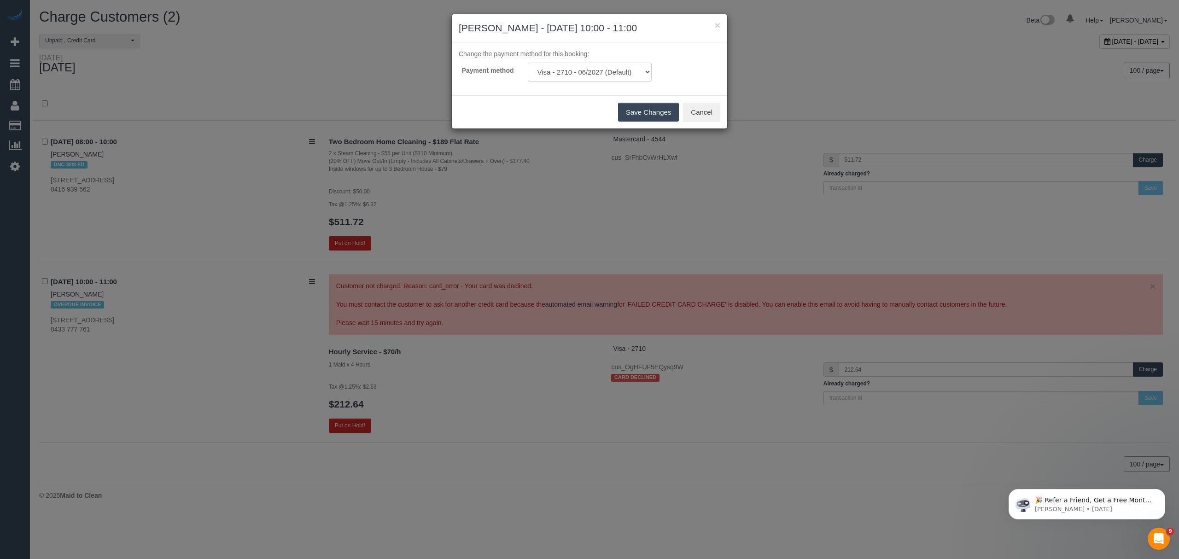
click at [592, 73] on select "Visa - 2710 - 06/2027 (Default) Visa - 2710 - 06/2027 Visa - 2710 - 06/2027 Vis…" at bounding box center [590, 72] width 124 height 19
select select "string:stripe-pm_1Nsugv2GScqysDRVlGFpyydE"
click at [528, 63] on select "Visa - 2710 - 06/2027 (Default) Visa - 2710 - 06/2027 Visa - 2710 - 06/2027 Vis…" at bounding box center [590, 72] width 124 height 19
click at [644, 111] on button "Save Changes" at bounding box center [648, 112] width 61 height 19
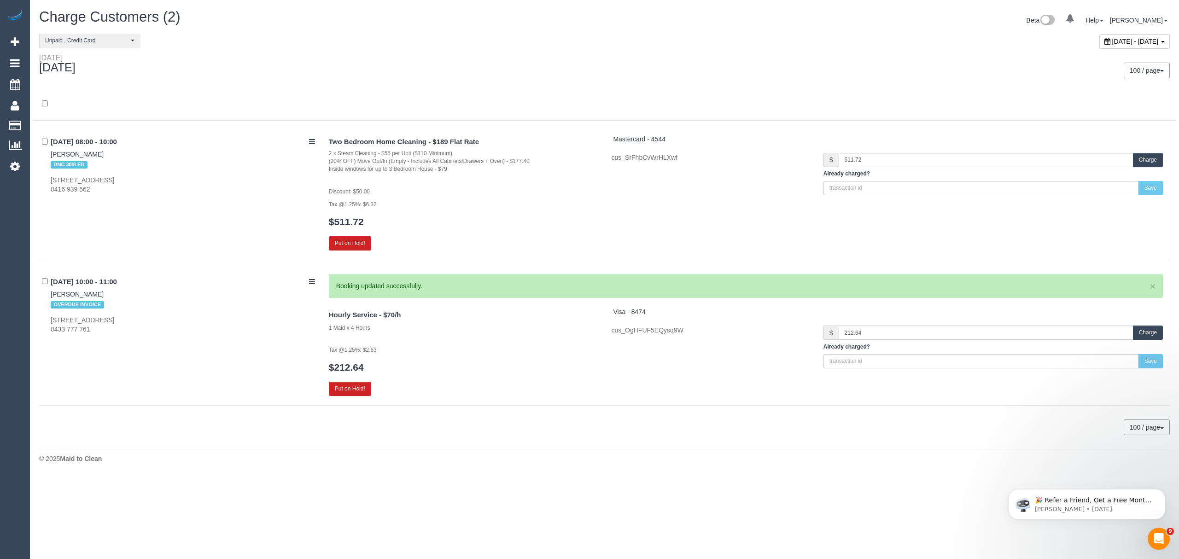
click at [814, 332] on button "Charge" at bounding box center [1148, 333] width 30 height 14
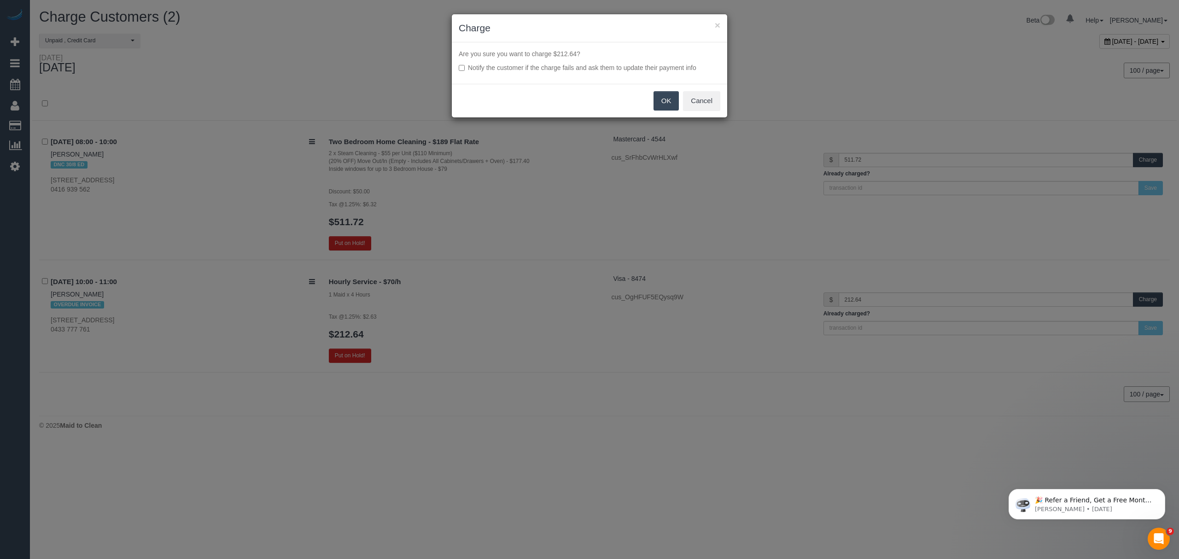
click at [654, 101] on button "OK" at bounding box center [666, 100] width 26 height 19
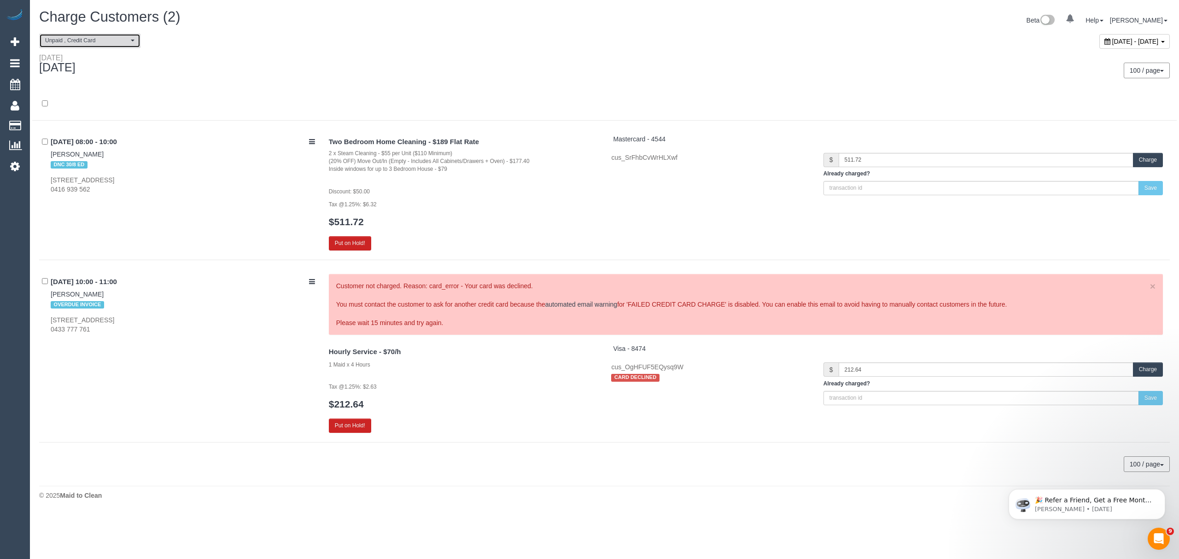
click at [100, 41] on span "Unpaid , Credit Card" at bounding box center [86, 41] width 83 height 8
click at [92, 70] on link "Paid" at bounding box center [90, 68] width 100 height 12
click at [81, 94] on link "Unpaid" at bounding box center [90, 92] width 100 height 12
select select "******"
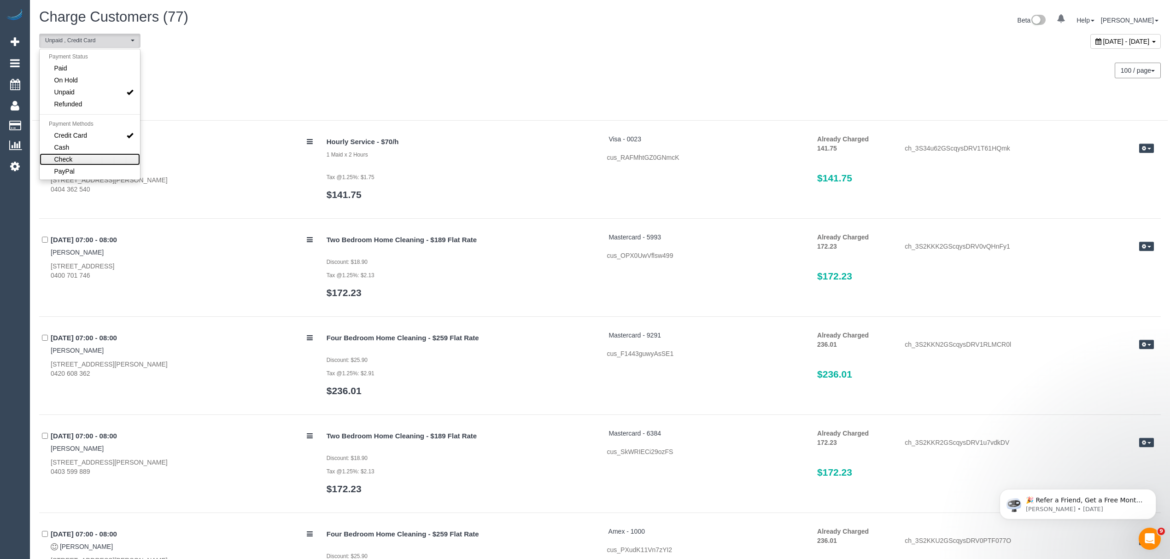
click at [87, 163] on link "Check" at bounding box center [90, 159] width 100 height 12
click at [266, 91] on div at bounding box center [599, 103] width 1135 height 33
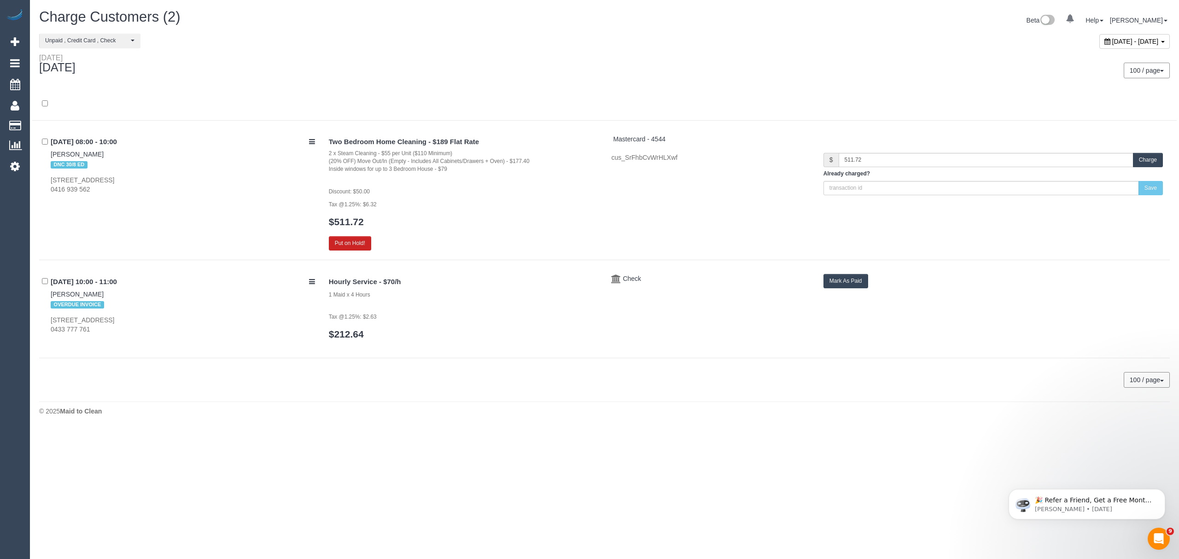
click at [814, 277] on button "Mark As Paid" at bounding box center [845, 281] width 45 height 14
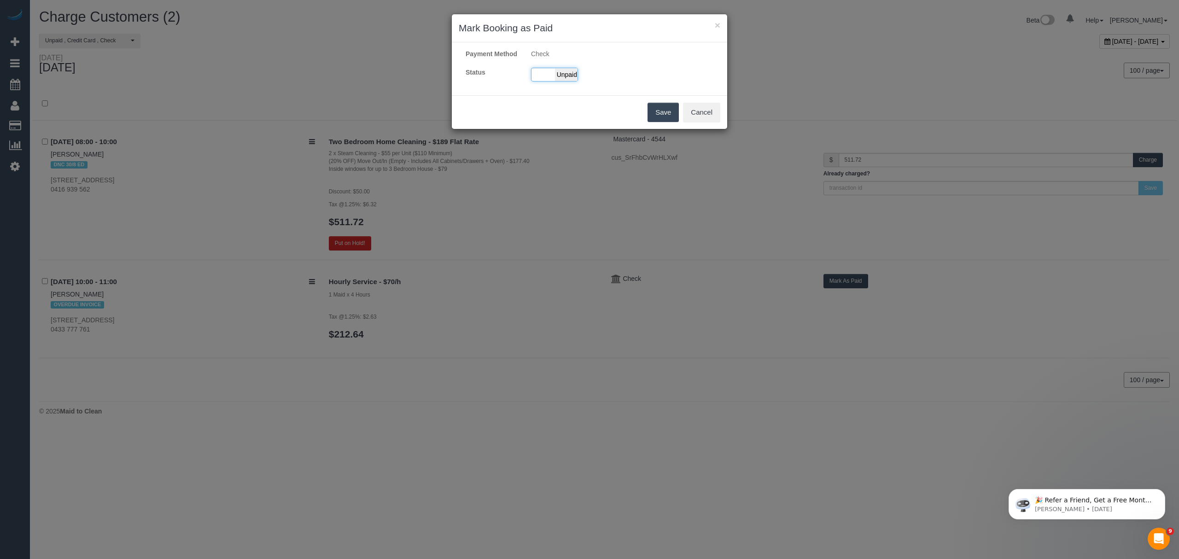
click at [561, 81] on span "Unpaid" at bounding box center [566, 74] width 23 height 13
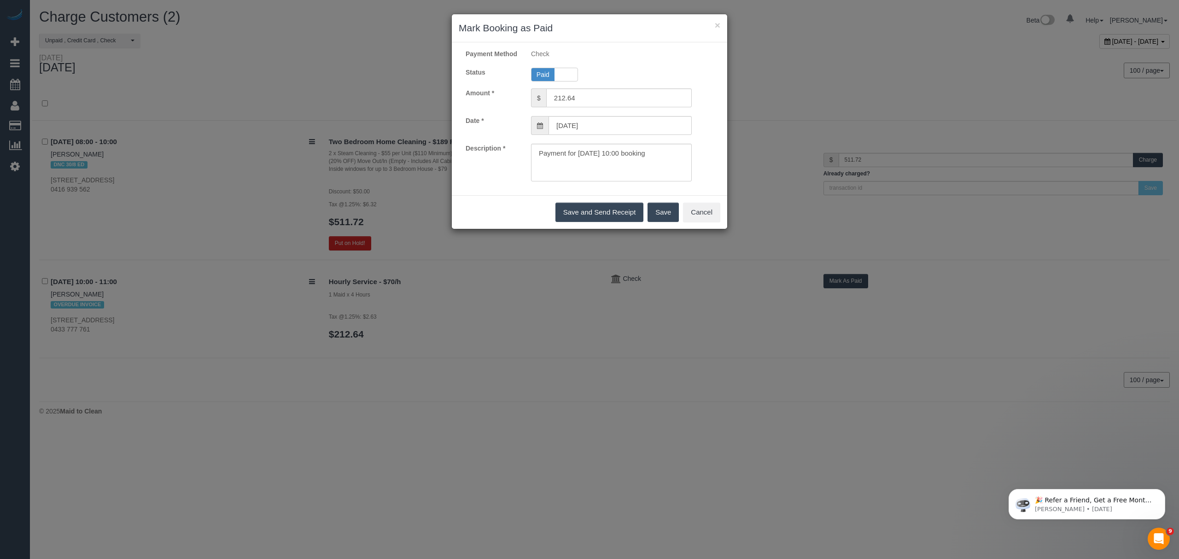
click at [653, 222] on button "Save" at bounding box center [662, 212] width 31 height 19
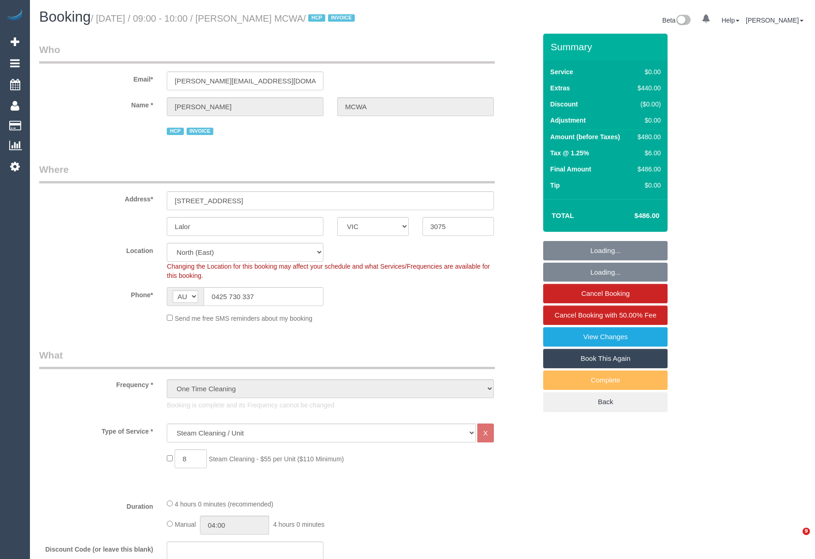
select select "VIC"
select select "number:28"
select select "number:14"
select select "number:18"
select select "number:24"
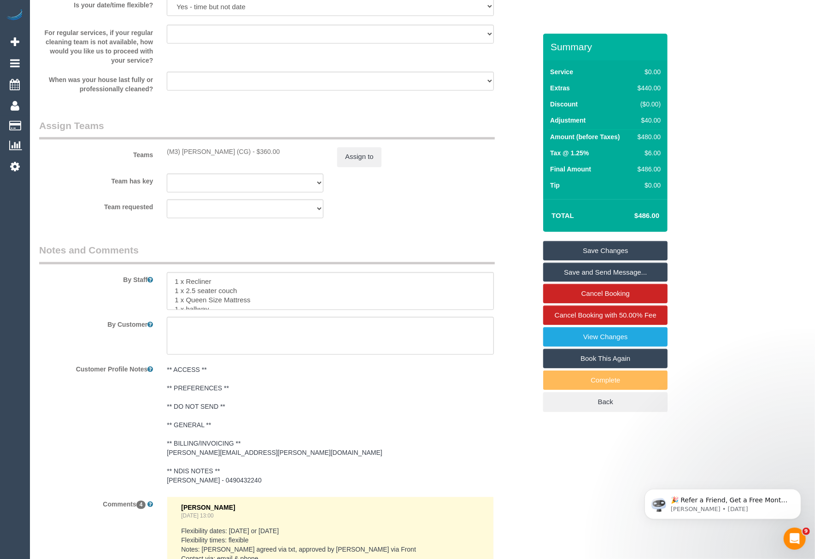
scroll to position [1089, 0]
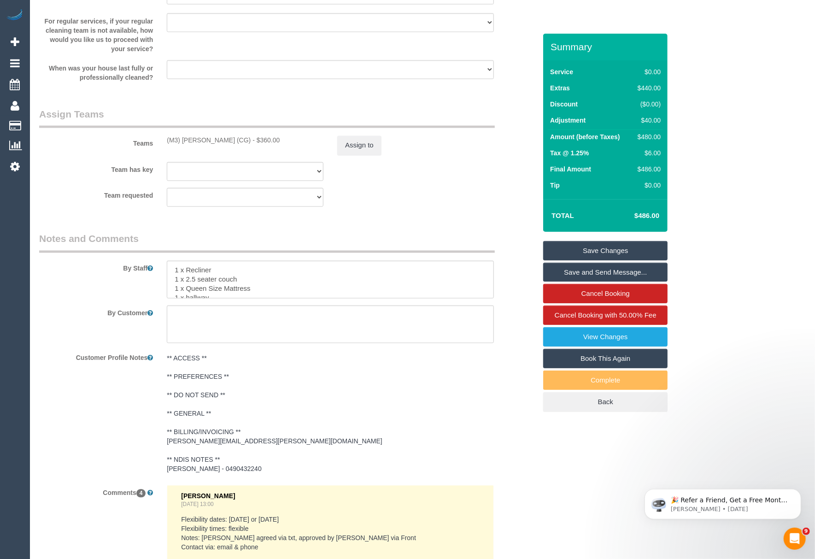
click at [209, 437] on pre "** ACCESS ** ** PREFERENCES ** ** DO NOT SEND ** ** GENERAL ** ** BILLING/INVOI…" at bounding box center [330, 414] width 327 height 120
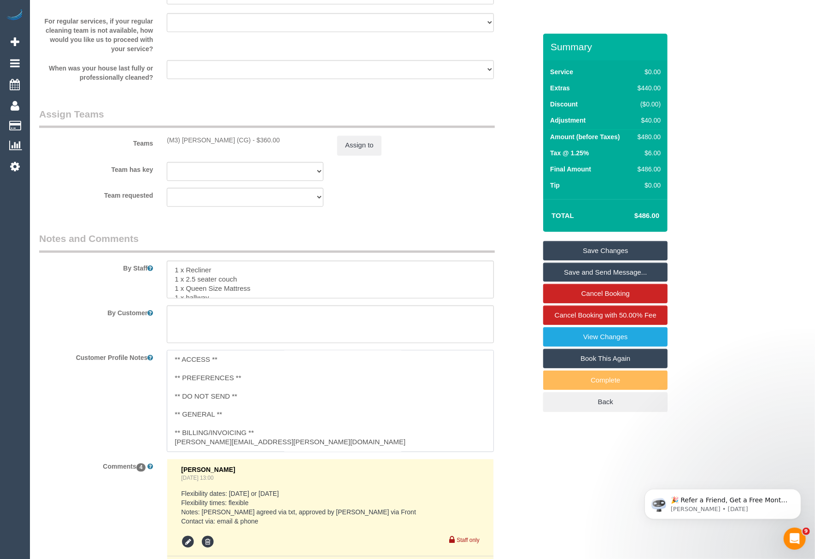
drag, startPoint x: 284, startPoint y: 439, endPoint x: 174, endPoint y: 439, distance: 110.1
click at [174, 439] on textarea "** ACCESS ** ** PREFERENCES ** ** DO NOT SEND ** ** GENERAL ** ** BILLING/INVOI…" at bounding box center [330, 401] width 327 height 102
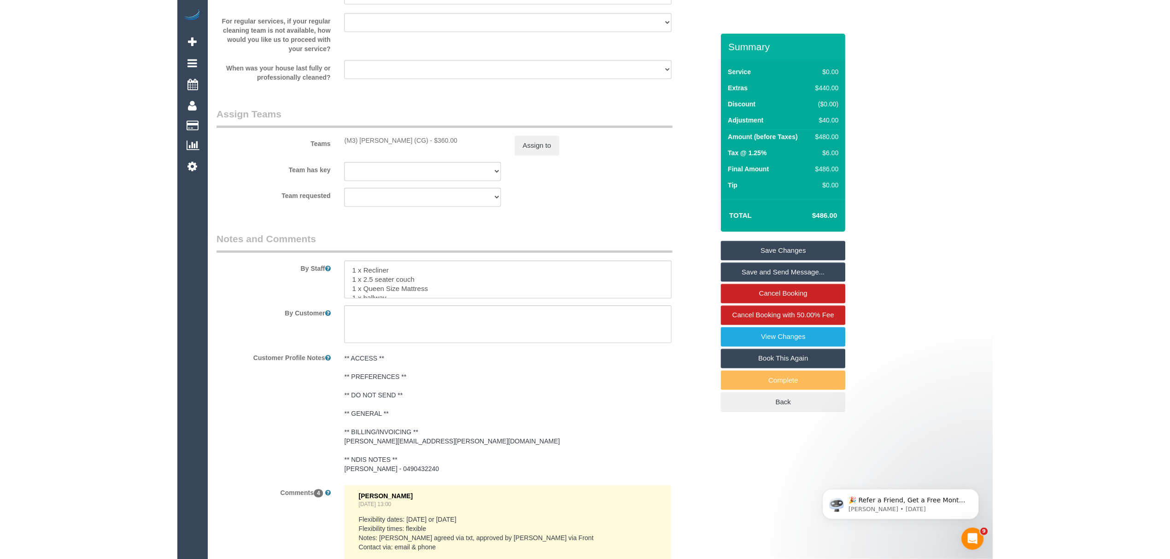
scroll to position [1071, 0]
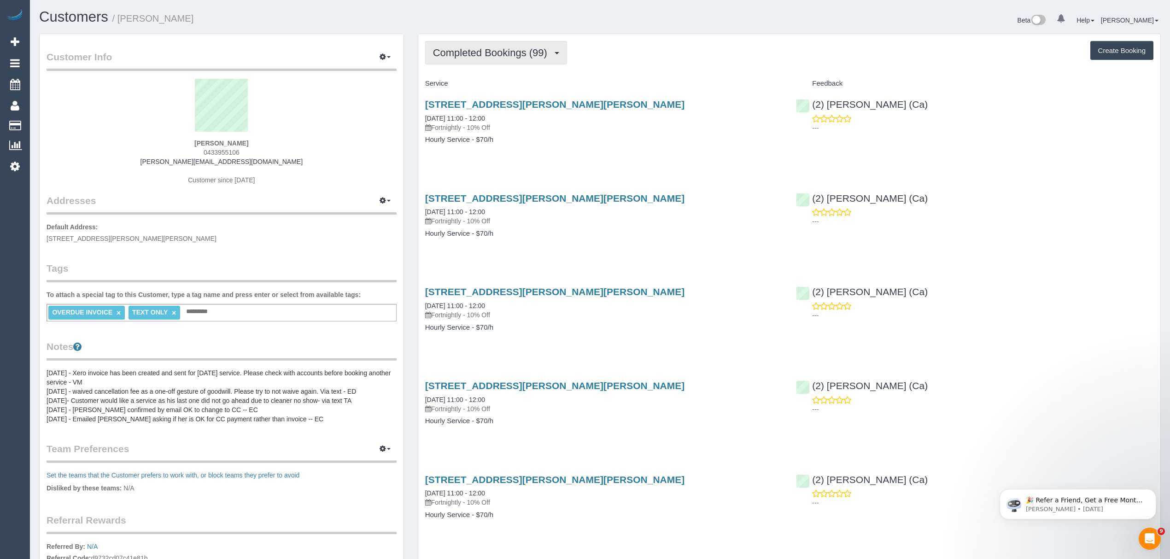
click at [482, 43] on button "Completed Bookings (99)" at bounding box center [496, 52] width 142 height 23
click at [461, 118] on link "Charges (99)" at bounding box center [475, 119] width 99 height 12
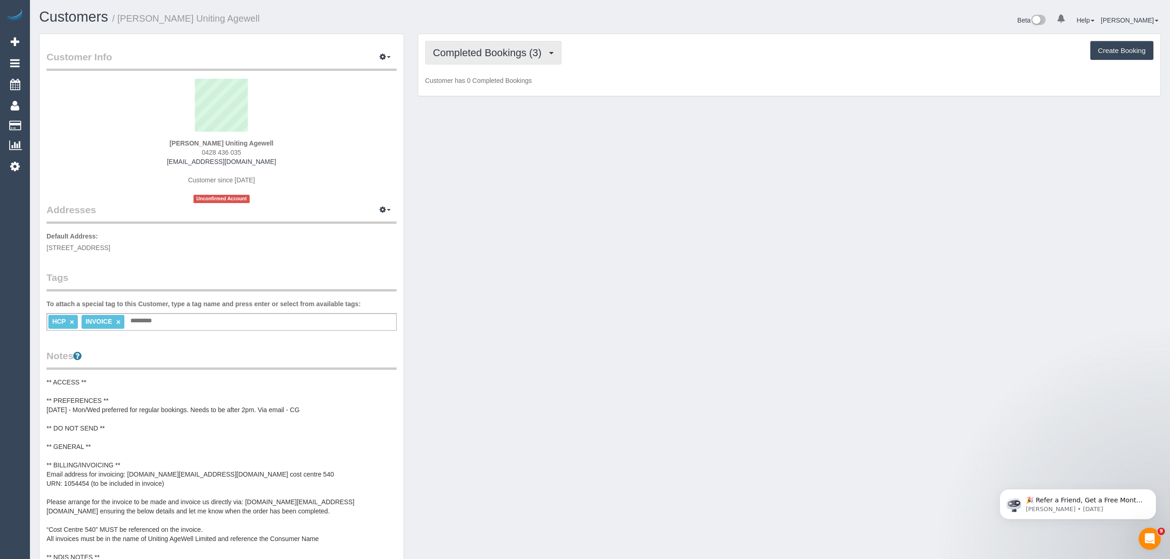
click at [454, 51] on span "Completed Bookings (3)" at bounding box center [489, 53] width 113 height 12
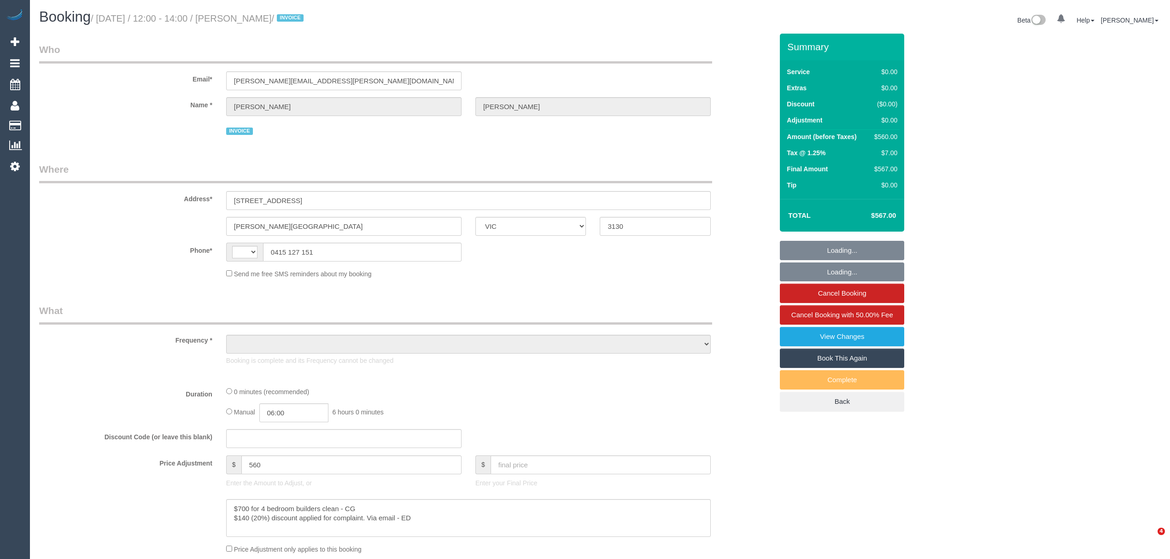
select select "VIC"
select select "string:AU"
select select "object:580"
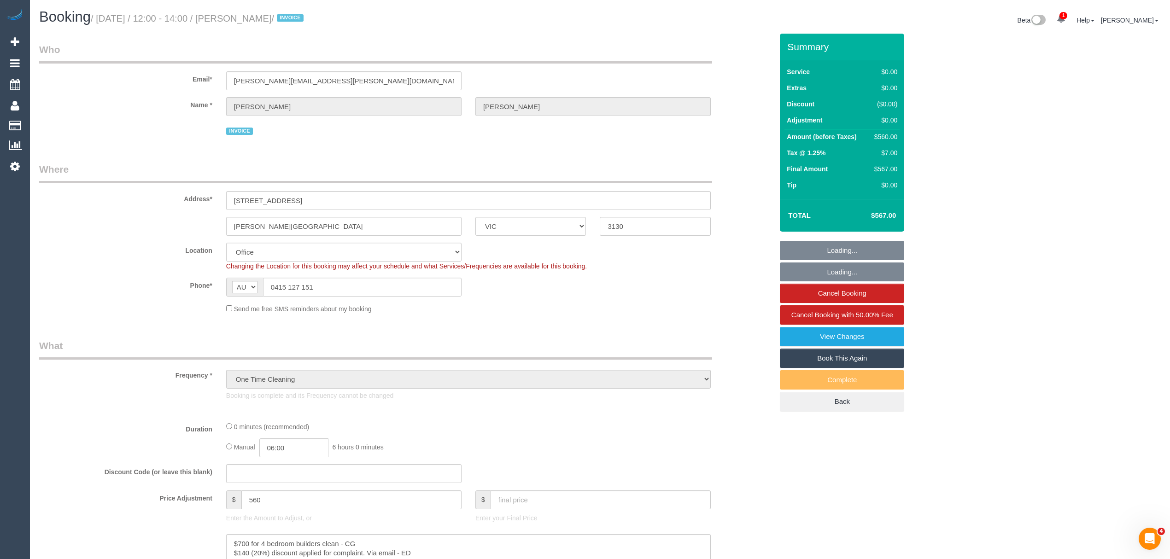
select select "number:28"
select select "number:14"
select select "number:19"
select select "number:36"
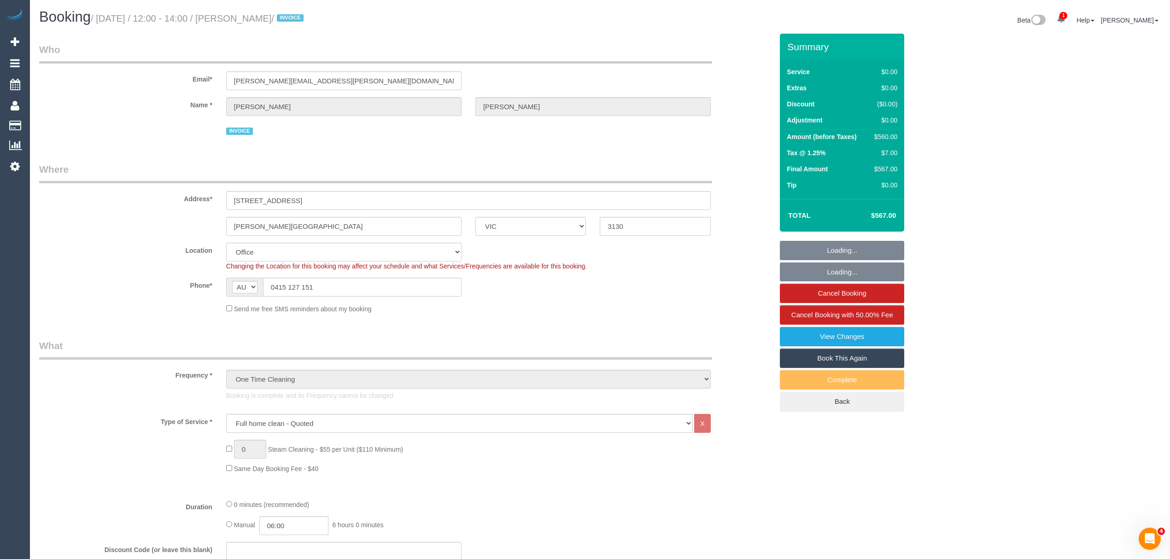
select select "object:2044"
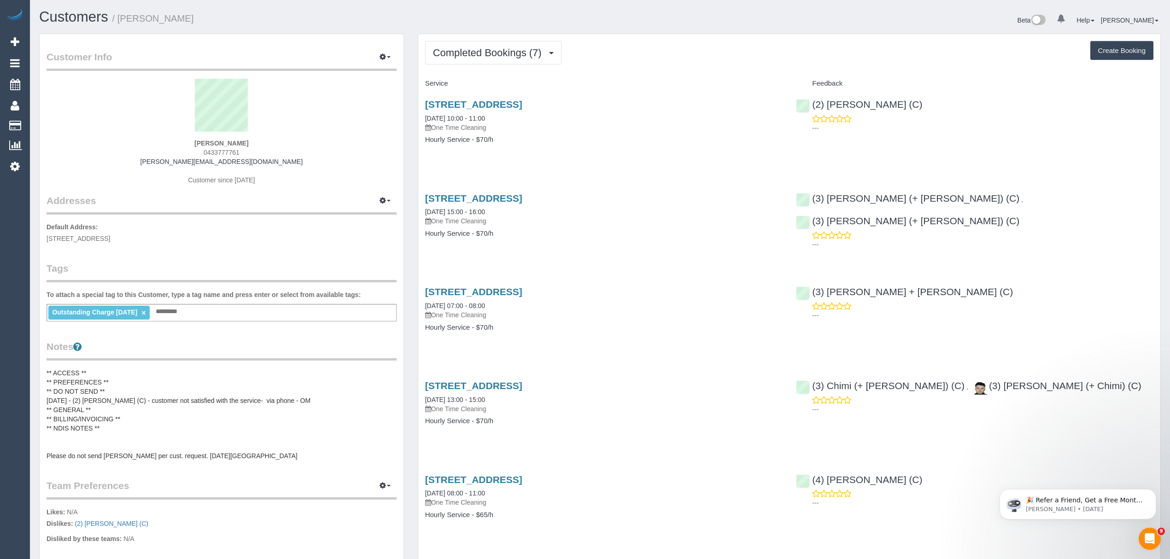
click at [146, 310] on link "×" at bounding box center [143, 313] width 4 height 8
click at [133, 389] on pre "** ACCESS ** ** PREFERENCES ** ** DO NOT SEND ** [DATE] - (2) [PERSON_NAME] (C)…" at bounding box center [222, 413] width 350 height 92
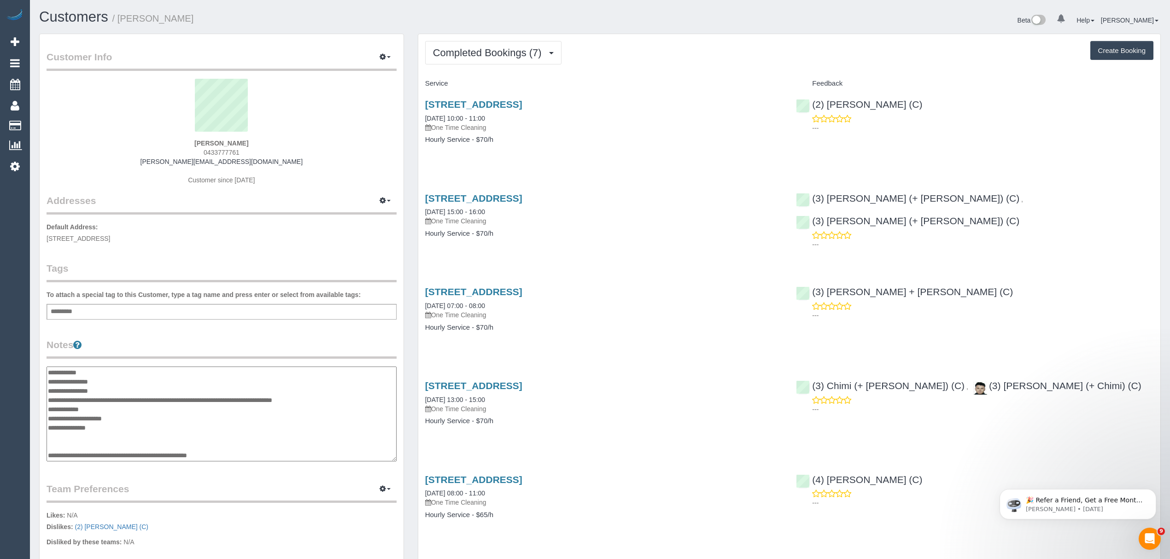
click at [102, 312] on div "Add a tag" at bounding box center [222, 312] width 350 height 16
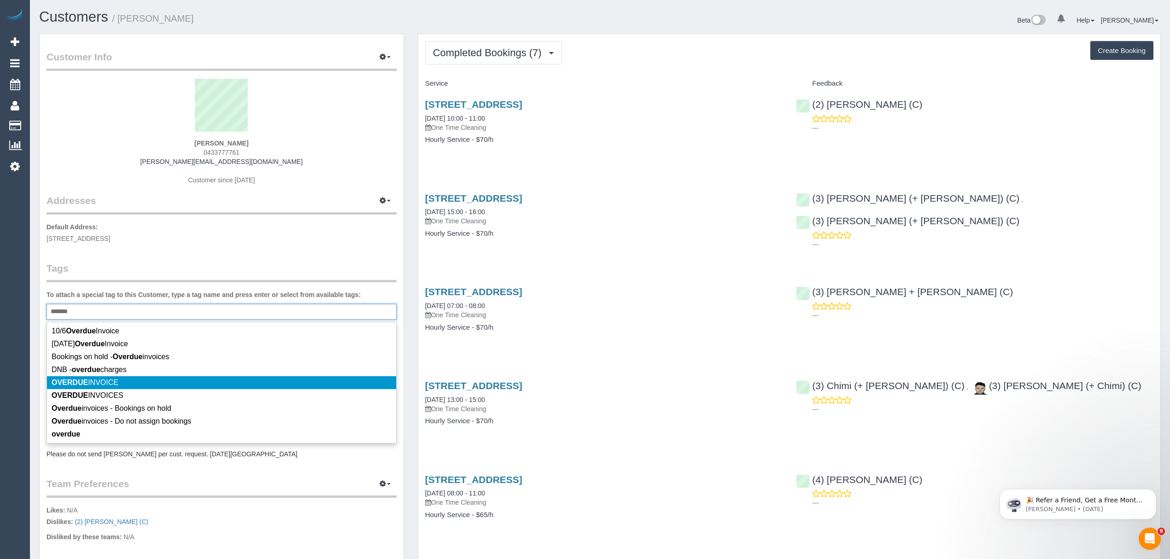
type input "*******"
click at [90, 387] on li "OVERDUE INVOICE" at bounding box center [221, 382] width 349 height 13
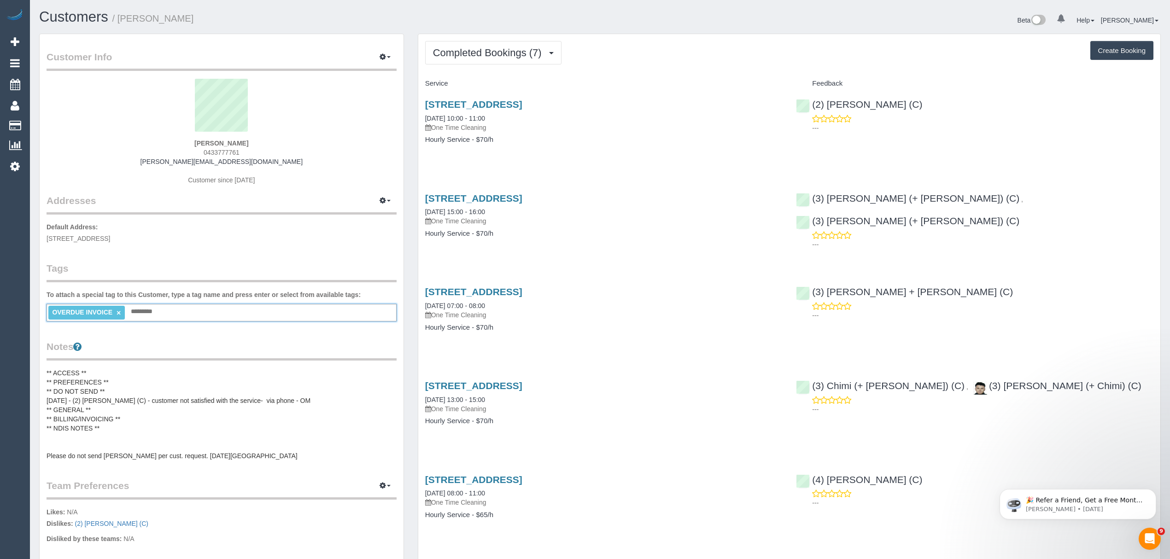
click at [48, 368] on pre "** ACCESS ** ** PREFERENCES ** ** DO NOT SEND ** [DATE] - (2) [PERSON_NAME] (C)…" at bounding box center [222, 414] width 350 height 92
click at [51, 402] on textarea "**********" at bounding box center [222, 415] width 350 height 95
click at [136, 419] on textarea "**********" at bounding box center [222, 415] width 350 height 95
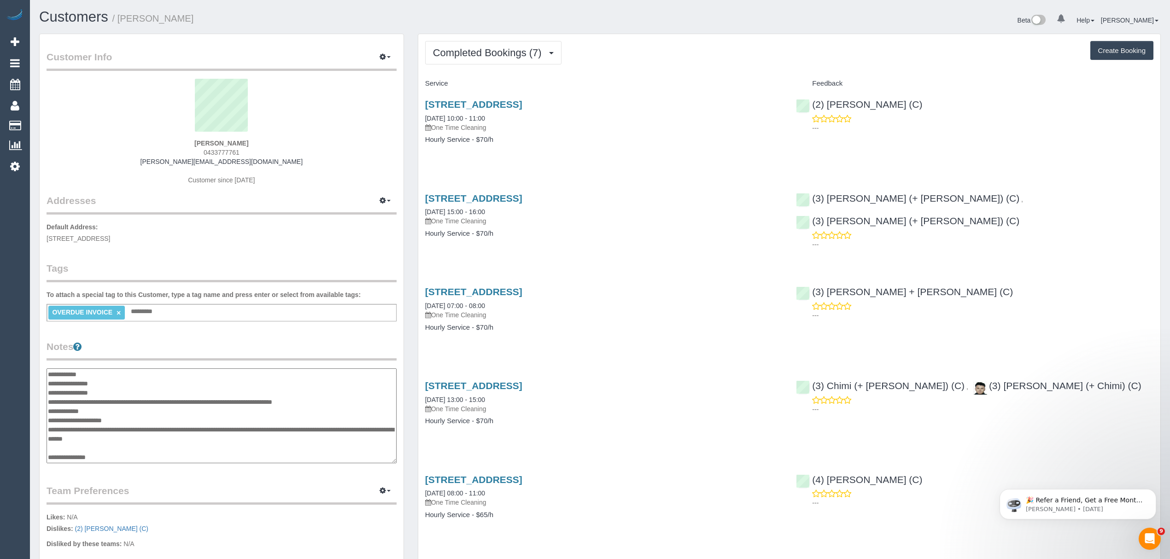
type textarea "**********"
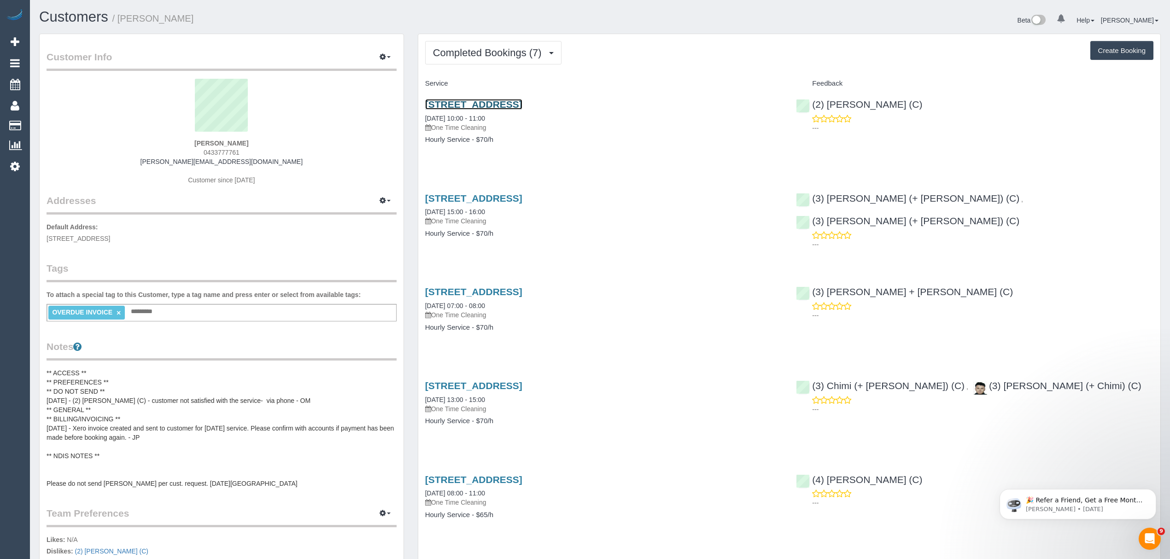
click at [447, 105] on link "[STREET_ADDRESS]" at bounding box center [473, 104] width 97 height 11
drag, startPoint x: 275, startPoint y: 157, endPoint x: 174, endPoint y: 157, distance: 101.3
click at [174, 157] on div "Ryan Mizael 0433777761 ryan@mizaelpartners.com.au Customer since 2023" at bounding box center [222, 136] width 350 height 115
copy link "[PERSON_NAME][EMAIL_ADDRESS][DOMAIN_NAME]"
click at [465, 56] on span "Completed Bookings (7)" at bounding box center [489, 53] width 113 height 12
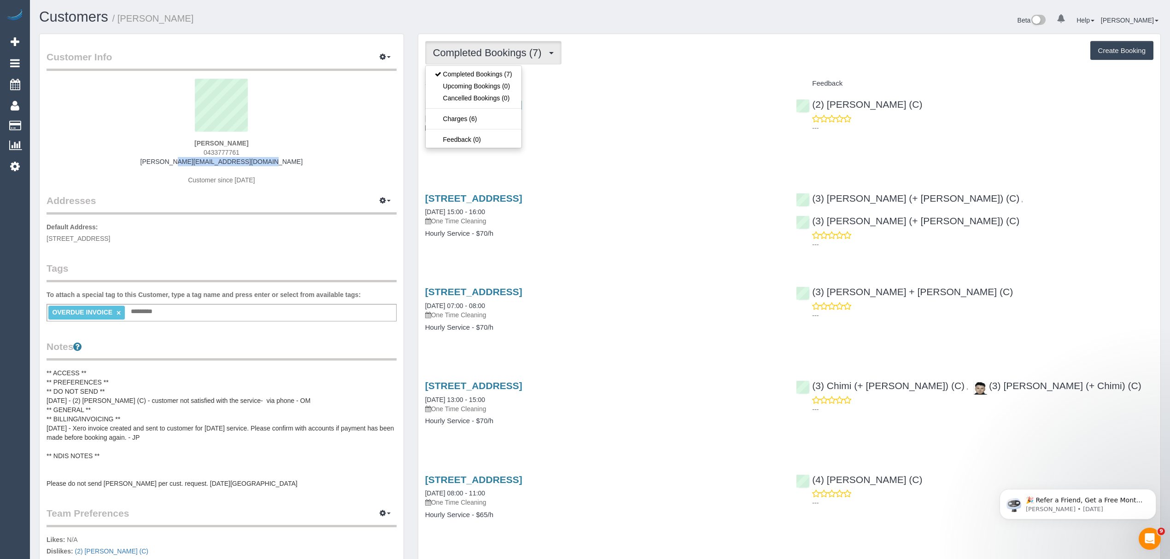
click at [465, 56] on span "Completed Bookings (7)" at bounding box center [489, 53] width 113 height 12
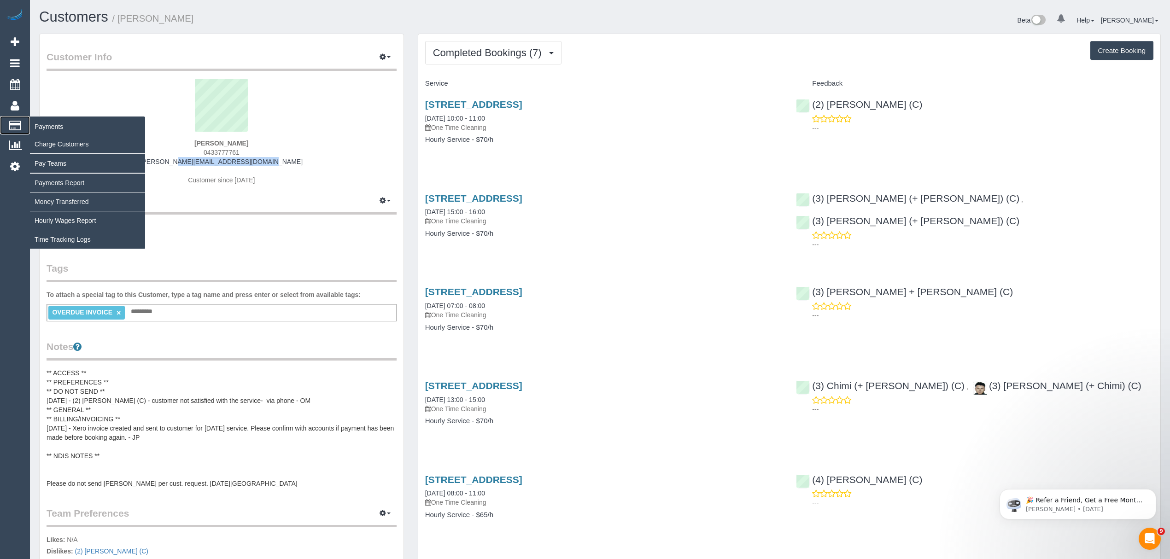
click at [39, 135] on span "Payments" at bounding box center [87, 126] width 115 height 21
click at [41, 136] on link "Charge Customers" at bounding box center [87, 144] width 115 height 18
select select
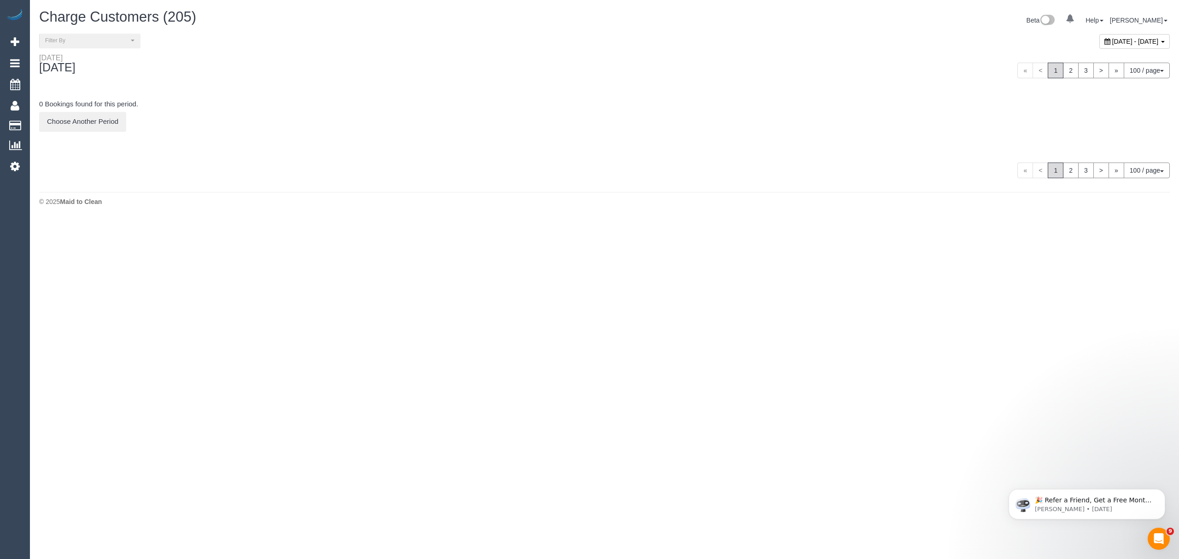
click at [814, 43] on span "September 22, 2025 - September 22, 2025" at bounding box center [1135, 41] width 47 height 7
type input "**********"
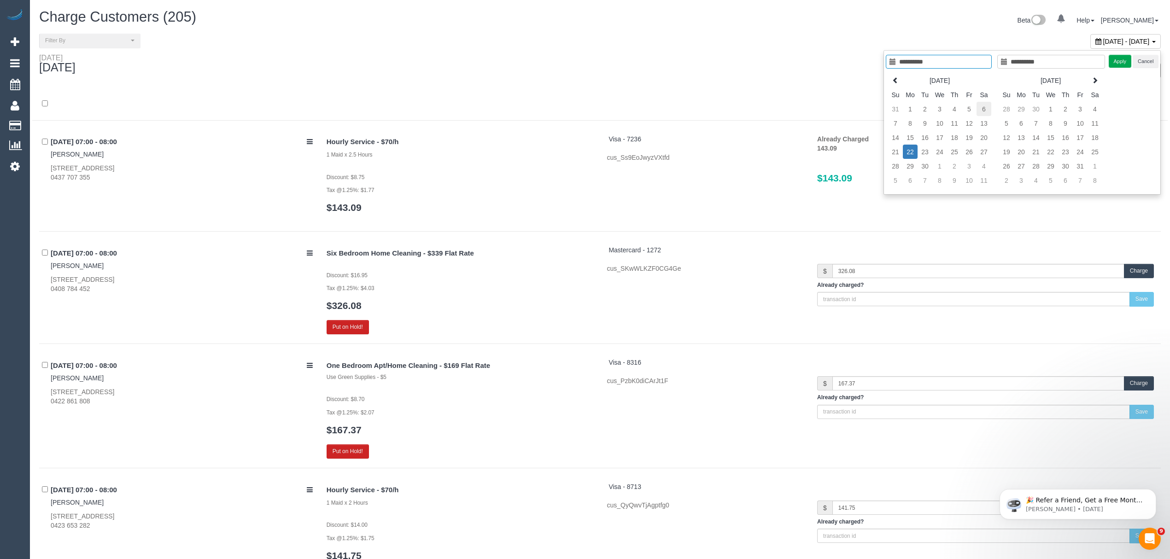
type input "**********"
click at [814, 109] on td "6" at bounding box center [983, 109] width 15 height 14
type input "**********"
click at [814, 109] on td "6" at bounding box center [983, 109] width 15 height 14
type input "**********"
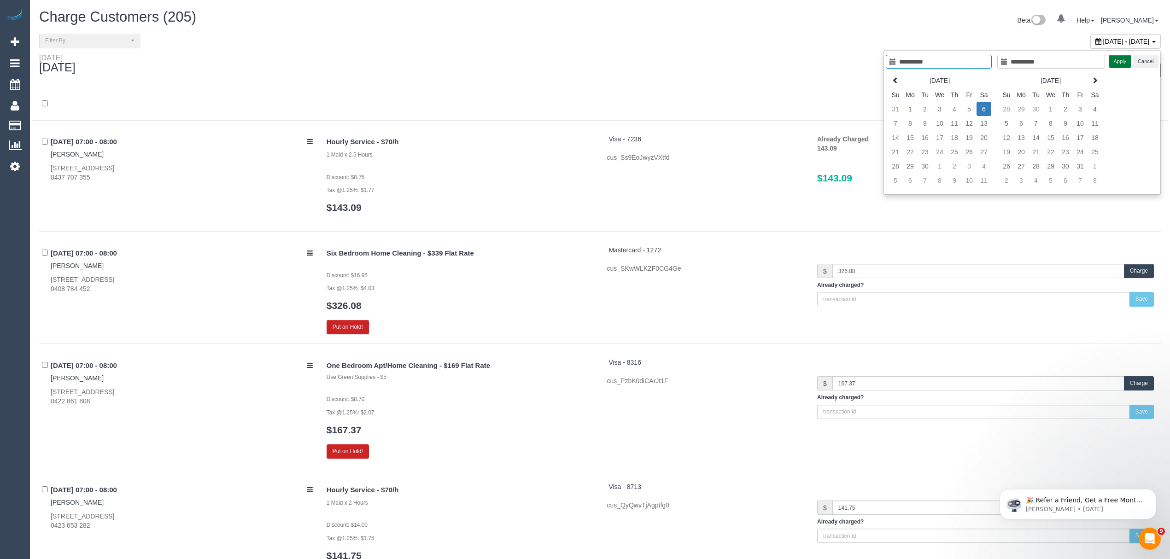
click at [814, 60] on button "Apply" at bounding box center [1119, 61] width 23 height 13
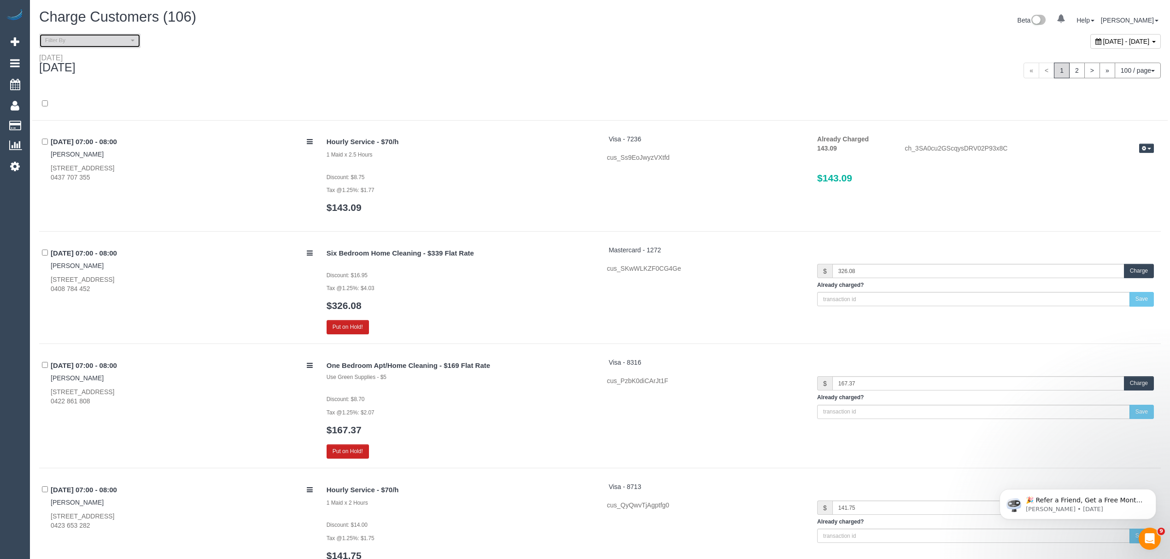
click at [85, 41] on span "Filter By" at bounding box center [86, 41] width 83 height 8
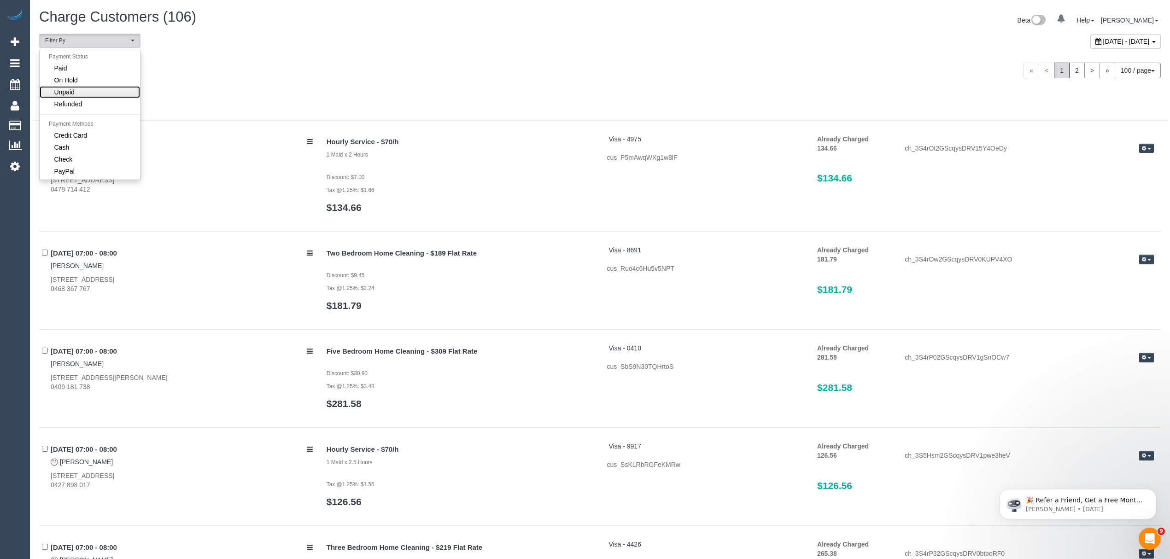
click at [74, 98] on link "Unpaid" at bounding box center [90, 92] width 100 height 12
select select "******"
click at [78, 152] on link "Cash" at bounding box center [90, 147] width 100 height 12
drag, startPoint x: 78, startPoint y: 152, endPoint x: 201, endPoint y: 131, distance: 124.3
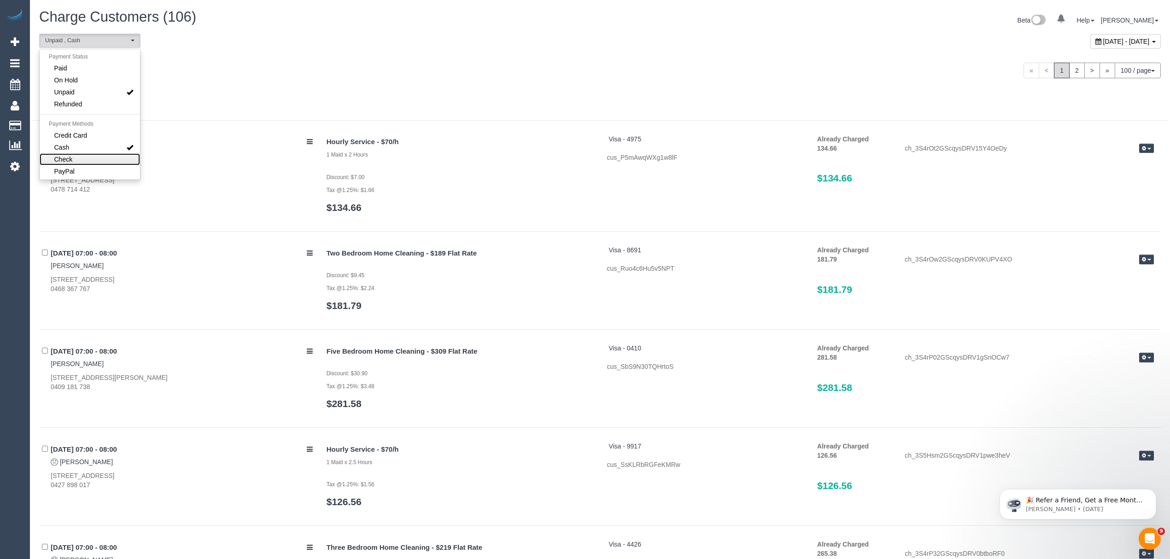
click at [80, 161] on link "Check" at bounding box center [90, 159] width 100 height 12
click at [335, 99] on div at bounding box center [599, 109] width 1135 height 24
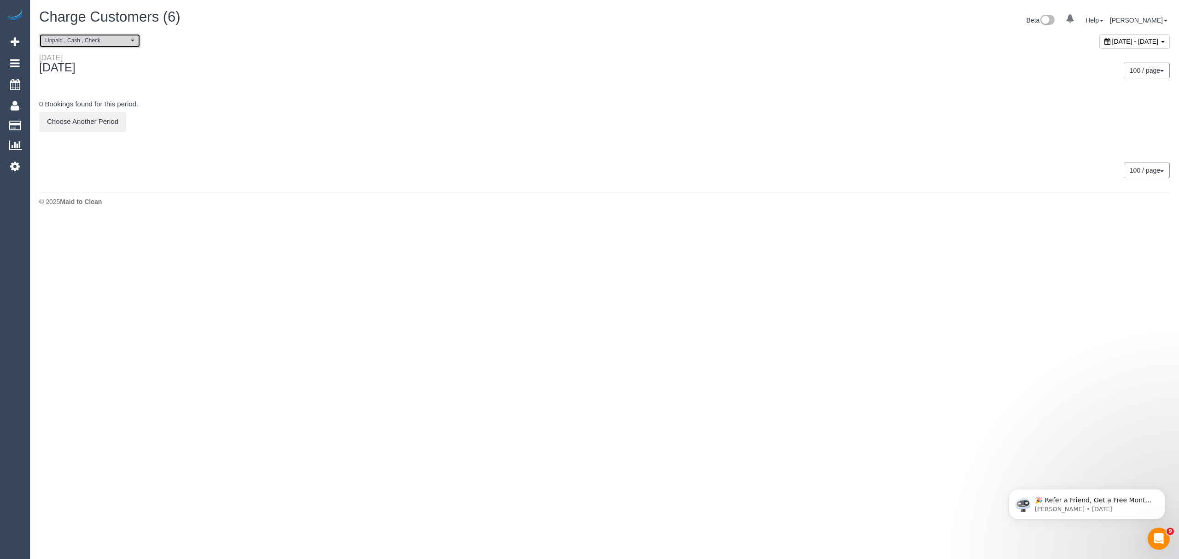
click at [125, 39] on span "Unpaid , Cash , Check" at bounding box center [86, 41] width 83 height 8
click at [85, 134] on span "Credit Card" at bounding box center [70, 135] width 33 height 9
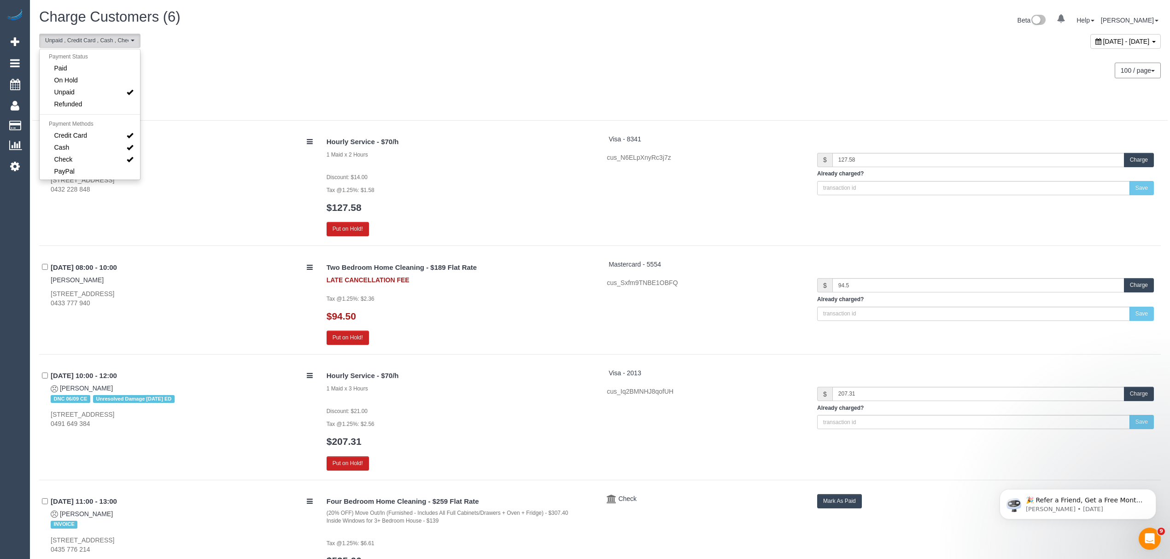
click at [325, 78] on div "Saturday September 06, 2025 100 / page 10 / page 20 / page 30 / page 40 / page …" at bounding box center [599, 70] width 1135 height 34
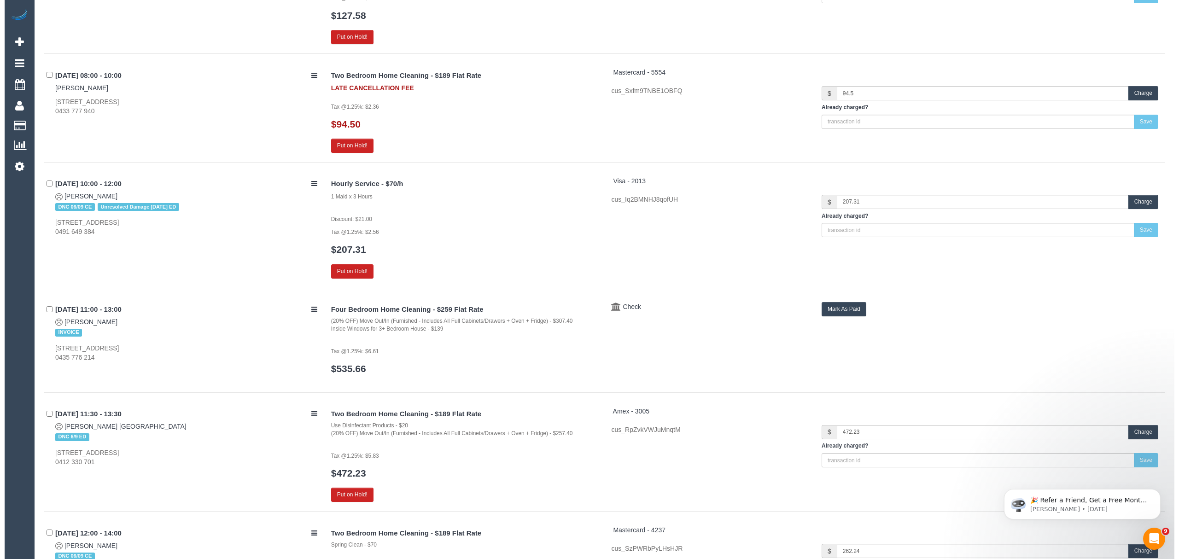
scroll to position [286, 0]
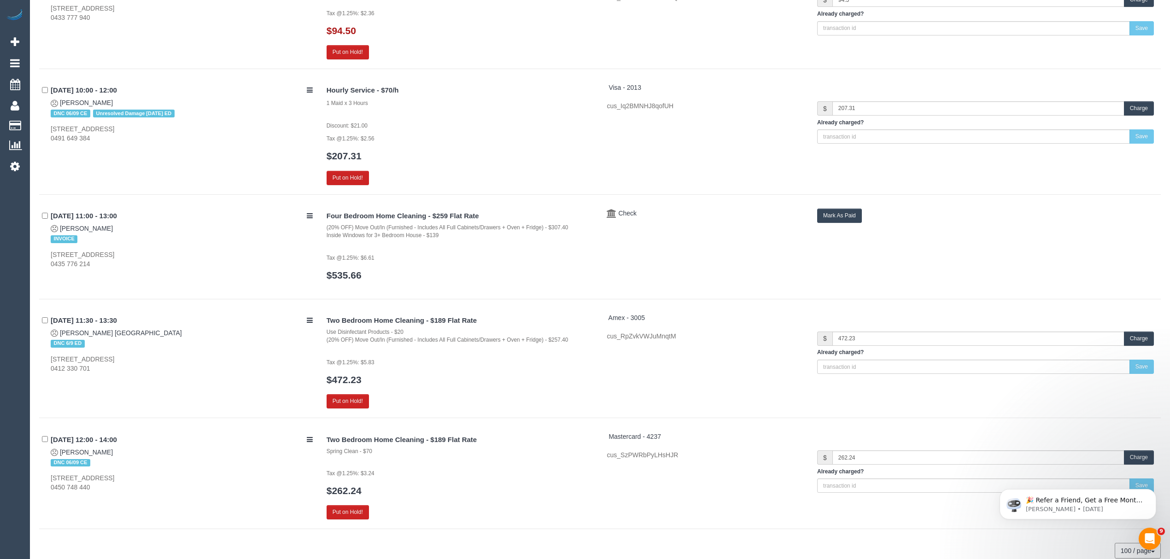
click at [400, 274] on h3 "$535.66" at bounding box center [459, 275] width 267 height 11
click at [342, 275] on link "$535.66" at bounding box center [343, 275] width 35 height 11
click at [814, 218] on button "Mark As Paid" at bounding box center [839, 216] width 45 height 14
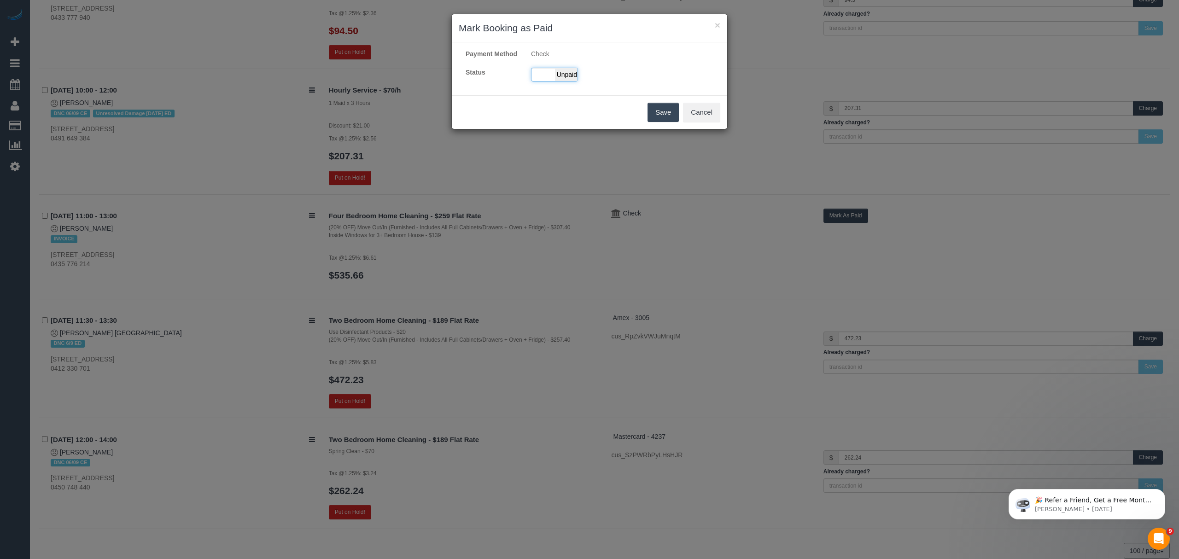
click at [550, 82] on div "Paid Unpaid" at bounding box center [554, 75] width 47 height 14
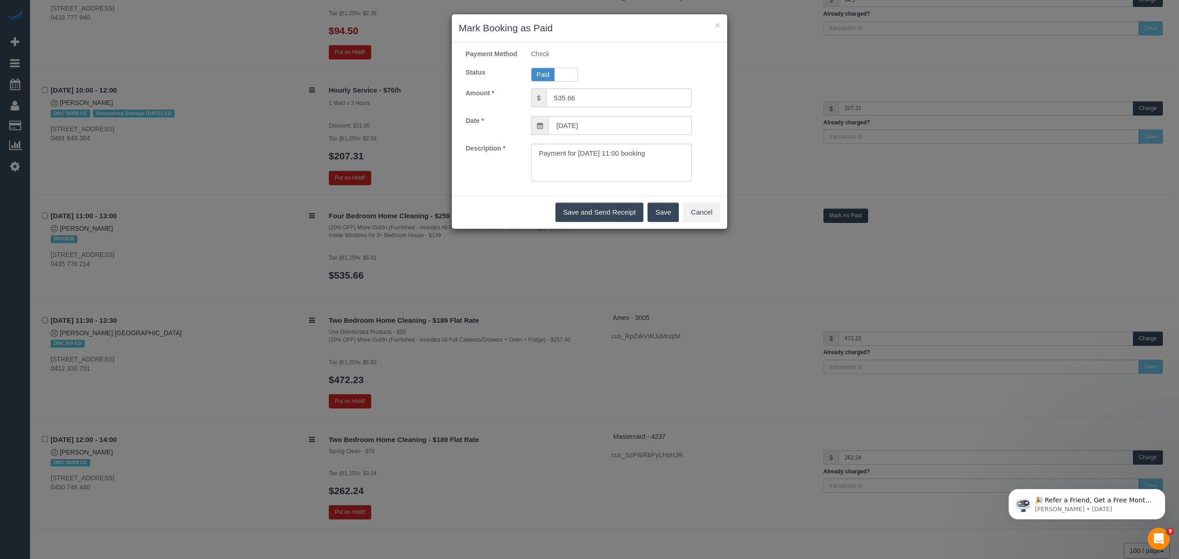
click at [659, 222] on button "Save" at bounding box center [662, 212] width 31 height 19
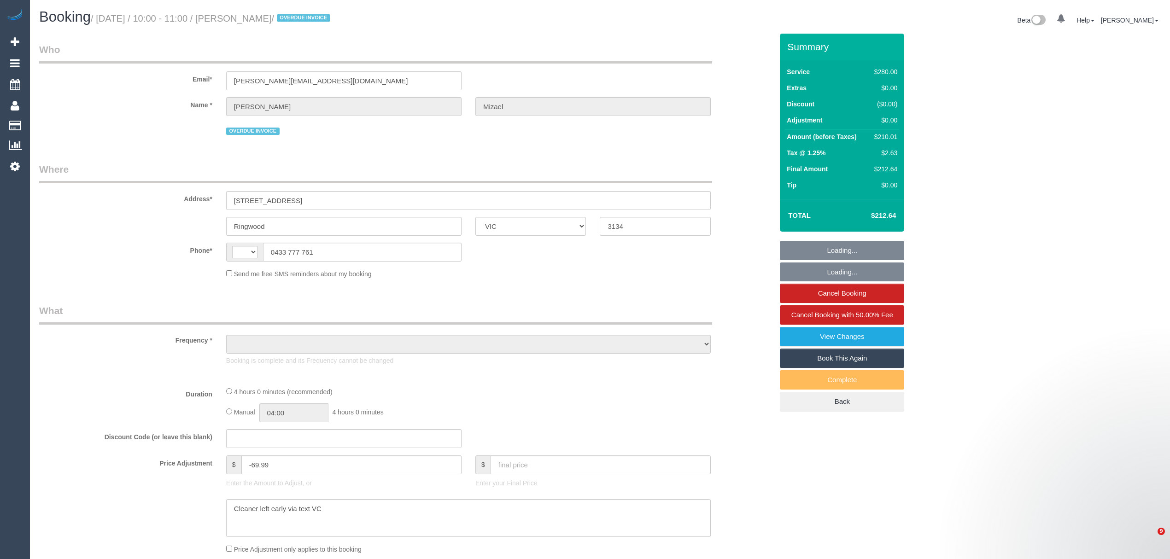
select select "VIC"
select select "object:299"
select select "string:AU"
select select "string:stripe-pm_1Nsugv2GScqysDRVlGFpyydE"
select select "240"
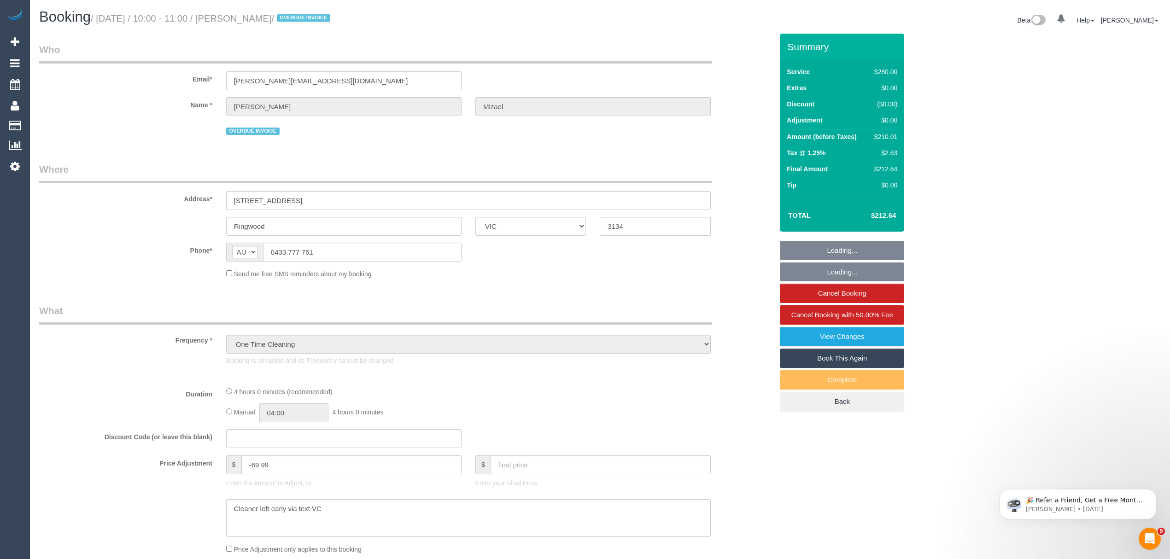
select select "number:28"
select select "number:14"
select select "number:18"
select select "number:24"
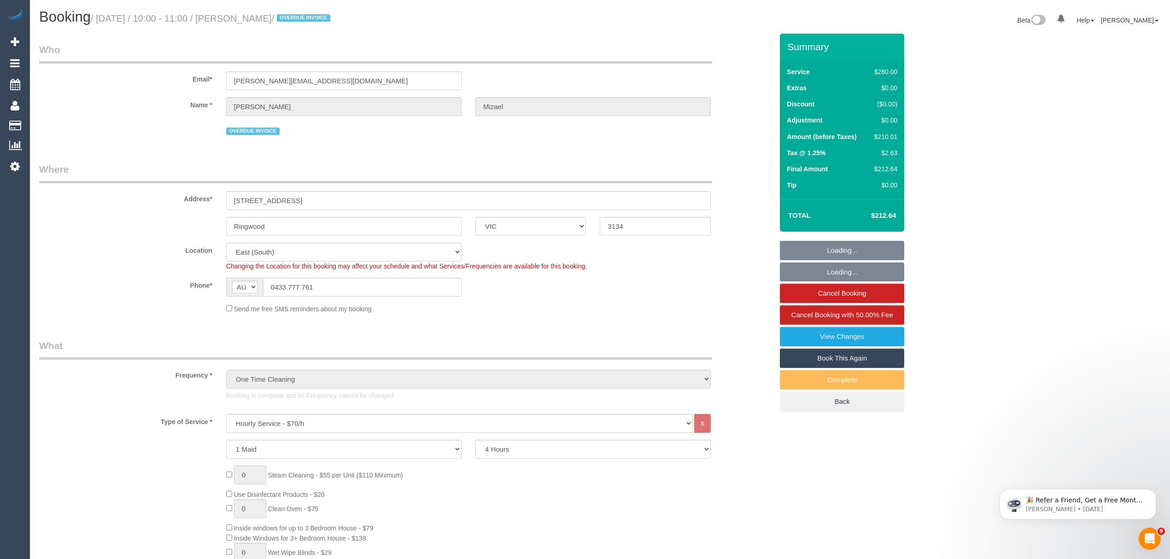
select select "object:1353"
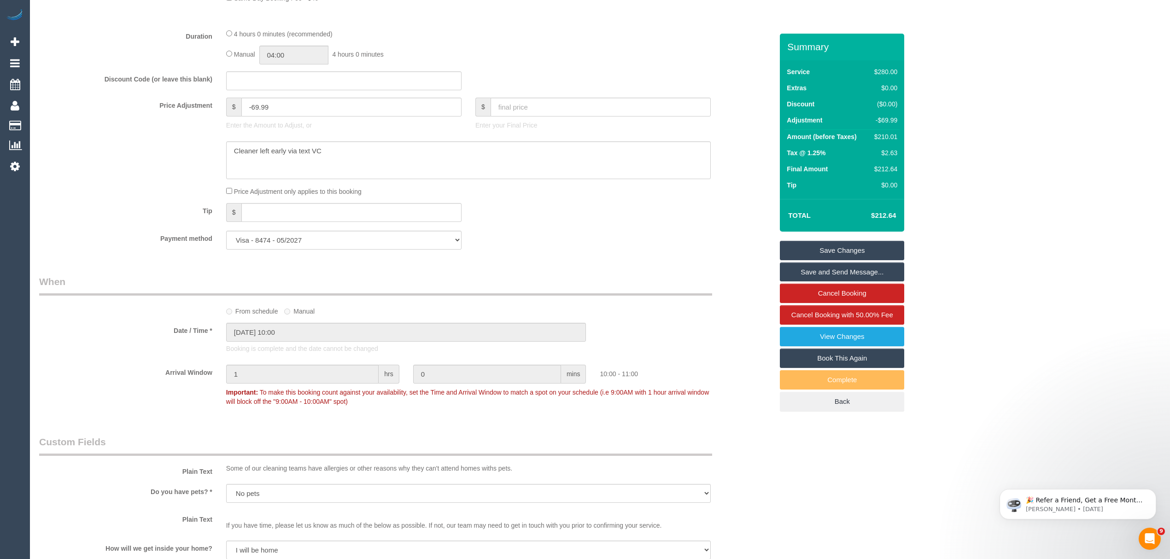
scroll to position [713, 0]
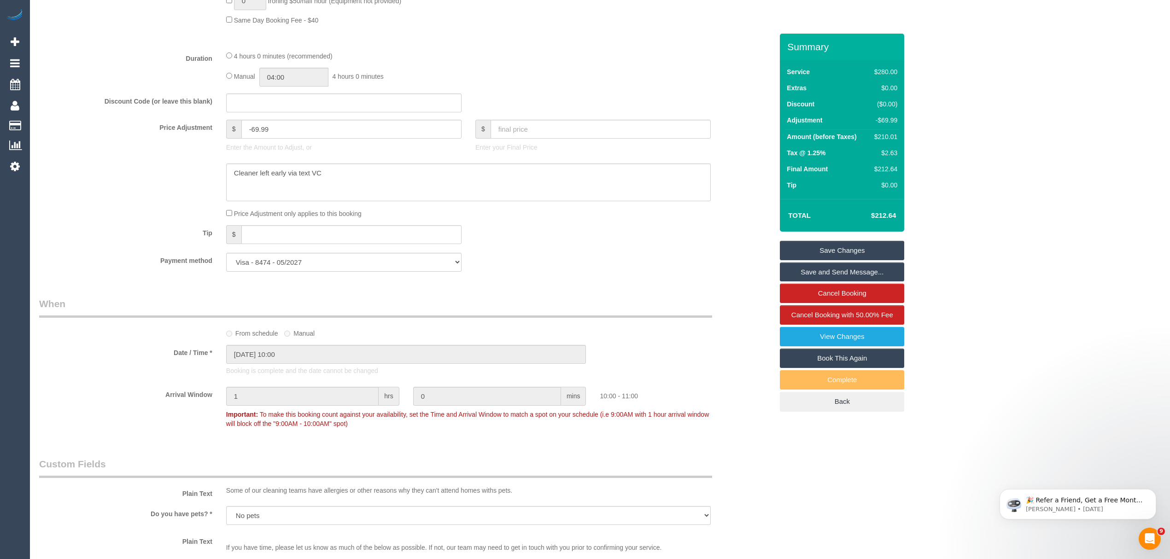
click at [306, 270] on select "Visa - 8474 - 05/2027 Visa - 2710 - 06/2027 Visa - 2710 - 06/2027 Visa - 2710 -…" at bounding box center [343, 262] width 235 height 19
click at [259, 265] on select "Visa - 8474 - 05/2027 Visa - 2710 - 06/2027 Visa - 2710 - 06/2027 Visa - 2710 -…" at bounding box center [343, 262] width 235 height 19
select select "string:check"
click at [226, 254] on select "Visa - 8474 - 05/2027 Visa - 2710 - 06/2027 Visa - 2710 - 06/2027 Visa - 2710 -…" at bounding box center [343, 262] width 235 height 19
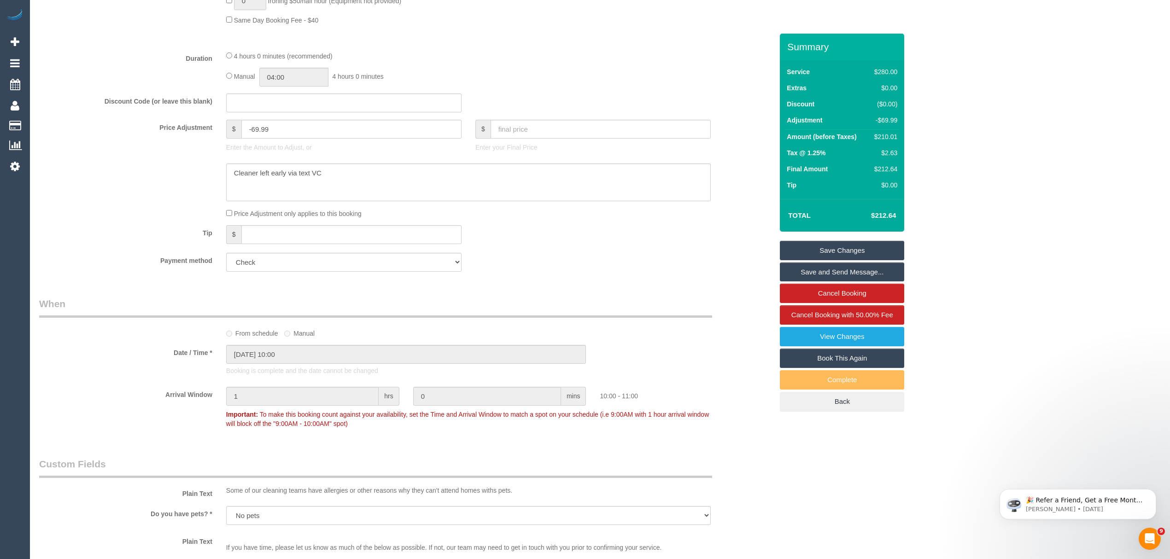
click at [863, 256] on link "Save Changes" at bounding box center [842, 250] width 124 height 19
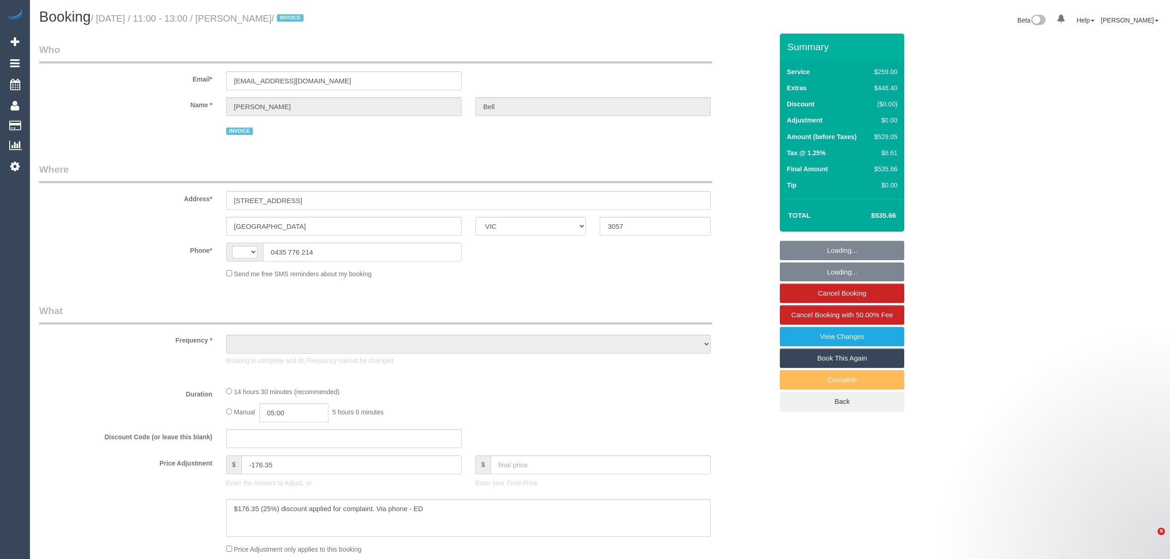
select select "VIC"
select select "string:AU"
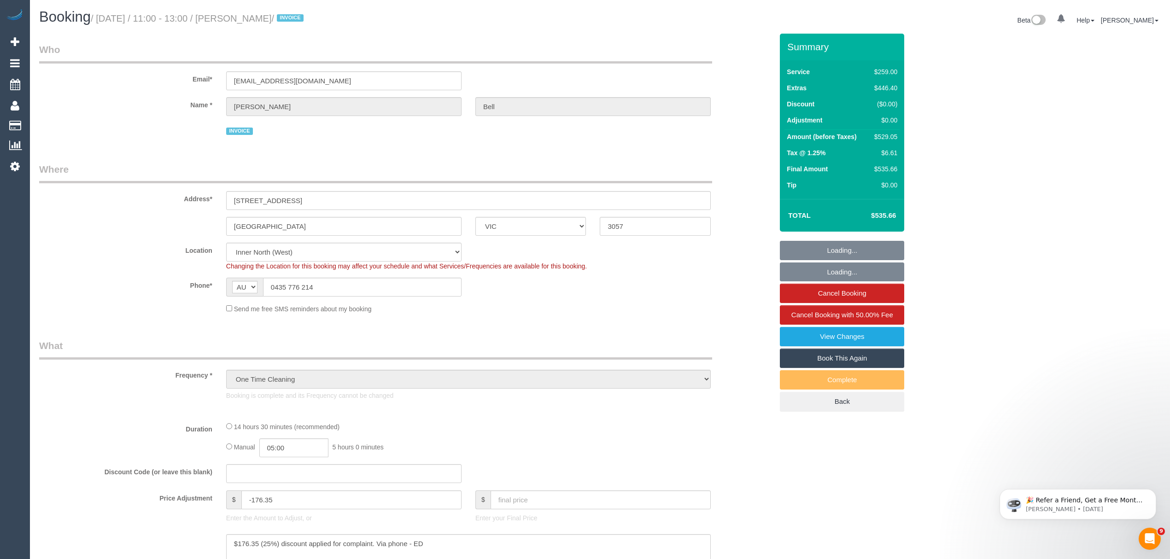
select select "object:708"
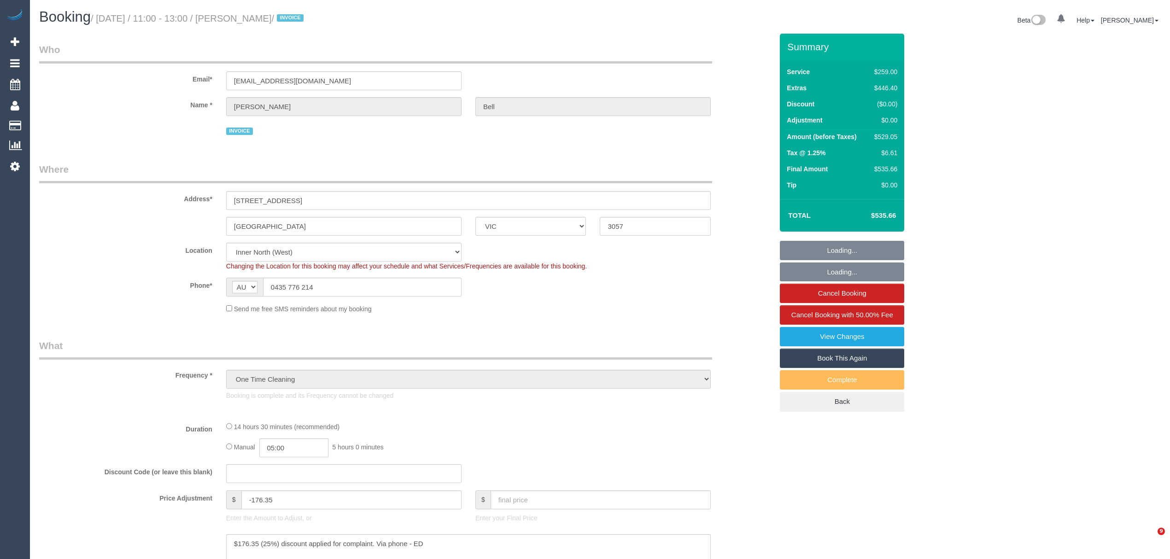
select select "VIC"
select select "object:870"
select select "number:28"
select select "number:14"
select select "number:19"
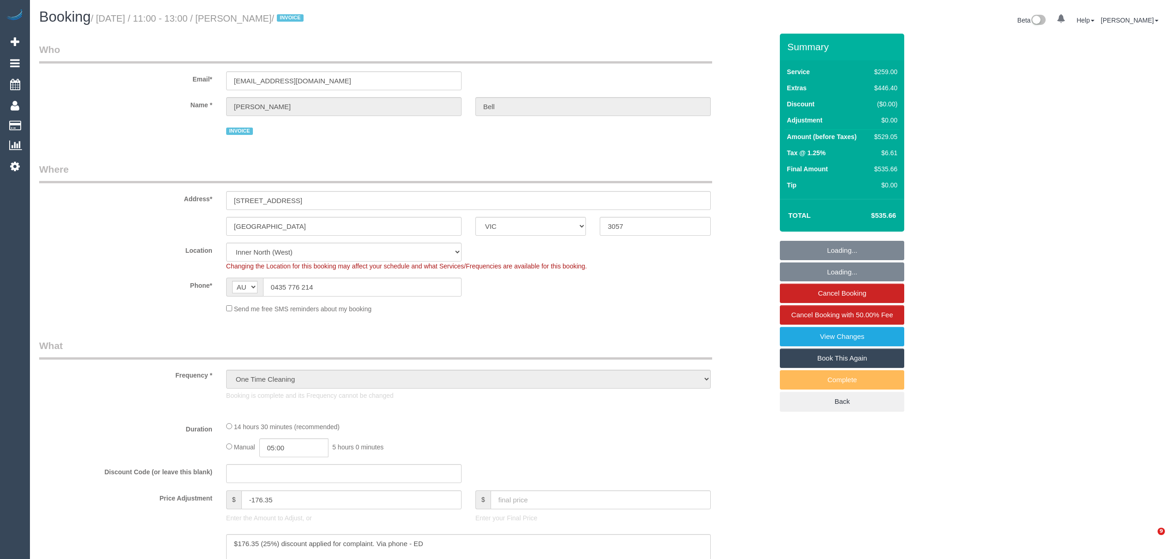
select select "number:36"
